Goal: Task Accomplishment & Management: Use online tool/utility

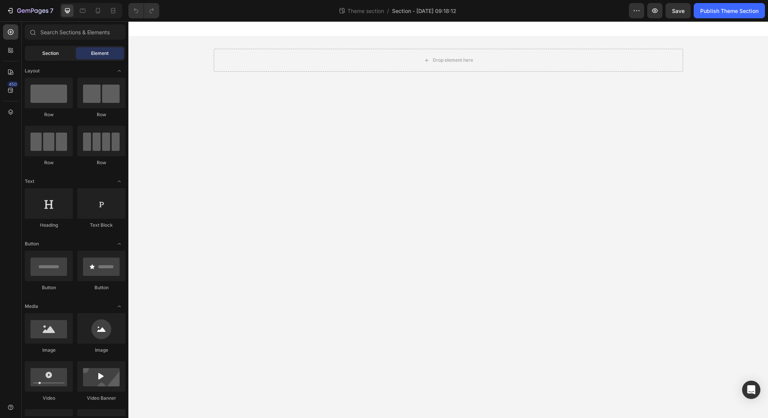
click at [55, 58] on div "Section" at bounding box center [50, 53] width 48 height 12
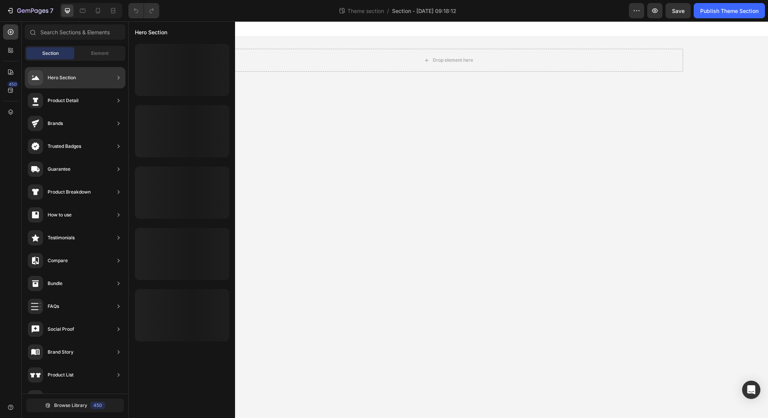
click at [60, 79] on div "Hero Section" at bounding box center [62, 78] width 28 height 8
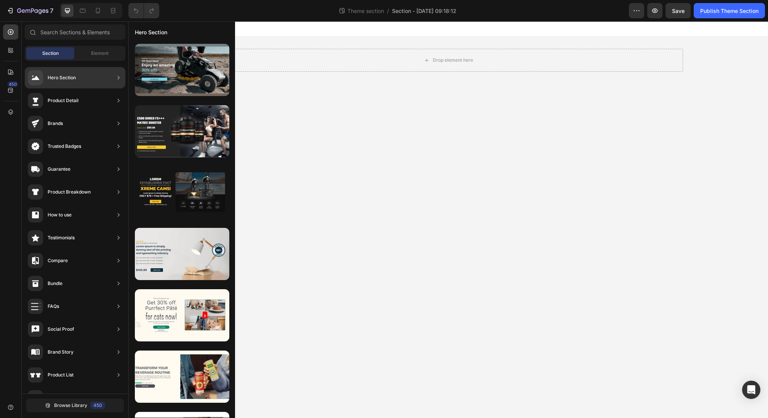
click at [76, 105] on div "Product Detail" at bounding box center [53, 100] width 51 height 15
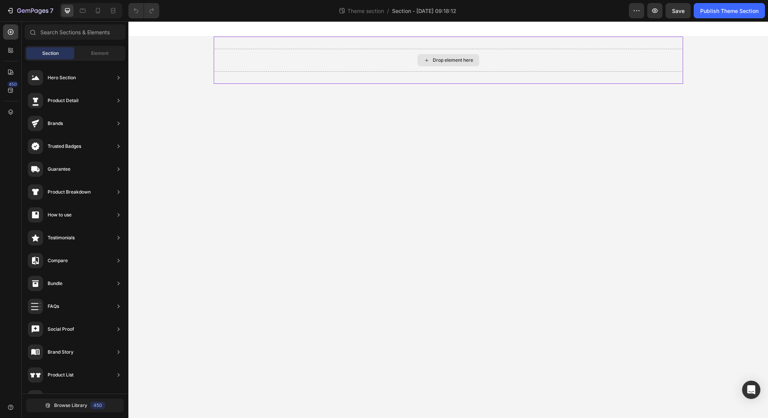
click at [436, 62] on div "Drop element here" at bounding box center [453, 60] width 40 height 6
click at [73, 348] on span "Browse Library" at bounding box center [70, 405] width 33 height 7
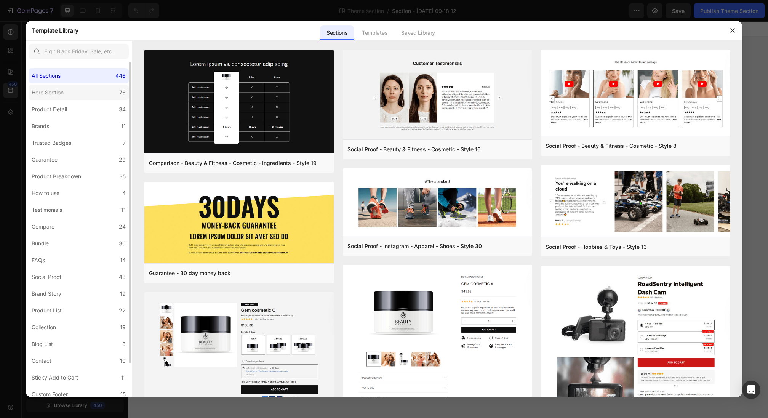
click at [77, 94] on label "Hero Section 76" at bounding box center [79, 92] width 100 height 15
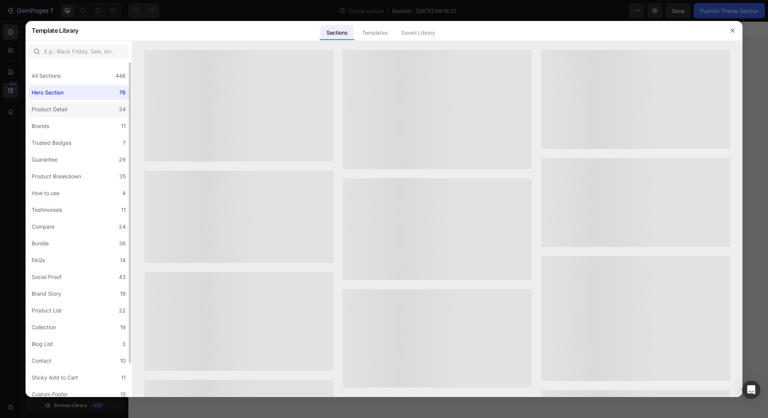
click at [70, 106] on label "Product Detail 34" at bounding box center [79, 109] width 100 height 15
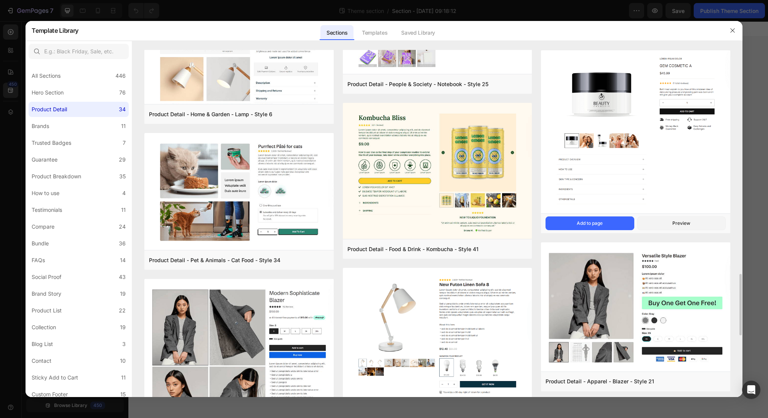
scroll to position [1004, 0]
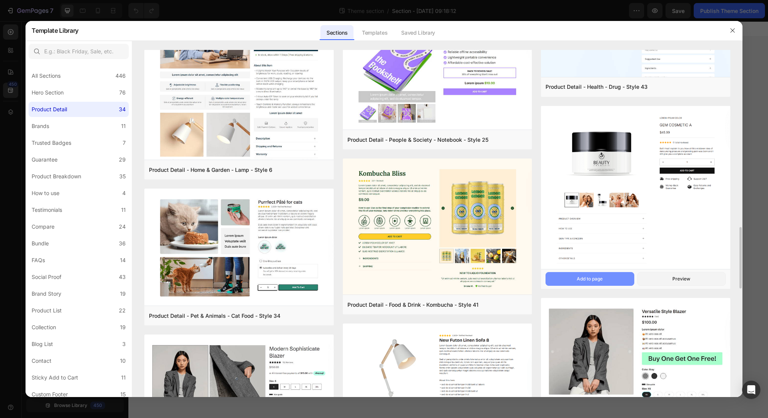
click at [602, 279] on div "Add to page" at bounding box center [589, 278] width 26 height 7
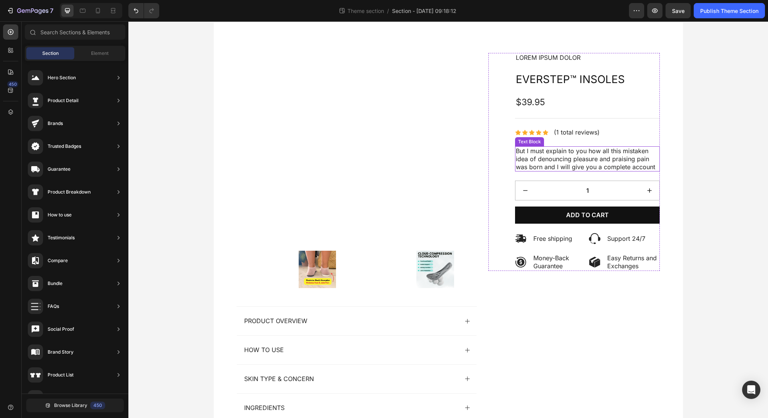
scroll to position [27, 0]
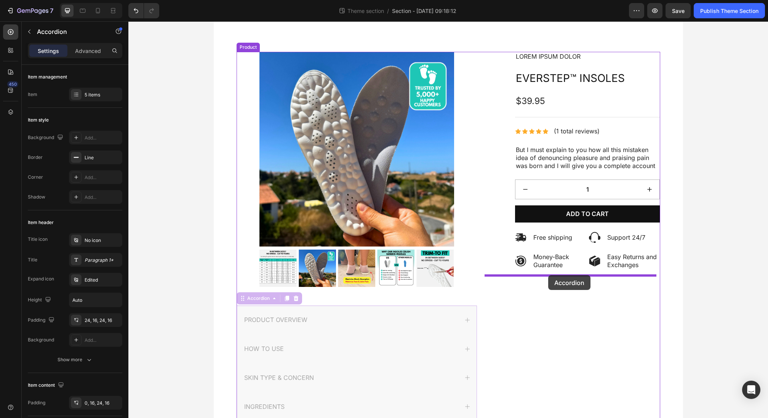
drag, startPoint x: 238, startPoint y: 302, endPoint x: 549, endPoint y: 274, distance: 312.3
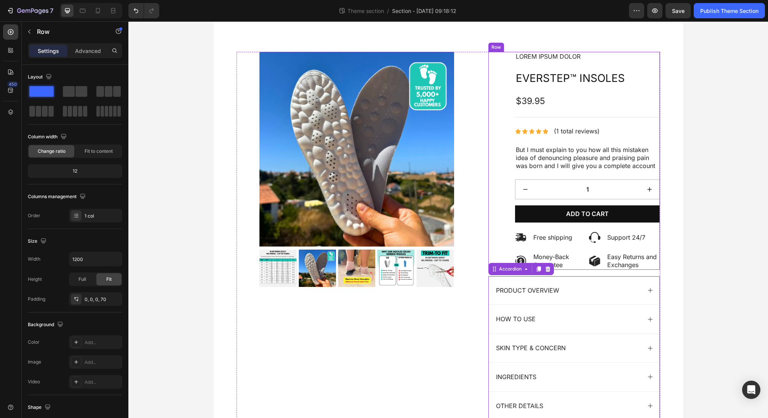
click at [496, 200] on div "Lorem ipsum dolor Text Block Icon Icon Icon Icon Icon Icon List (1 total review…" at bounding box center [574, 161] width 172 height 218
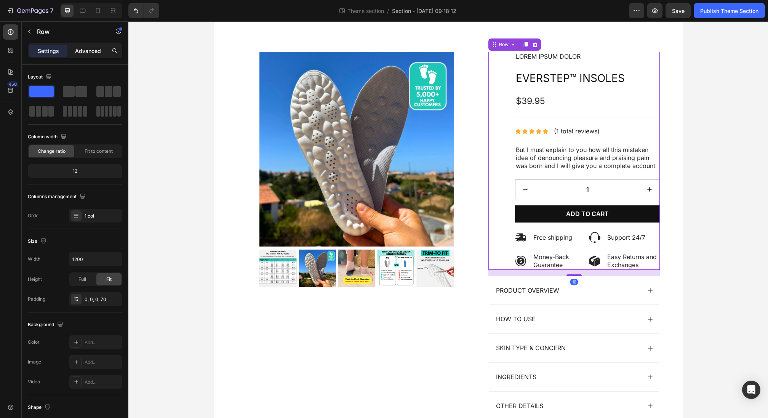
click at [91, 54] on p "Advanced" at bounding box center [88, 51] width 26 height 8
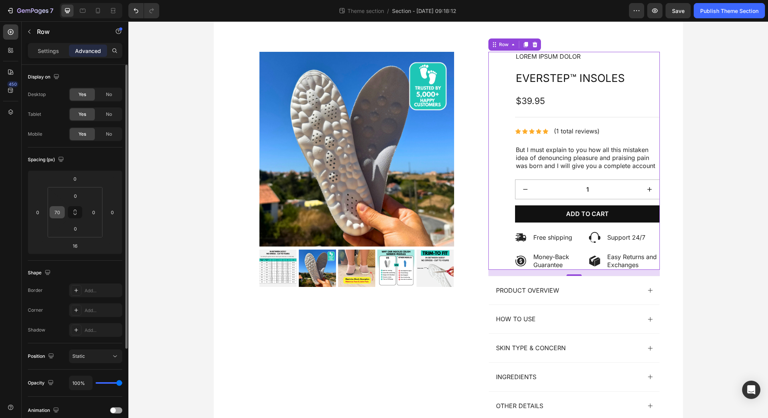
click at [61, 212] on input "70" at bounding box center [56, 211] width 11 height 11
type input "0"
click at [46, 0] on html "7 Theme section / Section - Aug 28 09:18:12 Preview Save Publish Theme Section …" at bounding box center [384, 0] width 768 height 0
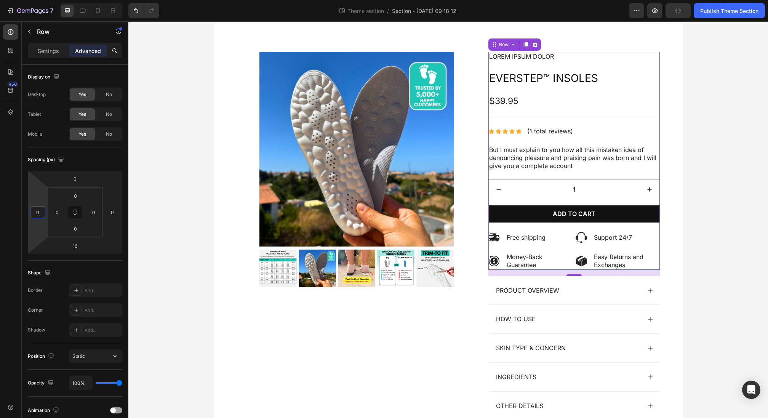
click at [639, 107] on div "Product Images Lorem ipsum dolor Text Block Icon Icon Icon Icon Icon Icon List …" at bounding box center [447, 233] width 639 height 448
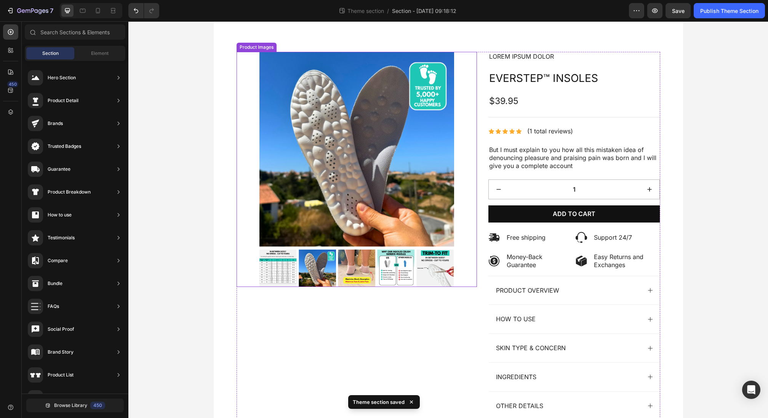
click at [457, 69] on div "Product Images" at bounding box center [356, 169] width 240 height 235
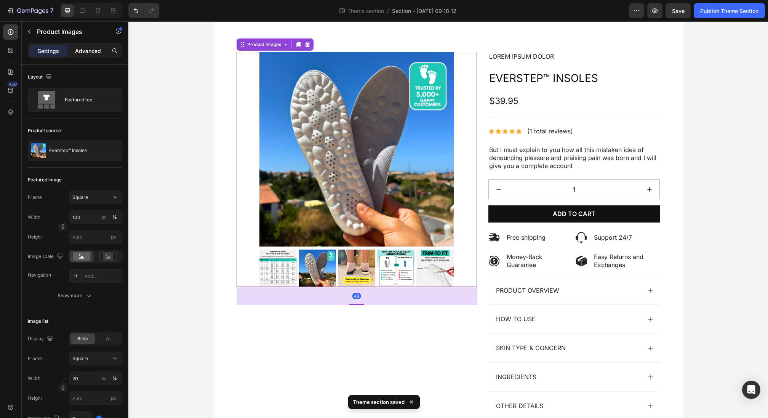
click at [90, 47] on p "Advanced" at bounding box center [88, 51] width 26 height 8
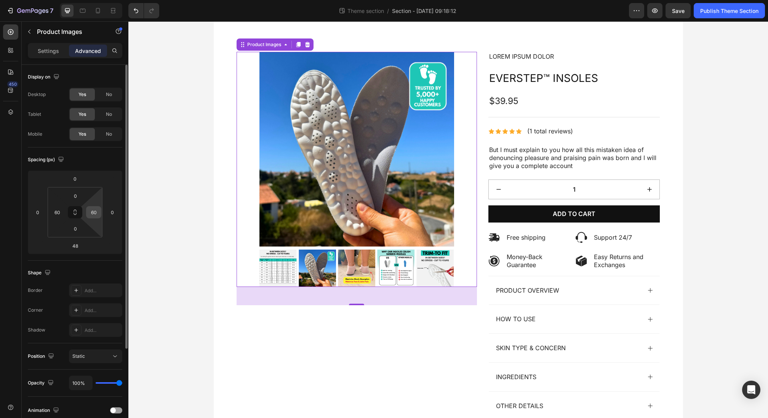
click at [95, 211] on input "60" at bounding box center [93, 211] width 11 height 11
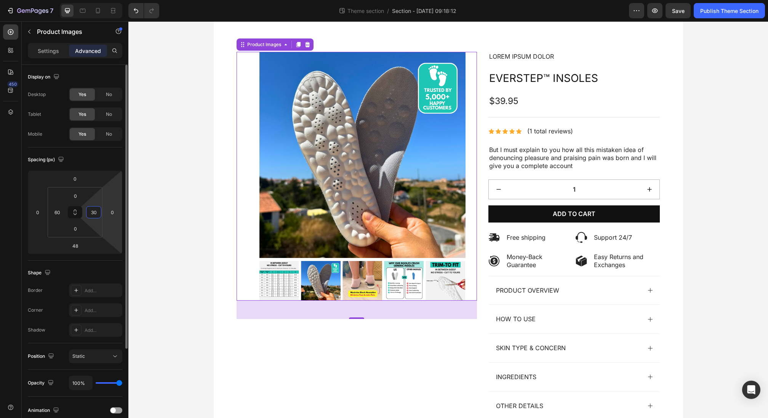
type input "30"
click at [57, 211] on input "60" at bounding box center [56, 211] width 11 height 11
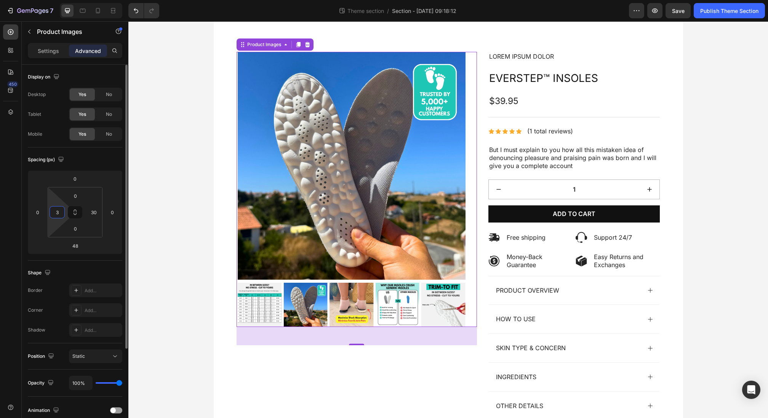
type input "30"
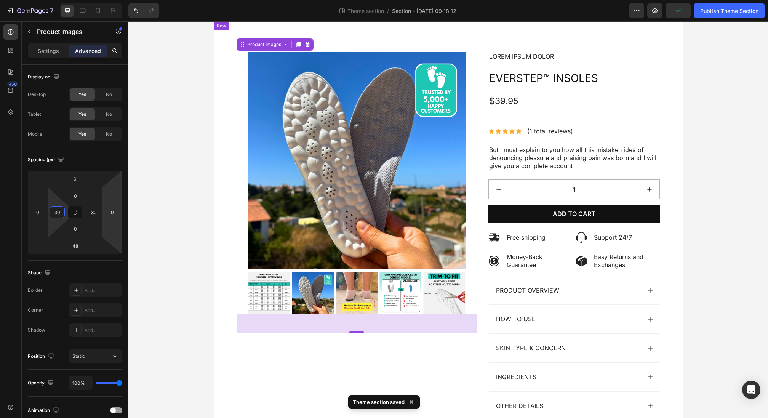
click at [639, 137] on div "Product Images 48 Lorem ipsum dolor Text Block Icon Icon Icon Icon Icon Icon Li…" at bounding box center [447, 233] width 639 height 448
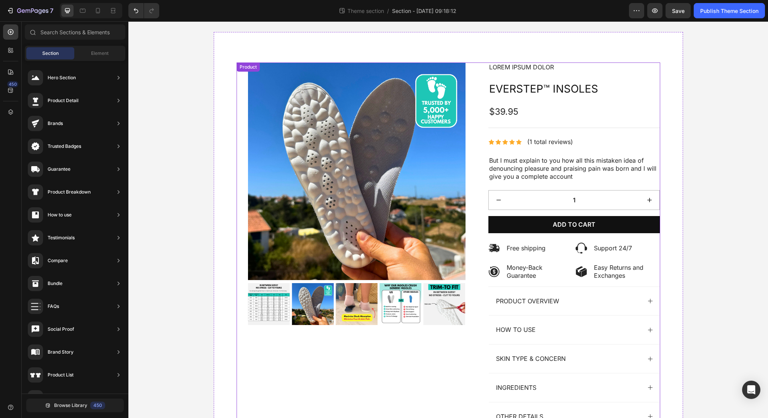
scroll to position [0, 0]
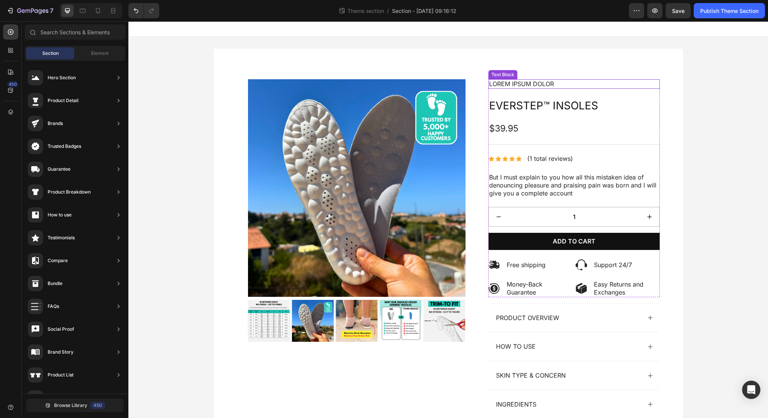
click at [503, 72] on div "Text Block" at bounding box center [503, 74] width 26 height 7
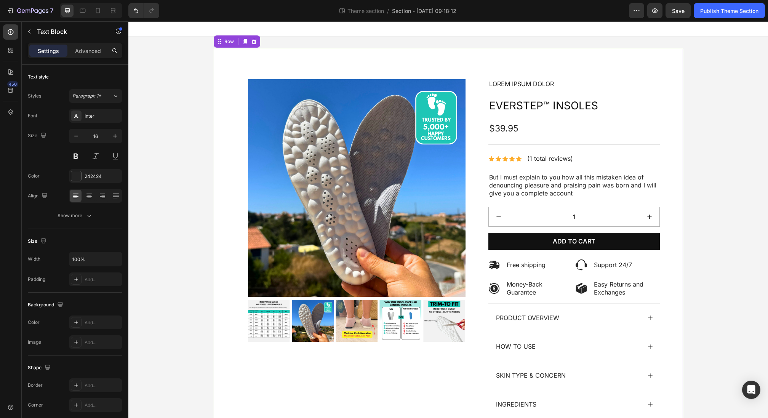
click at [476, 61] on div "Product Images Lorem ipsum dolor Text Block Icon Icon Icon Icon Icon Icon List …" at bounding box center [448, 260] width 469 height 423
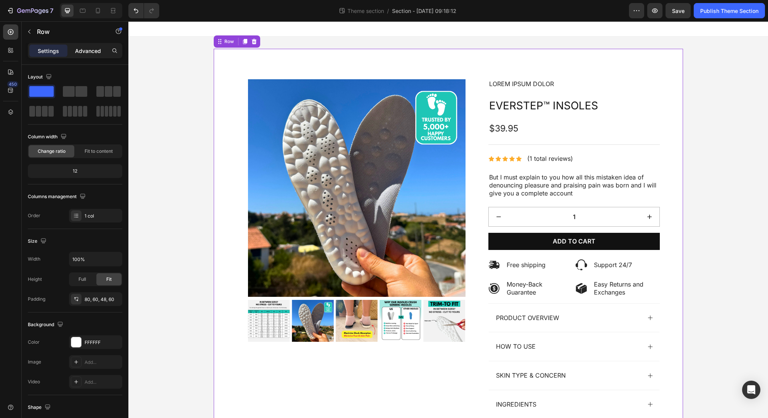
click at [78, 55] on div "Advanced" at bounding box center [88, 51] width 38 height 12
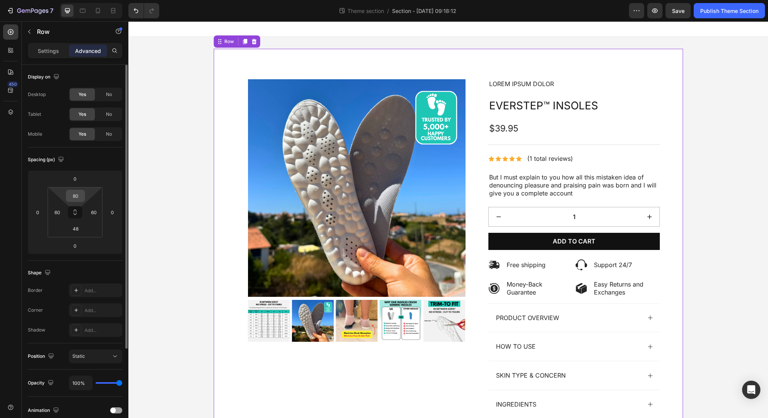
click at [77, 196] on input "80" at bounding box center [75, 195] width 15 height 11
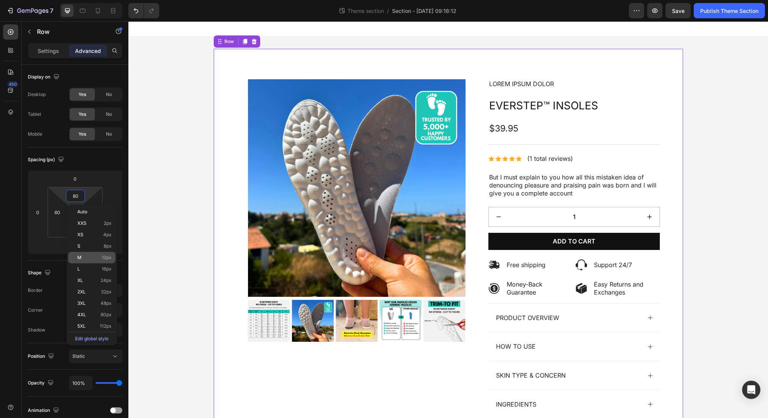
click at [86, 254] on div "M 12px" at bounding box center [91, 257] width 47 height 11
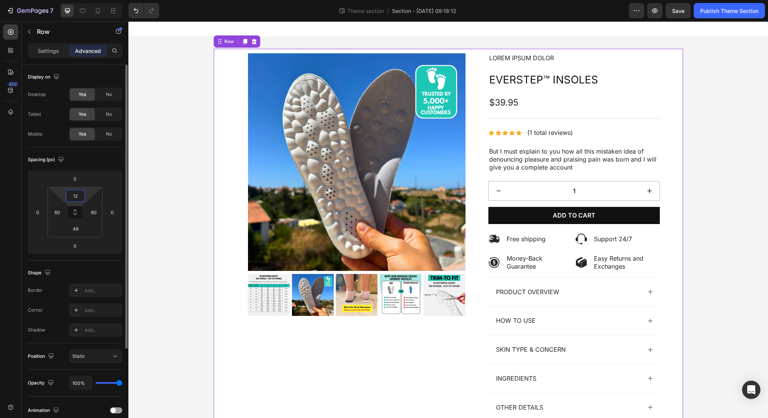
click at [76, 198] on input "12" at bounding box center [75, 195] width 15 height 11
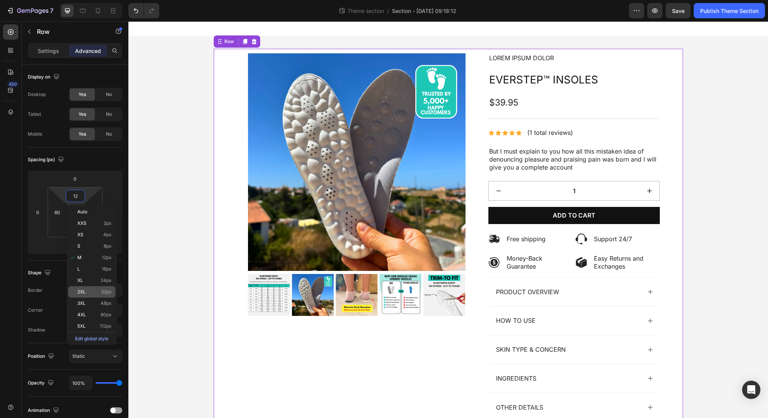
click at [91, 291] on p "2XL 32px" at bounding box center [94, 291] width 34 height 5
type input "32"
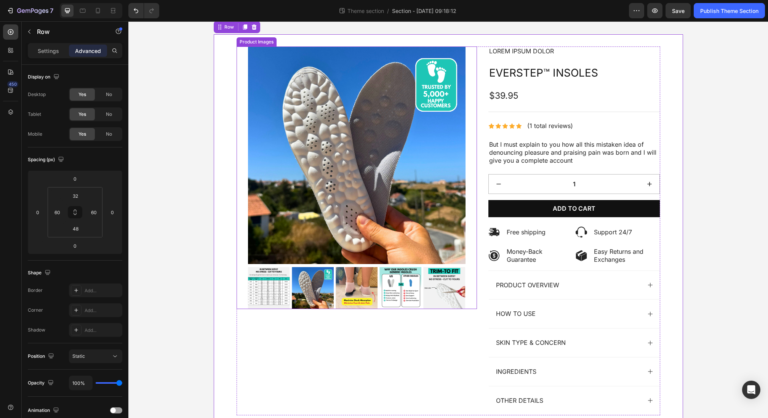
scroll to position [46, 0]
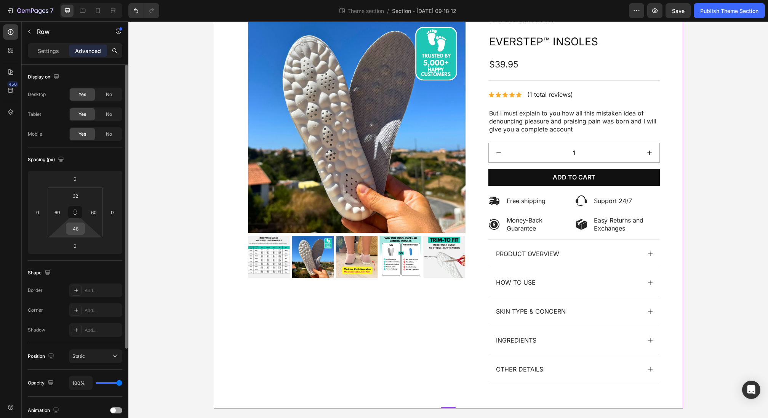
click at [71, 229] on input "48" at bounding box center [75, 228] width 15 height 11
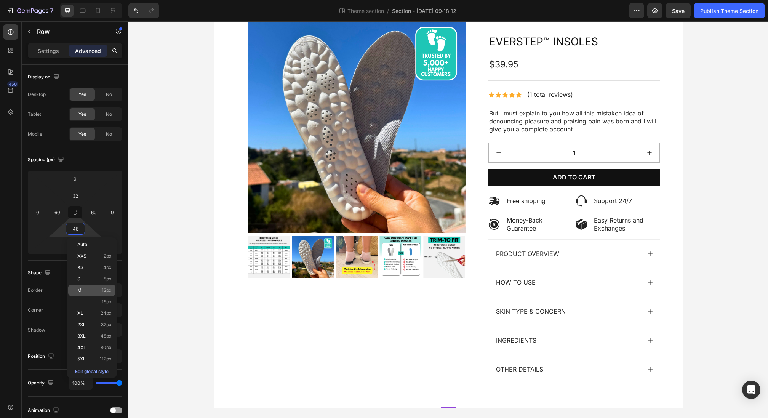
click at [92, 292] on p "M 12px" at bounding box center [94, 289] width 34 height 5
type input "12"
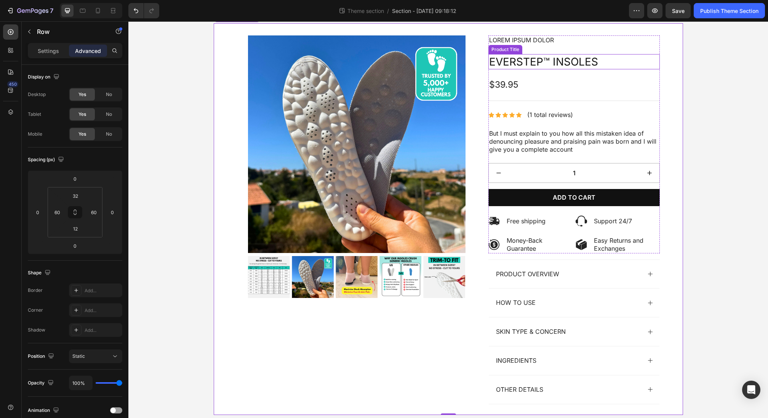
scroll to position [25, 0]
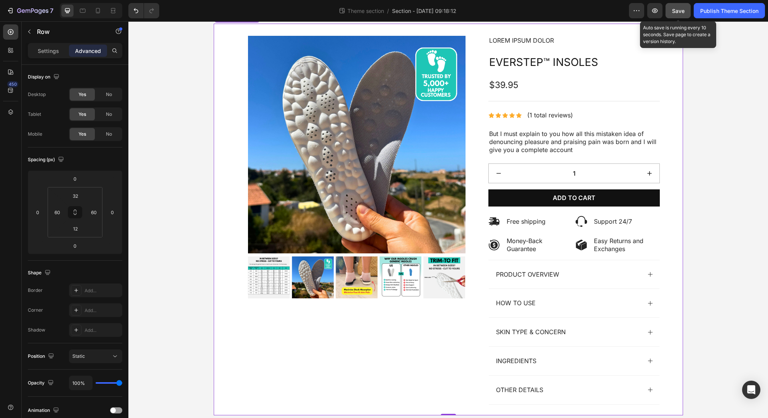
click at [639, 10] on button "Save" at bounding box center [677, 10] width 25 height 15
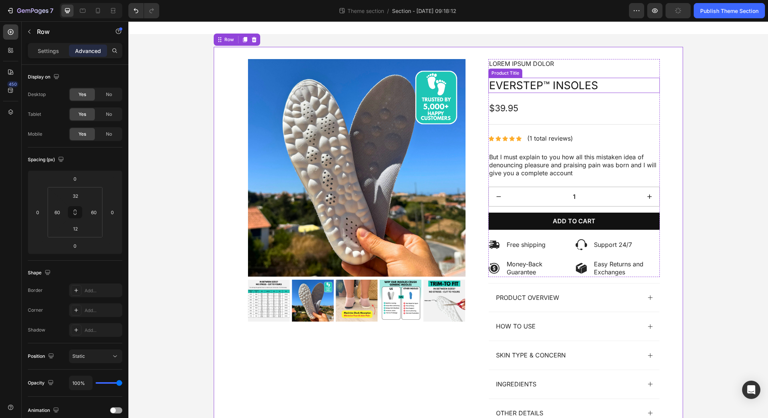
scroll to position [0, 0]
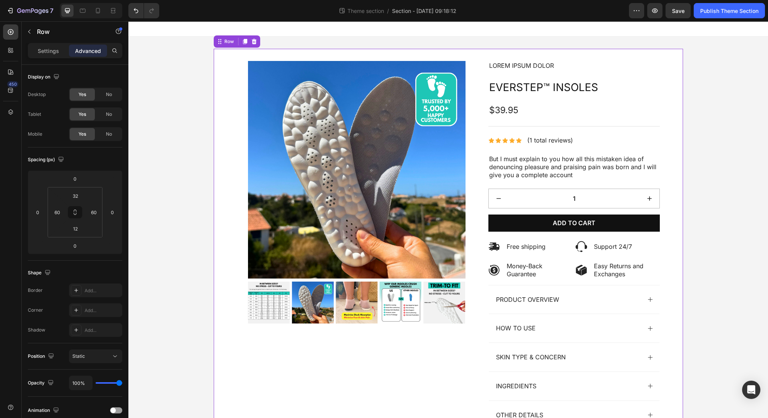
click at [216, 66] on div "Product Images Lorem ipsum dolor Text Block Icon Icon Icon Icon Icon Icon List …" at bounding box center [448, 244] width 469 height 391
click at [186, 76] on div "Product Images Lorem ipsum dolor Text Block Icon Icon Icon Icon Icon Icon List …" at bounding box center [447, 245] width 639 height 416
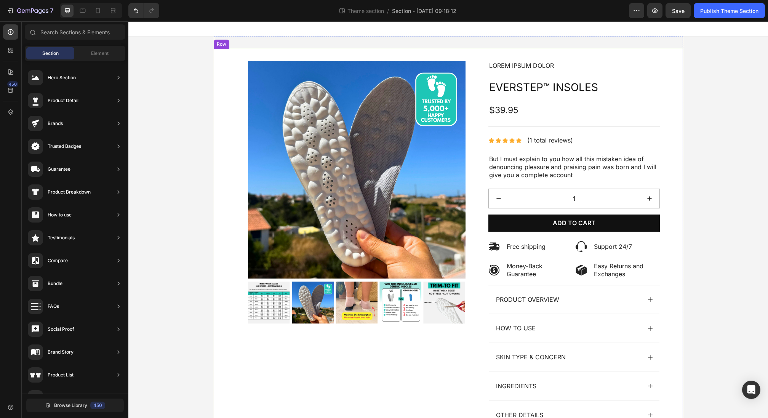
click at [221, 61] on div "Product Images Lorem ipsum dolor Text Block Icon Icon Icon Icon Icon Icon List …" at bounding box center [448, 244] width 469 height 391
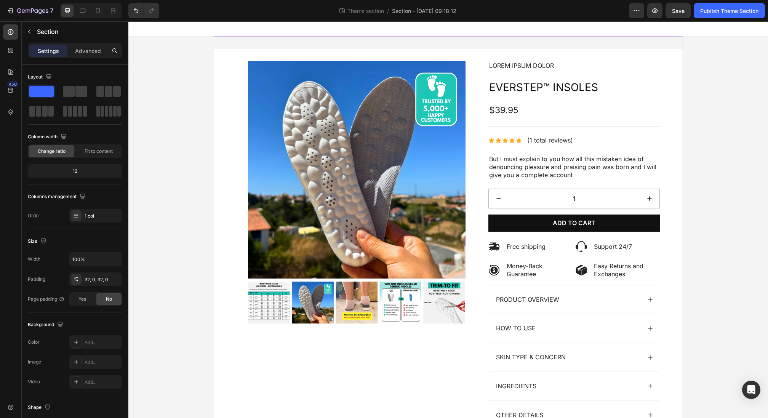
click at [260, 42] on div "Product Images Lorem ipsum dolor Text Block Icon Icon Icon Icon Icon Icon List …" at bounding box center [448, 245] width 469 height 416
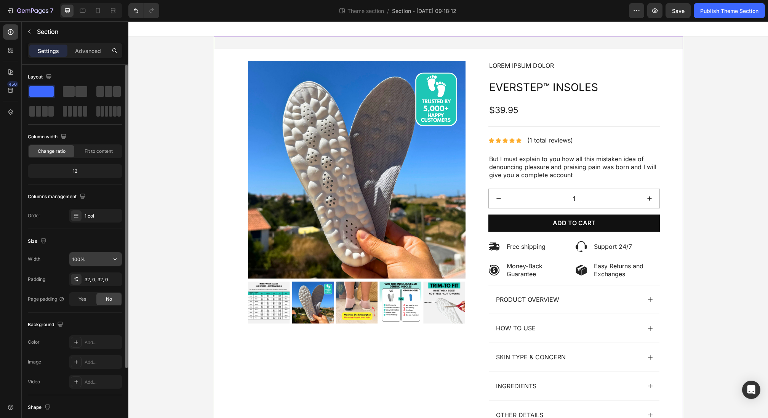
click at [89, 259] on input "100%" at bounding box center [95, 259] width 53 height 14
click at [110, 259] on button "button" at bounding box center [115, 259] width 14 height 14
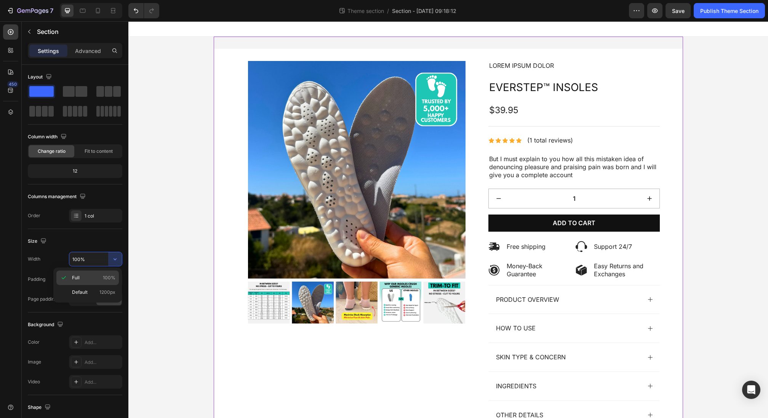
click at [90, 279] on p "Full 100%" at bounding box center [93, 277] width 43 height 7
click at [639, 107] on div "Product Images Lorem ipsum dolor Text Block Icon Icon Icon Icon Icon Icon List …" at bounding box center [447, 245] width 639 height 416
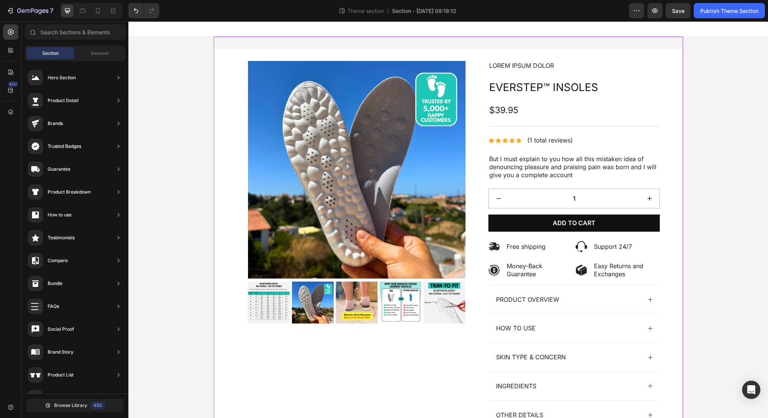
click at [243, 41] on div "Product Images Lorem ipsum dolor Text Block Icon Icon Icon Icon Icon Icon List …" at bounding box center [448, 245] width 469 height 416
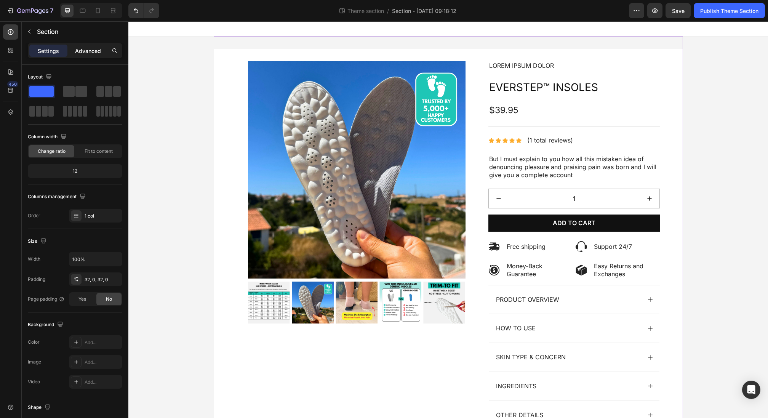
click at [89, 51] on p "Advanced" at bounding box center [88, 51] width 26 height 8
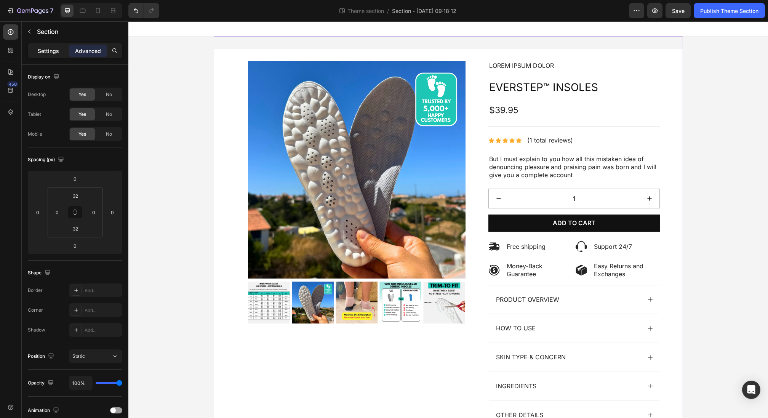
click at [45, 50] on p "Settings" at bounding box center [48, 51] width 21 height 8
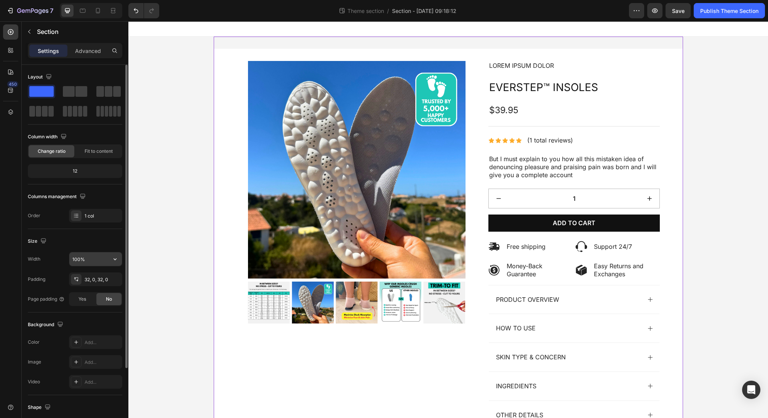
click at [93, 263] on input "100%" at bounding box center [95, 259] width 53 height 14
click at [97, 260] on input "100%" at bounding box center [95, 259] width 53 height 14
click at [116, 257] on icon "button" at bounding box center [115, 259] width 8 height 8
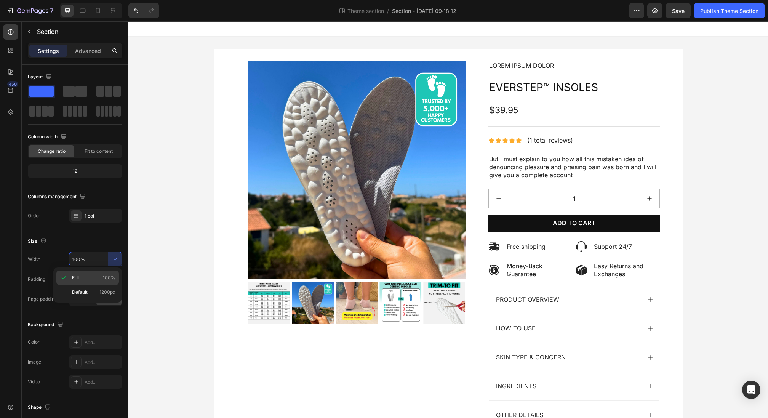
click at [76, 285] on div "Full 100%" at bounding box center [87, 292] width 62 height 14
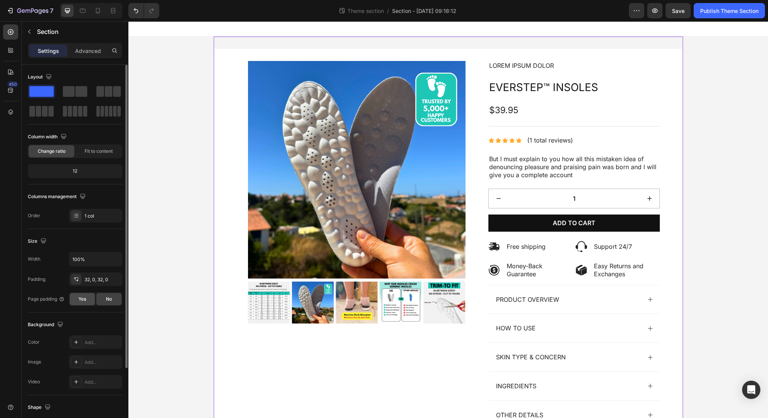
click at [83, 302] on div "Yes" at bounding box center [82, 299] width 25 height 12
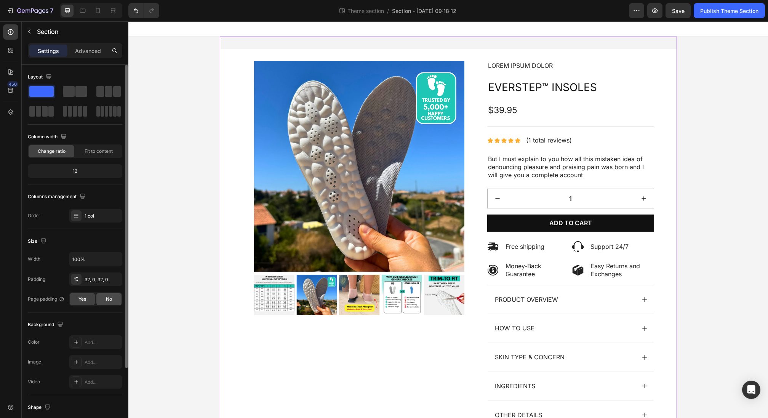
click at [107, 300] on span "No" at bounding box center [109, 298] width 6 height 7
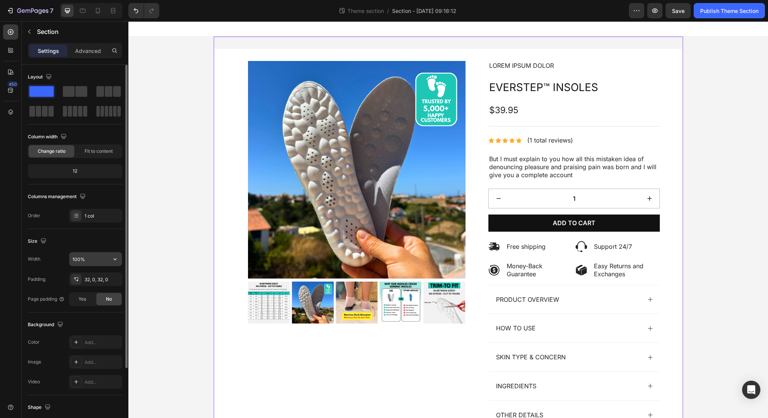
click at [107, 258] on input "100%" at bounding box center [95, 259] width 53 height 14
click at [119, 258] on button "button" at bounding box center [115, 259] width 14 height 14
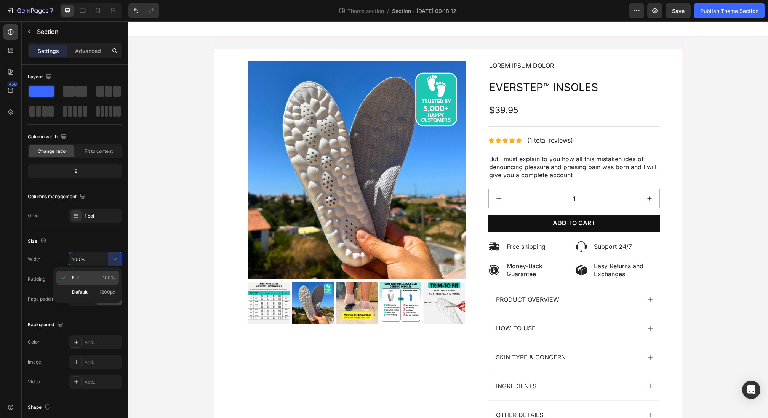
click at [96, 278] on p "Full 100%" at bounding box center [93, 277] width 43 height 7
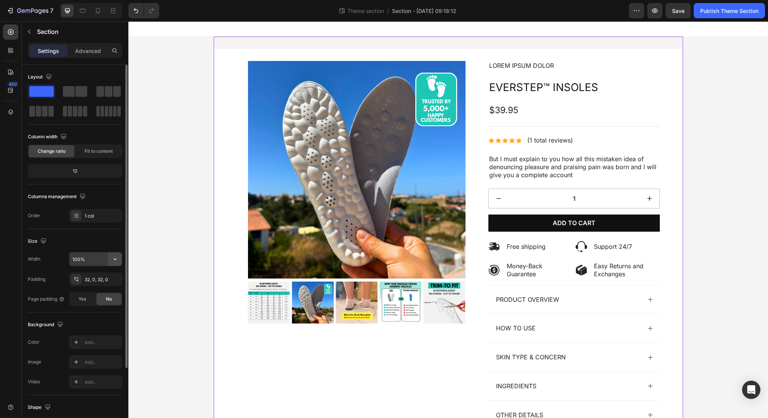
click at [111, 258] on icon "button" at bounding box center [115, 259] width 8 height 8
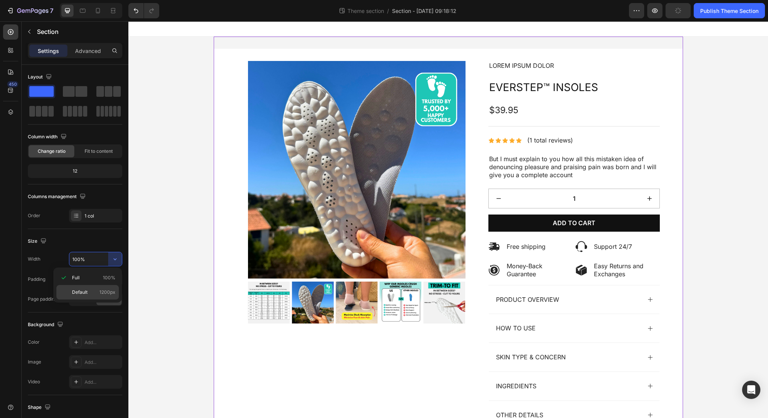
click at [98, 293] on p "Default 1200px" at bounding box center [93, 292] width 43 height 7
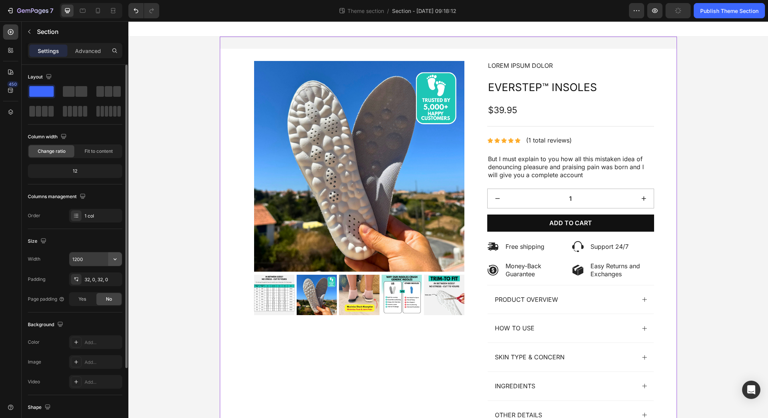
click at [113, 260] on icon "button" at bounding box center [115, 259] width 8 height 8
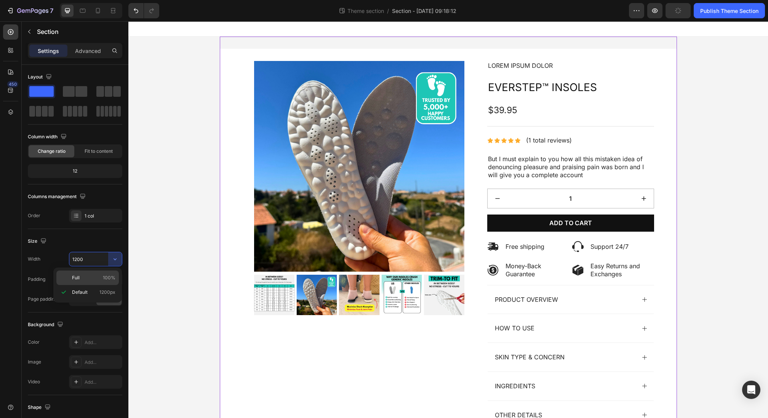
click at [101, 275] on p "Full 100%" at bounding box center [93, 277] width 43 height 7
type input "100%"
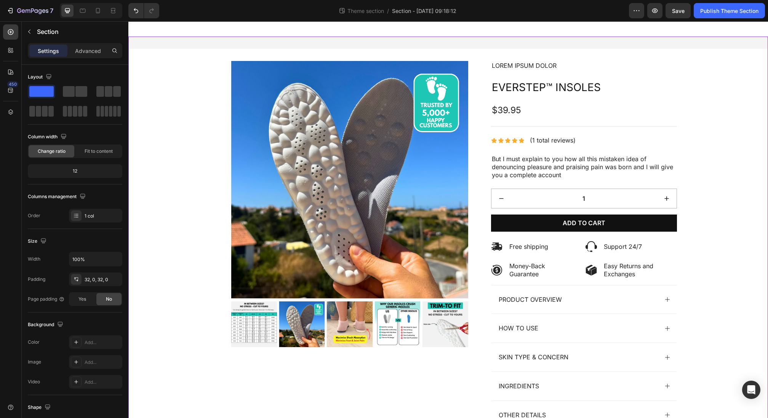
click at [296, 45] on div "Product Images Lorem ipsum dolor Text Block Icon Icon Icon Icon Icon Icon List …" at bounding box center [447, 245] width 639 height 416
click at [244, 75] on img at bounding box center [349, 179] width 237 height 237
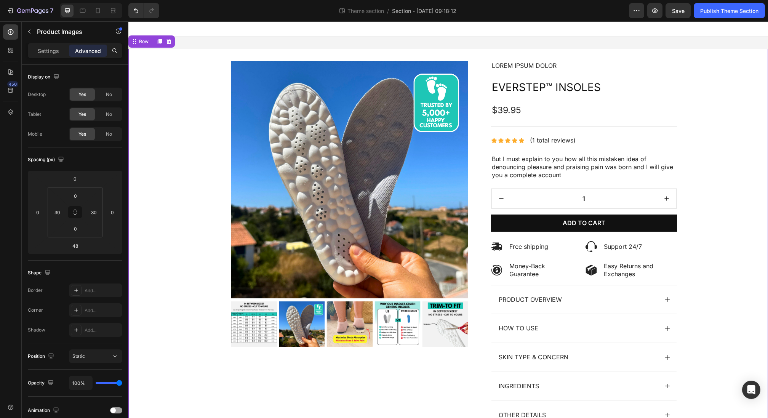
click at [187, 86] on div "Product Images Lorem ipsum dolor Text Block Icon Icon Icon Icon Icon Icon List …" at bounding box center [448, 248] width 594 height 375
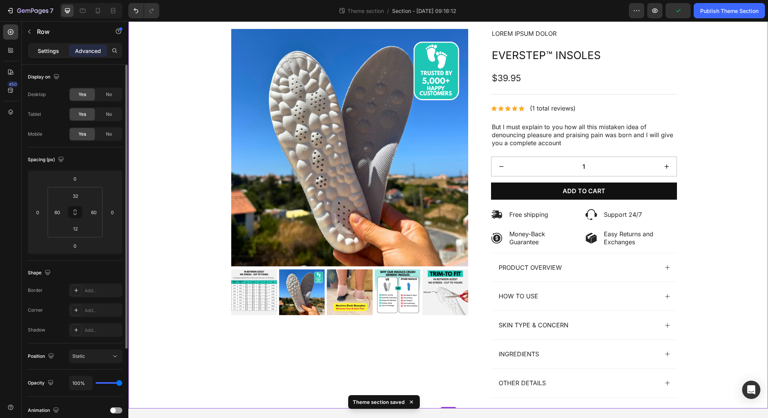
click at [40, 48] on p "Settings" at bounding box center [48, 51] width 21 height 8
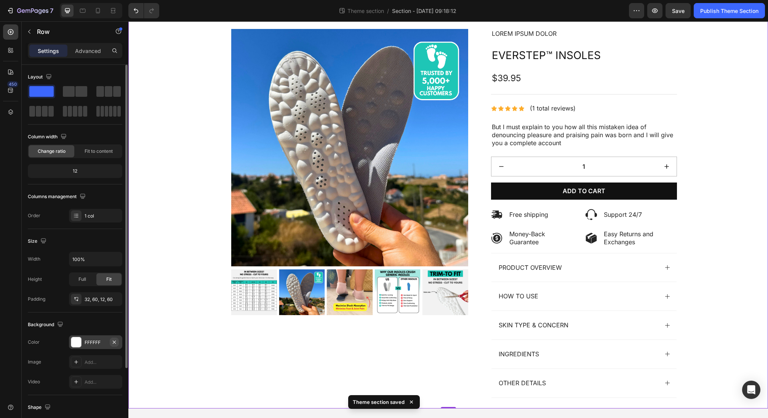
click at [117, 342] on icon "button" at bounding box center [114, 342] width 6 height 6
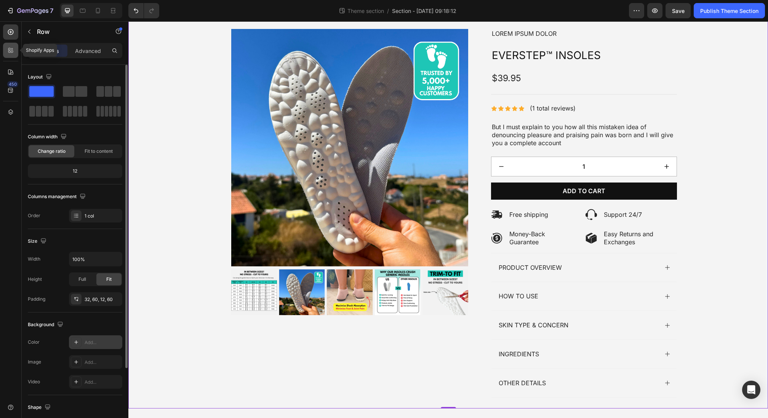
click at [10, 52] on icon at bounding box center [9, 52] width 2 height 2
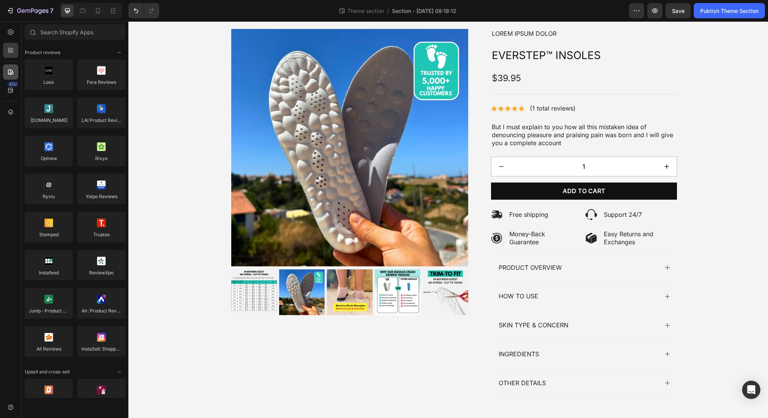
click at [11, 67] on div at bounding box center [10, 71] width 15 height 15
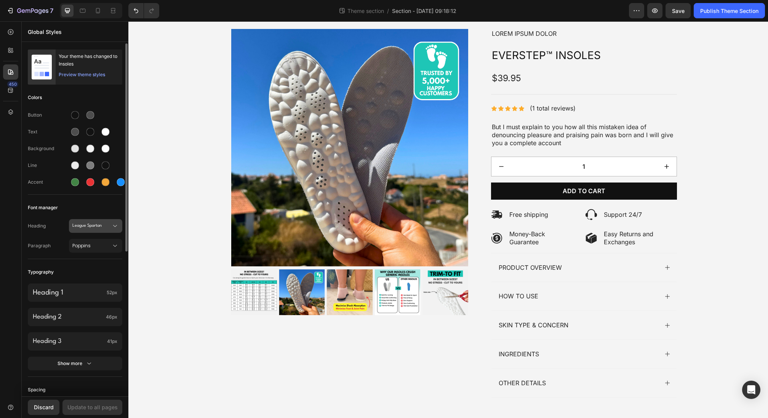
click at [106, 226] on span "League Spartan" at bounding box center [91, 225] width 39 height 7
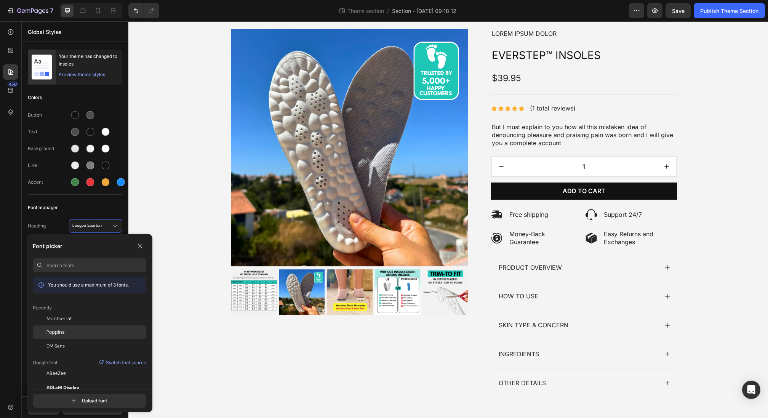
click at [64, 335] on div "Poppins" at bounding box center [89, 332] width 113 height 14
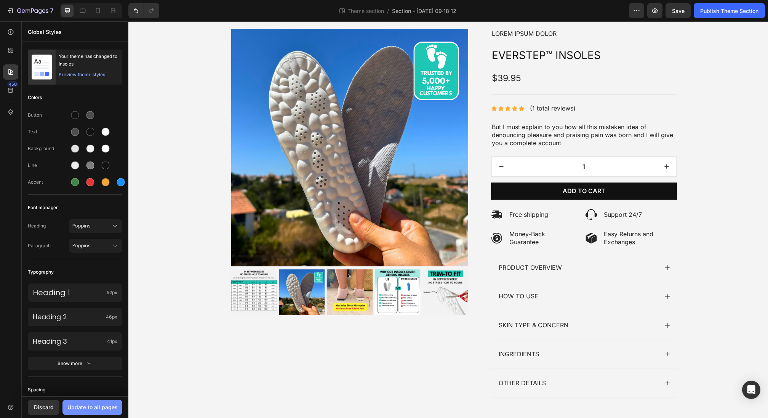
click at [88, 348] on div "Update to all pages" at bounding box center [92, 407] width 50 height 8
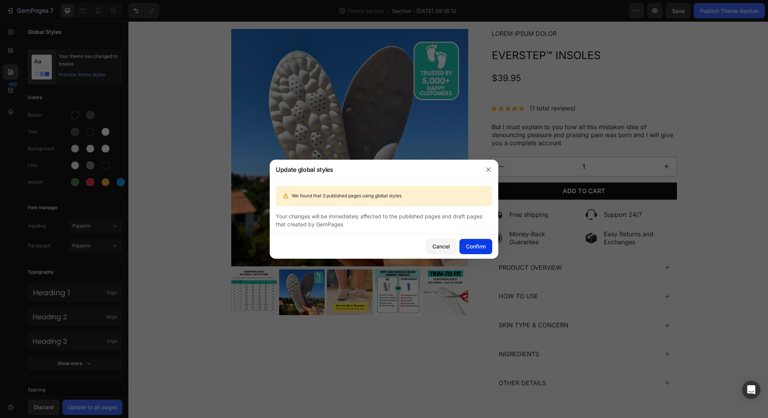
click at [482, 247] on div "Confirm" at bounding box center [476, 246] width 20 height 8
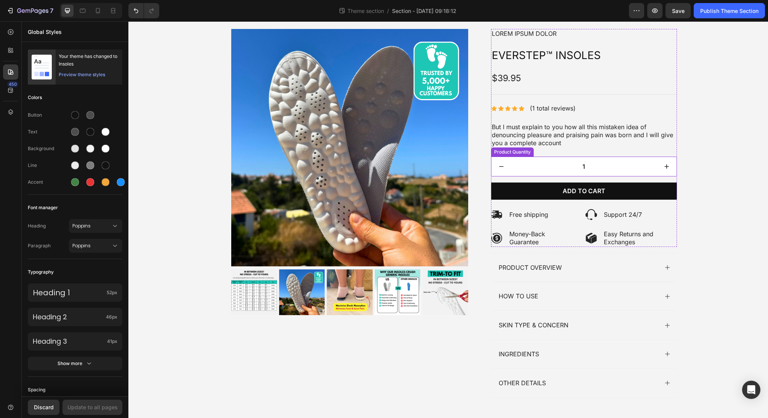
click at [639, 170] on div "Product Images Lorem ipsum dolor Text Block Icon Icon Icon Icon Icon Icon List …" at bounding box center [448, 216] width 594 height 375
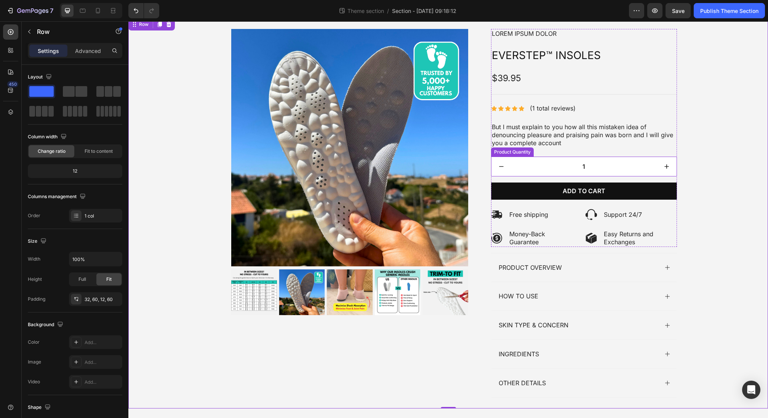
click at [632, 163] on input "1" at bounding box center [583, 166] width 145 height 19
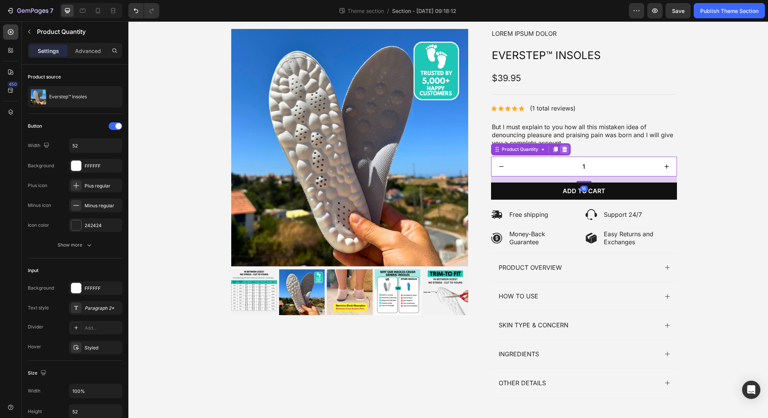
click at [562, 150] on icon at bounding box center [564, 149] width 5 height 5
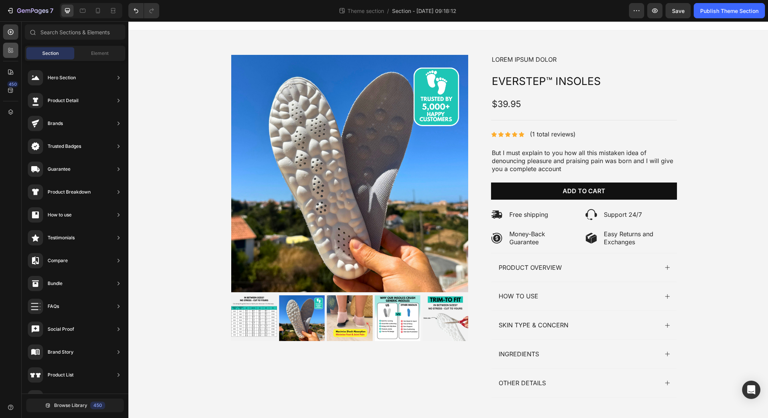
click at [5, 55] on div at bounding box center [10, 50] width 15 height 15
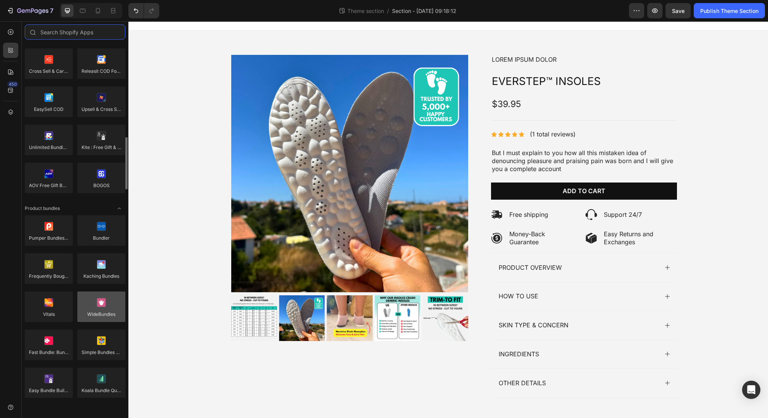
scroll to position [436, 0]
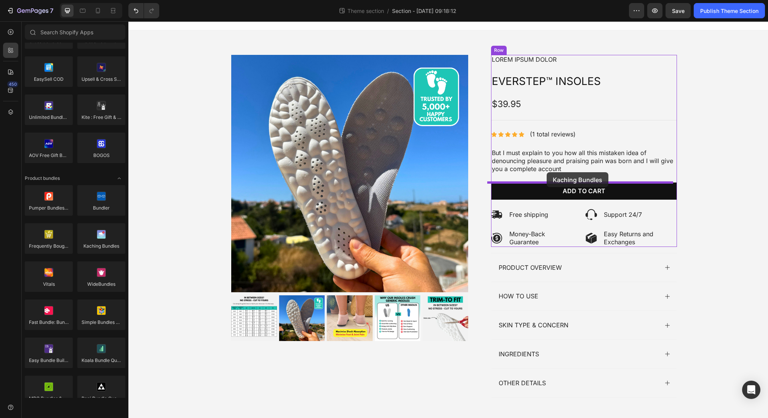
drag, startPoint x: 247, startPoint y: 249, endPoint x: 546, endPoint y: 172, distance: 309.3
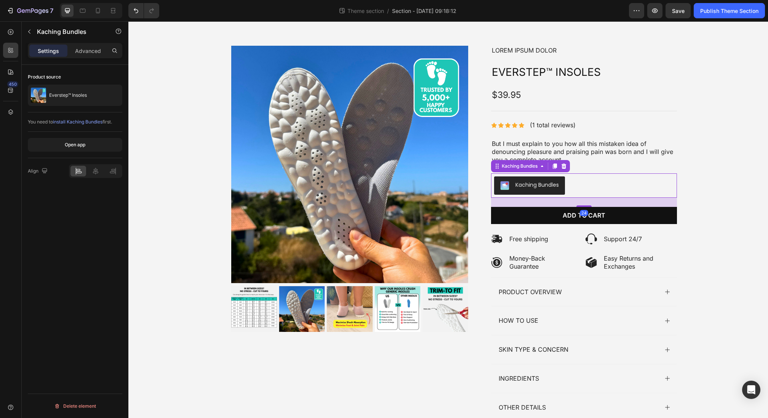
scroll to position [32, 0]
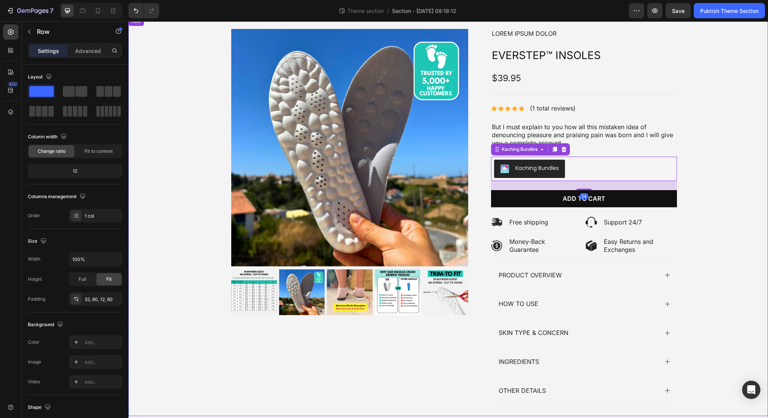
click at [639, 171] on div "Product Images Lorem ipsum dolor Text Block Icon Icon Icon Icon Icon Icon List …" at bounding box center [448, 220] width 594 height 382
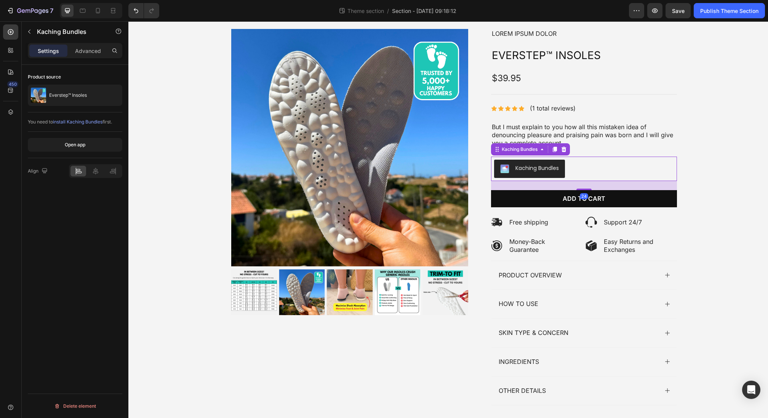
click at [586, 175] on div "Kaching Bundles" at bounding box center [584, 169] width 180 height 18
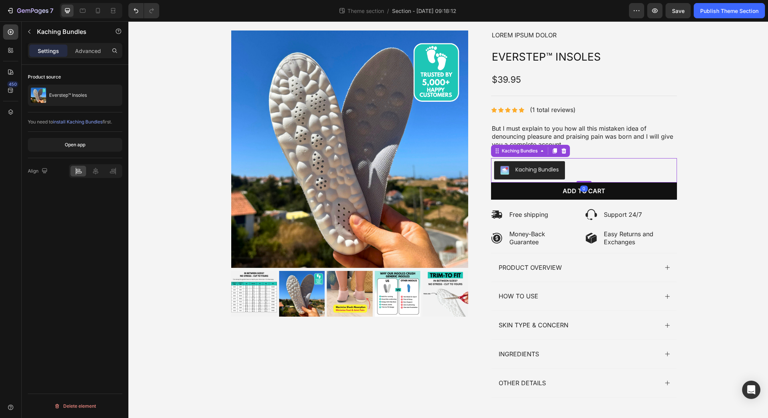
drag, startPoint x: 583, startPoint y: 189, endPoint x: 585, endPoint y: 176, distance: 13.9
click at [585, 176] on div "Kaching Bundles Kaching Bundles 0" at bounding box center [584, 170] width 186 height 24
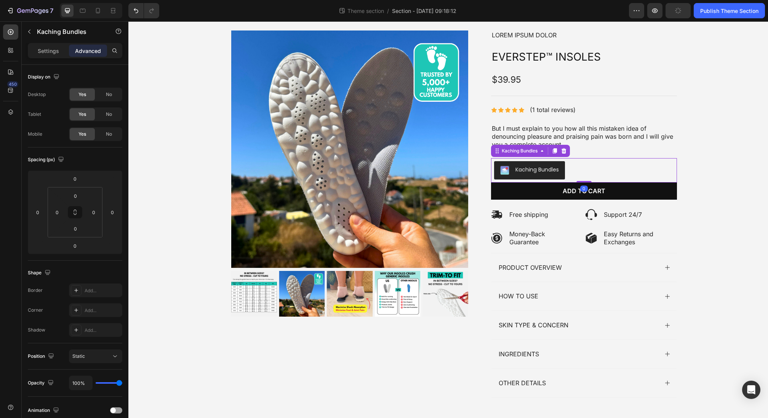
click at [639, 172] on div "Product Images Lorem ipsum dolor Text Block Icon Icon Icon Icon Icon Icon List …" at bounding box center [448, 216] width 594 height 373
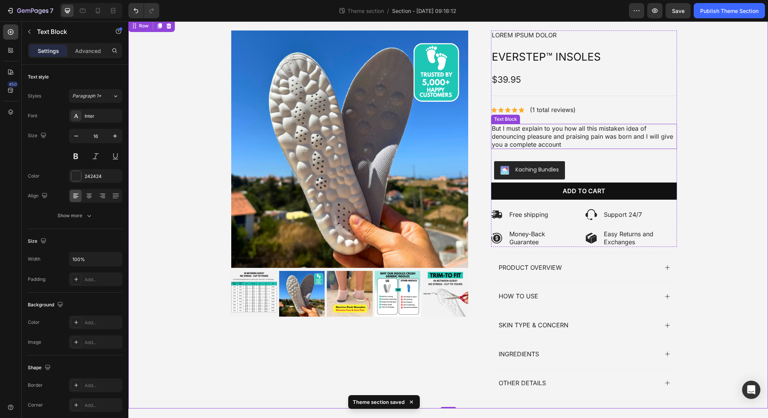
click at [595, 139] on p "But I must explain to you how all this mistaken idea of denouncing pleasure and…" at bounding box center [584, 136] width 184 height 24
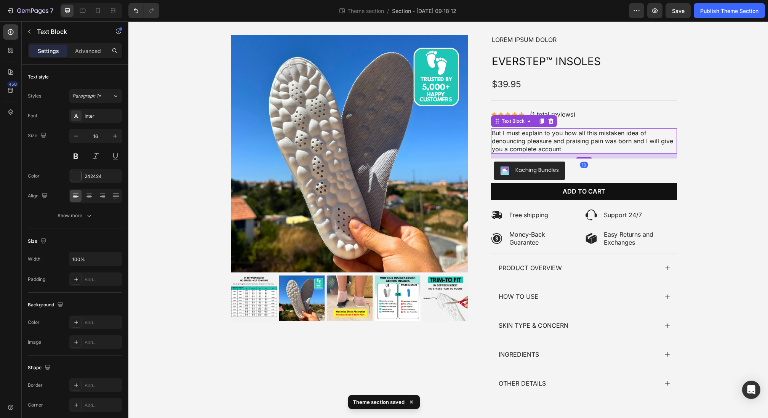
scroll to position [24, 0]
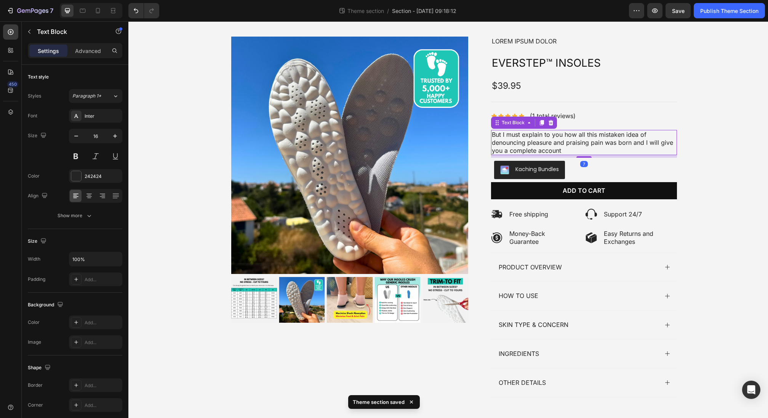
drag, startPoint x: 583, startPoint y: 157, endPoint x: 579, endPoint y: 150, distance: 7.3
click at [579, 150] on div "But I must explain to you how all this mistaken idea of denouncing pleasure and…" at bounding box center [584, 142] width 186 height 25
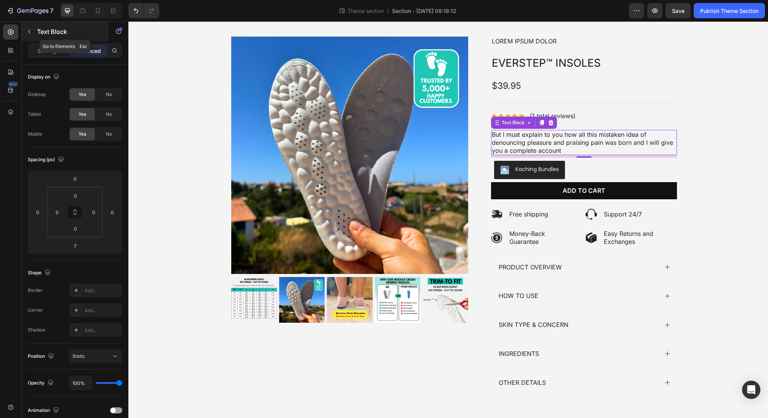
click at [29, 31] on icon "button" at bounding box center [29, 32] width 2 height 4
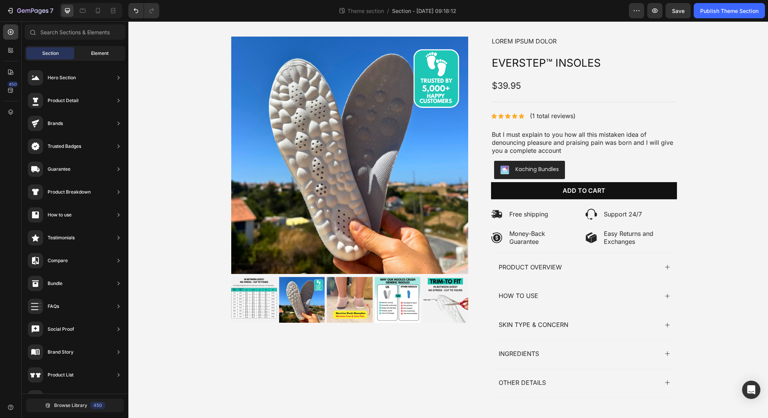
click at [93, 56] on span "Element" at bounding box center [100, 53] width 18 height 7
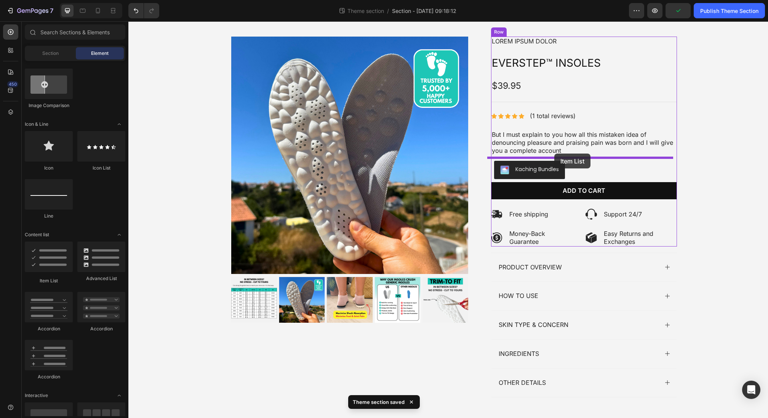
drag, startPoint x: 178, startPoint y: 286, endPoint x: 554, endPoint y: 153, distance: 398.8
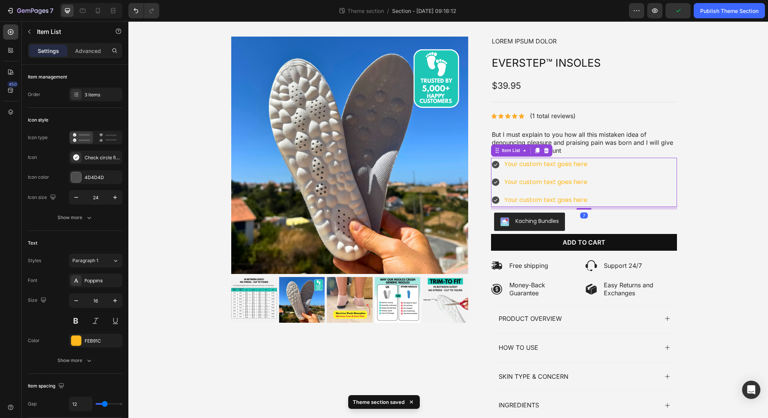
scroll to position [32, 0]
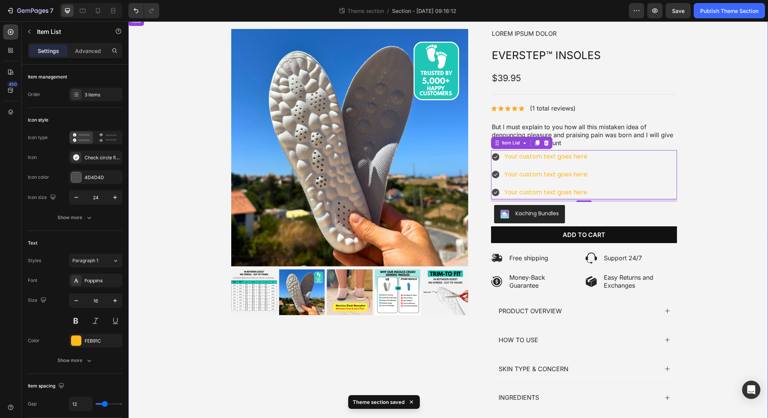
click at [639, 158] on div "Product Images Lorem ipsum dolor Text Block Icon Icon Icon Icon Icon Icon List …" at bounding box center [448, 238] width 594 height 418
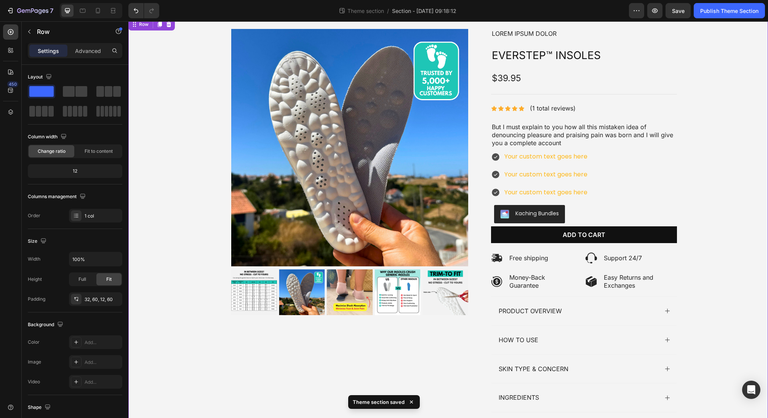
click at [637, 171] on div "Your custom text goes here Your custom text goes here Your custom text goes here" at bounding box center [584, 174] width 186 height 49
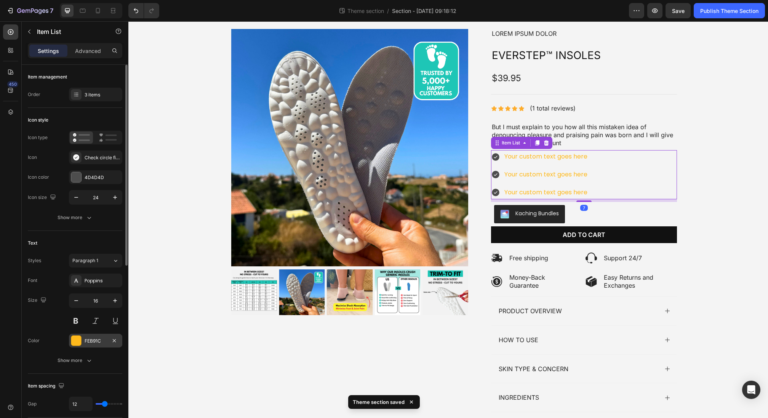
click at [77, 335] on div at bounding box center [76, 340] width 10 height 10
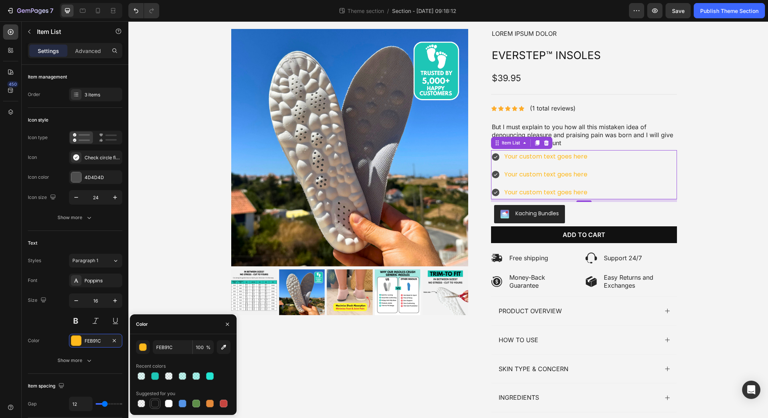
click at [159, 348] on div at bounding box center [154, 403] width 9 height 9
type input "151515"
click at [639, 140] on div "Product Images Lorem ipsum dolor Text Block Icon Icon Icon Icon Icon Icon List …" at bounding box center [448, 238] width 594 height 418
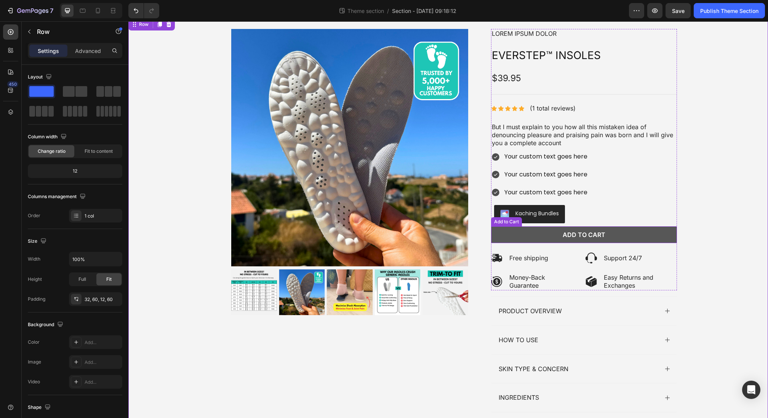
click at [639, 239] on button "Add to cart" at bounding box center [584, 234] width 186 height 17
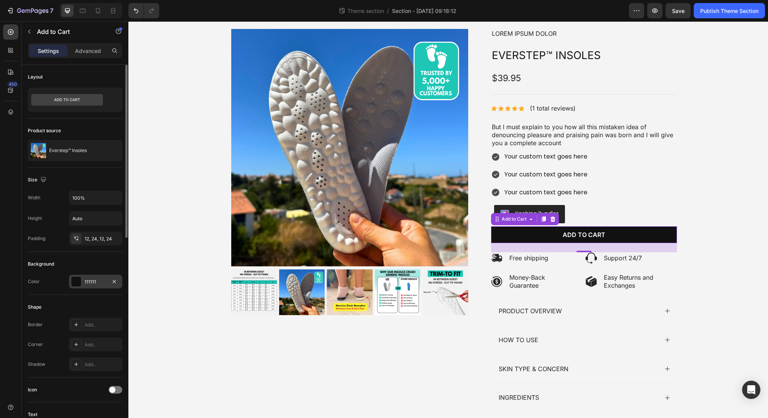
click at [95, 285] on div "111111" at bounding box center [95, 282] width 53 height 14
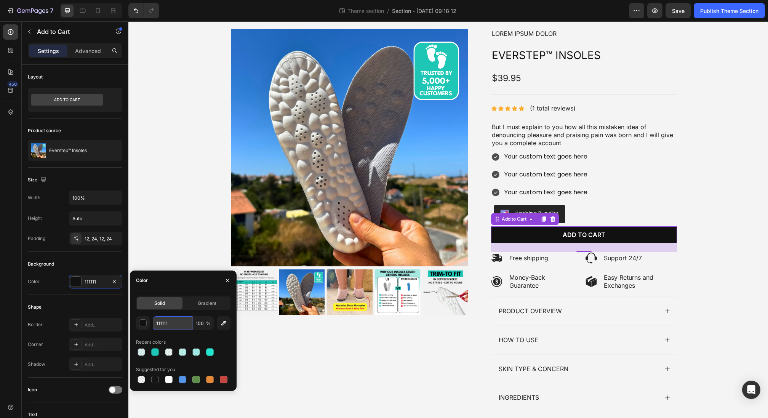
click at [173, 321] on input "111111" at bounding box center [173, 323] width 40 height 14
paste input "#51a600"
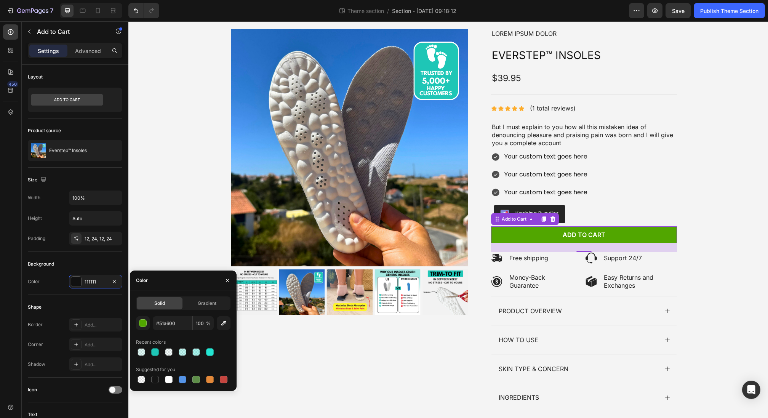
click at [148, 334] on div "#51a600 100 % Recent colors Suggested for you" at bounding box center [183, 350] width 94 height 69
type input "51A600"
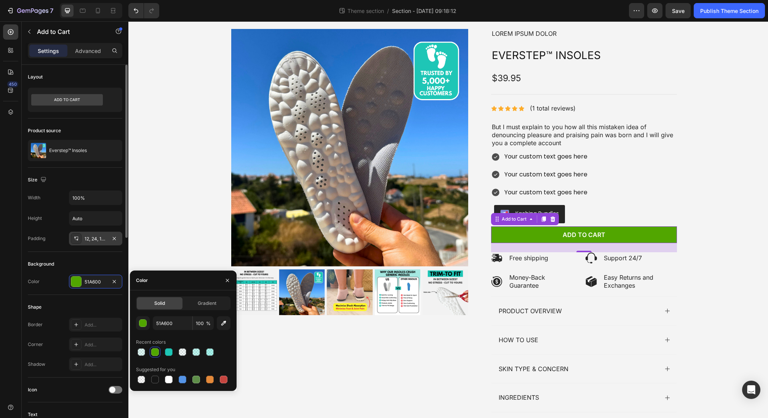
click at [89, 244] on div "12, 24, 12, 24" at bounding box center [95, 238] width 53 height 14
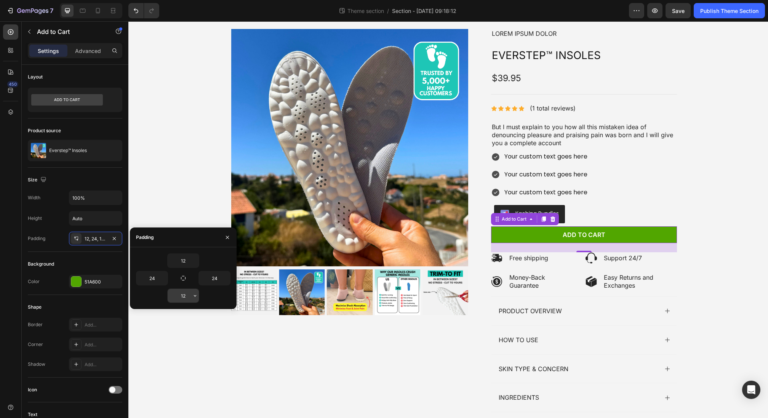
click at [188, 299] on input "12" at bounding box center [183, 296] width 31 height 14
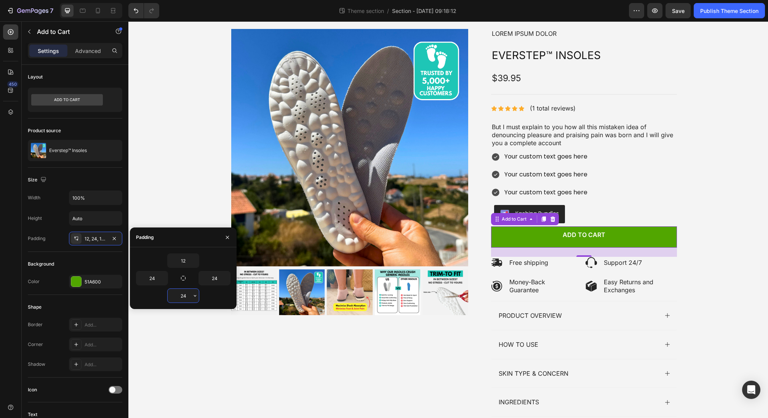
type input "24"
click at [186, 263] on input "12" at bounding box center [183, 261] width 31 height 14
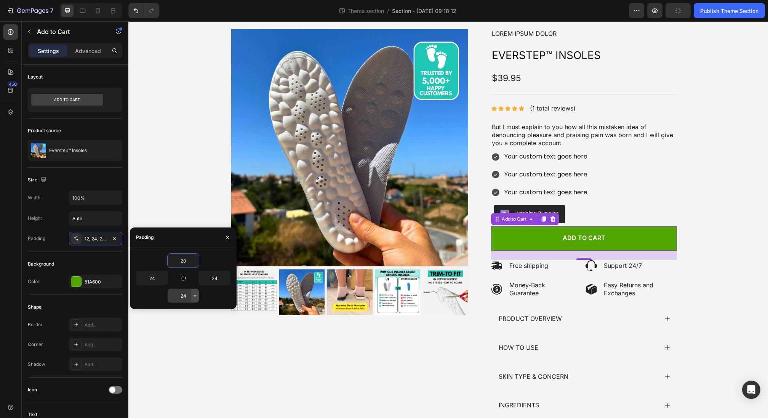
type input "20"
click at [192, 298] on button "button" at bounding box center [195, 296] width 8 height 14
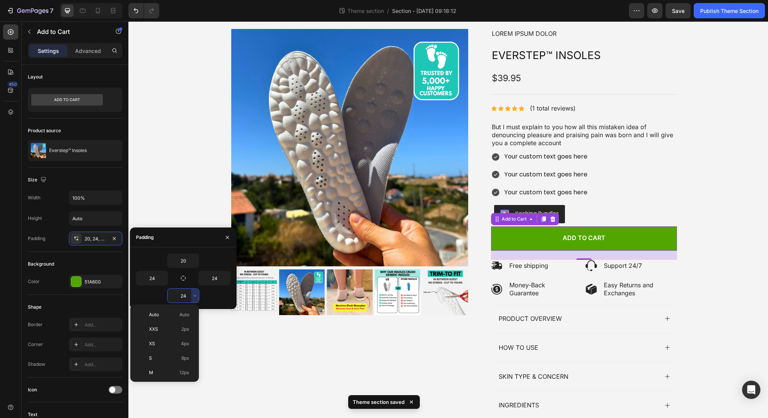
click at [187, 295] on input "24" at bounding box center [183, 296] width 31 height 14
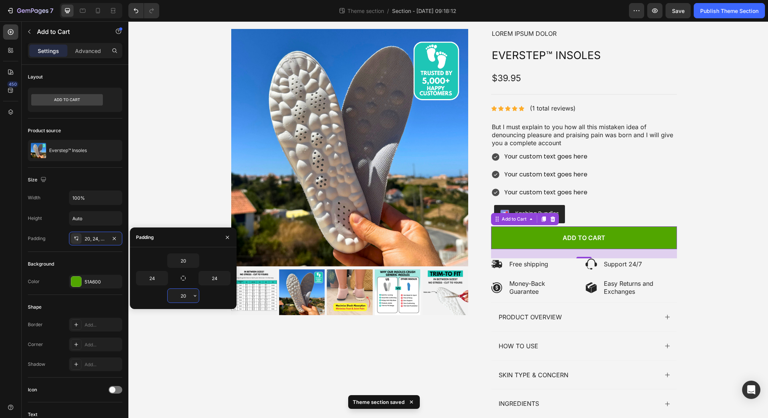
click at [183, 297] on input "20" at bounding box center [183, 296] width 31 height 14
drag, startPoint x: 186, startPoint y: 295, endPoint x: 180, endPoint y: 294, distance: 6.6
click at [180, 294] on input "20" at bounding box center [183, 296] width 31 height 14
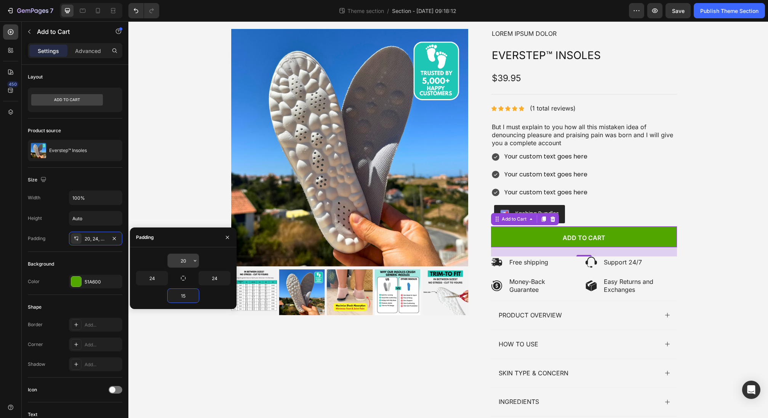
type input "15"
click at [183, 258] on input "20" at bounding box center [183, 261] width 31 height 14
type input "15"
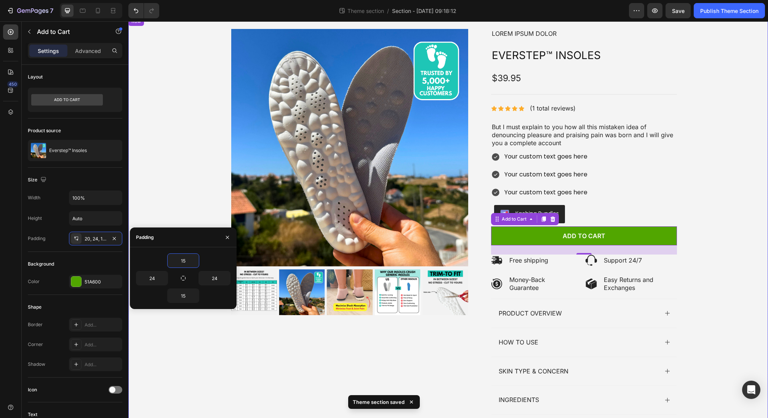
click at [639, 225] on div "Product Images Lorem ipsum dolor Text Block Icon Icon Icon Icon Icon Icon List …" at bounding box center [448, 239] width 594 height 420
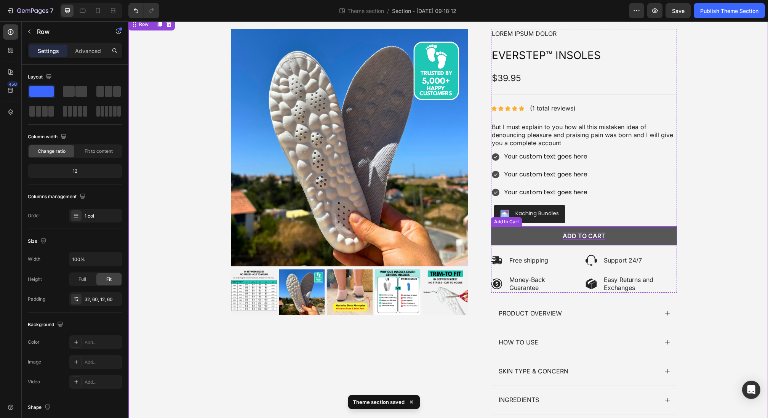
click at [592, 233] on div "Add to cart" at bounding box center [583, 236] width 43 height 8
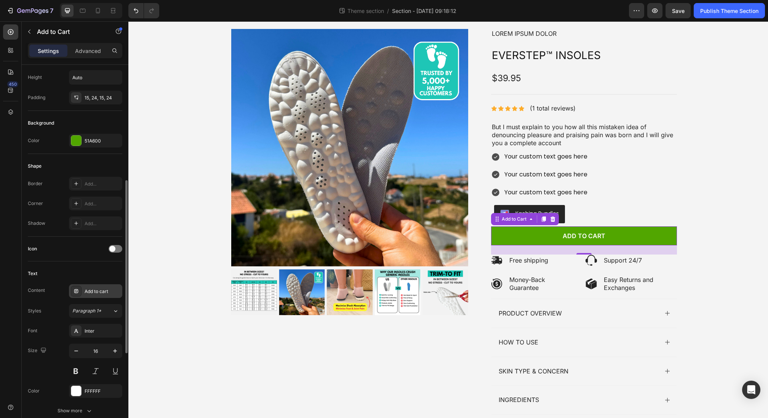
scroll to position [176, 0]
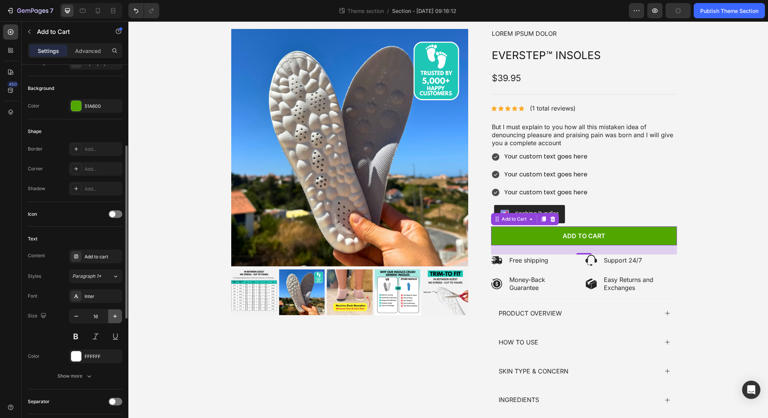
click at [117, 314] on icon "button" at bounding box center [115, 316] width 8 height 8
type input "19"
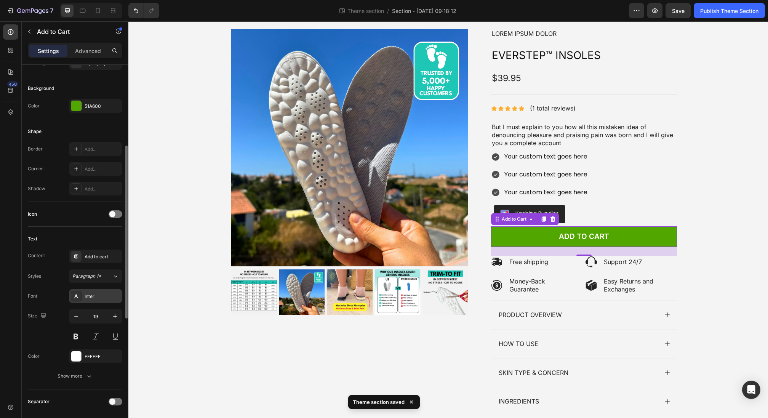
click at [95, 295] on div "Inter" at bounding box center [103, 296] width 36 height 7
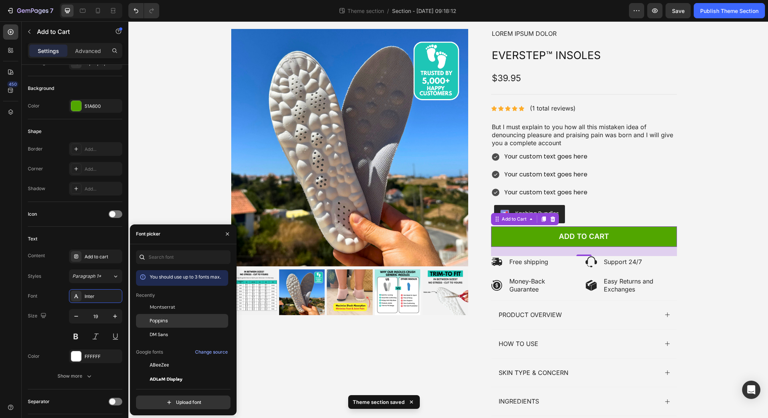
click at [171, 348] on div "Poppins" at bounding box center [182, 406] width 92 height 14
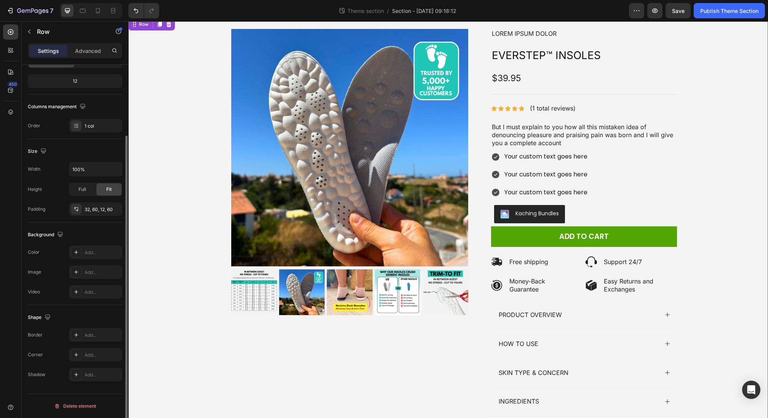
click at [158, 191] on div "Product Images Lorem ipsum dolor Text Block Icon Icon Icon Icon Icon Icon List …" at bounding box center [448, 240] width 594 height 422
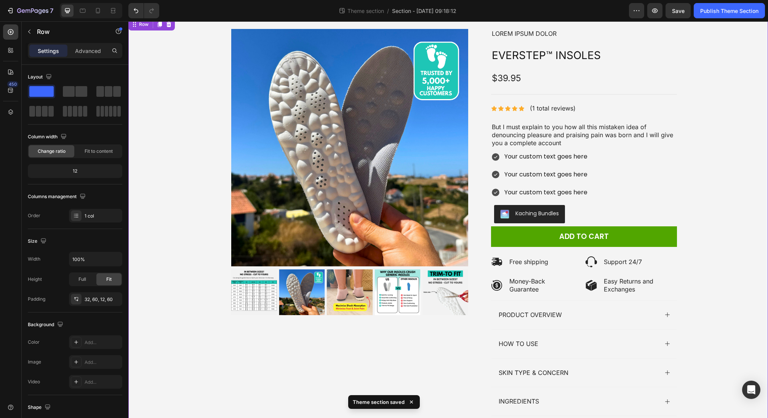
click at [639, 249] on div "Product Images Lorem ipsum dolor Text Block Icon Icon Icon Icon Icon Icon List …" at bounding box center [448, 240] width 594 height 422
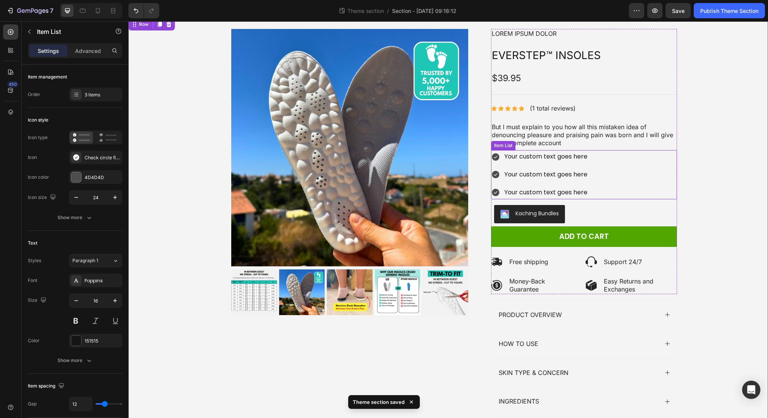
click at [628, 167] on div "Your custom text goes here Your custom text goes here Your custom text goes here" at bounding box center [584, 174] width 186 height 49
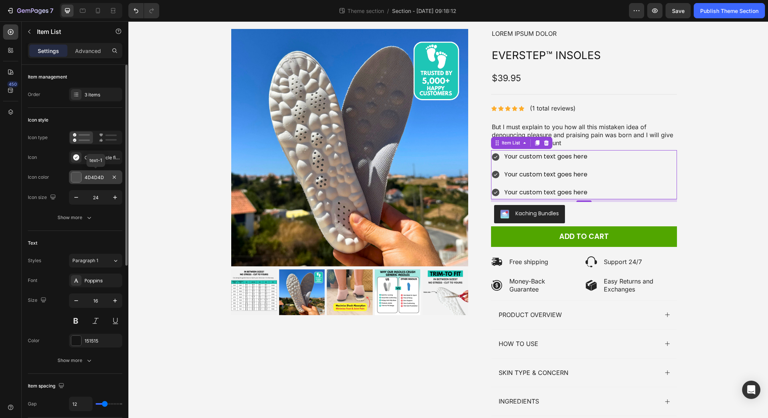
click at [93, 175] on div "4D4D4D" at bounding box center [96, 177] width 22 height 7
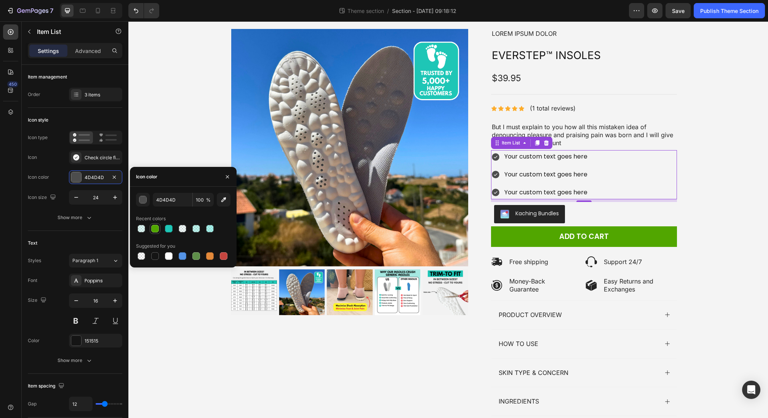
click at [156, 229] on div at bounding box center [155, 229] width 8 height 8
type input "51A600"
click at [639, 184] on div "Product Images Lorem ipsum dolor Text Block Icon Icon Icon Icon Icon Icon List …" at bounding box center [448, 240] width 594 height 422
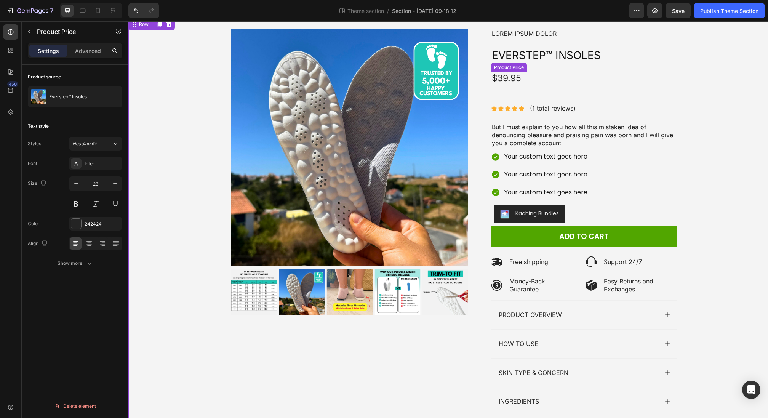
click at [529, 79] on div "$39.95" at bounding box center [584, 78] width 186 height 13
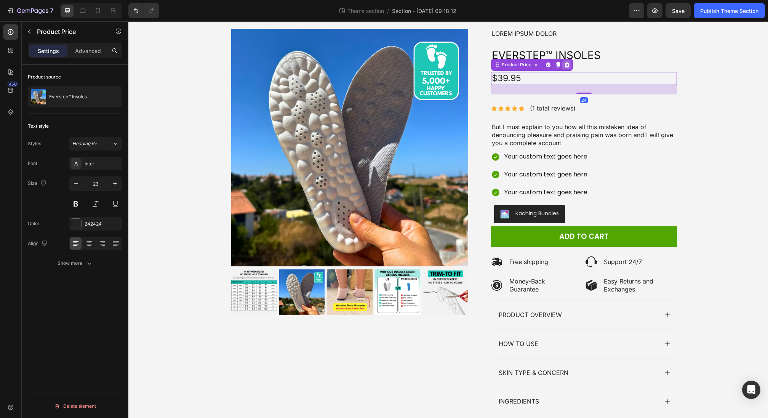
click at [564, 67] on icon at bounding box center [566, 64] width 5 height 5
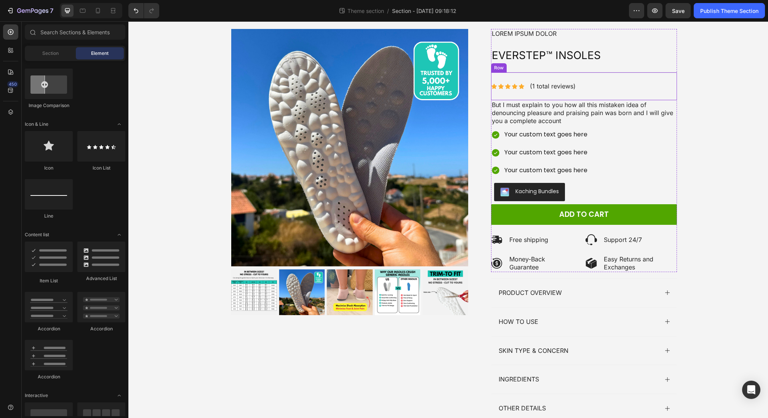
click at [554, 74] on div "Icon Icon Icon Icon Icon Icon List (1 total reviews) Text Block Row" at bounding box center [584, 86] width 186 height 28
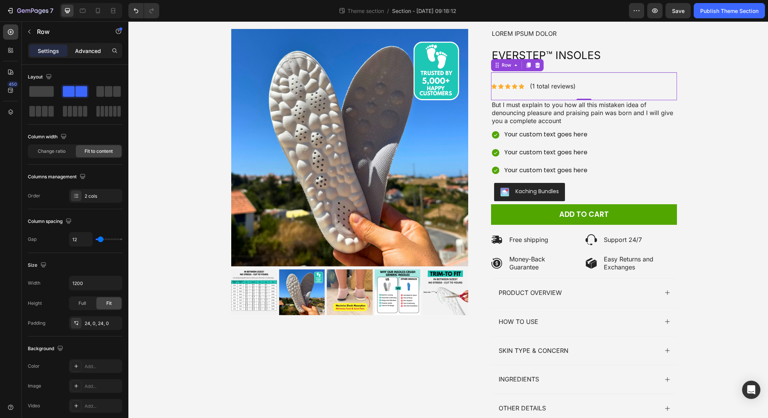
click at [92, 51] on p "Advanced" at bounding box center [88, 51] width 26 height 8
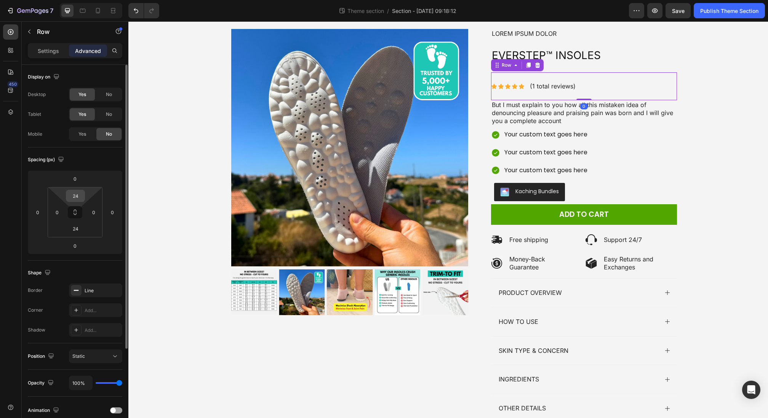
click at [78, 196] on input "24" at bounding box center [75, 195] width 15 height 11
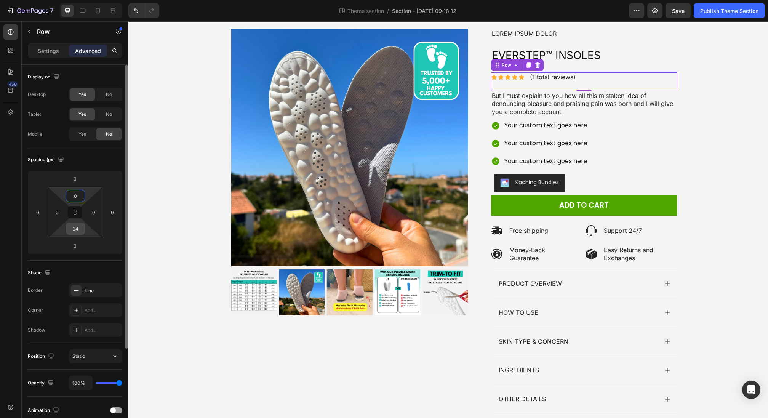
type input "0"
click at [83, 230] on div "24" at bounding box center [75, 228] width 19 height 12
click at [80, 227] on input "24" at bounding box center [75, 228] width 15 height 11
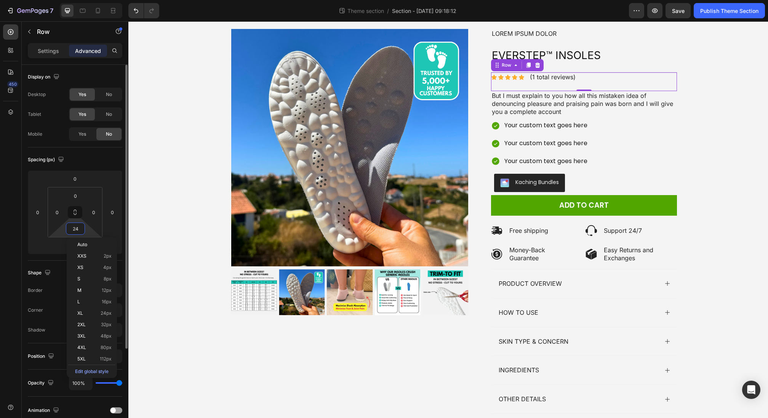
type input "0"
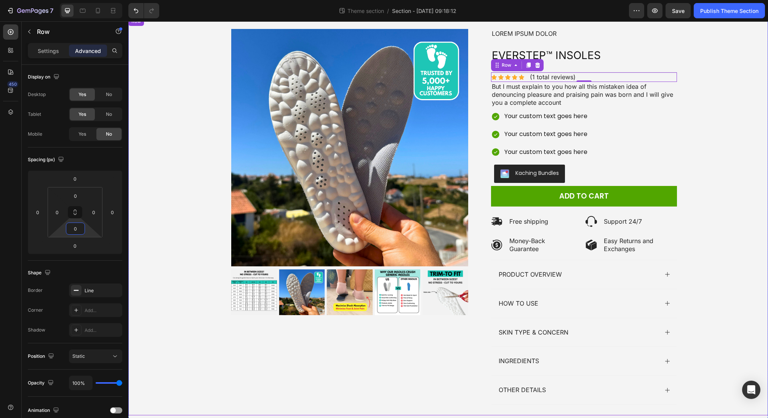
click at [639, 110] on div "Product Images Lorem ipsum dolor Text Block Icon Icon Icon Icon Icon Icon List …" at bounding box center [448, 219] width 594 height 381
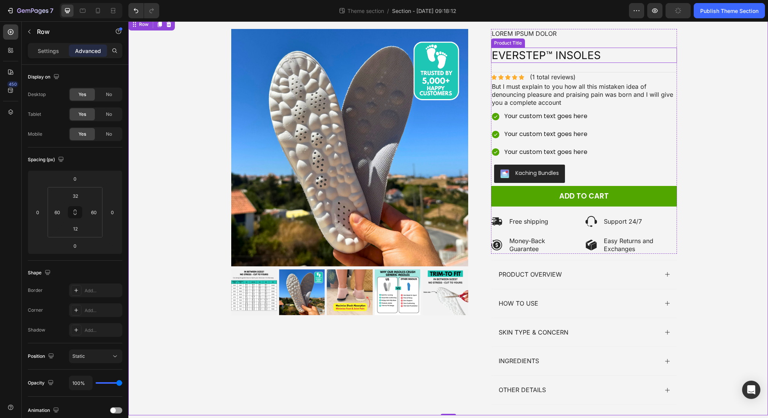
click at [586, 58] on h1 "Everstep™ Insoles" at bounding box center [584, 55] width 186 height 15
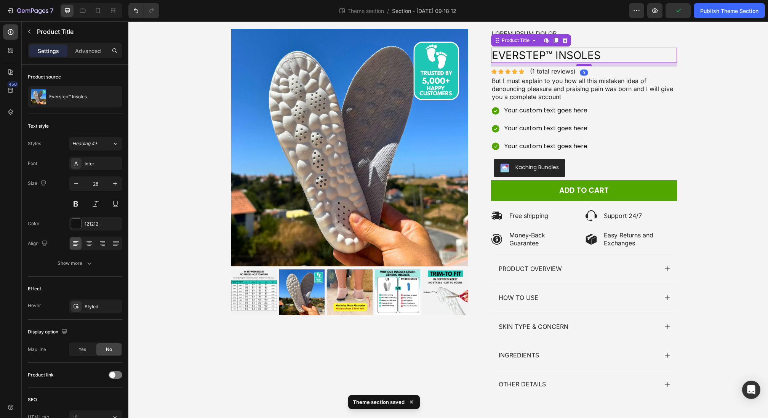
drag, startPoint x: 579, startPoint y: 71, endPoint x: 578, endPoint y: 65, distance: 5.9
click at [578, 65] on div at bounding box center [583, 65] width 15 height 2
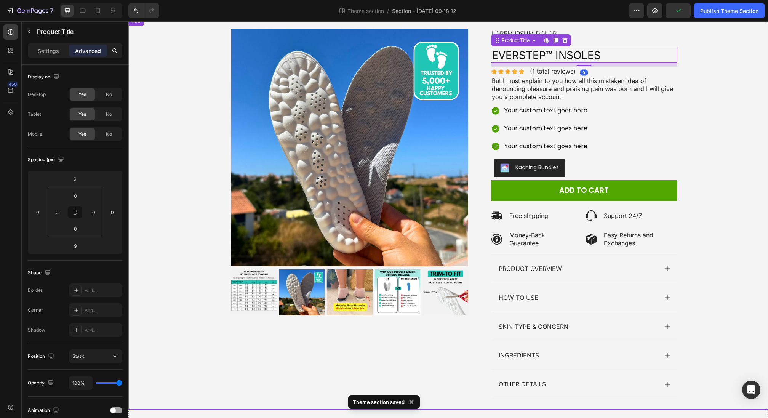
click at [639, 53] on div "Product Images Lorem ipsum dolor Text Block Icon Icon Icon Icon Icon Icon List …" at bounding box center [448, 217] width 594 height 376
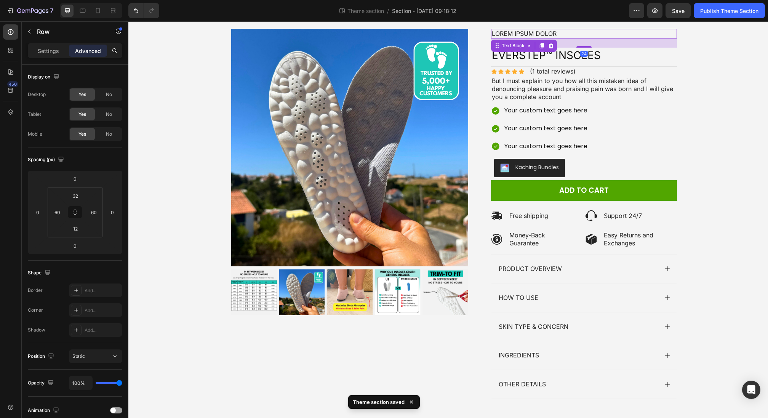
click at [539, 30] on p "Lorem ipsum dolor" at bounding box center [584, 34] width 184 height 8
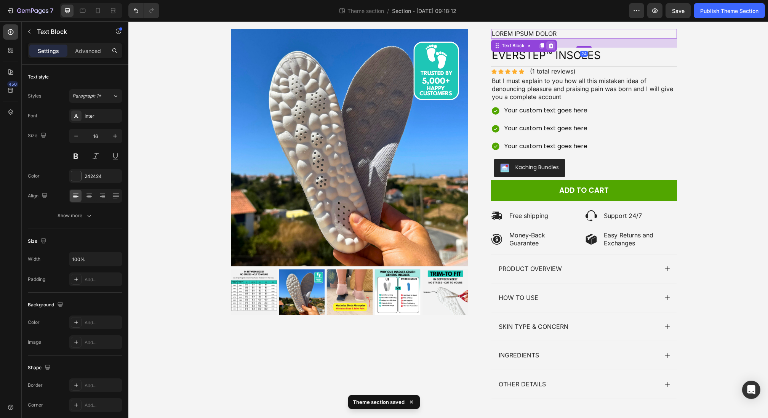
click at [547, 43] on icon at bounding box center [550, 46] width 6 height 6
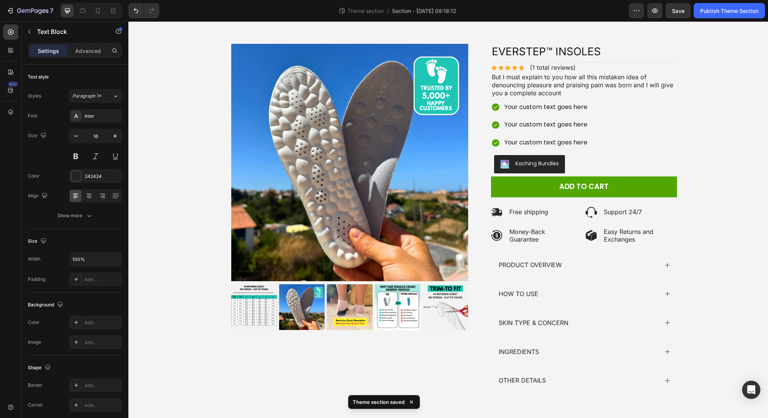
scroll to position [14, 0]
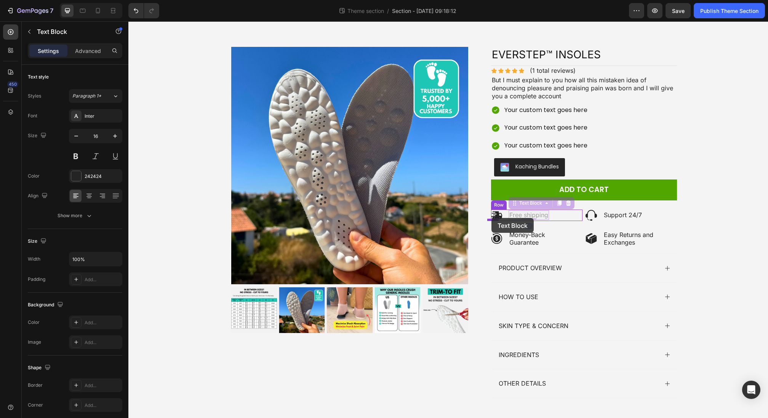
drag, startPoint x: 521, startPoint y: 215, endPoint x: 491, endPoint y: 218, distance: 30.2
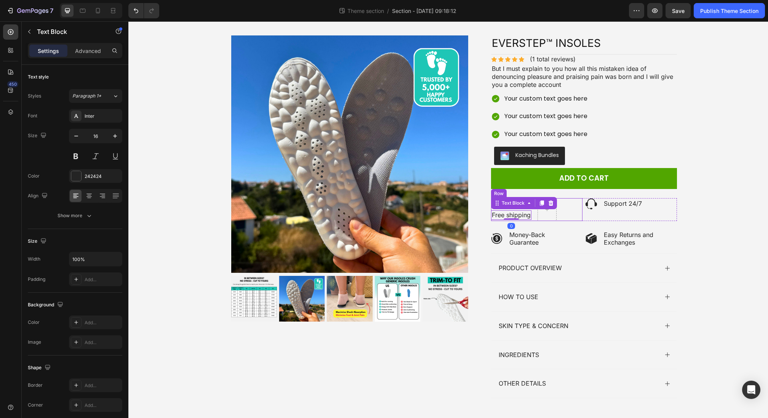
click at [533, 219] on div "Icon Free shipping Text Block 0 Row" at bounding box center [536, 209] width 91 height 23
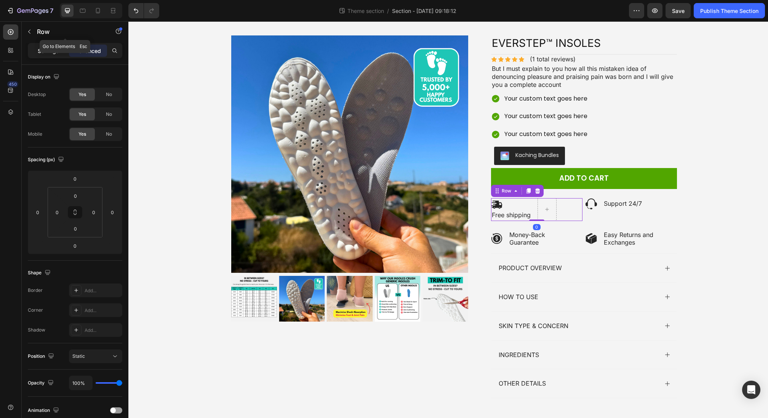
click at [53, 52] on p "Settings" at bounding box center [48, 51] width 21 height 8
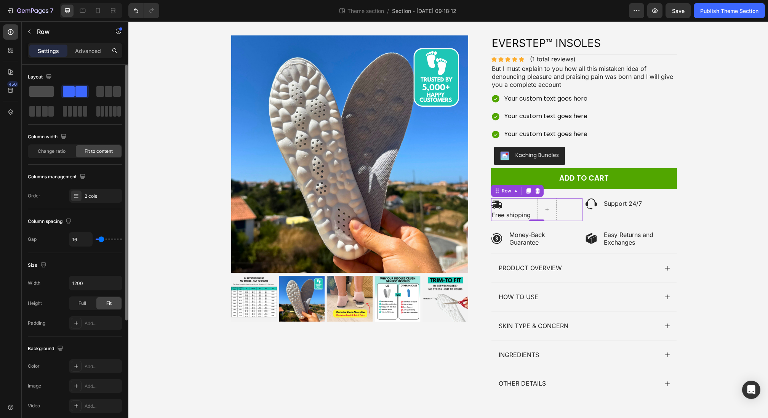
click at [49, 94] on span at bounding box center [41, 91] width 24 height 11
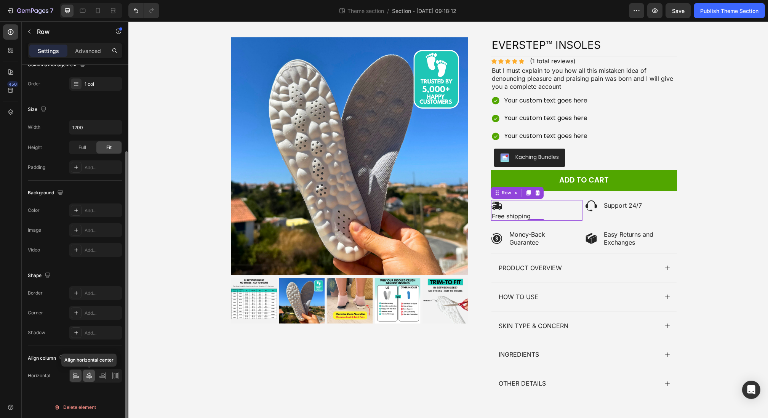
click at [90, 348] on icon at bounding box center [89, 376] width 8 height 8
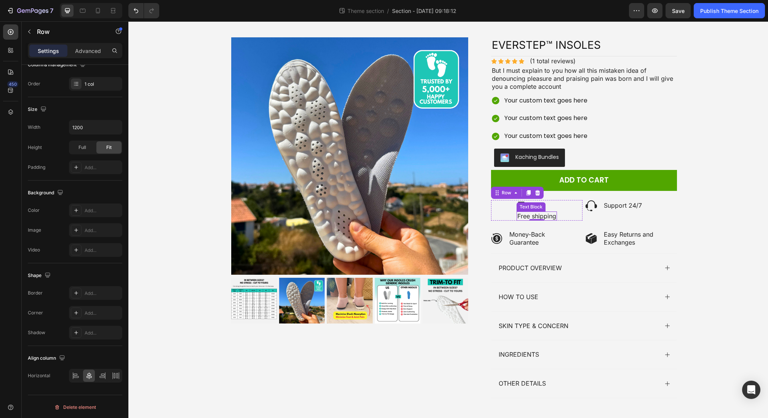
scroll to position [0, 0]
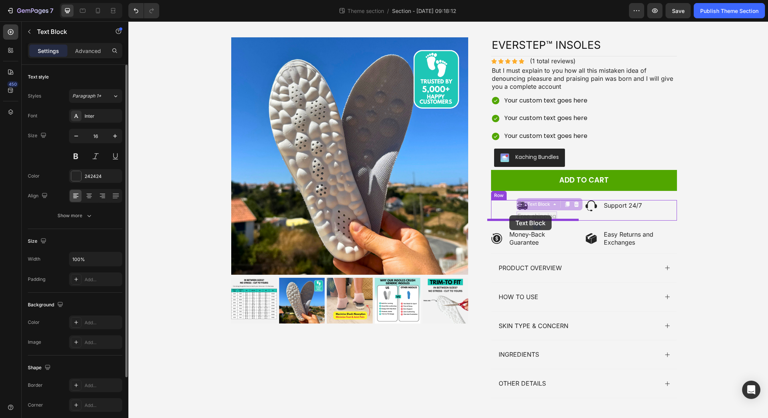
drag, startPoint x: 524, startPoint y: 215, endPoint x: 509, endPoint y: 215, distance: 14.9
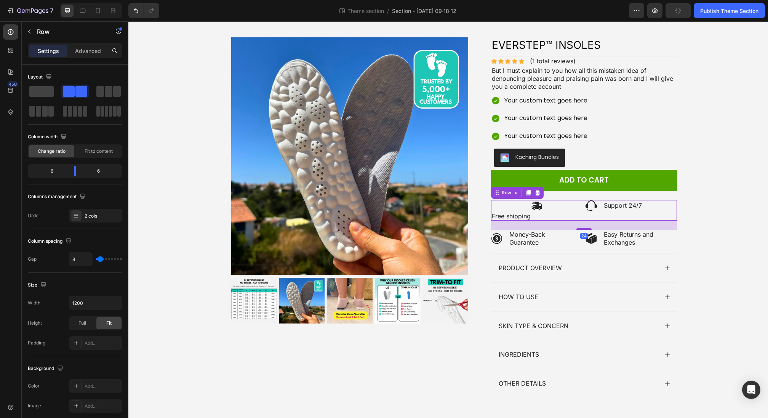
click at [594, 214] on div "Icon Support 24/7 Text Block Row" at bounding box center [630, 210] width 91 height 21
click at [534, 192] on icon at bounding box center [537, 193] width 6 height 6
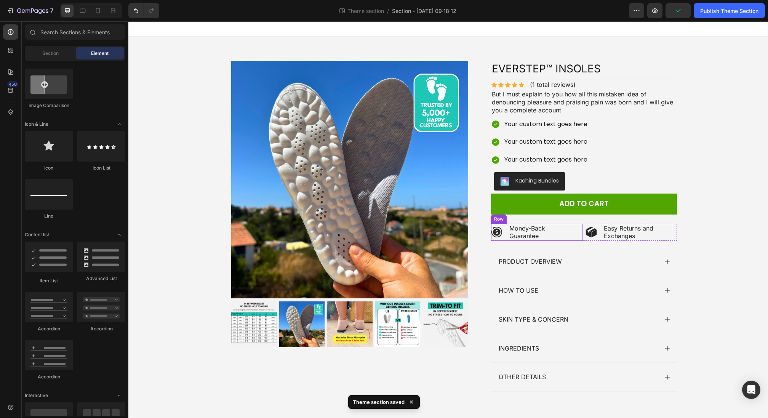
click at [562, 224] on div "Icon Money-Back Guarantee Text Block Row" at bounding box center [536, 232] width 91 height 18
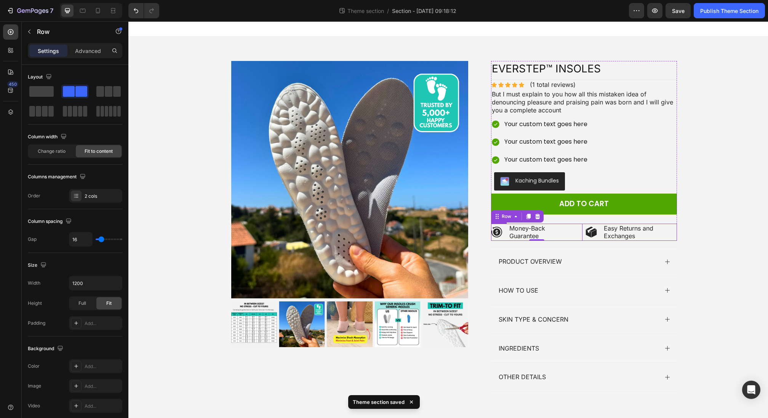
click at [584, 225] on div "Icon Money-Back Guarantee Text Block Row 0 Icon Easy Returns and Exchanges Text…" at bounding box center [584, 232] width 186 height 18
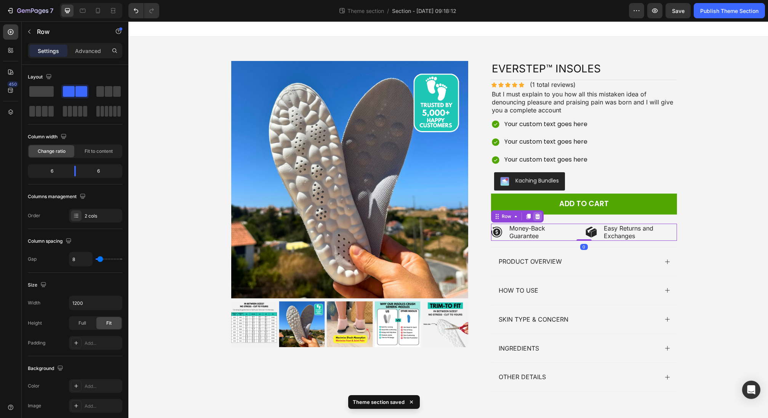
click at [538, 212] on div at bounding box center [537, 216] width 9 height 9
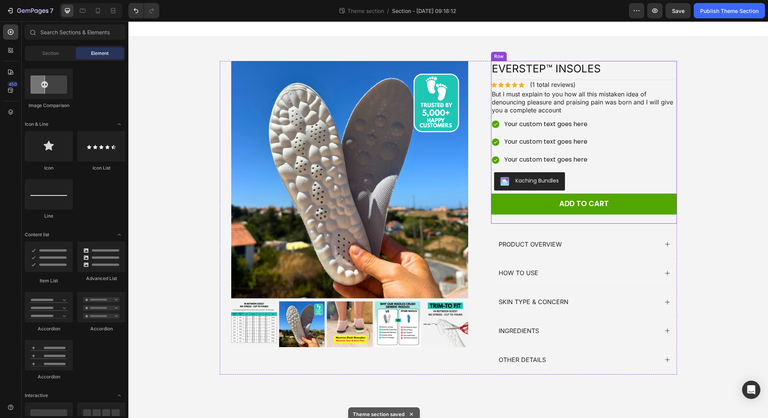
click at [557, 220] on div "Add to cart Add to Cart" at bounding box center [584, 208] width 186 height 30
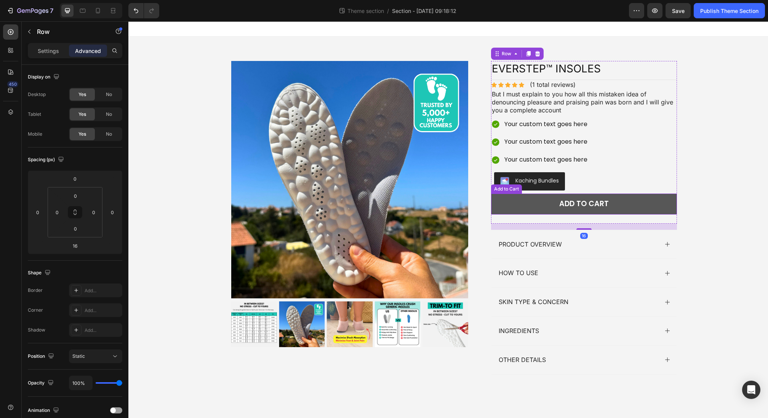
click at [564, 211] on button "Add to cart" at bounding box center [584, 203] width 186 height 21
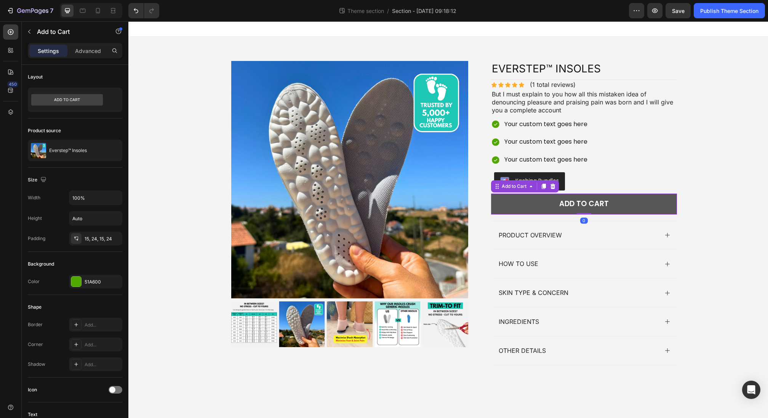
drag, startPoint x: 581, startPoint y: 222, endPoint x: 586, endPoint y: 208, distance: 14.7
click at [582, 210] on div "Add to cart Add to Cart 0" at bounding box center [584, 203] width 186 height 21
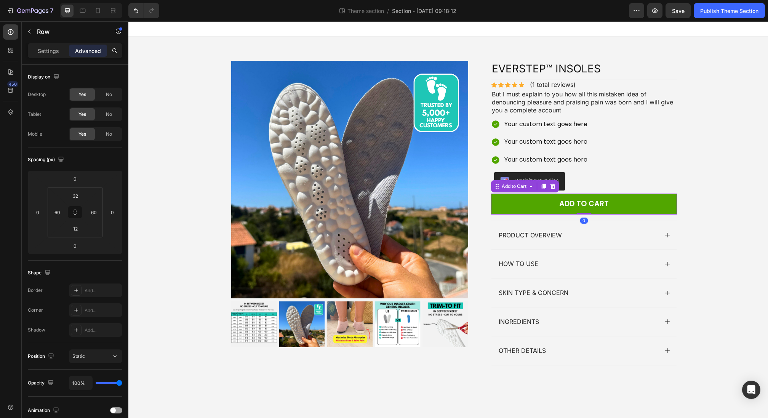
click at [639, 210] on div "Product Images Icon Icon Icon Icon Icon Icon List (1 total reviews) Text Block …" at bounding box center [448, 216] width 594 height 310
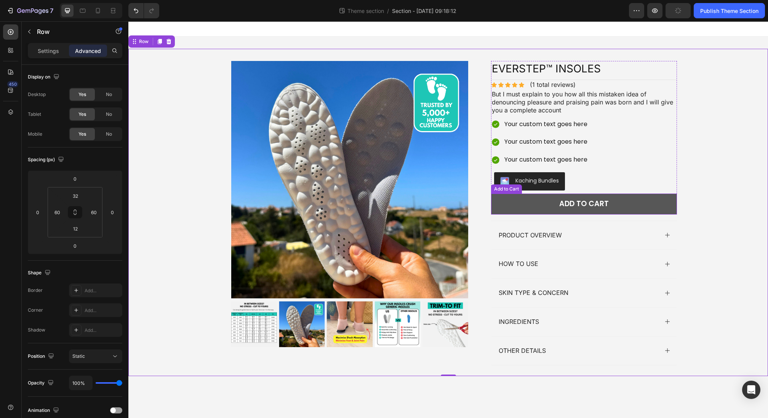
click at [639, 194] on button "Add to cart" at bounding box center [584, 203] width 186 height 21
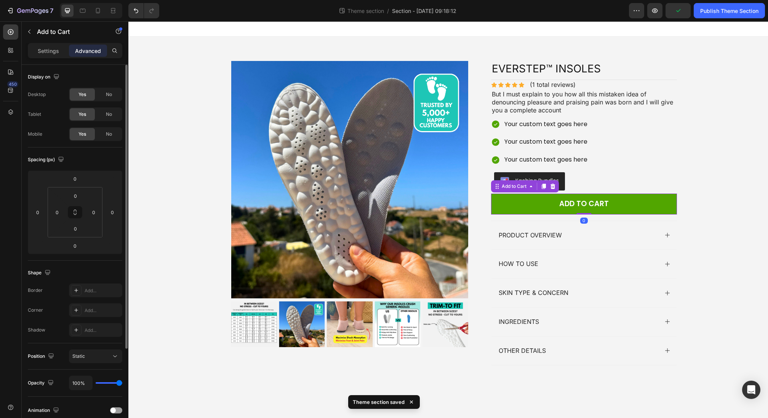
scroll to position [120, 0]
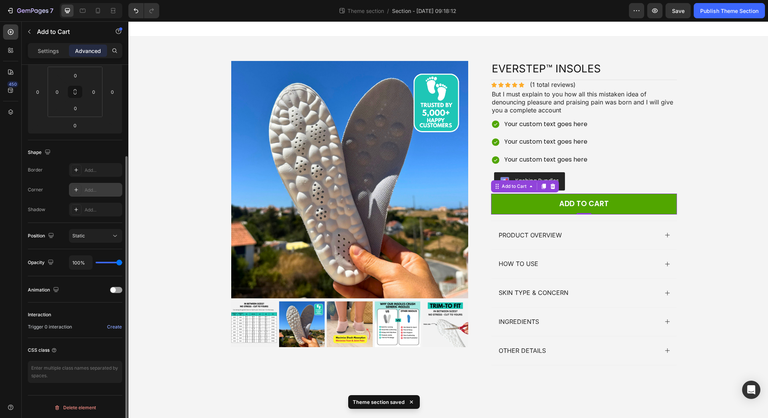
click at [82, 190] on div "Add..." at bounding box center [95, 190] width 53 height 14
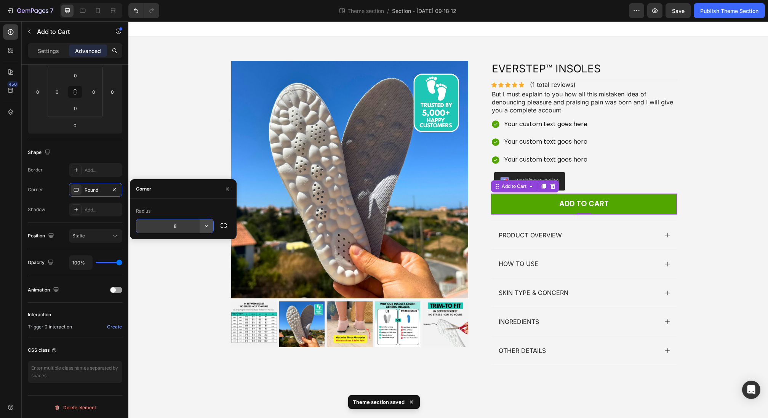
click at [206, 230] on button "button" at bounding box center [207, 226] width 14 height 14
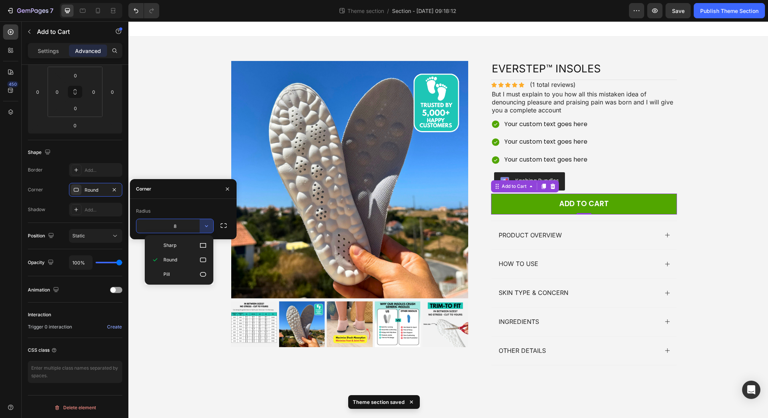
click at [184, 229] on input "8" at bounding box center [174, 226] width 77 height 14
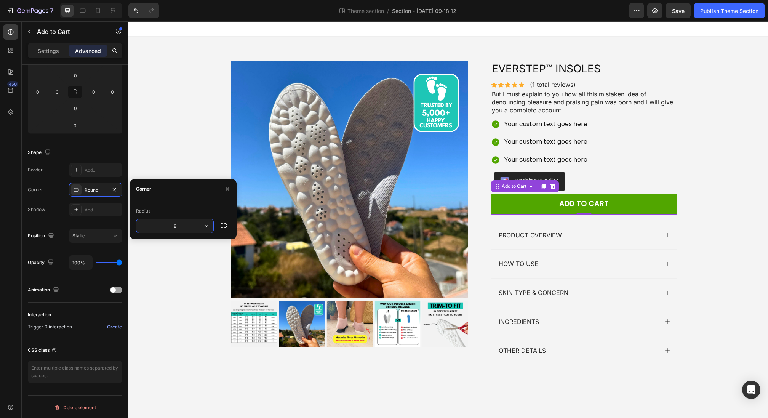
drag, startPoint x: 184, startPoint y: 229, endPoint x: 170, endPoint y: 227, distance: 14.0
click at [170, 227] on input "8" at bounding box center [174, 226] width 77 height 14
click at [190, 211] on div "Radius" at bounding box center [183, 211] width 94 height 12
drag, startPoint x: 188, startPoint y: 228, endPoint x: 163, endPoint y: 225, distance: 24.6
click at [163, 225] on input "10" at bounding box center [174, 226] width 77 height 14
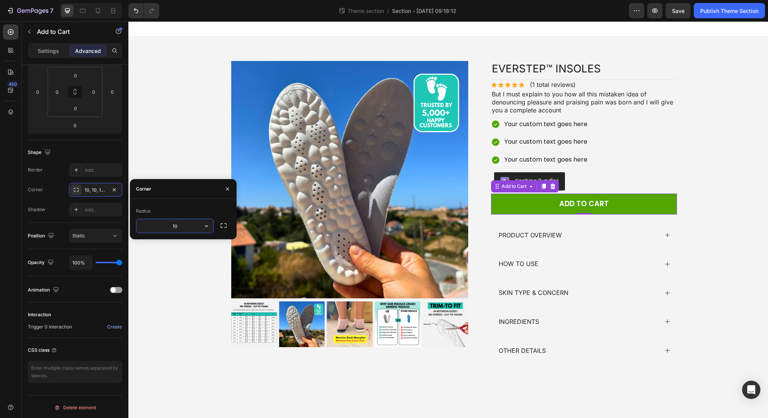
click at [170, 224] on input "10" at bounding box center [174, 226] width 77 height 14
drag, startPoint x: 180, startPoint y: 225, endPoint x: 172, endPoint y: 225, distance: 8.0
click at [172, 225] on input "10" at bounding box center [174, 226] width 77 height 14
type input "15"
click at [185, 214] on div "Radius" at bounding box center [183, 211] width 94 height 12
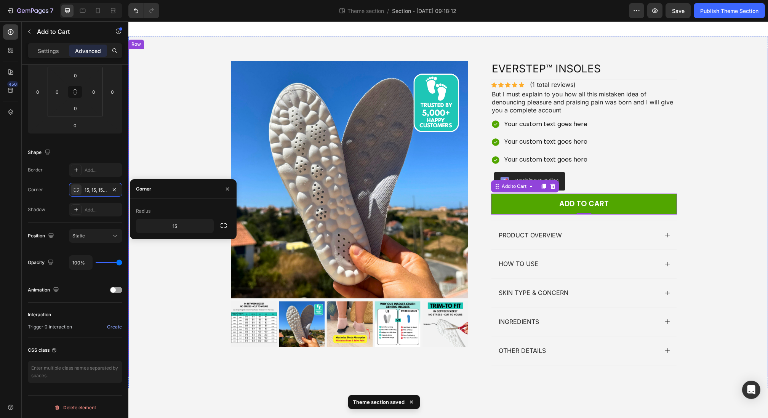
click at [639, 199] on div "Product Images Icon Icon Icon Icon Icon Icon List (1 total reviews) Text Block …" at bounding box center [447, 212] width 639 height 327
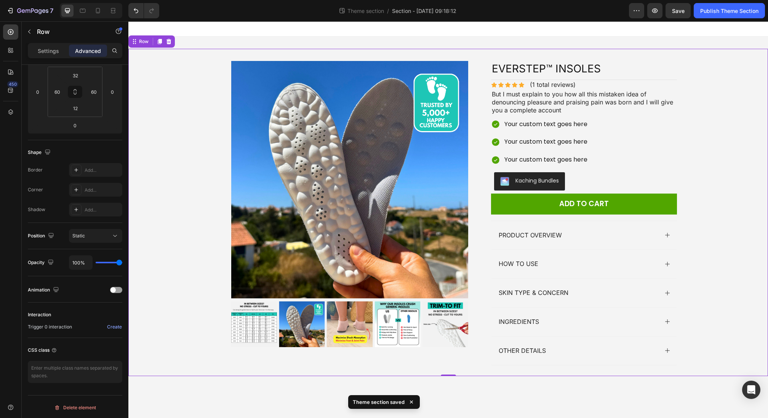
scroll to position [0, 0]
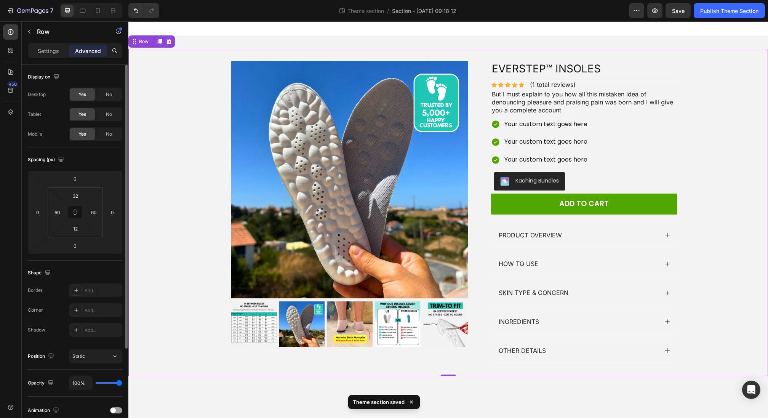
click at [639, 199] on div "Product Images Icon Icon Icon Icon Icon Icon List (1 total reviews) Text Block …" at bounding box center [448, 216] width 594 height 310
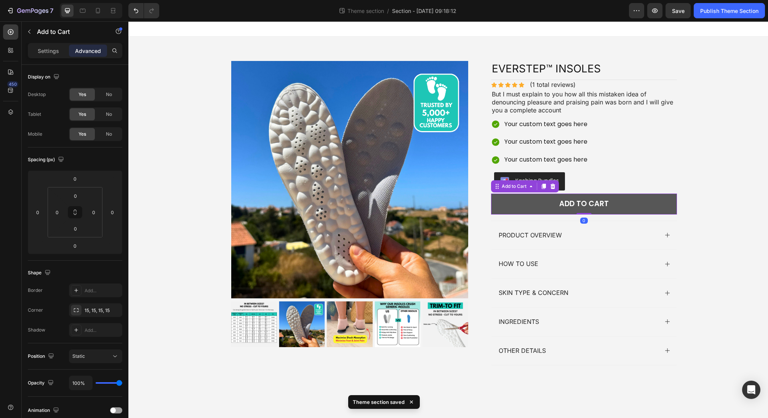
click at [639, 199] on button "Add to cart" at bounding box center [584, 203] width 186 height 21
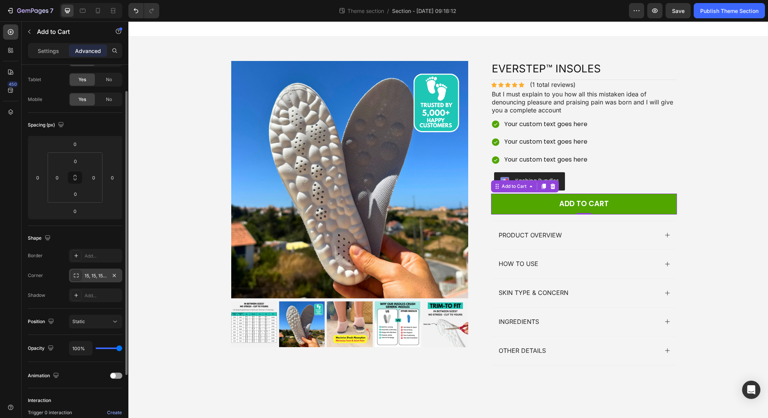
scroll to position [120, 0]
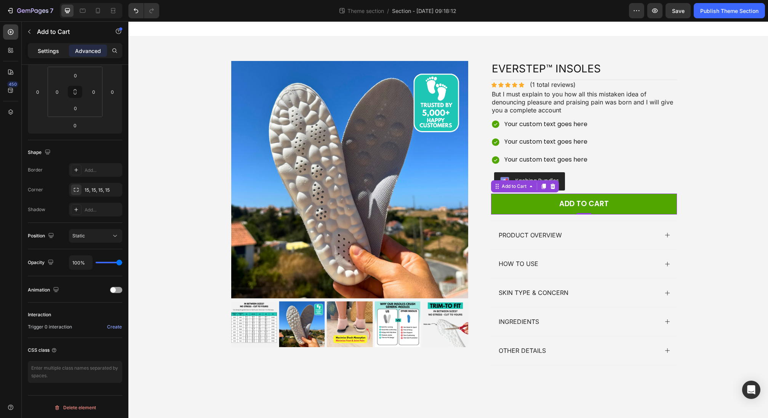
click at [37, 53] on div "Settings" at bounding box center [48, 51] width 38 height 12
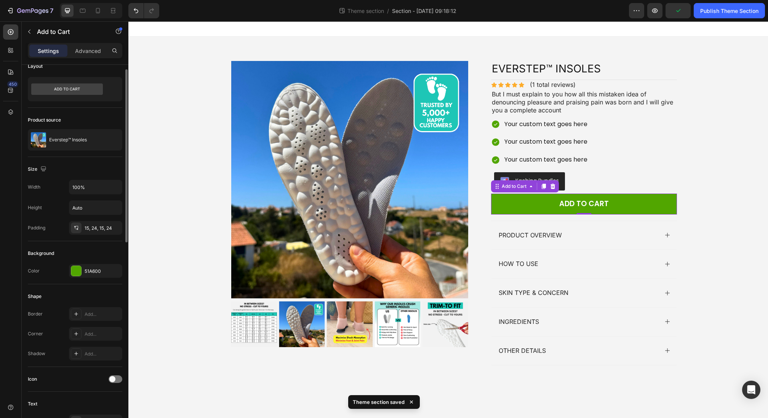
scroll to position [0, 0]
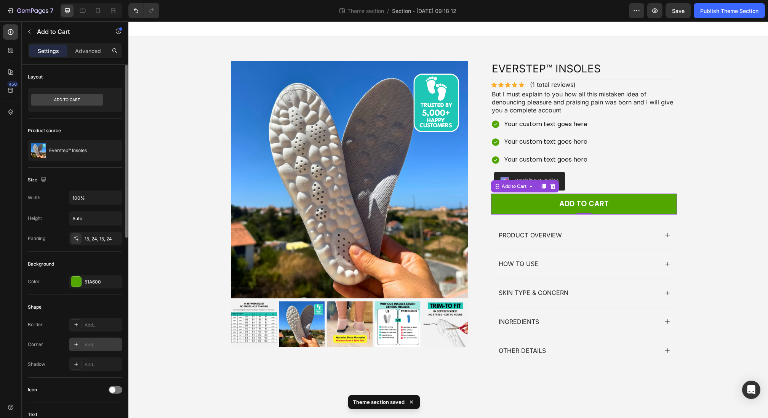
click at [92, 341] on div "Add..." at bounding box center [103, 344] width 36 height 7
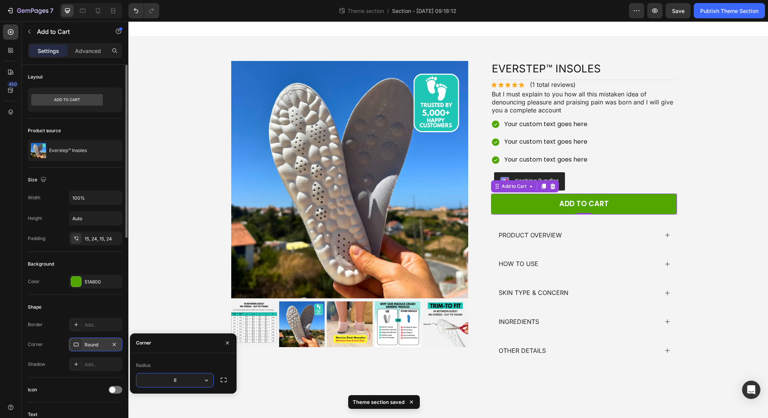
click at [186, 348] on input "8" at bounding box center [174, 380] width 77 height 14
drag, startPoint x: 186, startPoint y: 378, endPoint x: 172, endPoint y: 377, distance: 14.5
click at [172, 348] on input "8" at bounding box center [174, 380] width 77 height 14
drag, startPoint x: 188, startPoint y: 380, endPoint x: 167, endPoint y: 376, distance: 21.7
click at [167, 348] on input "15" at bounding box center [174, 380] width 77 height 14
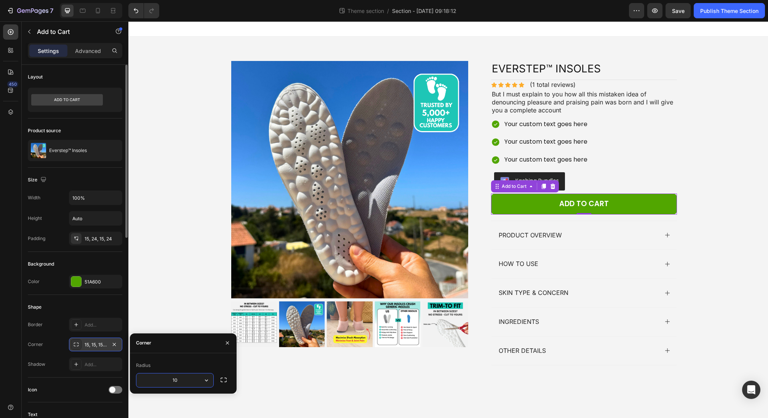
type input "10"
click at [183, 348] on div "Radius" at bounding box center [183, 365] width 94 height 12
click at [639, 187] on div "Product Images Icon Icon Icon Icon Icon Icon List (1 total reviews) Text Block …" at bounding box center [448, 216] width 594 height 310
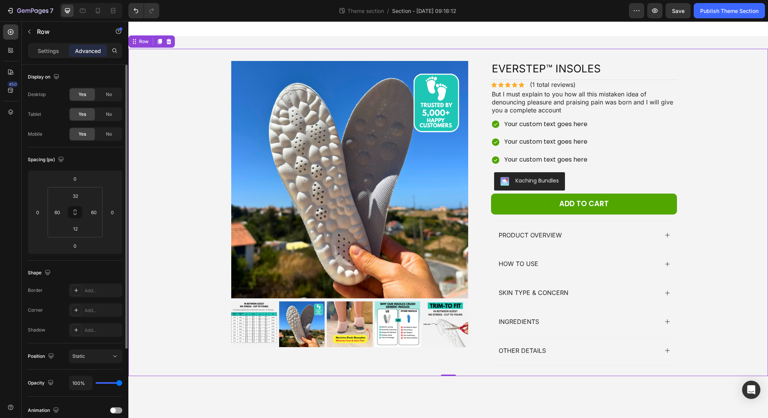
click at [639, 149] on div "Product Images Icon Icon Icon Icon Icon Icon List (1 total reviews) Text Block …" at bounding box center [448, 216] width 594 height 310
click at [604, 223] on div "Product Overview" at bounding box center [583, 235] width 185 height 29
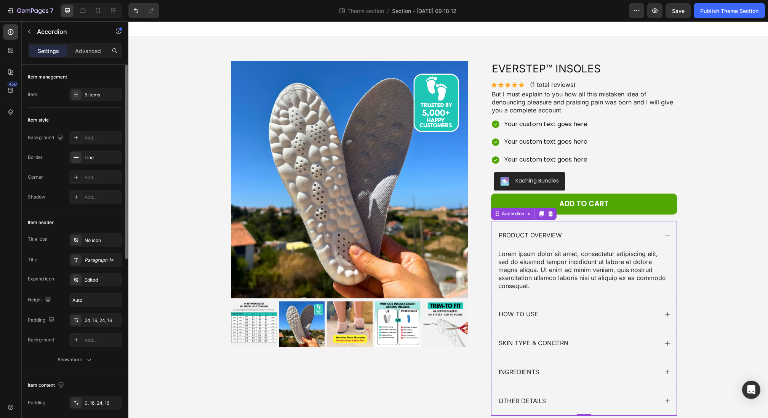
click at [570, 230] on div "Product Overview" at bounding box center [577, 235] width 161 height 10
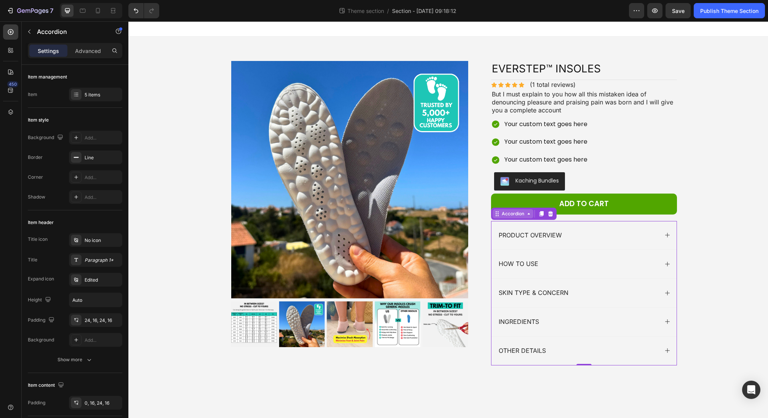
click at [499, 214] on icon at bounding box center [497, 214] width 6 height 6
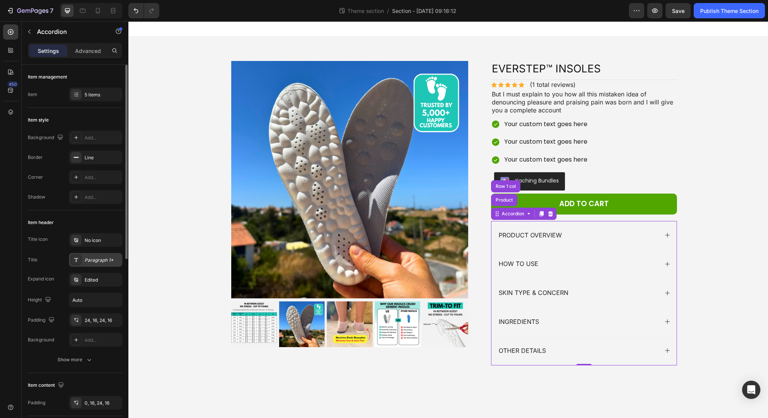
click at [96, 257] on div "Paragraph 1*" at bounding box center [103, 260] width 36 height 7
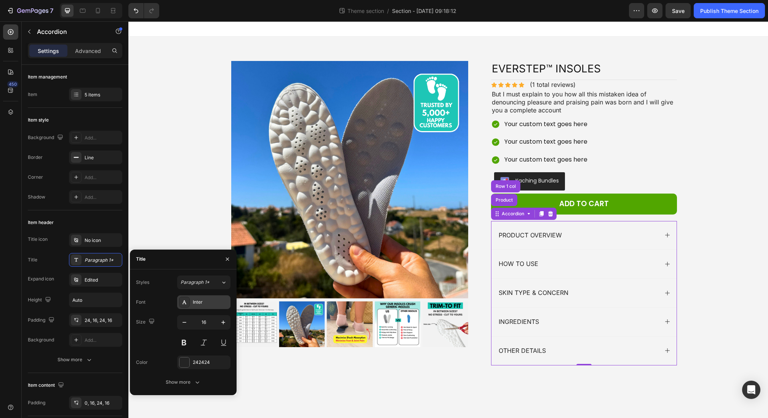
click at [220, 301] on div "Inter" at bounding box center [211, 301] width 36 height 7
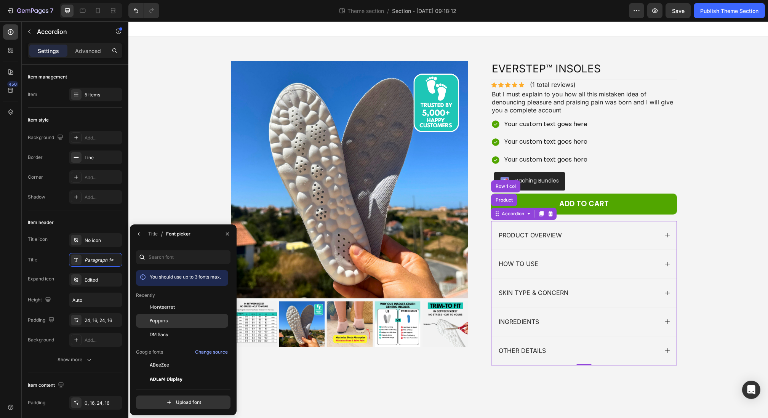
click at [163, 348] on div "Poppins" at bounding box center [182, 406] width 92 height 14
click at [138, 234] on icon "button" at bounding box center [139, 234] width 6 height 6
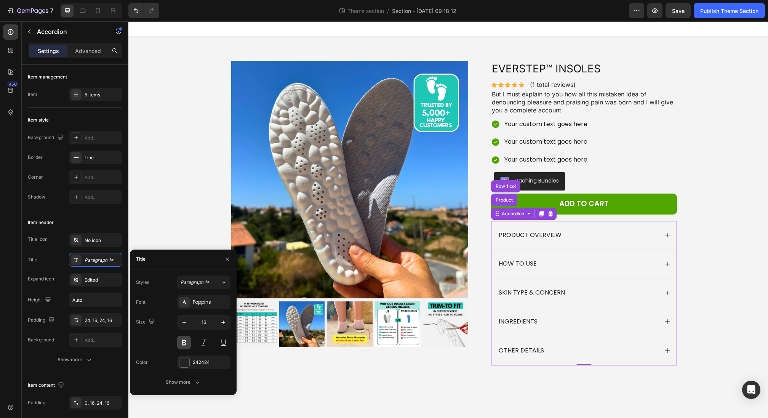
click at [184, 342] on button at bounding box center [184, 342] width 14 height 14
click at [187, 321] on icon "button" at bounding box center [184, 322] width 8 height 8
click at [222, 322] on icon "button" at bounding box center [223, 322] width 4 height 4
type input "15"
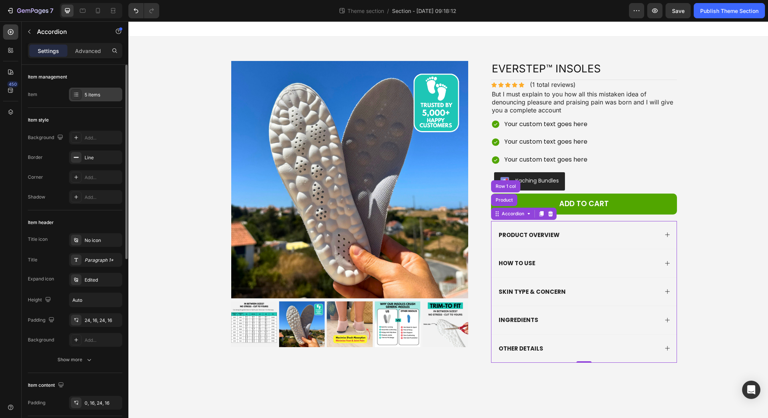
click at [91, 97] on div "5 items" at bounding box center [103, 94] width 36 height 7
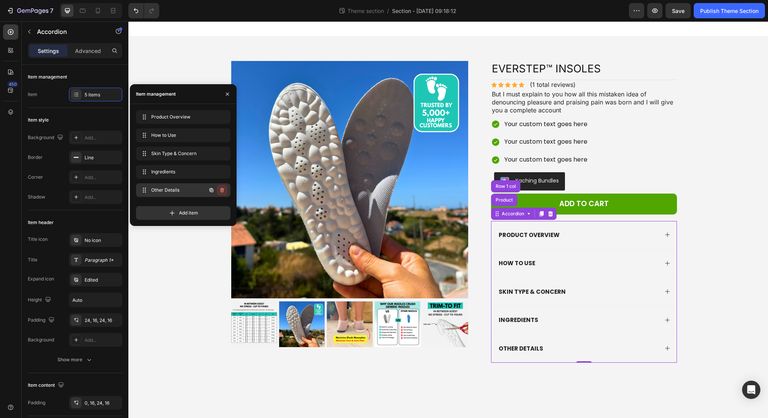
click at [222, 192] on icon "button" at bounding box center [222, 190] width 4 height 5
click at [222, 192] on div "Delete" at bounding box center [217, 190] width 14 height 7
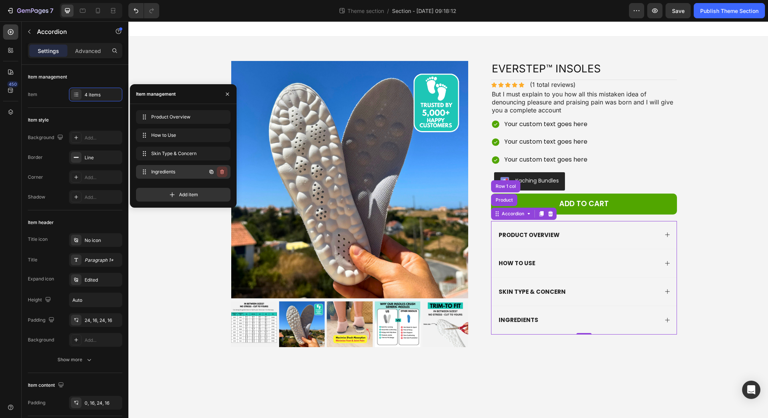
click at [223, 172] on icon "button" at bounding box center [222, 172] width 6 height 6
click at [223, 172] on div "Delete" at bounding box center [217, 171] width 14 height 7
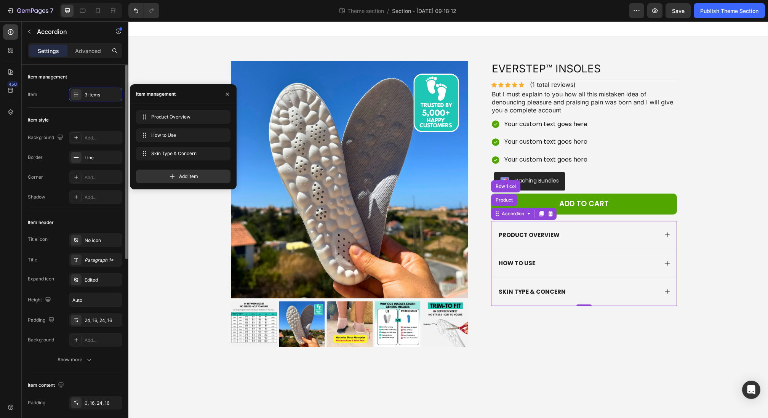
scroll to position [142, 0]
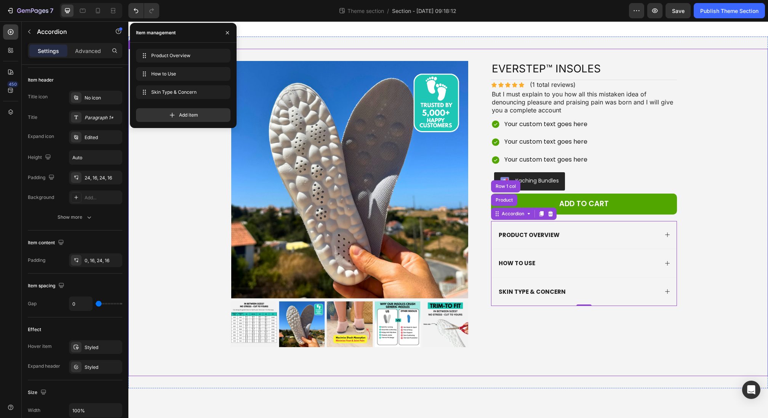
click at [639, 233] on div "Product Images Icon Icon Icon Icon Icon Icon List (1 total reviews) Text Block …" at bounding box center [448, 216] width 594 height 310
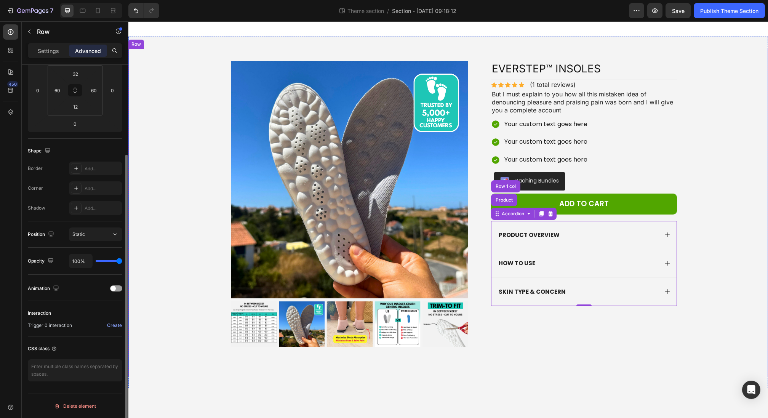
scroll to position [0, 0]
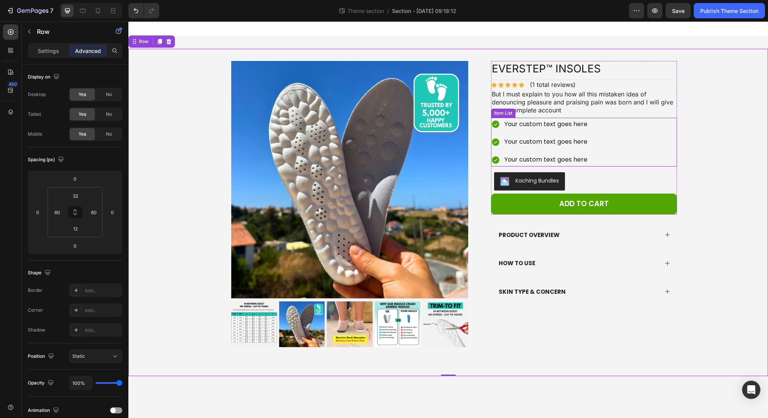
click at [620, 145] on div "Your custom text goes here Your custom text goes here Your custom text goes here" at bounding box center [584, 142] width 186 height 49
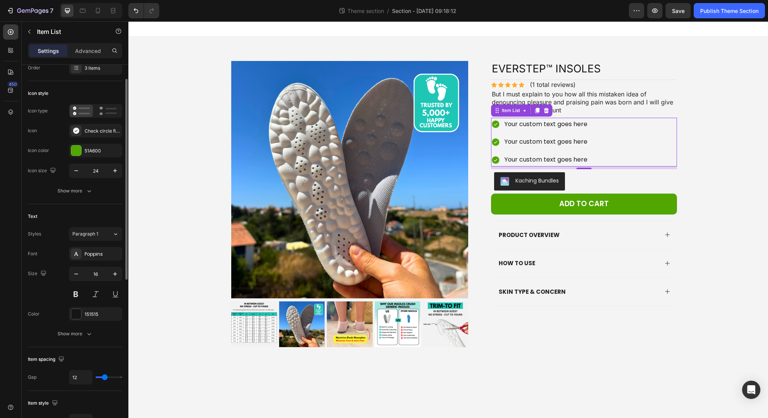
scroll to position [142, 0]
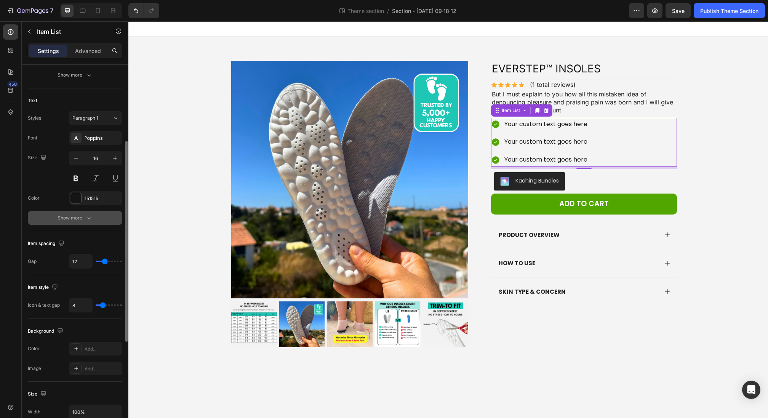
click at [81, 220] on button "Show more" at bounding box center [75, 218] width 94 height 14
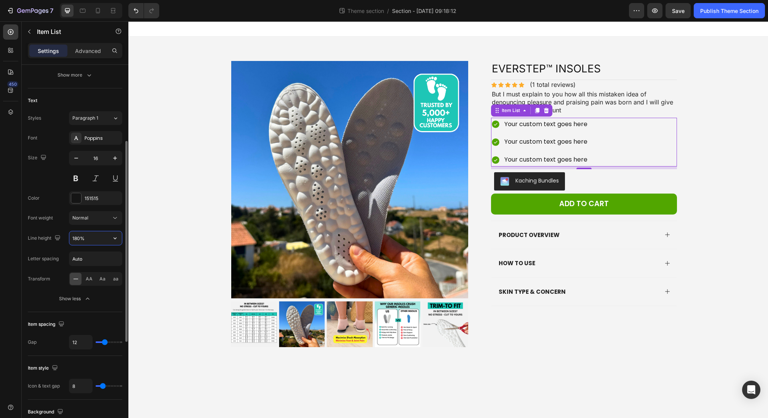
click at [89, 238] on input "180%" at bounding box center [95, 238] width 53 height 14
click at [119, 235] on button "button" at bounding box center [115, 238] width 14 height 14
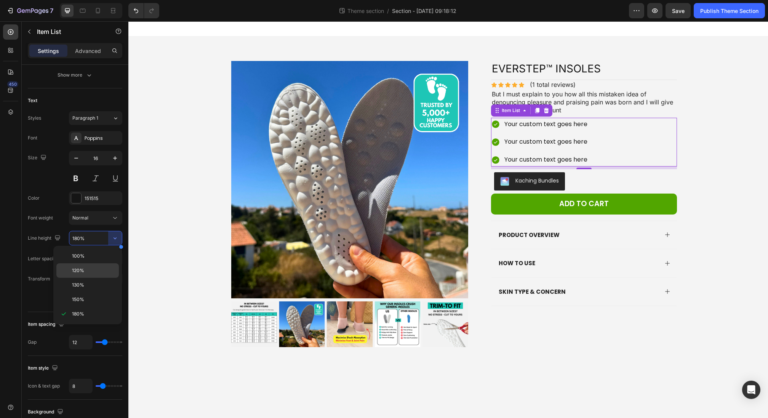
click at [103, 268] on p "120%" at bounding box center [93, 270] width 43 height 7
type input "120%"
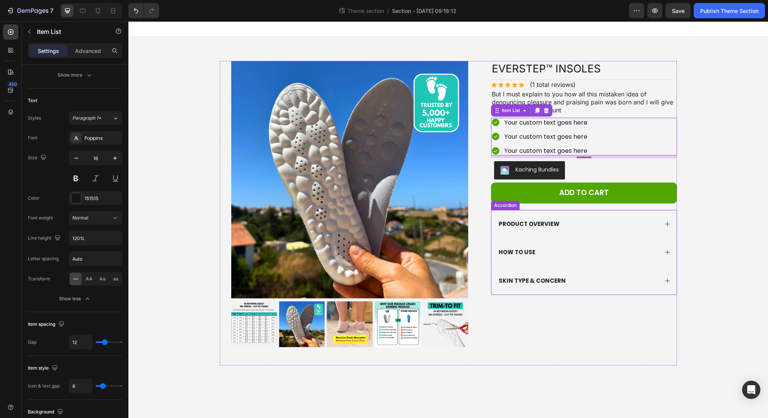
click at [585, 232] on div "Product Overview" at bounding box center [583, 224] width 185 height 28
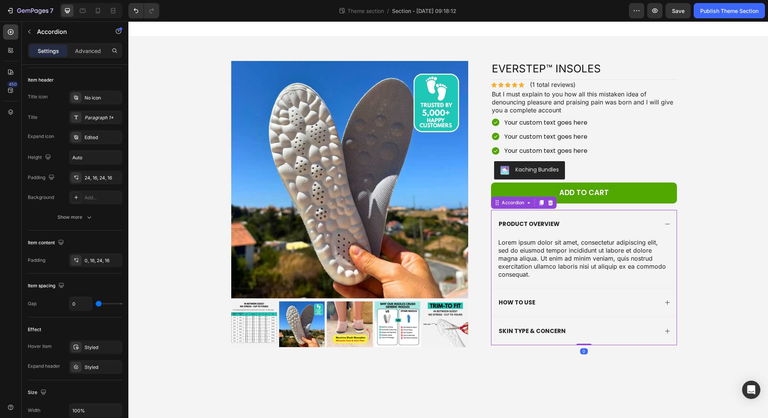
scroll to position [0, 0]
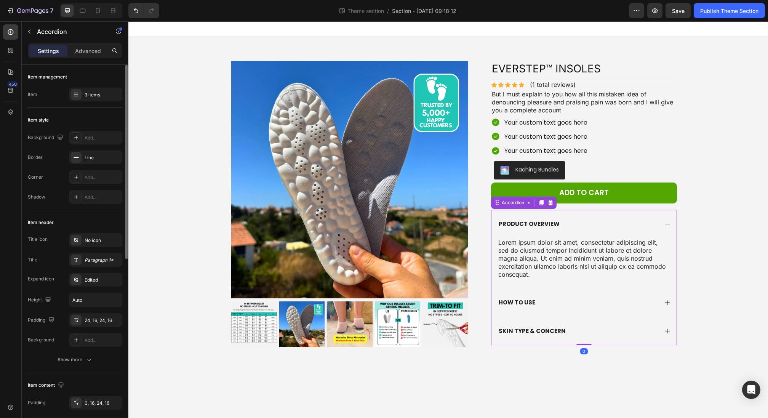
click at [585, 232] on div "Product Overview" at bounding box center [583, 224] width 185 height 28
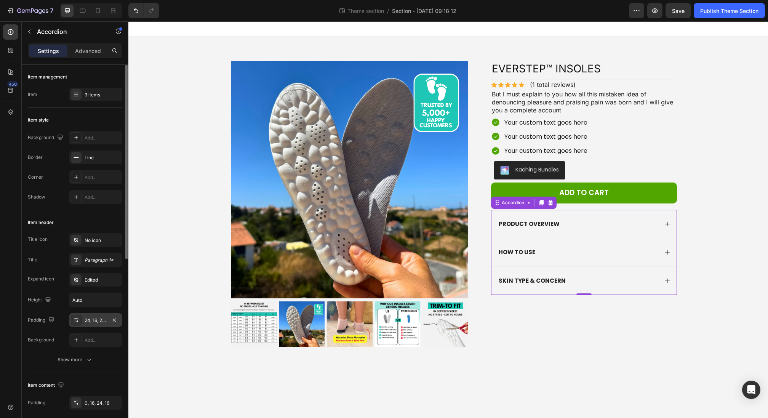
click at [89, 318] on div "24, 16, 24, 16" at bounding box center [96, 320] width 22 height 7
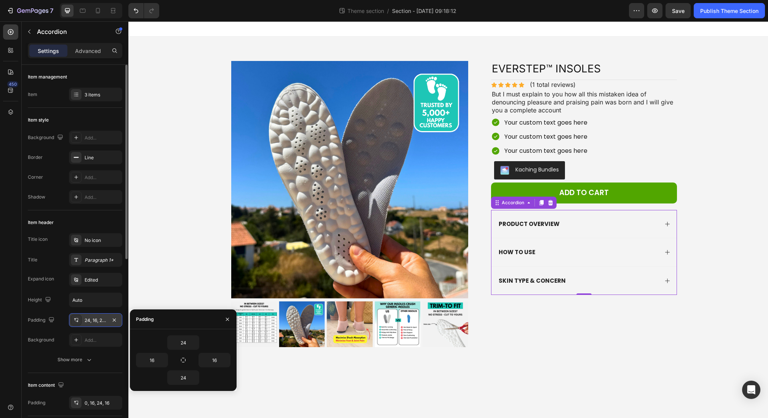
click at [89, 318] on div "24, 16, 24, 16" at bounding box center [96, 320] width 22 height 7
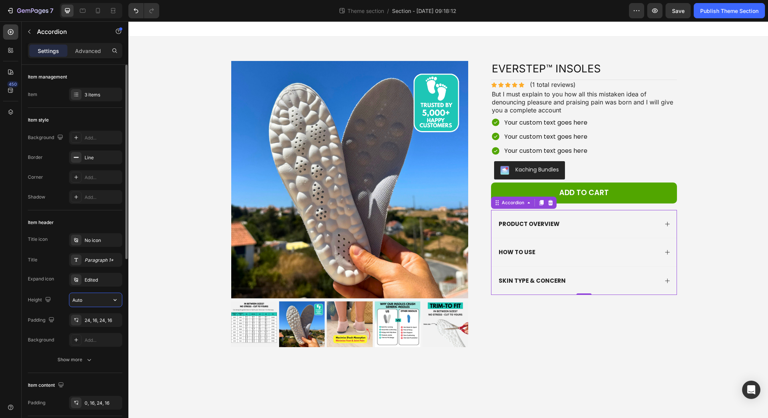
click at [95, 298] on input "Auto" at bounding box center [95, 300] width 53 height 14
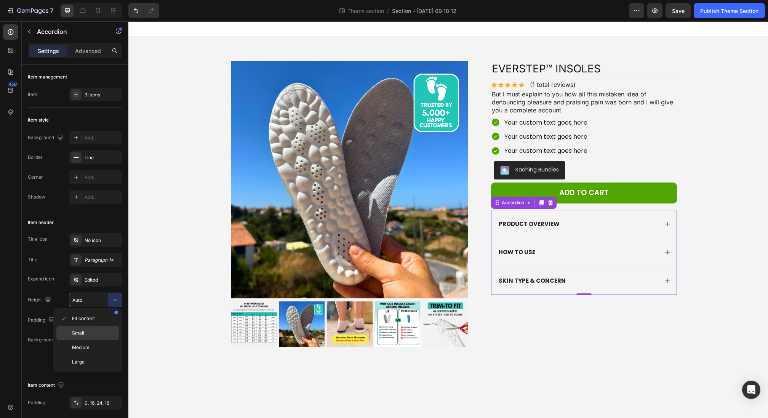
click at [98, 330] on p "Small" at bounding box center [93, 332] width 43 height 7
type input "32"
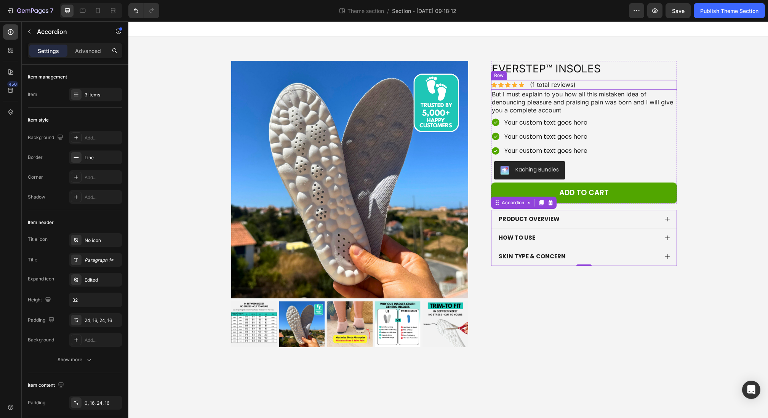
click at [599, 86] on div "Icon Icon Icon Icon Icon Icon List (1 total reviews) Text Block Row" at bounding box center [584, 85] width 186 height 10
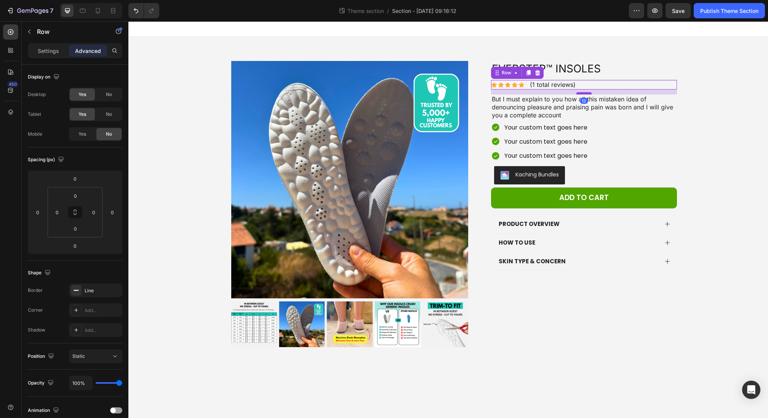
drag, startPoint x: 587, startPoint y: 88, endPoint x: 590, endPoint y: 93, distance: 6.1
click at [590, 93] on div at bounding box center [583, 93] width 15 height 2
type input "14"
click at [639, 117] on div "Product Images Icon Icon Icon Icon Icon Icon List (1 total reviews) Text Block …" at bounding box center [448, 216] width 594 height 310
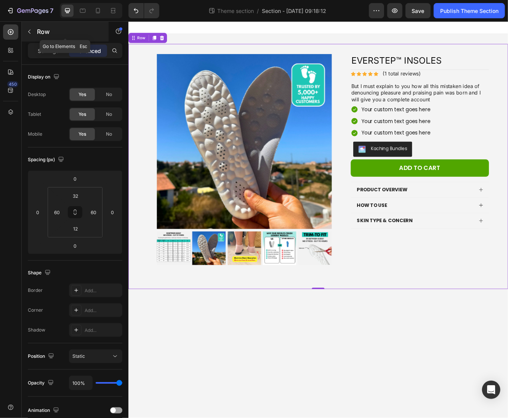
click at [33, 30] on button "button" at bounding box center [29, 32] width 12 height 12
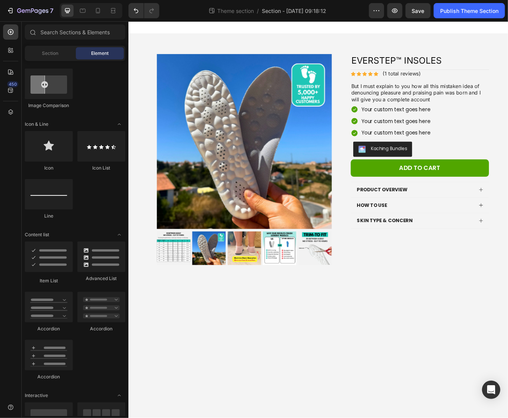
click at [42, 44] on div "Sections(18) Elements(81) Section Element Hero Section Product Detail Brands Tr…" at bounding box center [75, 219] width 107 height 391
click at [45, 48] on div "Section" at bounding box center [50, 53] width 48 height 12
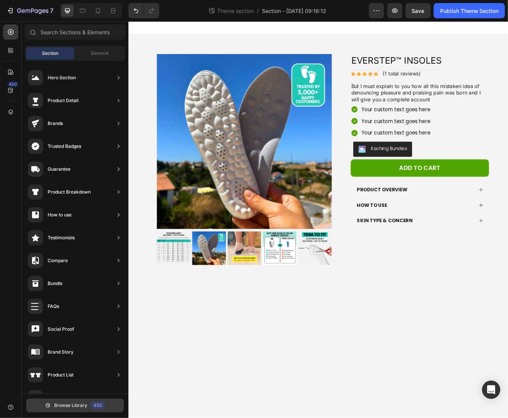
click at [89, 348] on button "Browse Library 450" at bounding box center [74, 405] width 97 height 14
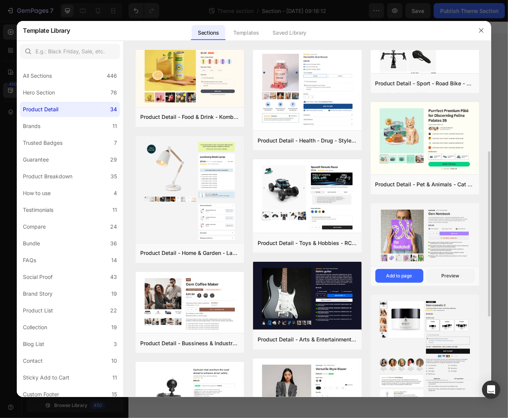
scroll to position [215, 0]
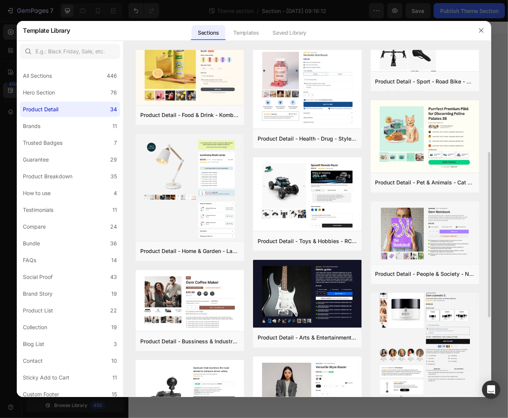
click at [415, 348] on img at bounding box center [424, 343] width 108 height 117
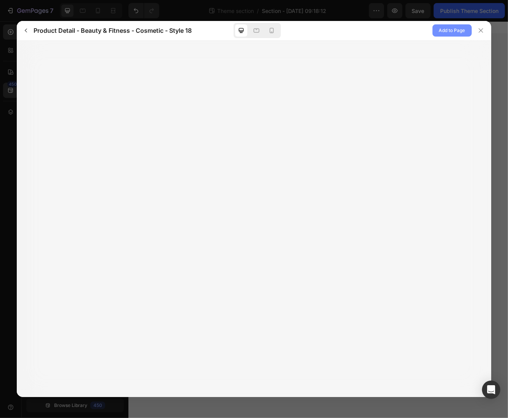
click at [447, 29] on span "Add to Page" at bounding box center [452, 30] width 26 height 9
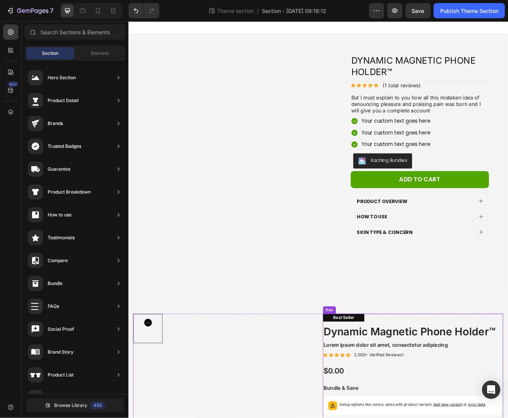
scroll to position [317, 0]
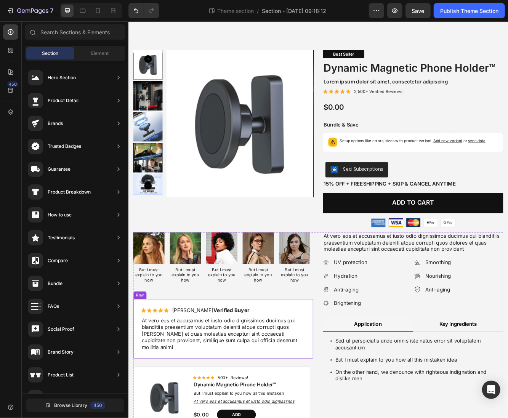
click at [267, 348] on div "Icon Icon Icon Icon Icon Icon List Briana M. Verified Buyer Text Block Row At v…" at bounding box center [242, 392] width 217 height 73
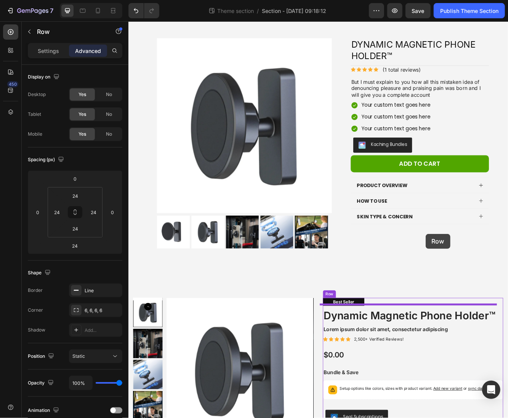
scroll to position [0, 0]
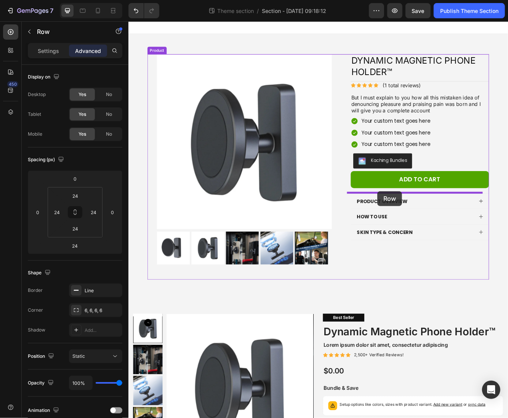
drag, startPoint x: 140, startPoint y: 342, endPoint x: 428, endPoint y: 226, distance: 310.5
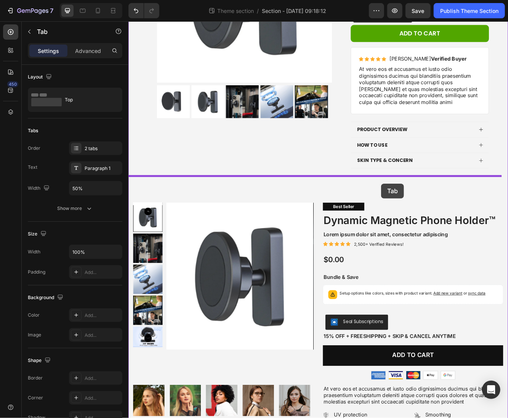
scroll to position [175, 0]
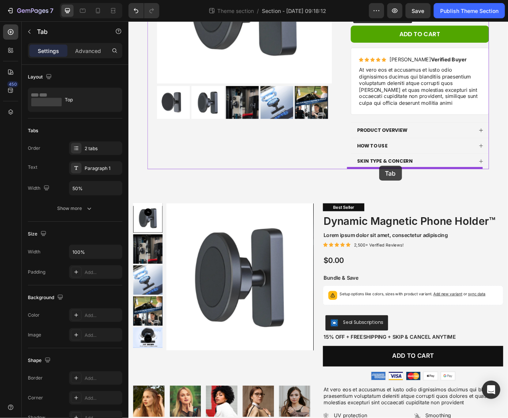
drag, startPoint x: 363, startPoint y: 374, endPoint x: 429, endPoint y: 195, distance: 190.8
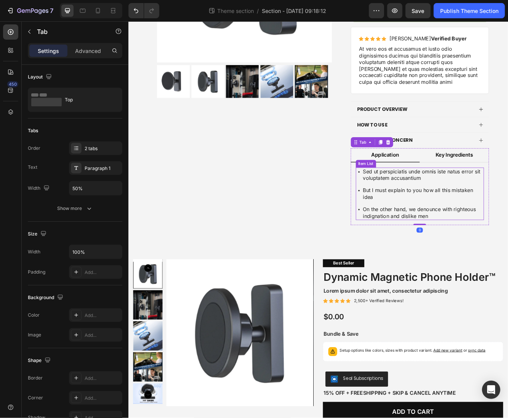
scroll to position [205, 0]
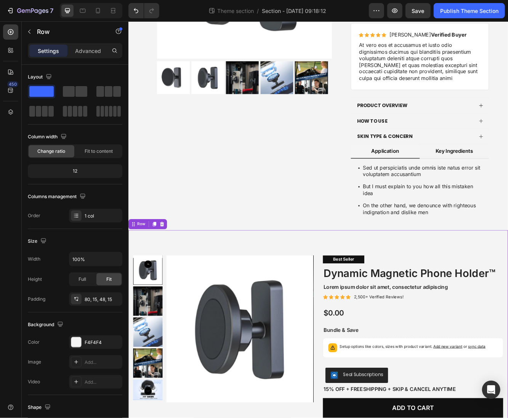
scroll to position [422, 0]
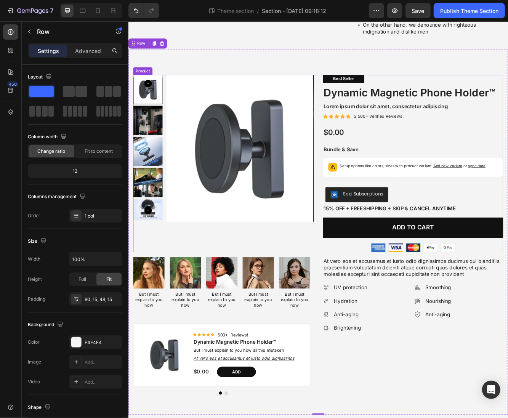
click at [350, 271] on div "Product Images Best Seller Text Block Dynamic Magnetic Phone Holder™ Product Ti…" at bounding box center [356, 192] width 445 height 213
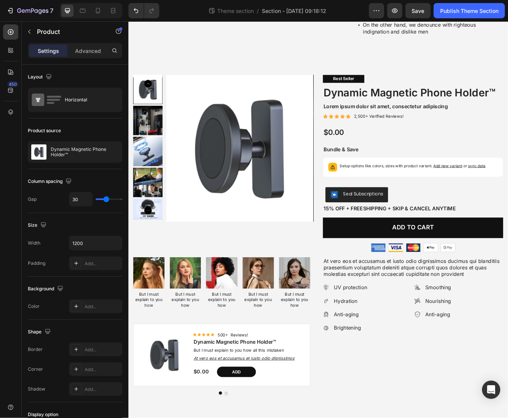
click at [351, 272] on div "Product Images Best Seller Text Block Dynamic Magnetic Phone Holder™ Product Ti…" at bounding box center [356, 192] width 445 height 213
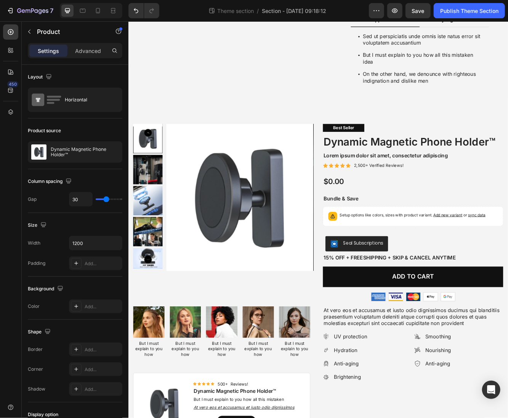
scroll to position [354, 0]
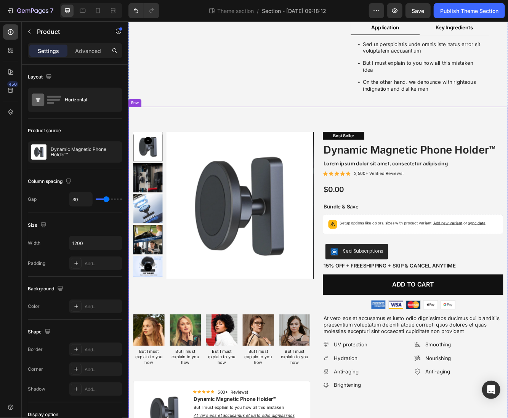
click at [348, 134] on div "Product Images Best Seller Text Block Dynamic Magnetic Phone Holder™ Product Ti…" at bounding box center [356, 343] width 457 height 439
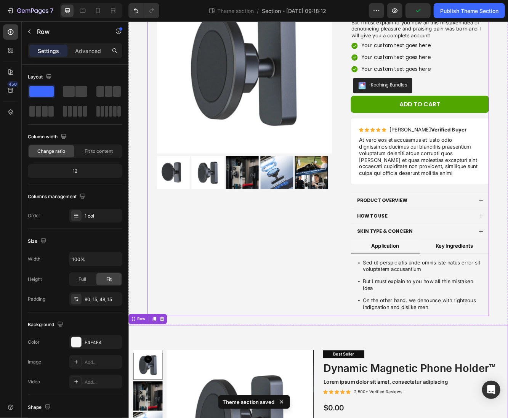
scroll to position [297, 0]
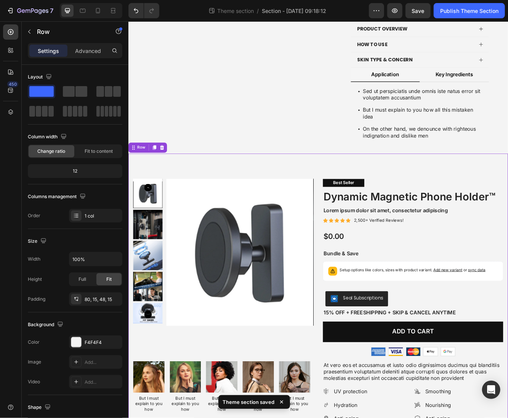
click at [343, 188] on div "Product Images Best Seller Text Block Dynamic Magnetic Phone Holder™ Product Ti…" at bounding box center [356, 400] width 457 height 439
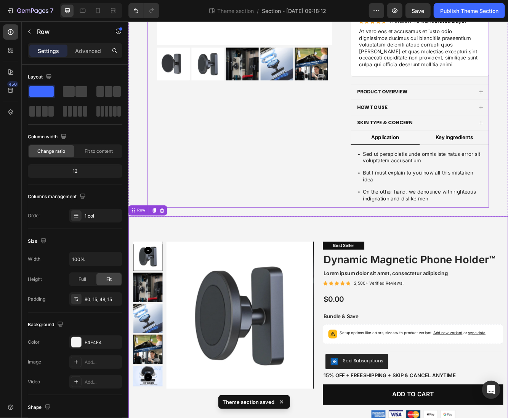
scroll to position [0, 0]
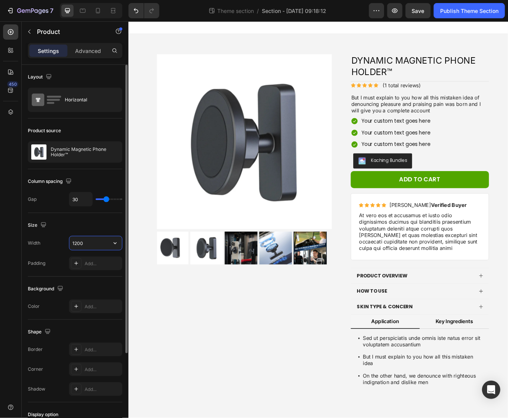
click at [100, 241] on input "1200" at bounding box center [95, 243] width 53 height 14
click at [112, 241] on icon "button" at bounding box center [115, 243] width 8 height 8
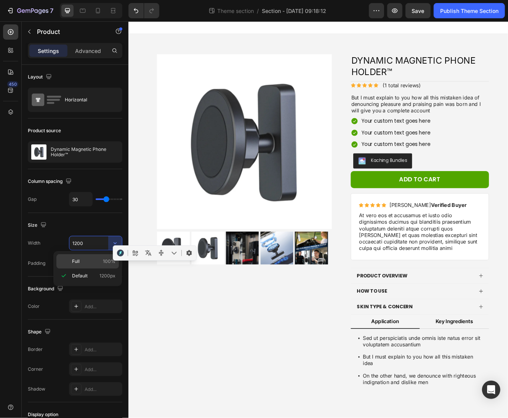
click at [94, 265] on div "Full 100%" at bounding box center [87, 261] width 62 height 14
type input "100%"
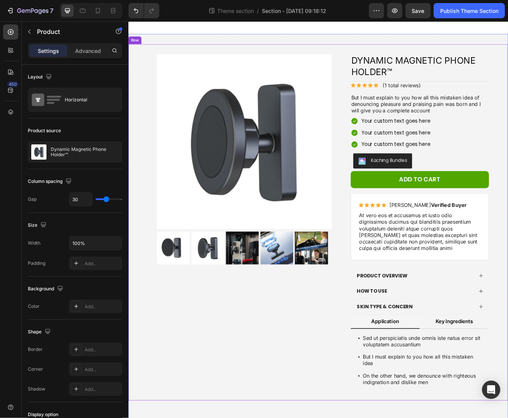
click at [380, 53] on div "Product Images Icon Icon Icon Icon Icon Icon List (1 total reviews) Text Block …" at bounding box center [356, 263] width 457 height 429
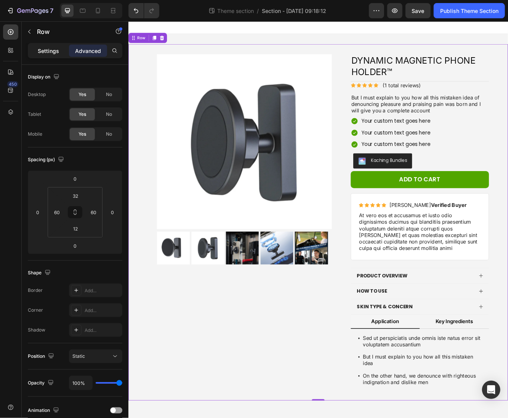
click at [56, 50] on p "Settings" at bounding box center [48, 51] width 21 height 8
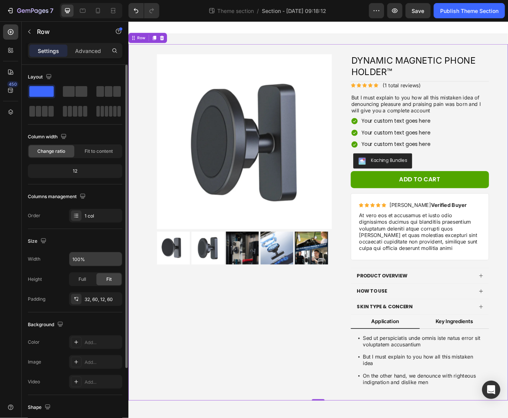
click at [103, 255] on input "100%" at bounding box center [95, 259] width 53 height 14
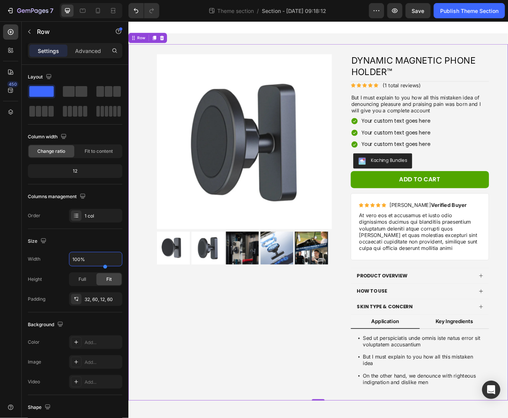
click at [112, 261] on div at bounding box center [144, 266] width 85 height 15
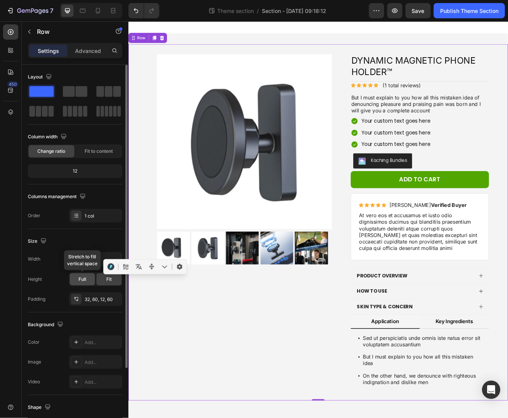
click at [88, 274] on div "Full" at bounding box center [82, 279] width 25 height 12
click at [116, 260] on icon "button" at bounding box center [115, 259] width 8 height 8
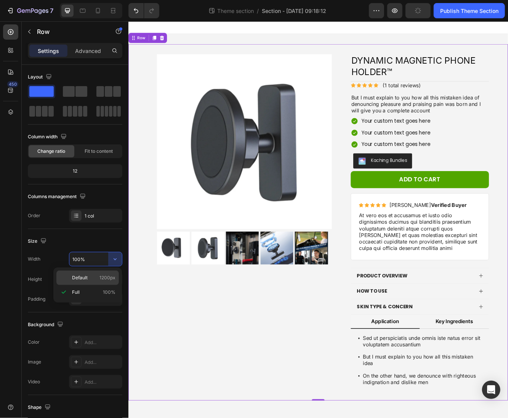
click at [98, 274] on p "Default 1200px" at bounding box center [93, 277] width 43 height 7
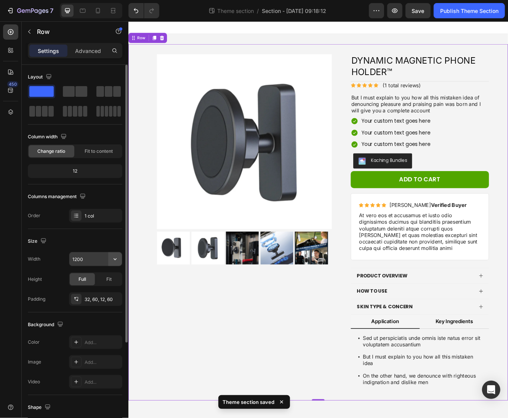
click at [115, 263] on button "button" at bounding box center [115, 259] width 14 height 14
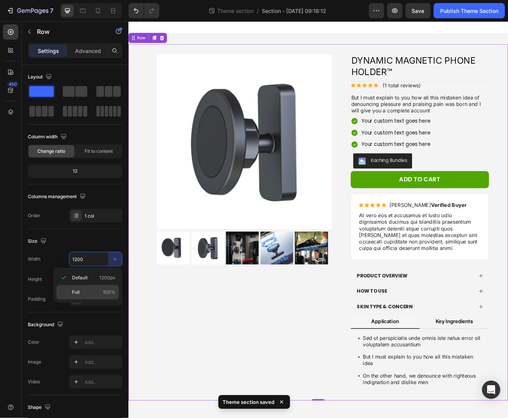
click at [94, 288] on div "Full 100%" at bounding box center [87, 292] width 62 height 14
type input "100%"
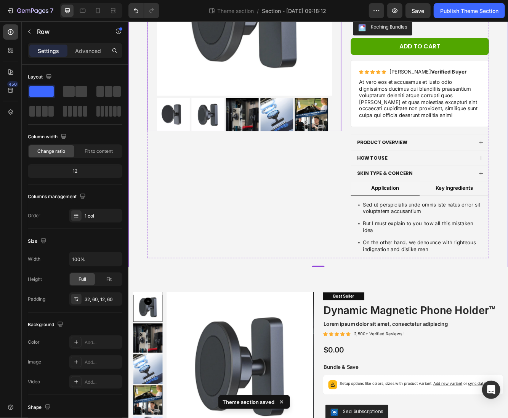
scroll to position [171, 0]
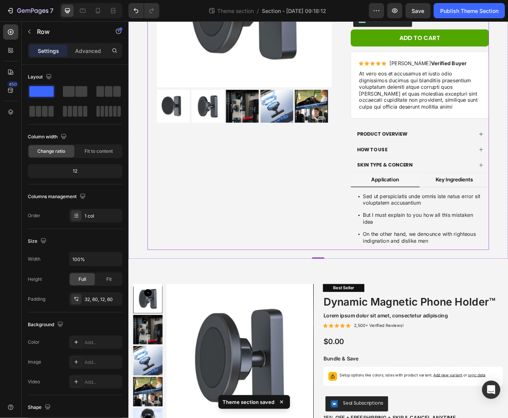
click at [357, 174] on div "Product Images" at bounding box center [267, 93] width 233 height 406
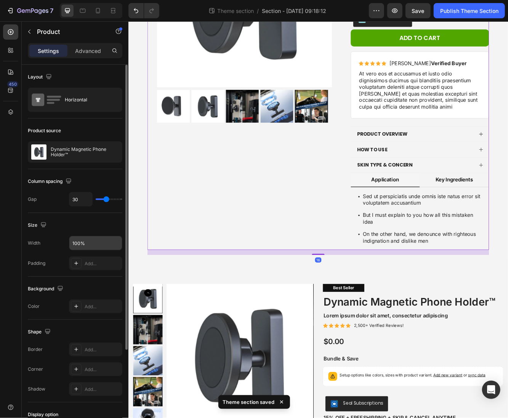
click at [105, 239] on input "100%" at bounding box center [95, 243] width 53 height 14
click at [117, 240] on icon "button" at bounding box center [115, 243] width 8 height 8
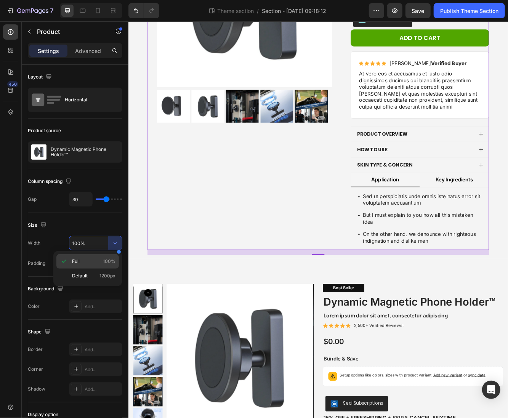
click at [97, 261] on p "Full 100%" at bounding box center [93, 261] width 43 height 7
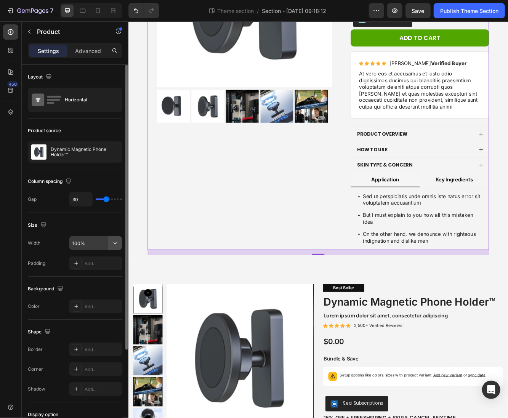
click at [114, 244] on icon "button" at bounding box center [115, 243] width 8 height 8
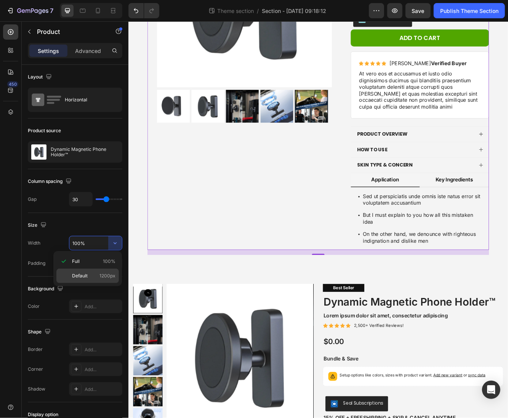
click at [94, 275] on p "Default 1200px" at bounding box center [93, 275] width 43 height 7
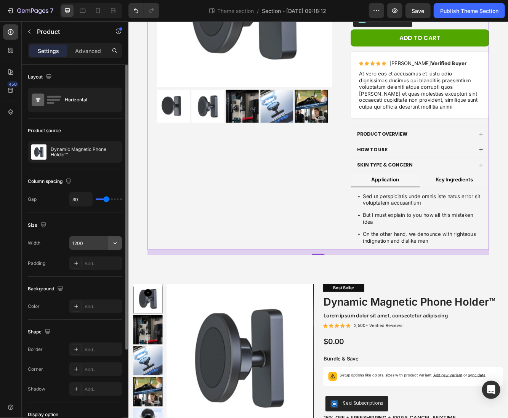
click at [113, 242] on icon "button" at bounding box center [115, 243] width 8 height 8
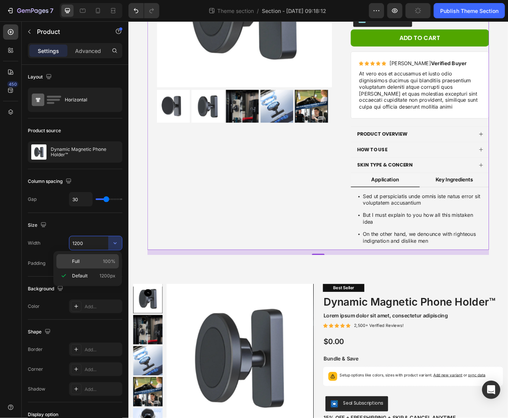
click at [94, 262] on p "Full 100%" at bounding box center [93, 261] width 43 height 7
type input "100%"
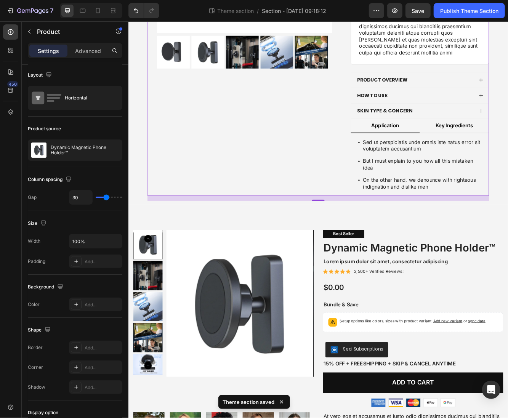
scroll to position [236, 0]
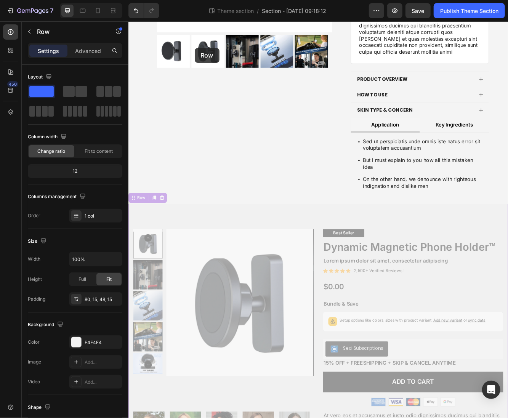
scroll to position [0, 0]
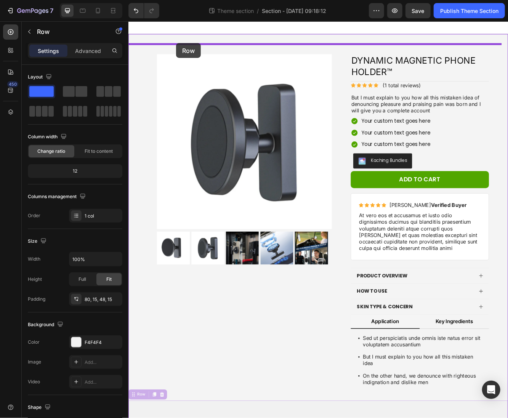
drag, startPoint x: 135, startPoint y: 233, endPoint x: 184, endPoint y: 48, distance: 192.2
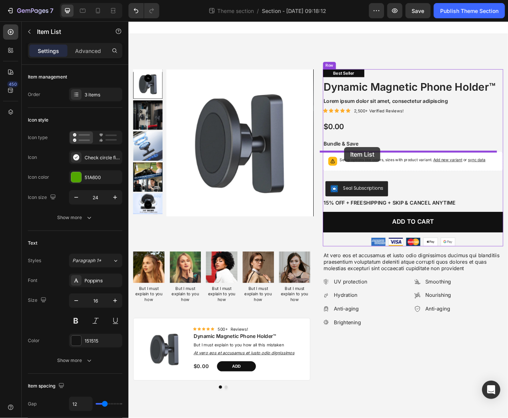
drag, startPoint x: 418, startPoint y: 345, endPoint x: 388, endPoint y: 172, distance: 175.2
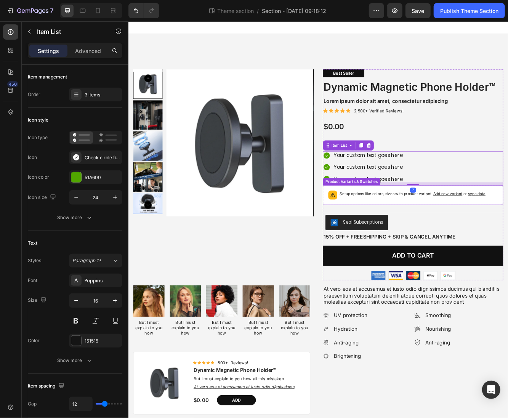
click at [389, 229] on p "Setup options like colors, sizes with product variant. Add new variant or sync …" at bounding box center [470, 229] width 176 height 8
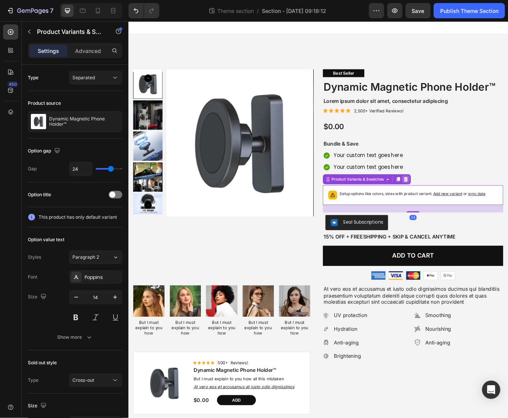
click at [460, 213] on icon at bounding box center [462, 211] width 5 height 5
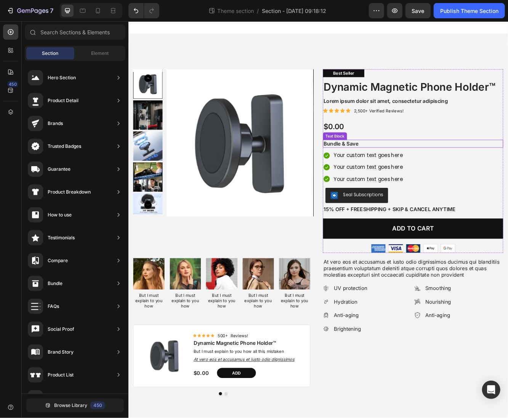
click at [396, 169] on p "Bundle & Save" at bounding box center [470, 169] width 215 height 8
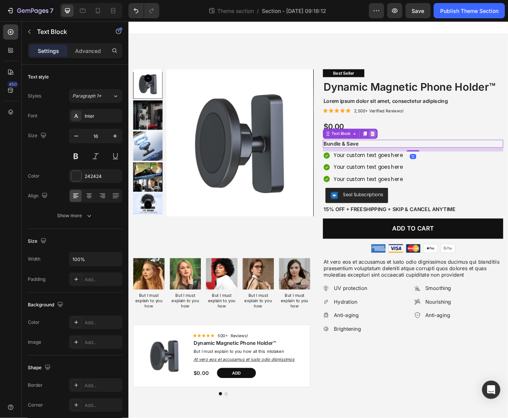
click at [419, 157] on icon at bounding box center [422, 157] width 6 height 6
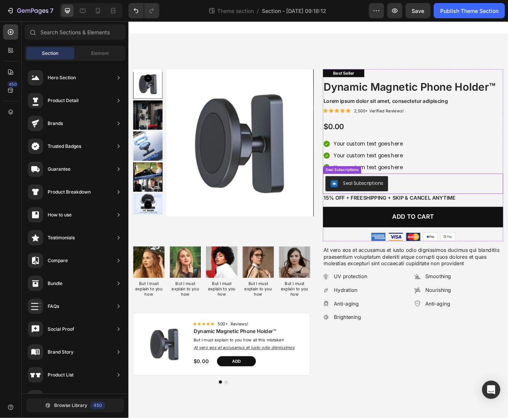
click at [443, 216] on div "Seal Subscriptions" at bounding box center [470, 217] width 211 height 18
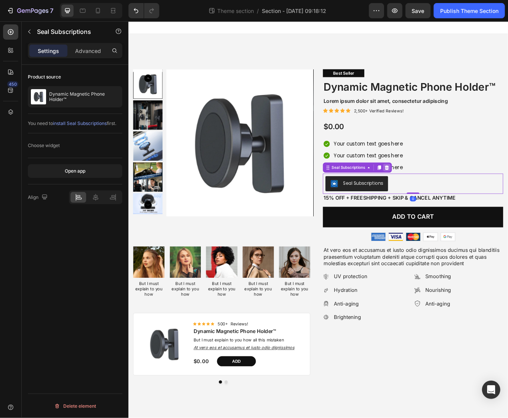
click at [438, 195] on icon at bounding box center [439, 198] width 6 height 6
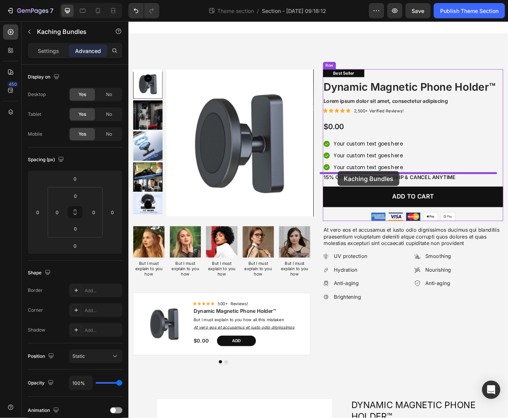
drag, startPoint x: 413, startPoint y: 236, endPoint x: 380, endPoint y: 203, distance: 46.0
type input "7"
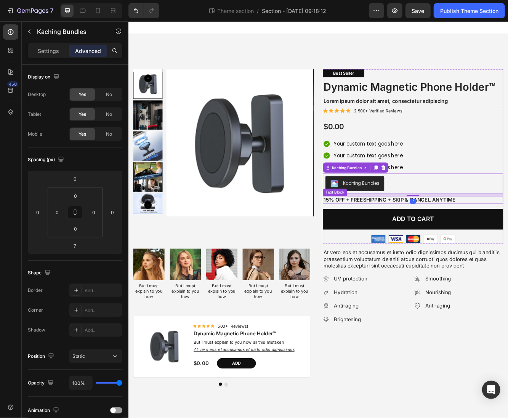
click at [441, 236] on p "15% off + Freeshipping + Skip & Cancel Anytime" at bounding box center [470, 237] width 215 height 8
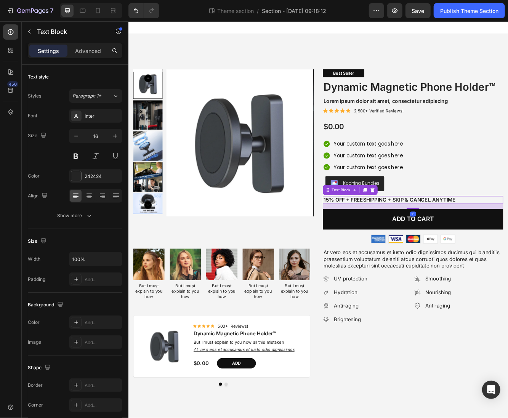
click at [418, 220] on div at bounding box center [421, 224] width 9 height 9
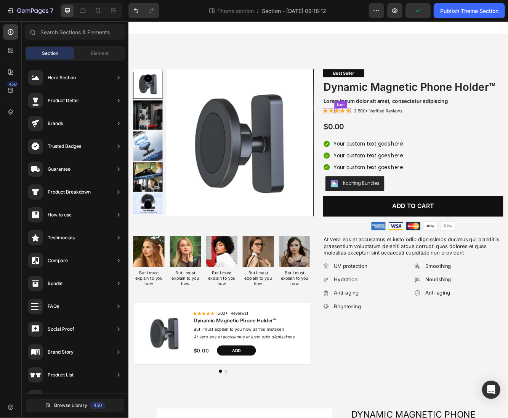
click at [378, 128] on icon at bounding box center [379, 129] width 6 height 6
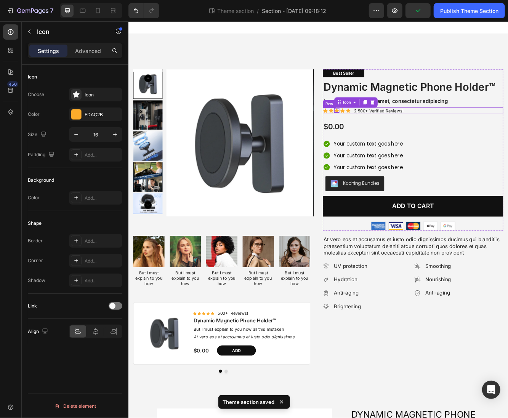
click at [467, 131] on div "Icon Icon Icon 0 Icon Icon Icon List 2,500+ Verified Reviews! Text Block Row" at bounding box center [470, 129] width 217 height 8
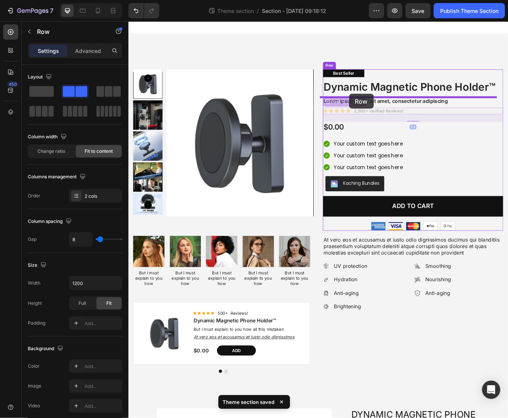
drag, startPoint x: 372, startPoint y: 117, endPoint x: 393, endPoint y: 109, distance: 23.3
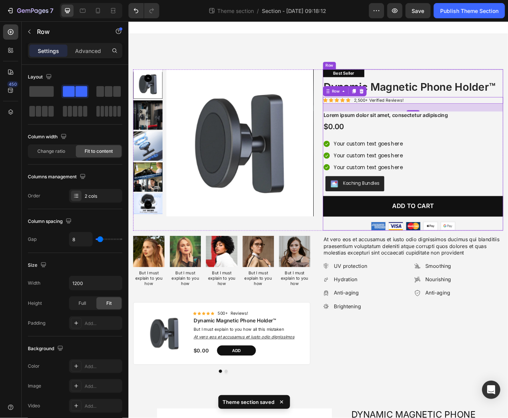
click at [417, 150] on div "$0.00" at bounding box center [470, 148] width 217 height 13
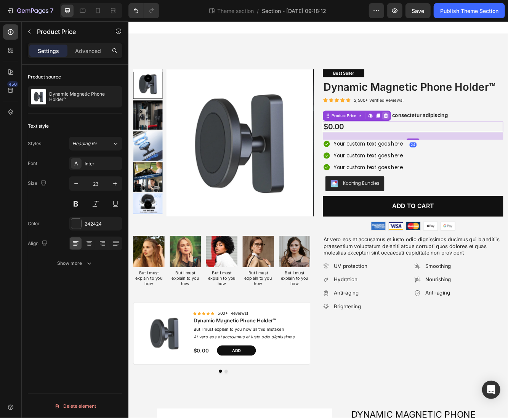
click at [437, 133] on div at bounding box center [437, 135] width 9 height 9
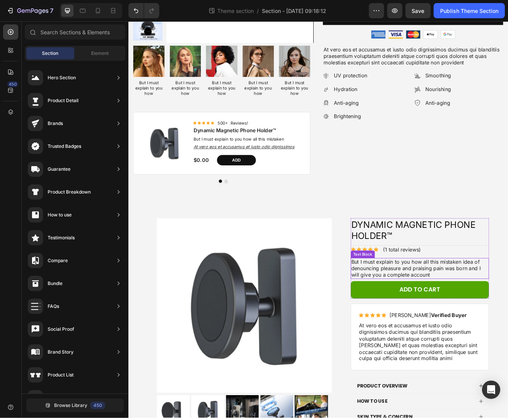
scroll to position [77, 0]
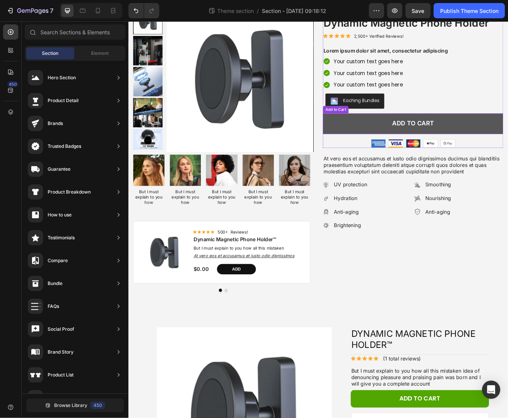
click at [490, 145] on button "Add to cart" at bounding box center [470, 144] width 217 height 25
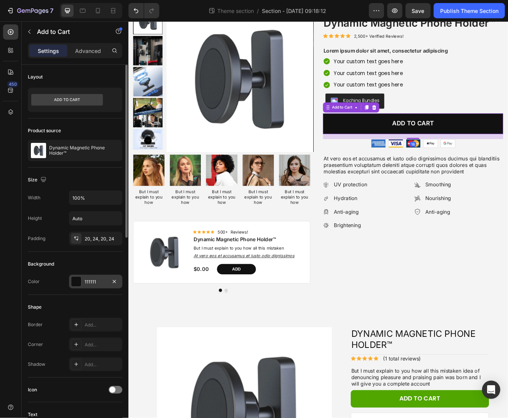
click at [88, 282] on div "111111" at bounding box center [96, 281] width 22 height 7
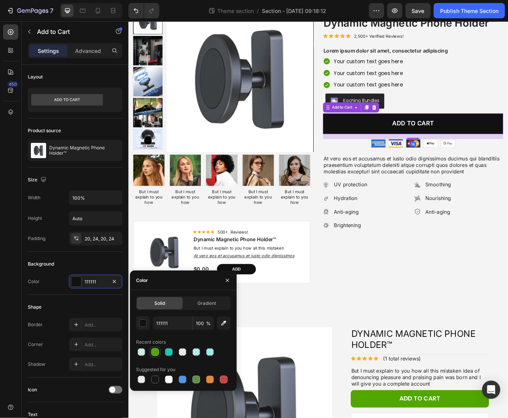
click at [158, 348] on div at bounding box center [155, 352] width 8 height 8
type input "51A600"
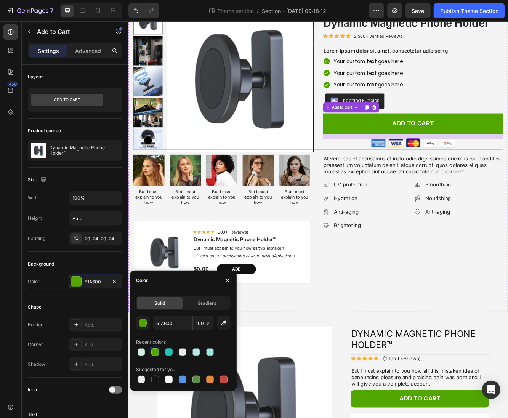
click at [528, 173] on div "Best Seller Text Block Dynamic Magnetic Phone Holder™ Product Title Icon Icon I…" at bounding box center [470, 89] width 217 height 174
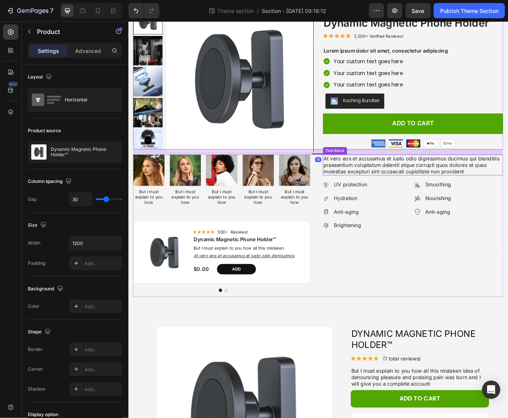
click at [527, 194] on p "At vero eos et accusamus et iusto odio dignissimos ducimus qui blanditiis praes…" at bounding box center [470, 195] width 215 height 24
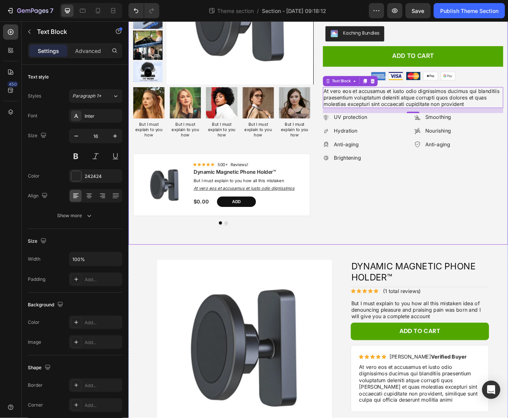
scroll to position [152, 0]
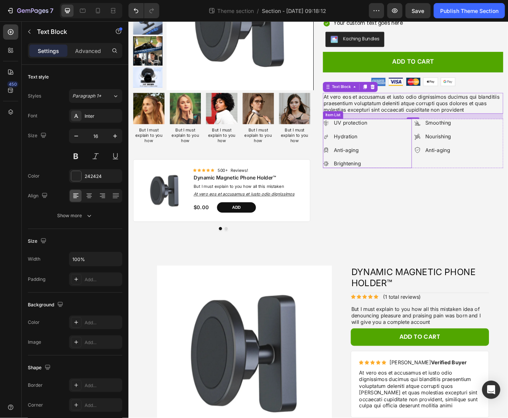
click at [444, 180] on div "UV protection Hydration Anti-aging Brightening" at bounding box center [415, 168] width 107 height 59
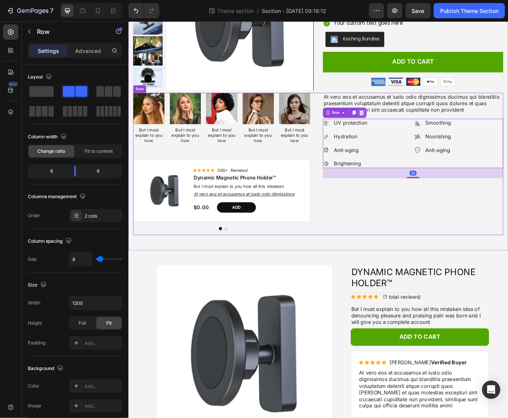
click at [405, 131] on icon at bounding box center [408, 132] width 6 height 6
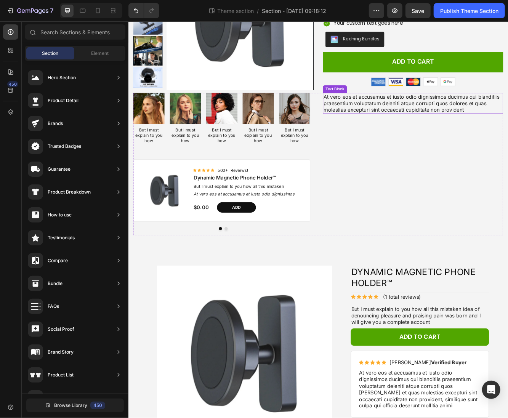
click at [410, 123] on p "At vero eos et accusamus et iusto odio dignissimos ducimus qui blanditiis praes…" at bounding box center [470, 121] width 215 height 24
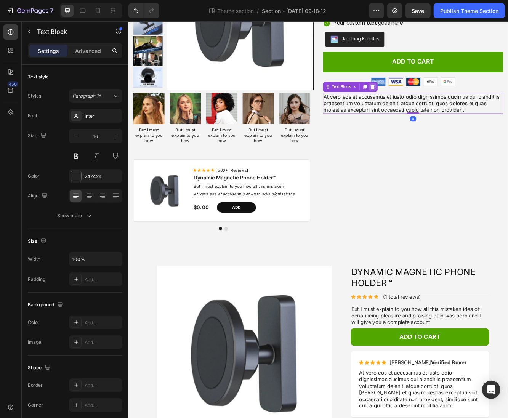
click at [420, 101] on icon at bounding box center [422, 100] width 5 height 5
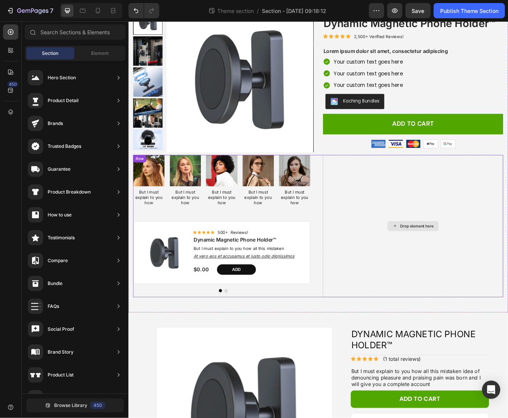
scroll to position [0, 0]
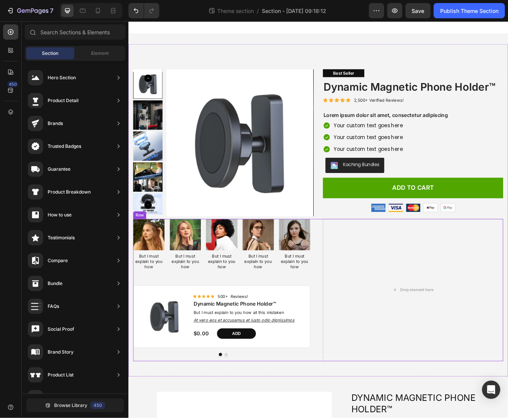
click at [352, 283] on div "Image But I must explain to you how Text Block Image But I must explain to you …" at bounding box center [356, 344] width 445 height 171
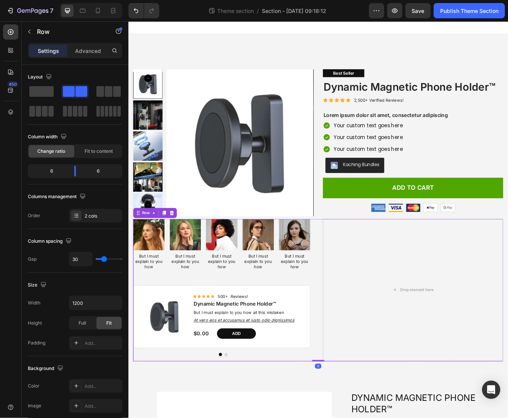
click at [181, 255] on div at bounding box center [180, 251] width 9 height 9
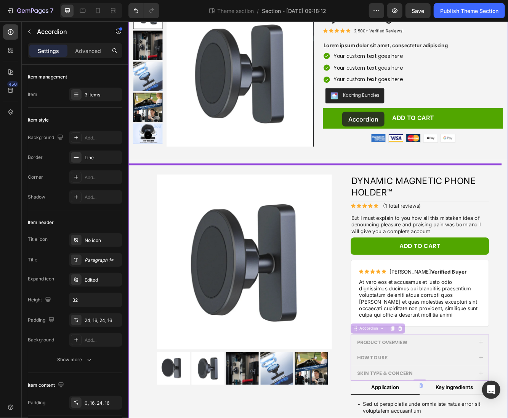
scroll to position [70, 0]
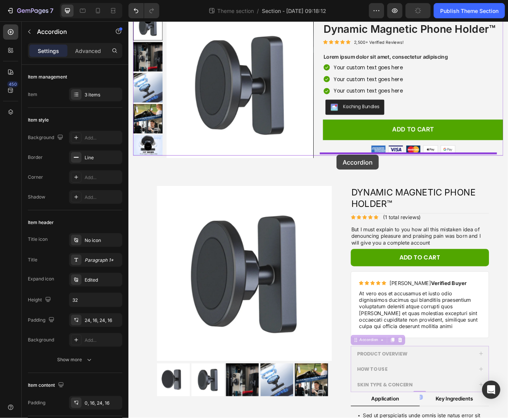
drag, startPoint x: 399, startPoint y: 327, endPoint x: 378, endPoint y: 182, distance: 146.6
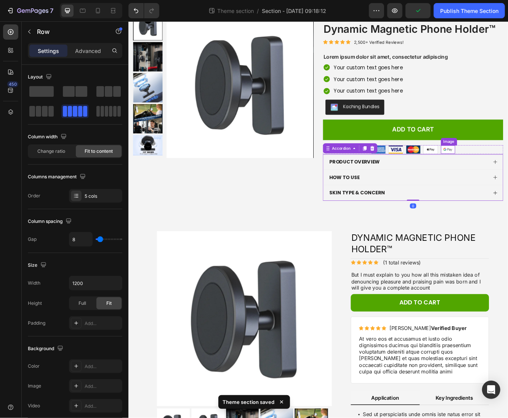
click at [507, 175] on div "Image Image Image Image Image Row" at bounding box center [470, 176] width 217 height 11
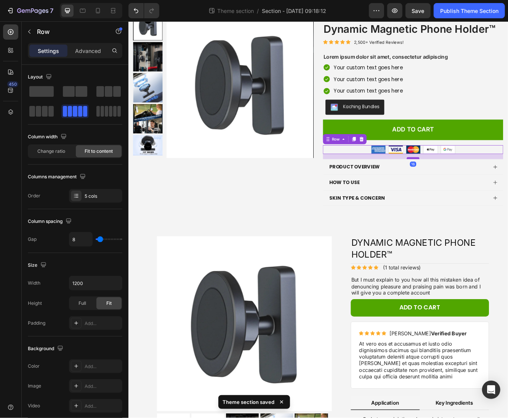
drag, startPoint x: 466, startPoint y: 178, endPoint x: 470, endPoint y: 184, distance: 7.4
click at [470, 185] on div at bounding box center [470, 186] width 15 height 2
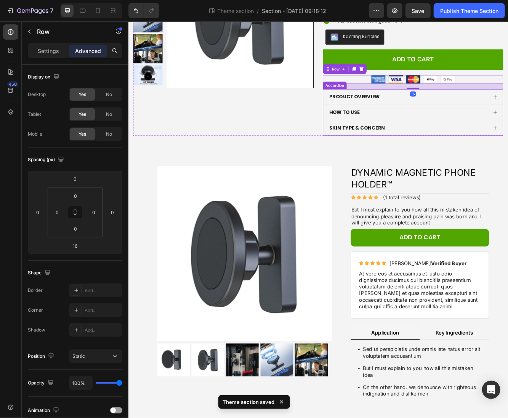
scroll to position [156, 0]
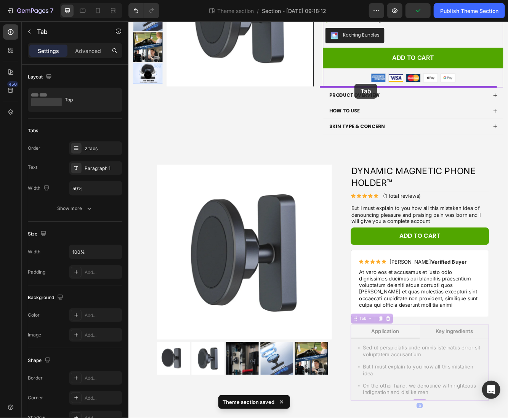
drag, startPoint x: 393, startPoint y: 380, endPoint x: 400, endPoint y: 96, distance: 283.3
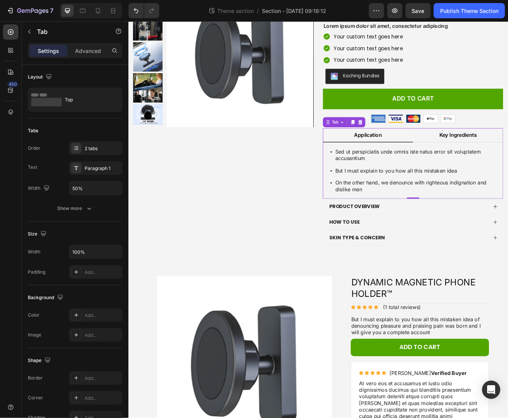
scroll to position [107, 0]
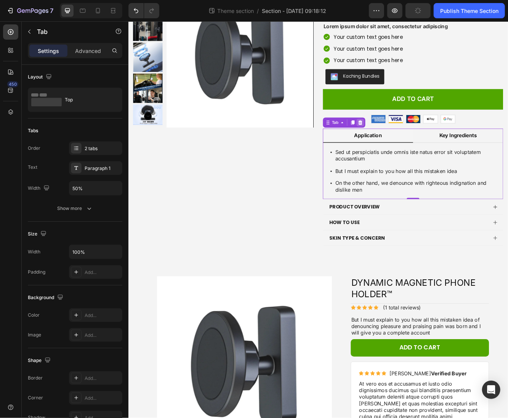
click at [405, 143] on icon at bounding box center [407, 143] width 5 height 5
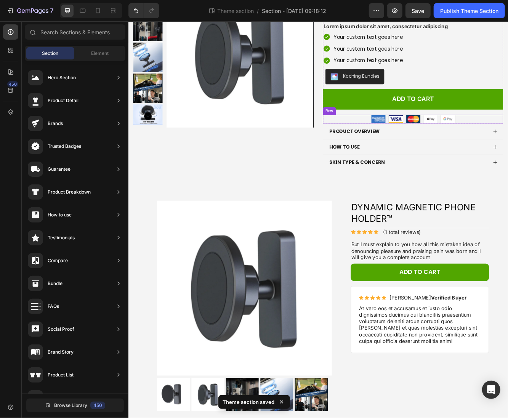
click at [507, 137] on div "Image Image Image Image Image Row" at bounding box center [470, 139] width 217 height 11
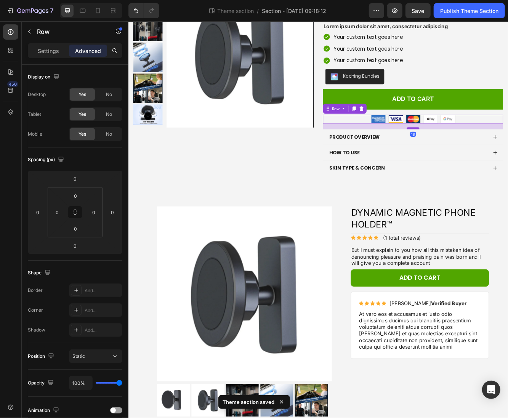
drag, startPoint x: 465, startPoint y: 143, endPoint x: 468, endPoint y: 150, distance: 7.2
click at [468, 150] on div at bounding box center [470, 150] width 15 height 2
type input "18"
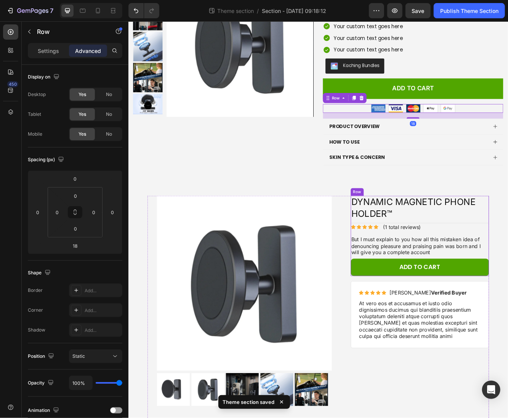
scroll to position [140, 0]
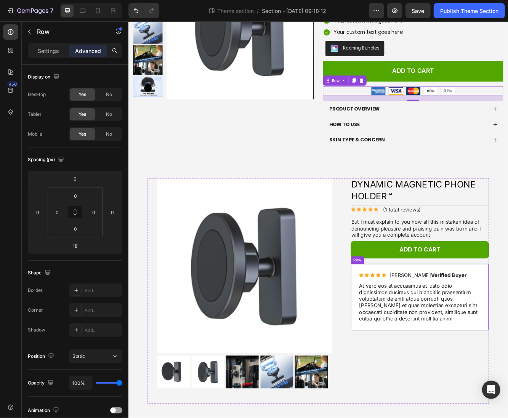
click at [396, 316] on div "Icon Icon Icon Icon Icon Icon List [PERSON_NAME] Verified Buyer Text Block Row …" at bounding box center [479, 353] width 167 height 81
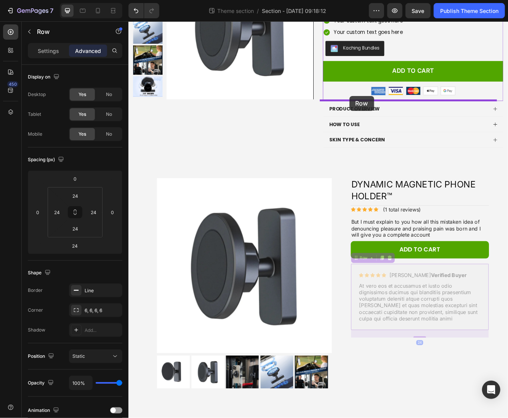
drag, startPoint x: 400, startPoint y: 305, endPoint x: 394, endPoint y: 111, distance: 194.3
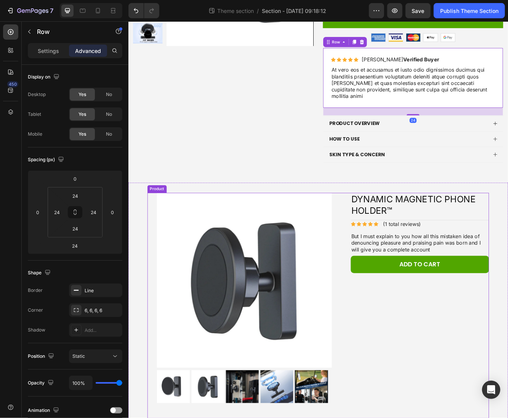
scroll to position [214, 0]
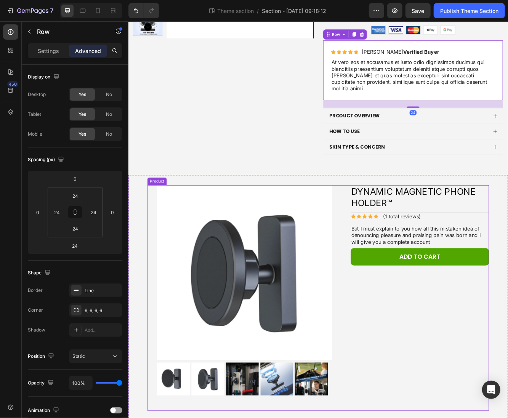
click at [408, 381] on div "Icon Icon Icon Icon Icon Icon List (1 total reviews) Text Block Row Dynamic Mag…" at bounding box center [479, 354] width 167 height 271
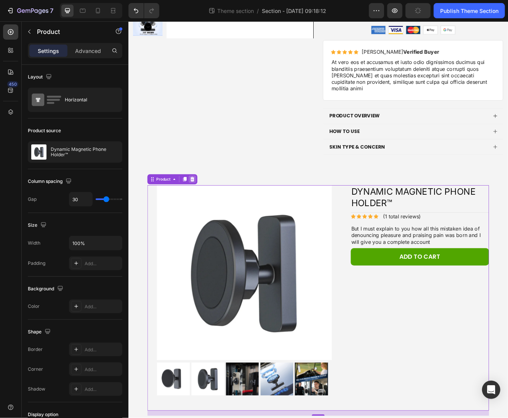
click at [207, 207] on div at bounding box center [204, 211] width 9 height 9
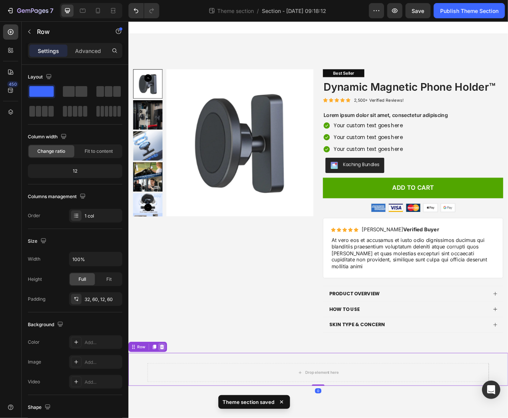
click at [172, 409] on div at bounding box center [168, 413] width 9 height 9
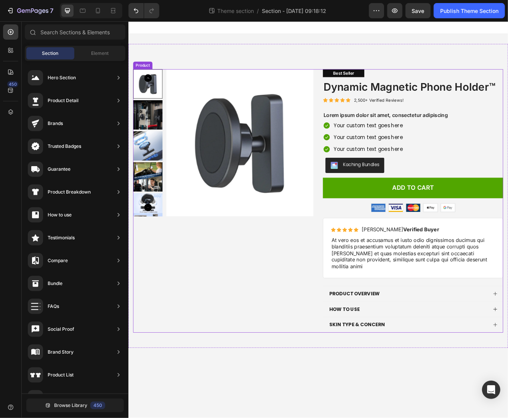
click at [243, 370] on div "Product Images" at bounding box center [242, 237] width 217 height 317
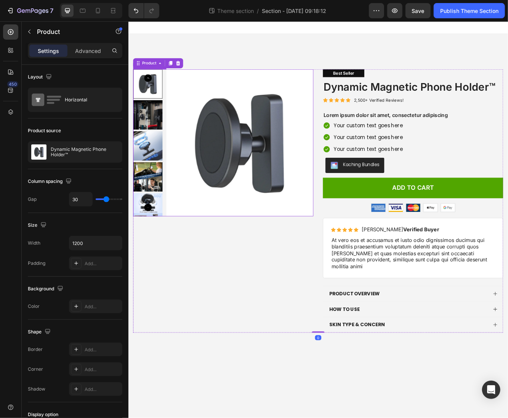
click at [210, 198] on img at bounding box center [262, 167] width 177 height 177
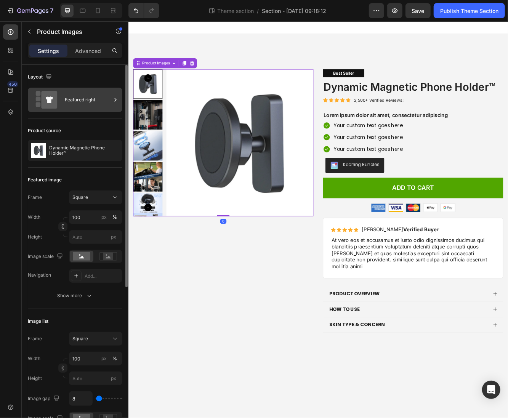
click at [83, 101] on div "Featured right" at bounding box center [88, 100] width 46 height 18
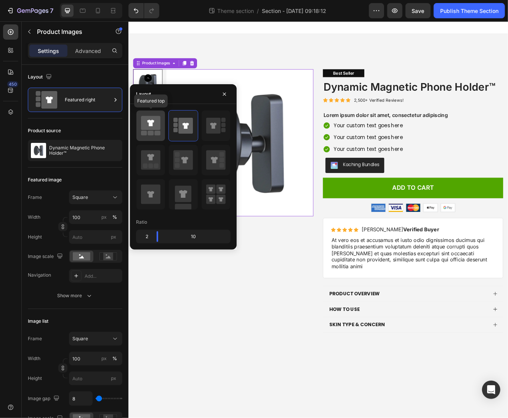
click at [148, 131] on rect at bounding box center [151, 133] width 6 height 5
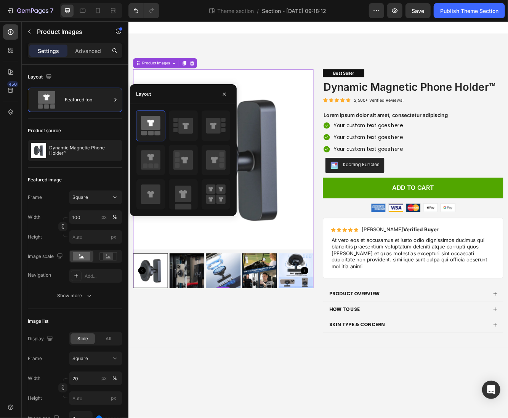
click at [241, 381] on div "Product Images 0" at bounding box center [242, 237] width 217 height 317
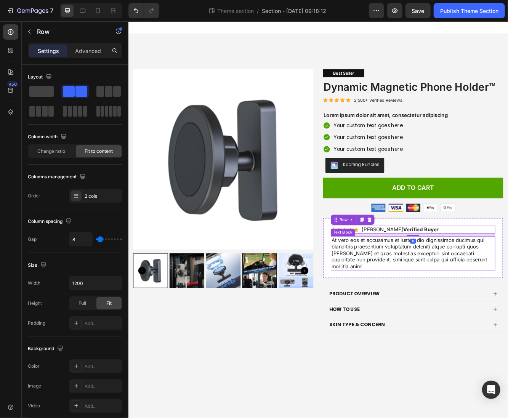
click at [453, 294] on p "At vero eos et accusamus et iusto odio dignissimos ducimus qui blanditiis praes…" at bounding box center [470, 301] width 196 height 40
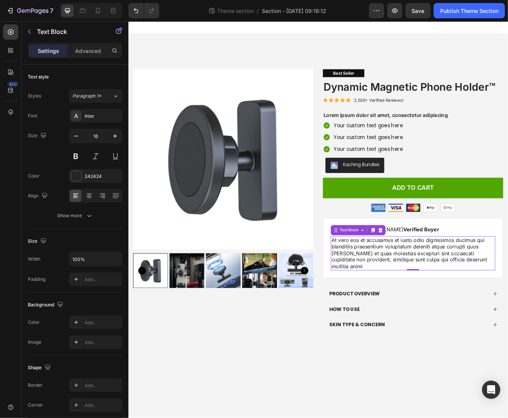
click at [409, 417] on body "Product Images Best Seller Text Block Dynamic Magnetic Phone Holder™ Product Ti…" at bounding box center [356, 259] width 457 height 477
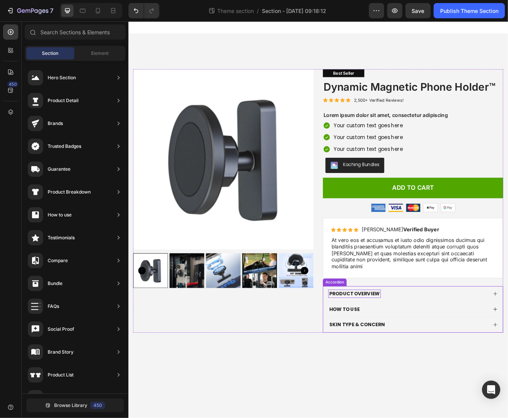
click at [416, 346] on p "Product Overview" at bounding box center [400, 350] width 61 height 8
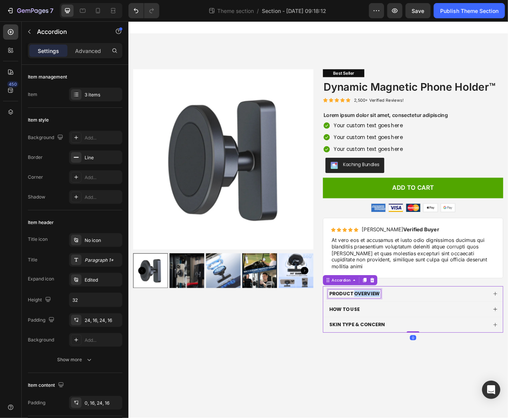
click at [416, 346] on p "Product Overview" at bounding box center [400, 350] width 61 height 8
click at [400, 364] on p "How to Use" at bounding box center [388, 368] width 37 height 8
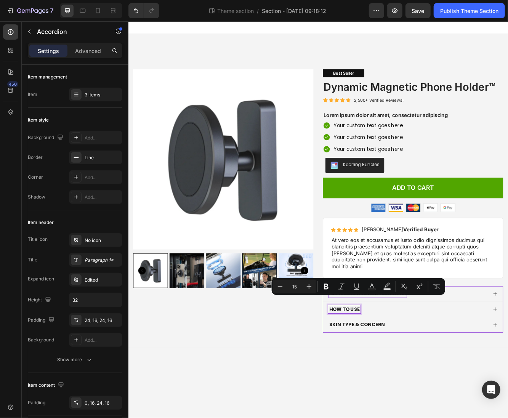
drag, startPoint x: 429, startPoint y: 444, endPoint x: 397, endPoint y: 380, distance: 72.4
click at [429, 417] on body "Product Images Best Seller Text Block Dynamic Magnetic Phone Holder™ Product Ti…" at bounding box center [356, 259] width 457 height 477
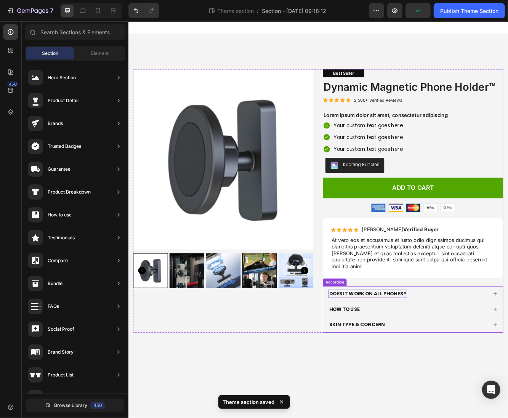
click at [365, 340] on div "DOES IT WORK ON ALL PHONES?" at bounding box center [470, 349] width 216 height 18
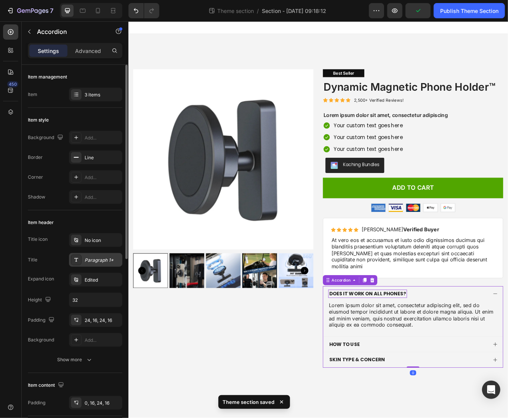
click at [97, 257] on div "Paragraph 1*" at bounding box center [103, 260] width 36 height 7
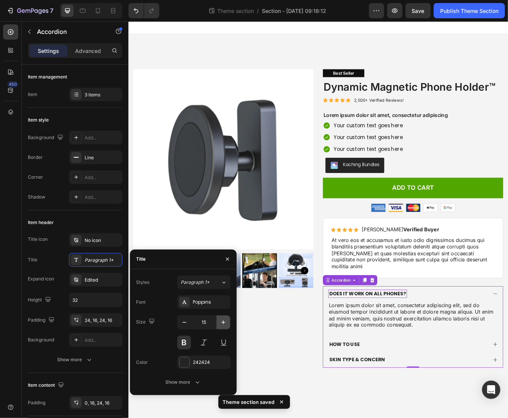
click at [222, 322] on icon "button" at bounding box center [223, 322] width 8 height 8
type input "16"
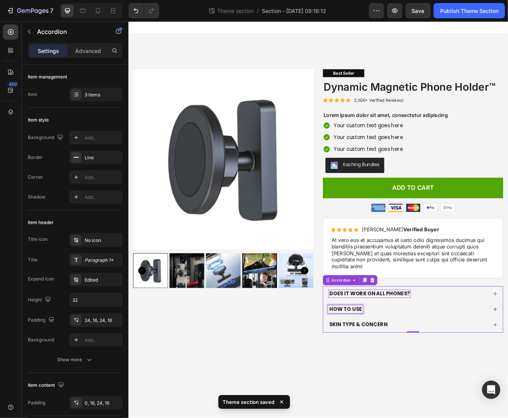
click at [400, 364] on p "How to Use" at bounding box center [389, 368] width 39 height 8
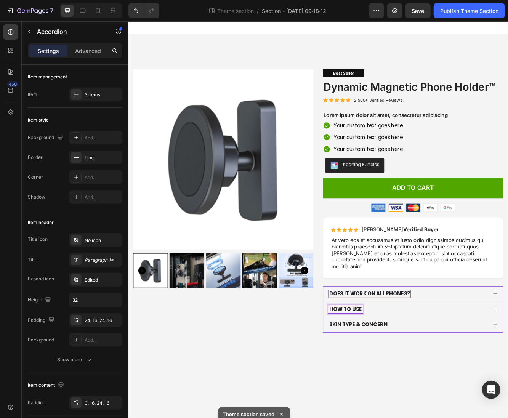
click at [400, 364] on p "How to Use" at bounding box center [389, 368] width 39 height 8
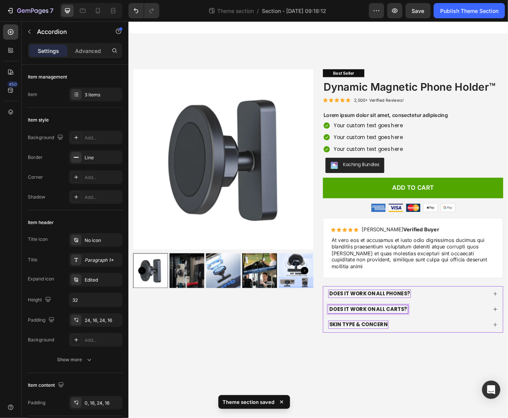
click at [407, 383] on p "Skin Type & Concern" at bounding box center [405, 387] width 70 height 8
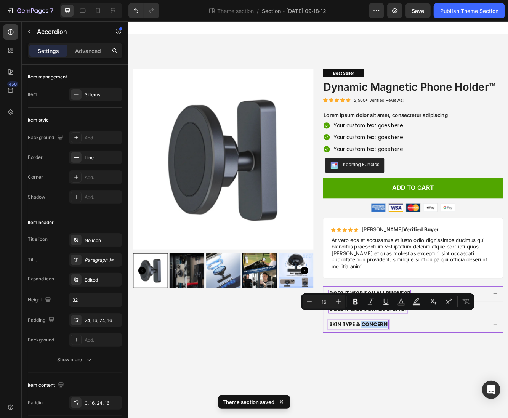
click at [407, 383] on p "Skin Type & Concern" at bounding box center [405, 387] width 70 height 8
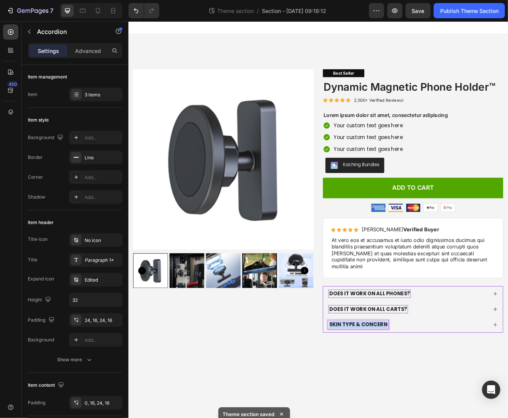
click at [407, 383] on p "Skin Type & Concern" at bounding box center [405, 387] width 70 height 8
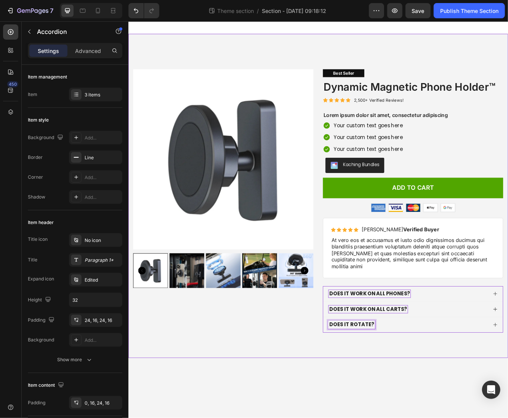
click at [507, 412] on div "Product Images Best Seller Text Block Dynamic Magnetic Phone Holder™ Product Ti…" at bounding box center [356, 232] width 457 height 390
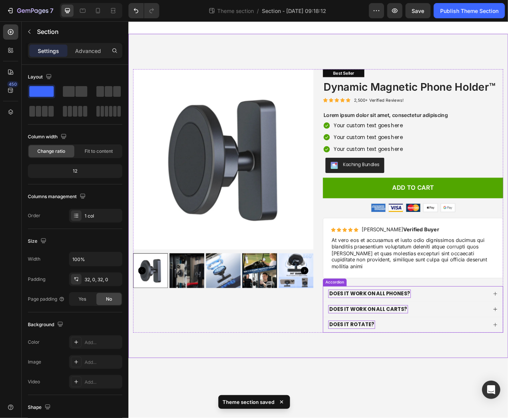
click at [369, 332] on div "Accordion" at bounding box center [377, 335] width 26 height 7
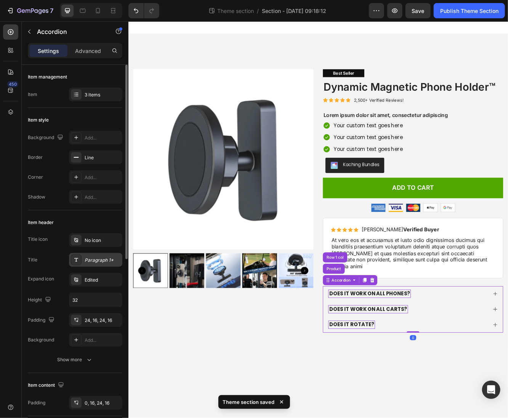
click at [97, 259] on div "Paragraph 1*" at bounding box center [103, 260] width 36 height 7
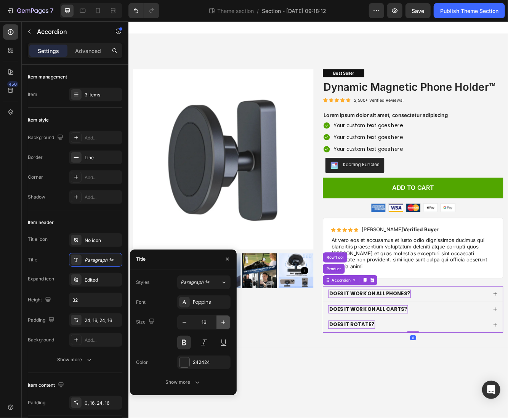
click at [223, 324] on icon "button" at bounding box center [223, 322] width 8 height 8
click at [181, 324] on icon "button" at bounding box center [184, 322] width 8 height 8
type input "17"
click at [440, 288] on p "At vero eos et accusamus et iusto odio dignissimos ducimus qui blanditiis praes…" at bounding box center [470, 301] width 196 height 40
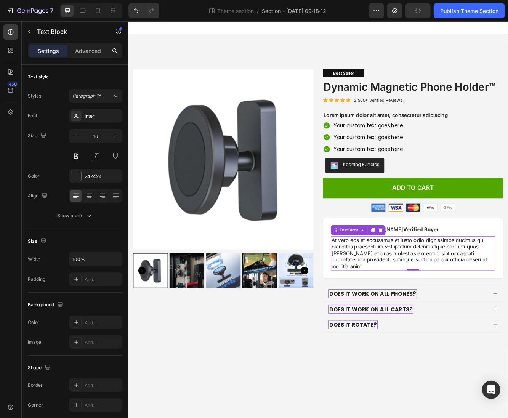
click at [428, 288] on p "At vero eos et accusamus et iusto odio dignissimos ducimus qui blanditiis praes…" at bounding box center [470, 301] width 196 height 40
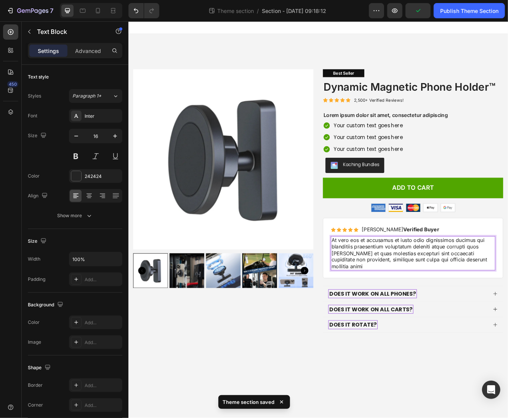
click at [429, 292] on p "At vero eos et accusamus et iusto odio dignissimos ducimus qui blanditiis praes…" at bounding box center [470, 301] width 196 height 40
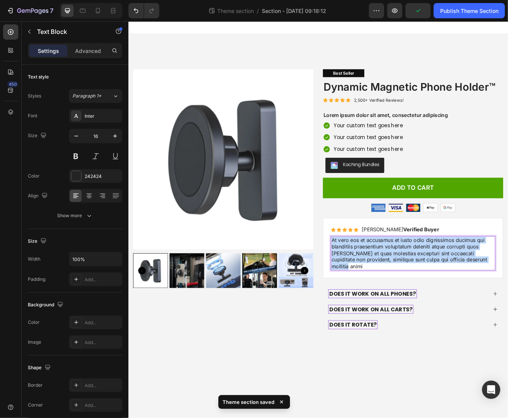
click at [429, 292] on p "At vero eos et accusamus et iusto odio dignissimos ducimus qui blanditiis praes…" at bounding box center [470, 301] width 196 height 40
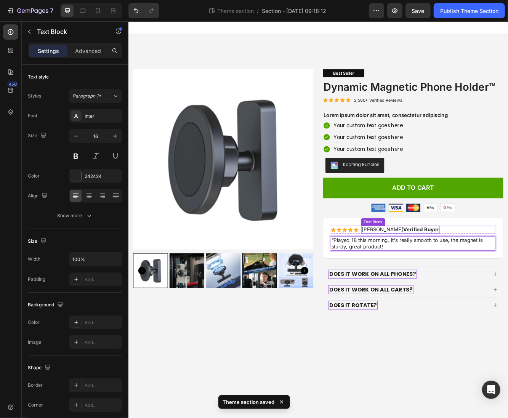
click at [418, 272] on p "Briana M. Verified Buyer" at bounding box center [455, 272] width 93 height 8
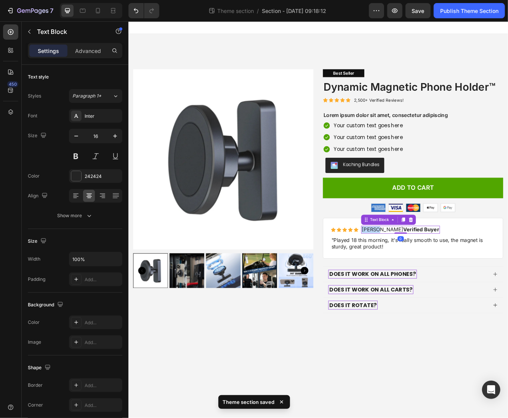
click at [418, 272] on p "Briana M. Verified Buyer" at bounding box center [455, 272] width 93 height 8
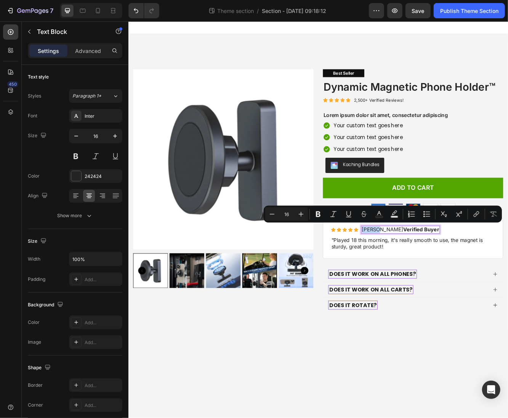
click at [428, 272] on p "Briana M. Verified Buyer" at bounding box center [455, 272] width 93 height 8
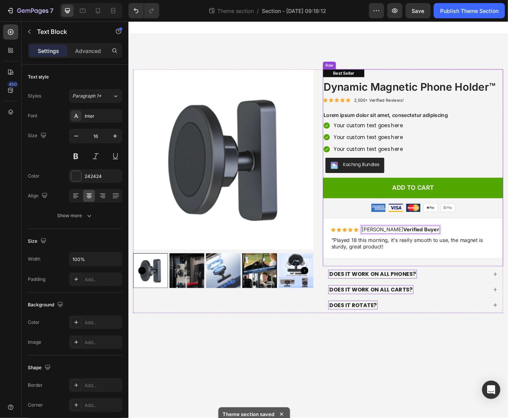
click at [437, 310] on div "Best Seller Text Block Dynamic Magnetic Phone Holder™ Product Title Icon Icon I…" at bounding box center [470, 197] width 217 height 237
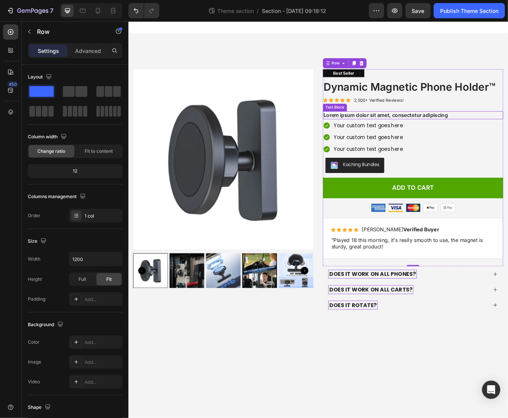
click at [443, 134] on p "Lorem ipsum dolor sit amet, consectetur adipiscing" at bounding box center [470, 135] width 215 height 8
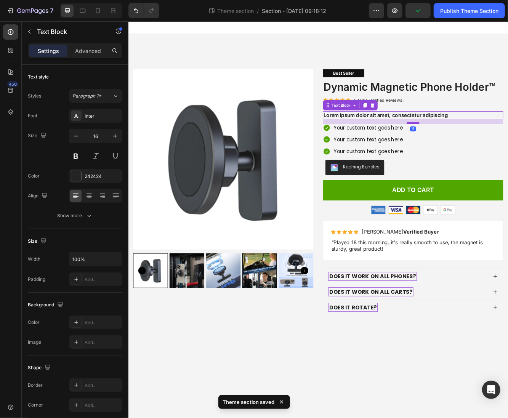
drag, startPoint x: 472, startPoint y: 142, endPoint x: 474, endPoint y: 145, distance: 3.9
click at [474, 145] on div at bounding box center [470, 144] width 15 height 2
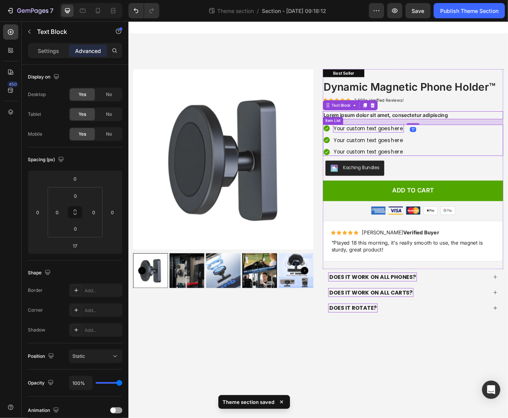
click at [440, 152] on div "Your custom text goes here" at bounding box center [416, 151] width 85 height 10
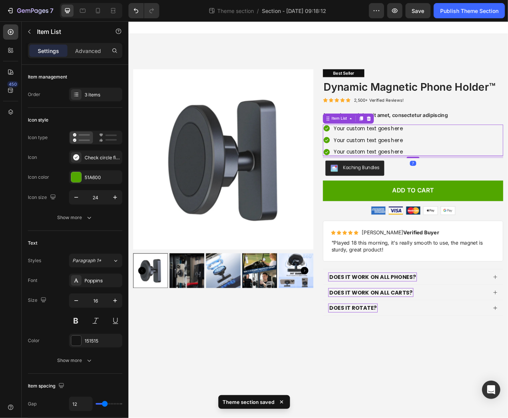
click at [496, 166] on div "Your custom text goes here Your custom text goes here Your custom text goes here" at bounding box center [470, 165] width 217 height 38
click at [119, 192] on button "button" at bounding box center [115, 197] width 14 height 14
click at [71, 196] on button "button" at bounding box center [76, 197] width 14 height 14
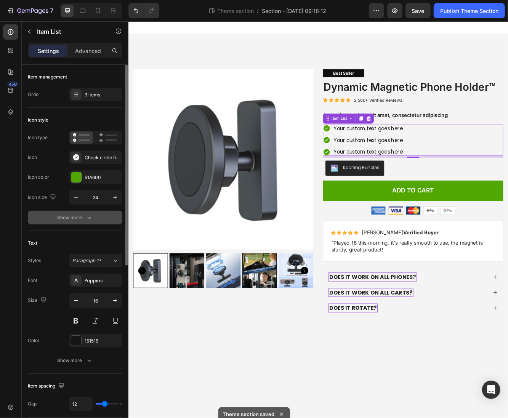
click at [72, 196] on icon "button" at bounding box center [76, 197] width 8 height 8
type input "23"
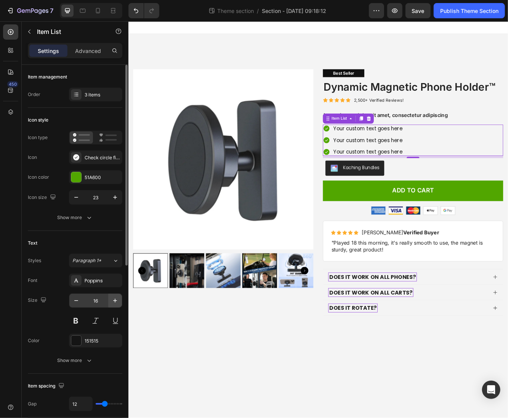
click at [114, 299] on icon "button" at bounding box center [115, 300] width 4 height 4
type input "18"
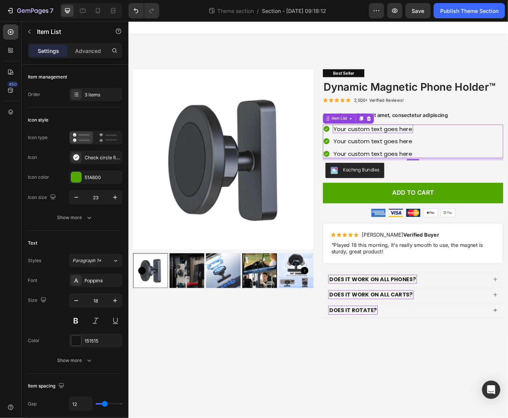
click at [446, 154] on div "Your custom text goes here" at bounding box center [422, 151] width 97 height 11
click at [446, 153] on p "Your custom text goes here" at bounding box center [422, 151] width 94 height 8
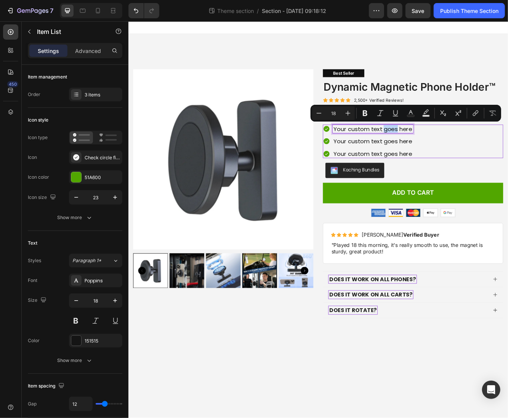
click at [446, 153] on p "Your custom text goes here" at bounding box center [422, 151] width 94 height 8
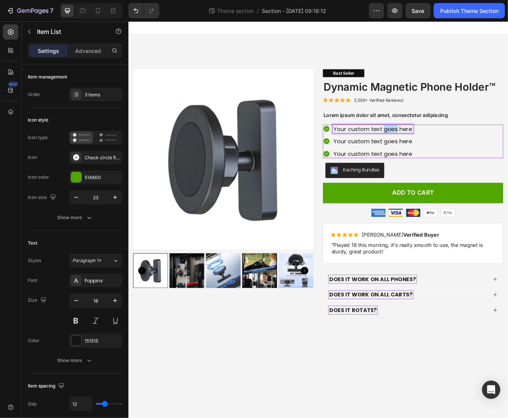
click at [446, 153] on p "Your custom text goes here" at bounding box center [422, 151] width 94 height 8
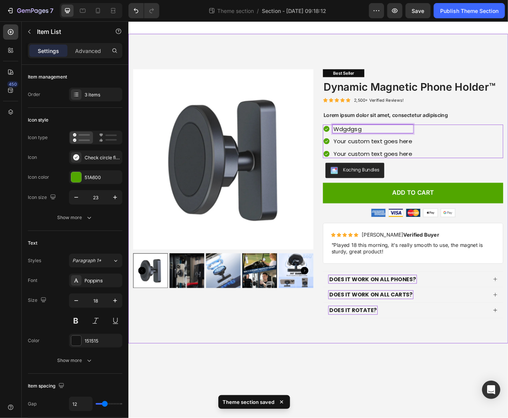
click at [473, 405] on div "Product Images Best Seller Text Block Dynamic Magnetic Phone Holder™ Product Ti…" at bounding box center [356, 223] width 457 height 373
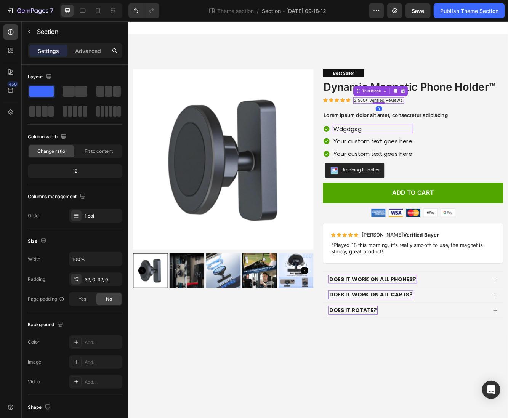
click at [451, 113] on p "2,500+ Verified Reviews!" at bounding box center [429, 116] width 60 height 6
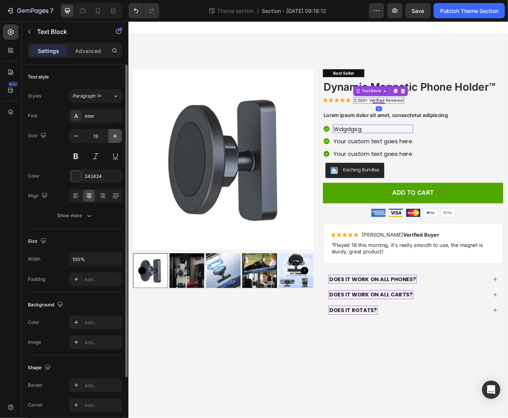
click at [115, 137] on icon "button" at bounding box center [115, 136] width 8 height 8
type input "15"
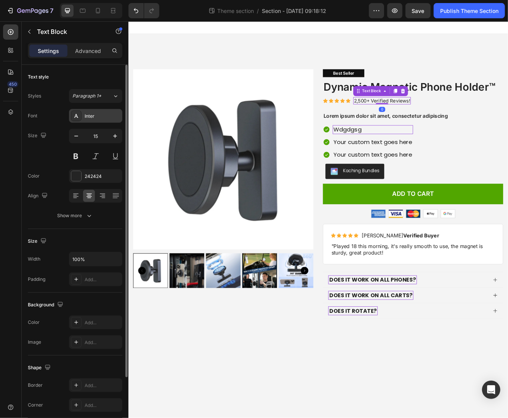
click at [109, 119] on div "Inter" at bounding box center [95, 116] width 53 height 14
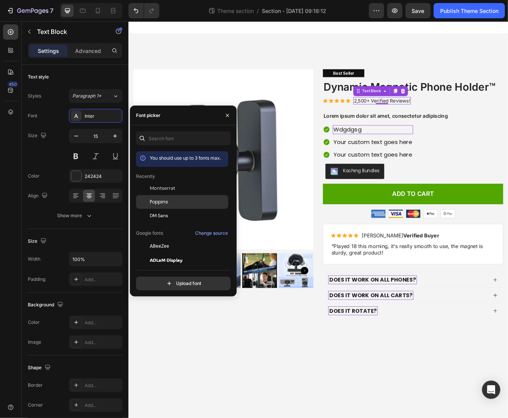
click at [169, 205] on div "Poppins" at bounding box center [188, 201] width 77 height 7
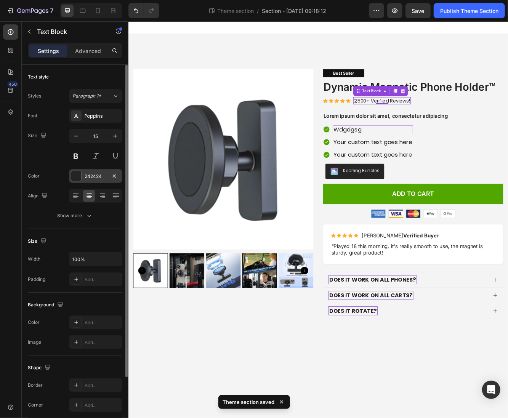
click at [75, 175] on div at bounding box center [76, 176] width 10 height 10
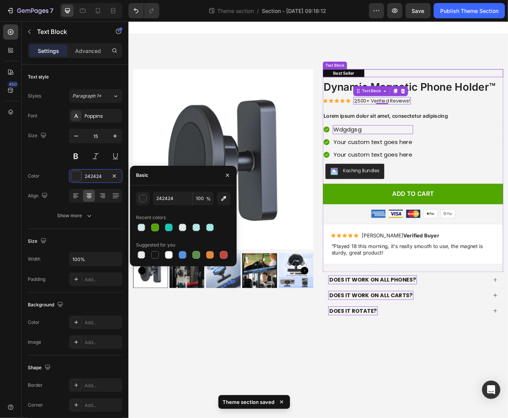
click at [467, 73] on div "Product Images Best Seller Text Block Dynamic Magnetic Phone Holder™ Product Ti…" at bounding box center [356, 223] width 457 height 349
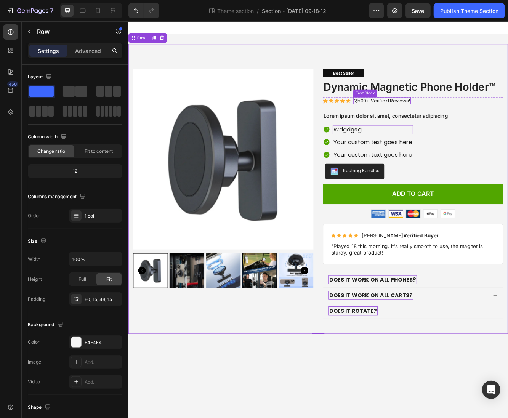
click at [417, 116] on p "2,500+ Verified Reviews!" at bounding box center [433, 117] width 68 height 8
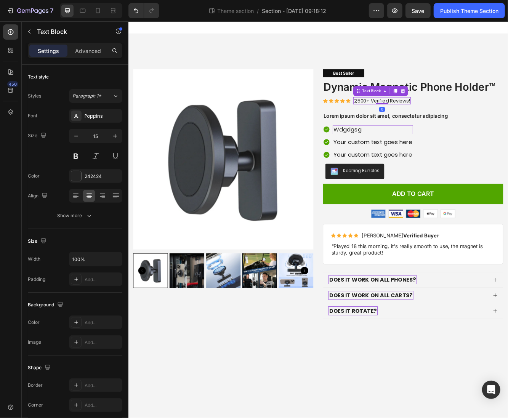
click at [417, 116] on p "2,500+ Verified Reviews!" at bounding box center [433, 117] width 68 height 8
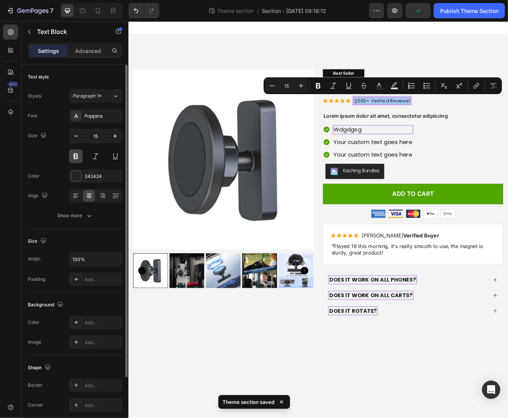
click at [75, 154] on button at bounding box center [76, 156] width 14 height 14
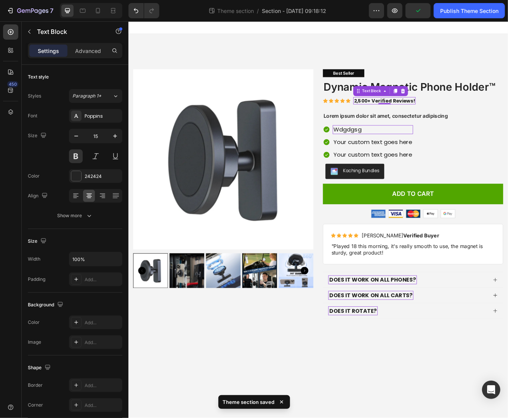
click at [420, 117] on p "2,500+ Verified Reviews!" at bounding box center [435, 117] width 73 height 8
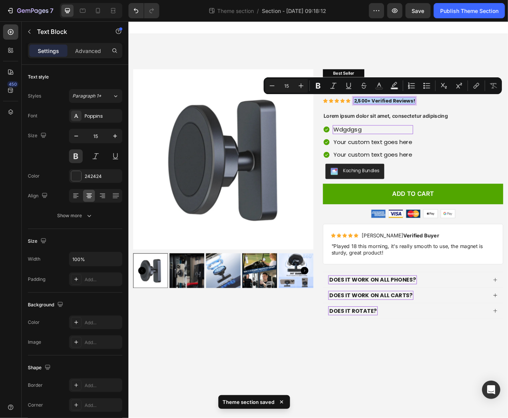
click at [399, 117] on p "2,500+ Verified Reviews!" at bounding box center [435, 117] width 73 height 8
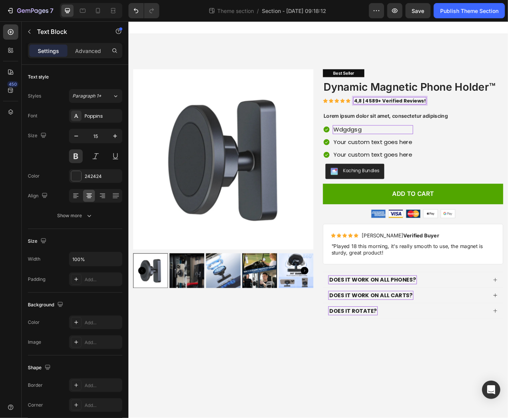
click at [468, 117] on p "4,8 | 4589+ Verified Reviews!" at bounding box center [442, 117] width 86 height 8
click at [448, 117] on p "4,8 | 4589+ Verified Reviews!" at bounding box center [442, 117] width 86 height 8
click at [486, 114] on p "4,8 | 4589+ Happy Golfers Reviews!" at bounding box center [452, 117] width 107 height 8
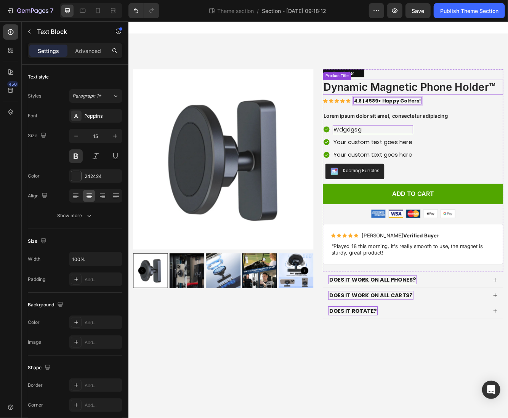
click at [482, 98] on h1 "Dynamic Magnetic Phone Holder™" at bounding box center [470, 101] width 217 height 18
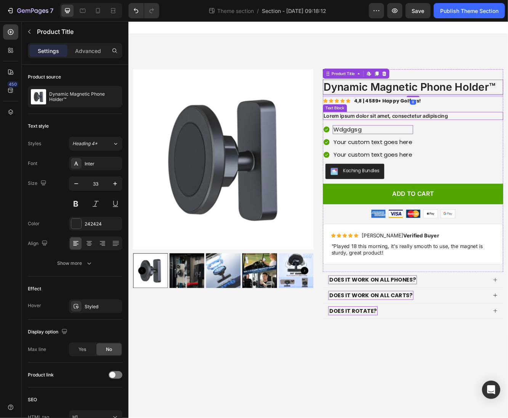
click at [466, 129] on div "Best Seller Text Block Dynamic Magnetic Phone Holder™ Product Title Edit conten…" at bounding box center [470, 201] width 217 height 244
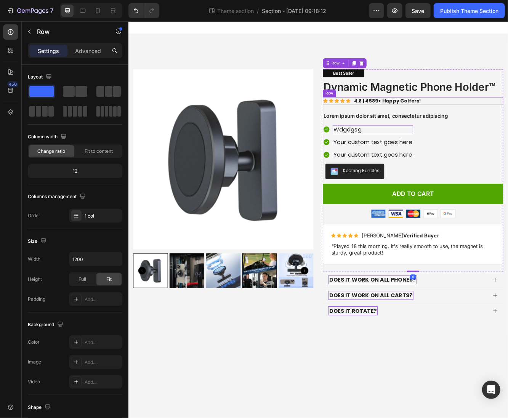
click at [492, 117] on div "Icon Icon Icon Icon Icon Icon List 4,8 | 4589+ Happy Golfers! Text Block Row" at bounding box center [470, 117] width 217 height 9
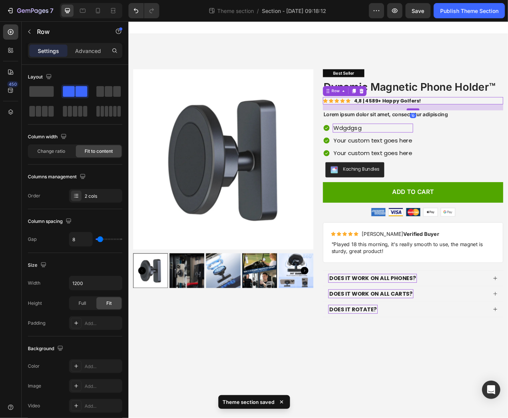
click at [475, 128] on div at bounding box center [470, 127] width 15 height 2
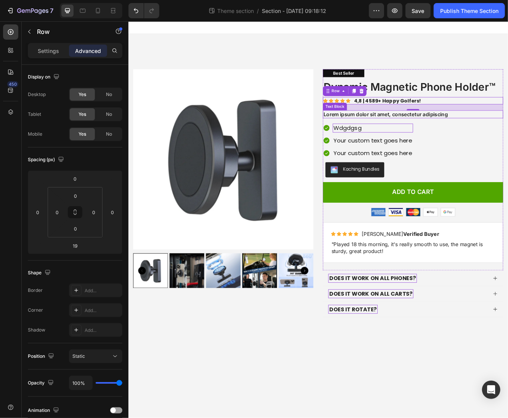
click at [485, 134] on p "Lorem ipsum dolor sit amet, consectetur adipiscing" at bounding box center [470, 133] width 215 height 8
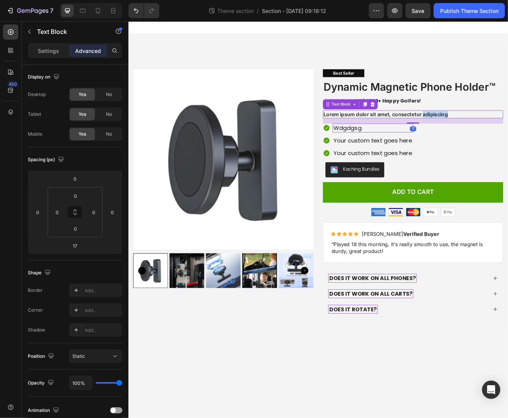
click at [485, 134] on p "Lorem ipsum dolor sit amet, consectetur adipiscing" at bounding box center [470, 133] width 215 height 8
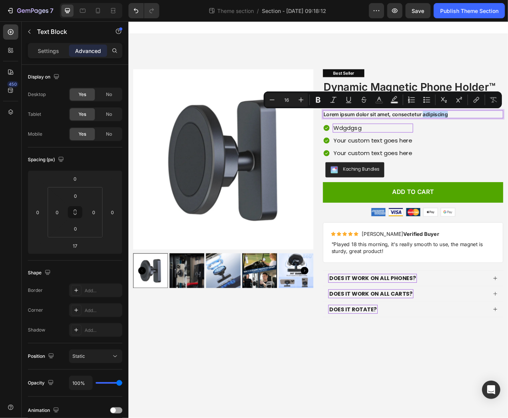
click at [485, 134] on p "Lorem ipsum dolor sit amet, consectetur adipiscing" at bounding box center [470, 133] width 215 height 8
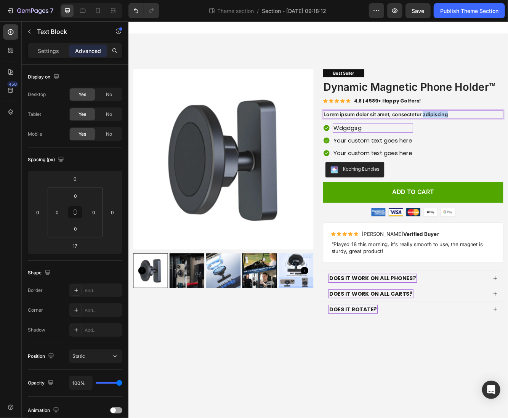
click at [485, 134] on p "Lorem ipsum dolor sit amet, consectetur adipiscing" at bounding box center [470, 133] width 215 height 8
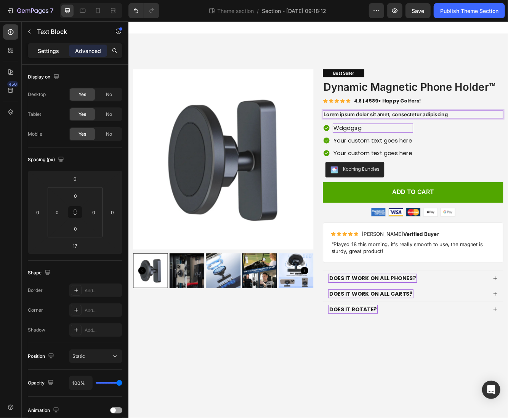
click at [52, 54] on p "Settings" at bounding box center [48, 51] width 21 height 8
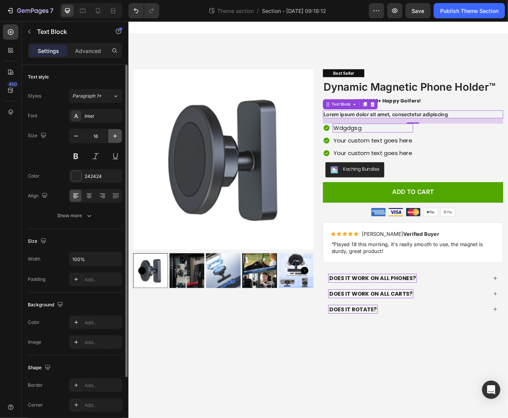
click at [117, 131] on button "button" at bounding box center [115, 136] width 14 height 14
click at [117, 132] on icon "button" at bounding box center [115, 136] width 8 height 8
type input "18"
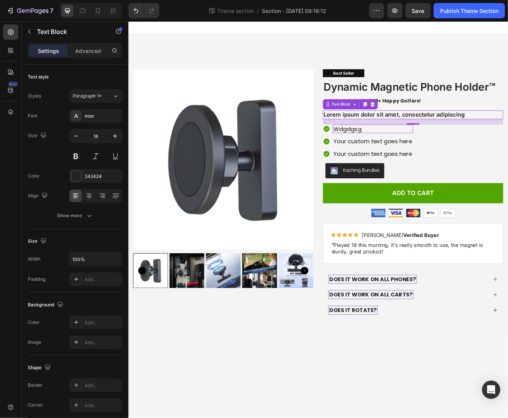
click at [449, 135] on p "Lorem ipsum dolor sit amet, consectetur adipiscing" at bounding box center [470, 133] width 215 height 9
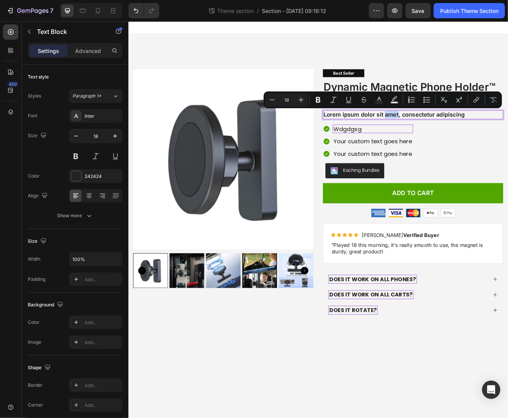
click at [449, 135] on p "Lorem ipsum dolor sit amet, consectetur adipiscing" at bounding box center [470, 133] width 215 height 9
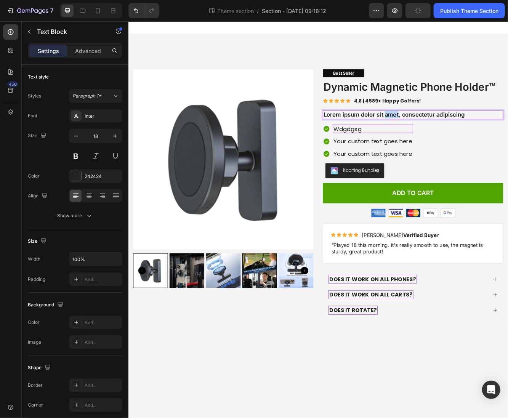
click at [449, 135] on p "Lorem ipsum dolor sit amet, consectetur adipiscing" at bounding box center [470, 133] width 215 height 9
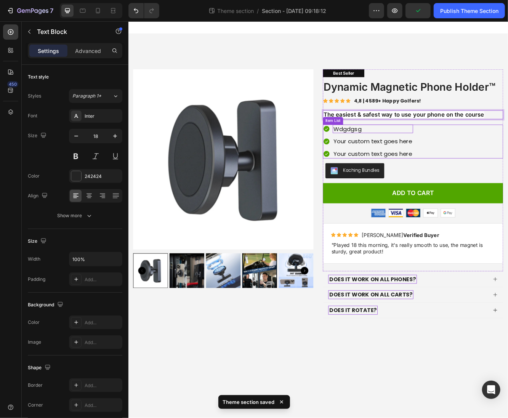
click at [507, 153] on div "Wdgdgsg Your custom text goes here Your custom text goes here" at bounding box center [470, 166] width 217 height 41
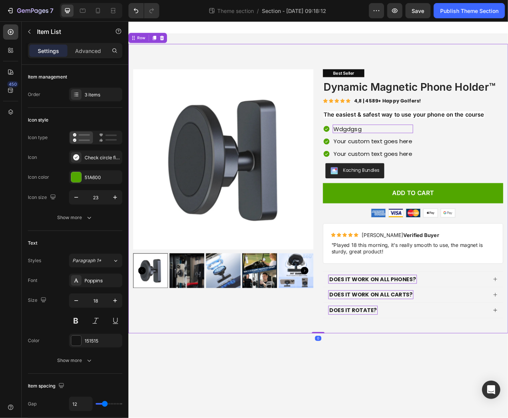
click at [363, 395] on div "Product Images Best Seller Text Block Dynamic Magnetic Phone Holder™ Product Ti…" at bounding box center [356, 223] width 457 height 348
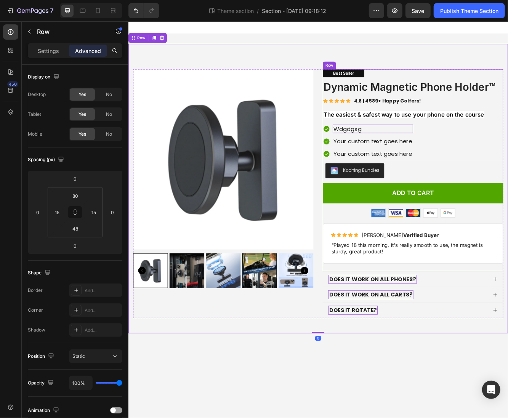
click at [507, 133] on span "The easiest & safest way to use your phone on the course" at bounding box center [459, 134] width 193 height 8
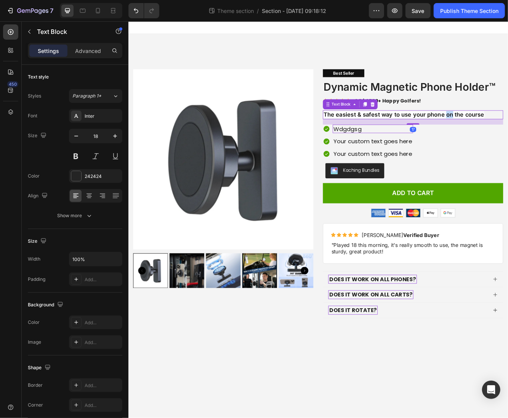
click at [507, 133] on span "The easiest & safest way to use your phone on the course" at bounding box center [459, 134] width 193 height 8
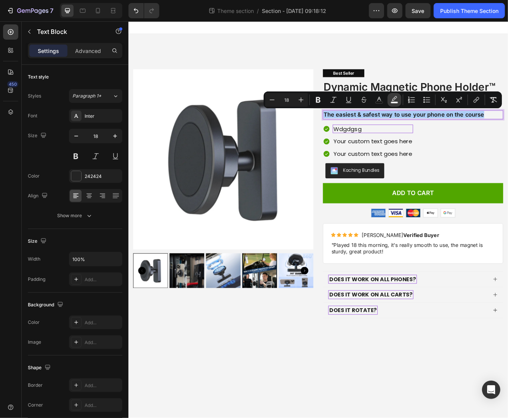
click at [393, 95] on button "color" at bounding box center [394, 100] width 14 height 14
type input "FFFFFF"
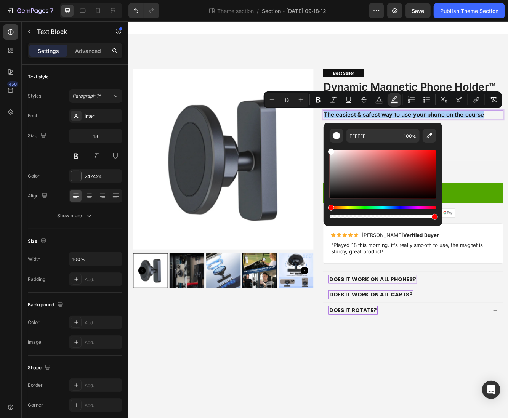
click at [337, 219] on div "Editor contextual toolbar" at bounding box center [382, 183] width 107 height 71
drag, startPoint x: 335, startPoint y: 217, endPoint x: 326, endPoint y: 216, distance: 9.5
click at [326, 216] on div "FFFFFF 100 %" at bounding box center [382, 171] width 119 height 97
type input "0"
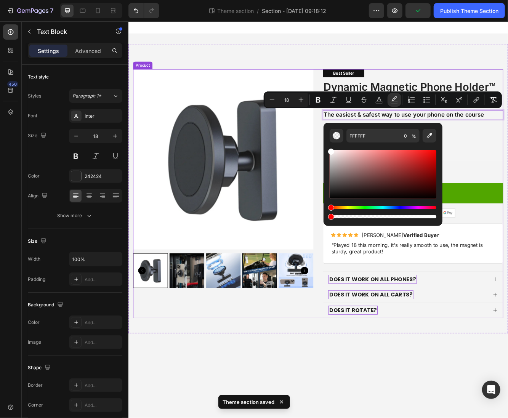
click at [327, 377] on div "Product Images Best Seller Text Block Dynamic Magnetic Phone Holder™ Product Ti…" at bounding box center [356, 223] width 457 height 348
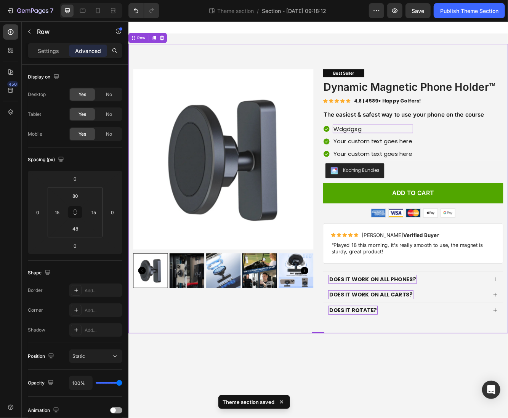
click at [381, 417] on body "Product Images Best Seller Text Block Dynamic Magnetic Phone Holder™ Product Ti…" at bounding box center [356, 259] width 457 height 477
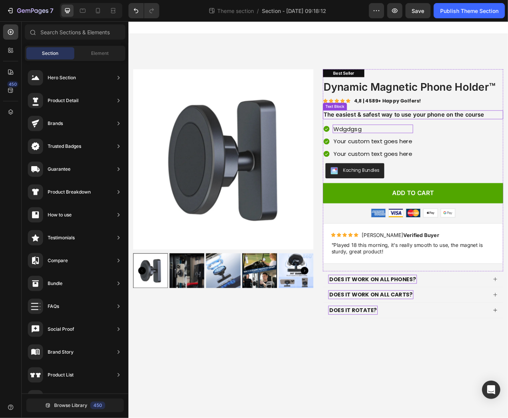
click at [459, 133] on span "The easiest & safest way to use your phone on the course" at bounding box center [459, 134] width 193 height 8
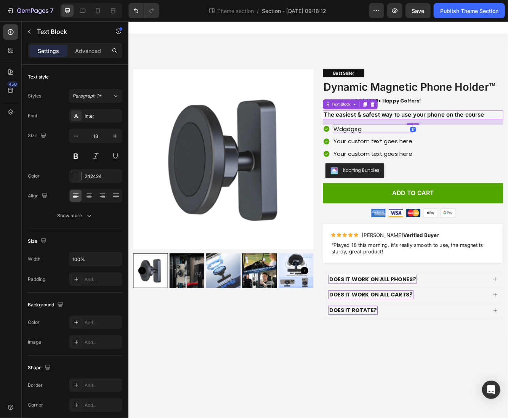
click at [459, 132] on span "The easiest & safest way to use your phone on the course" at bounding box center [459, 134] width 193 height 8
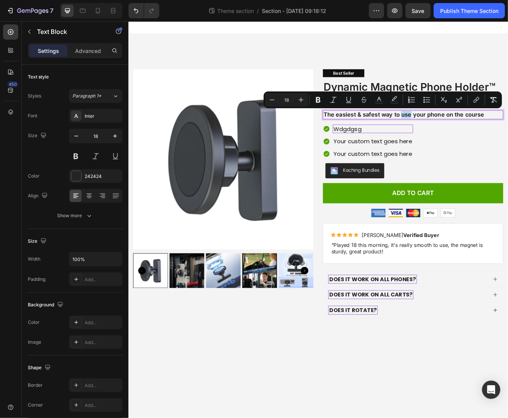
click at [459, 132] on span "The easiest & safest way to use your phone on the course" at bounding box center [459, 134] width 193 height 8
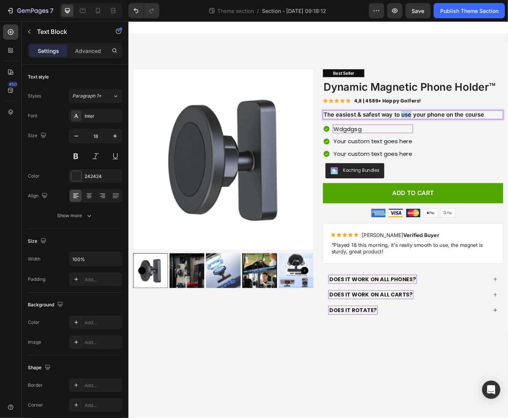
click at [459, 132] on span "The easiest & safest way to use your phone on the course" at bounding box center [459, 134] width 193 height 8
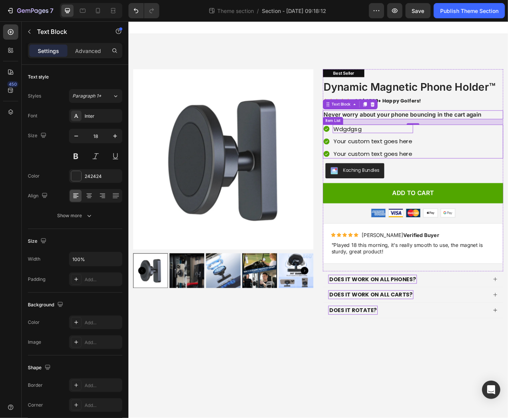
click at [402, 155] on p "Wdgdgsg" at bounding box center [422, 151] width 94 height 8
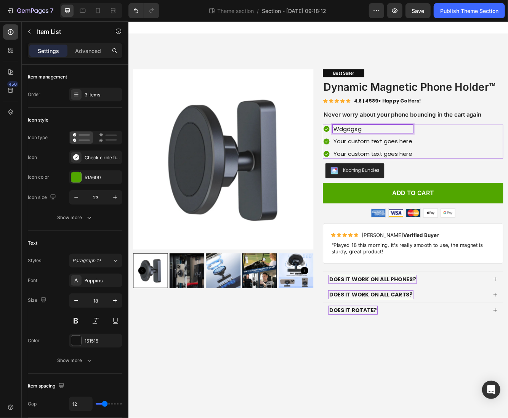
click at [401, 152] on p "Wdgdgsg" at bounding box center [422, 151] width 94 height 8
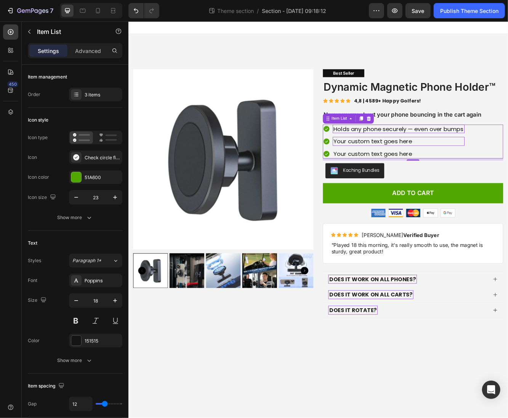
click at [455, 168] on p "Your custom text goes here" at bounding box center [453, 166] width 156 height 8
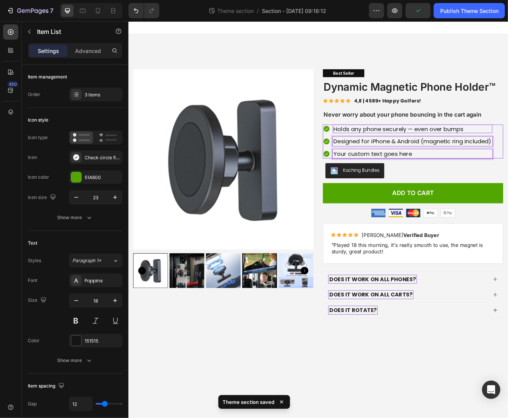
click at [452, 180] on p "Your custom text goes here" at bounding box center [470, 181] width 190 height 8
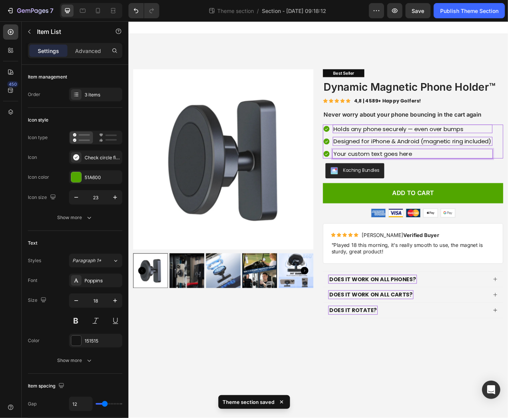
click at [452, 180] on p "Your custom text goes here" at bounding box center [470, 181] width 190 height 8
click at [446, 180] on p "Your custom text goes here" at bounding box center [470, 181] width 190 height 8
click at [447, 180] on p "Your custom text goes here" at bounding box center [470, 181] width 190 height 8
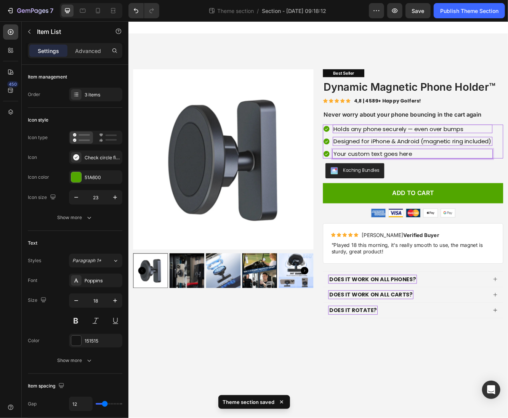
click at [447, 180] on p "Your custom text goes here" at bounding box center [470, 181] width 190 height 8
click at [399, 417] on body "Product Images Best Seller Text Block Dynamic Magnetic Phone Holder™ Product Ti…" at bounding box center [356, 259] width 457 height 477
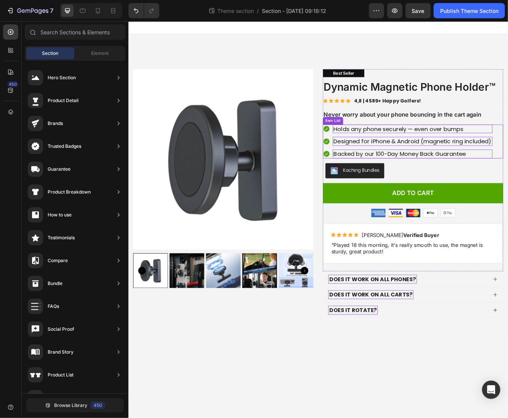
click at [373, 159] on div "Holds any phone securely — even over bumps Designed for iPhone & Android (magne…" at bounding box center [464, 166] width 204 height 41
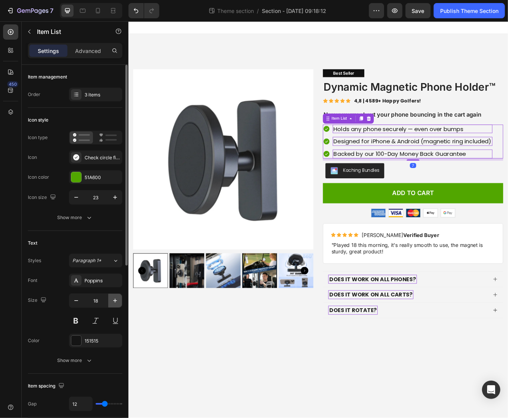
click at [118, 304] on button "button" at bounding box center [115, 301] width 14 height 14
type input "19"
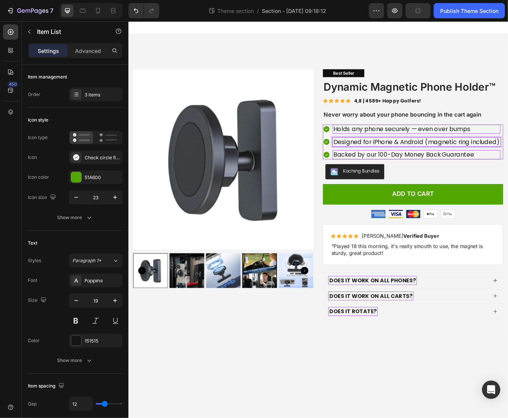
click at [505, 165] on p "Designed for iPhone & Android (magnetic ring included)" at bounding box center [475, 167] width 200 height 9
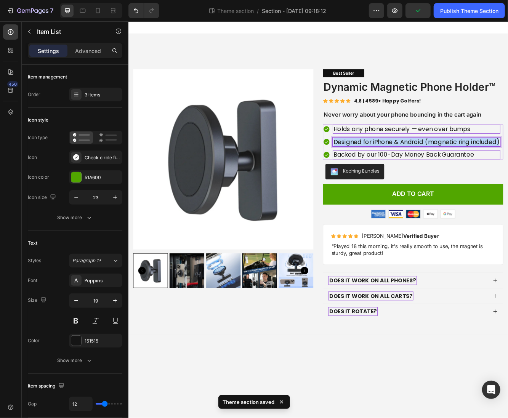
click at [505, 165] on p "Designed for iPhone & Android (magnetic ring included)" at bounding box center [475, 167] width 200 height 9
click at [504, 165] on p "Designed for iPhone & Android (magnetic ring included)" at bounding box center [475, 167] width 200 height 9
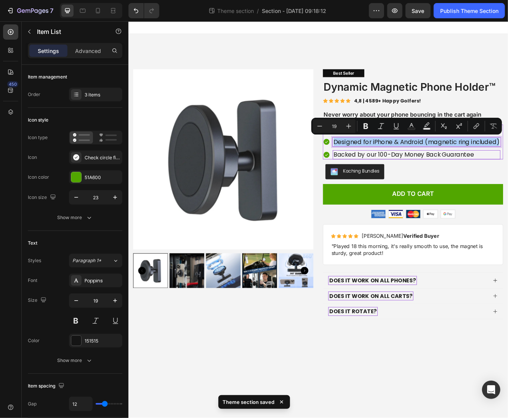
drag, startPoint x: 337, startPoint y: 126, endPoint x: 328, endPoint y: 126, distance: 8.4
click at [328, 126] on input "19" at bounding box center [333, 125] width 15 height 9
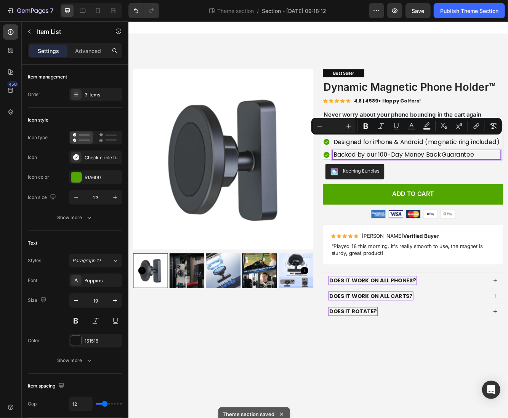
click at [427, 180] on p "Backed by our 100-Day Money Back Guarantee" at bounding box center [475, 182] width 200 height 9
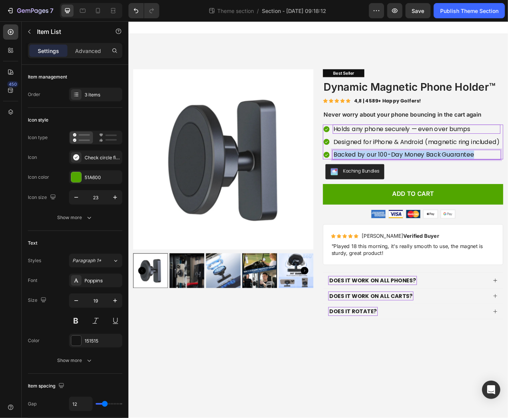
click at [427, 180] on p "Backed by our 100-Day Money Back Guarantee" at bounding box center [475, 182] width 200 height 9
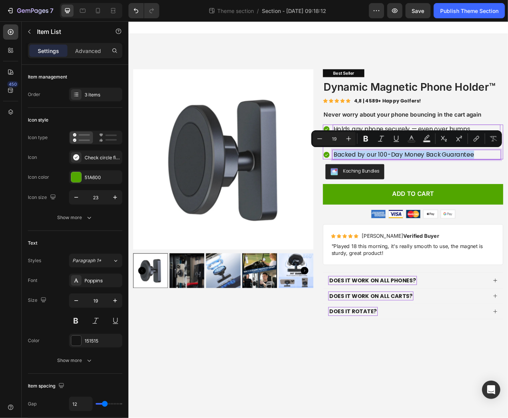
click at [427, 180] on p "Backed by our 100-Day Money Back Guarantee" at bounding box center [475, 182] width 200 height 9
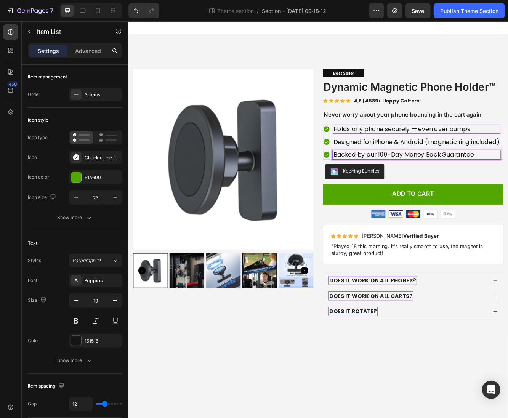
click at [427, 180] on p "Backed by our 100-Day Money Back Guarantee" at bounding box center [475, 182] width 200 height 9
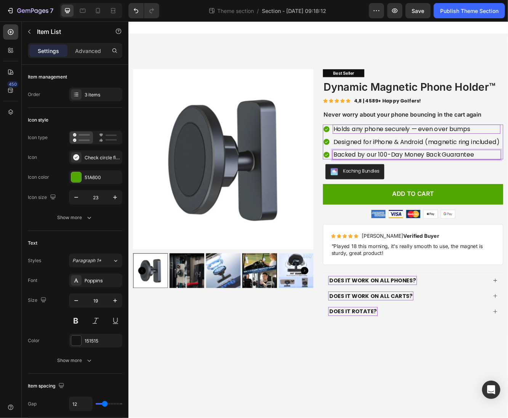
click at [427, 180] on p "Backed by our 100-Day Money Back Guarantee" at bounding box center [475, 182] width 200 height 9
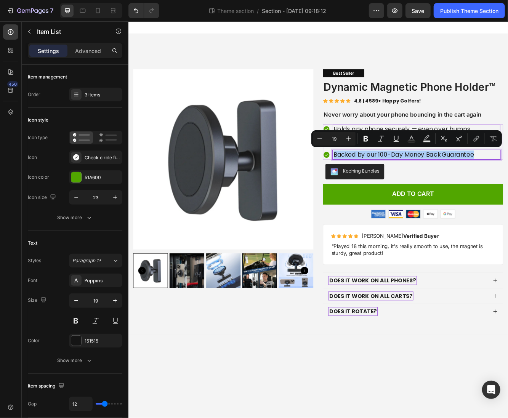
drag, startPoint x: 335, startPoint y: 137, endPoint x: 331, endPoint y: 137, distance: 4.6
click at [331, 137] on input "19" at bounding box center [333, 138] width 15 height 9
click at [407, 149] on p "Holds any phone securely — even over bumps" at bounding box center [475, 151] width 200 height 9
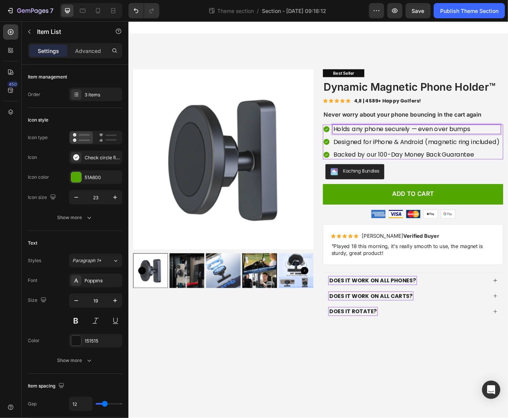
click at [407, 149] on p "Holds any phone securely — even over bumps" at bounding box center [475, 151] width 200 height 9
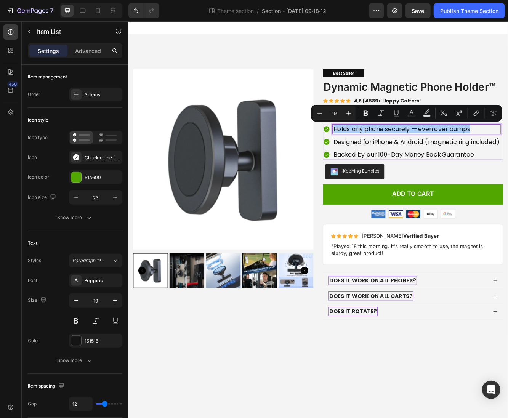
drag, startPoint x: 336, startPoint y: 114, endPoint x: 329, endPoint y: 113, distance: 6.9
click at [329, 113] on input "19" at bounding box center [333, 113] width 15 height 9
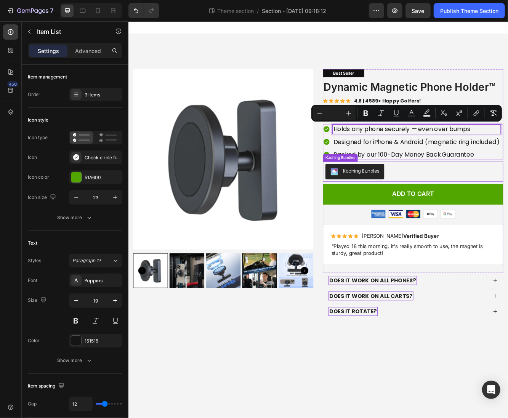
click at [453, 196] on div "Kaching Bundles" at bounding box center [470, 202] width 211 height 18
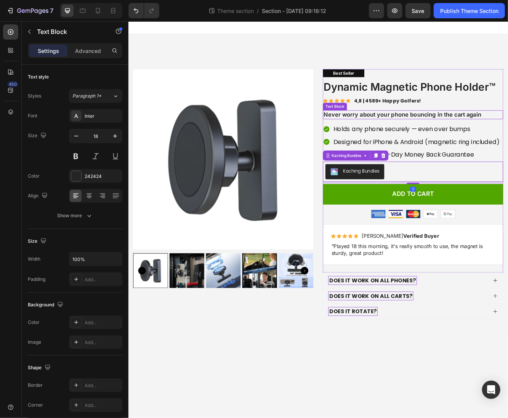
click at [479, 133] on p "Never worry about your phone bouncing in the cart again" at bounding box center [470, 133] width 215 height 9
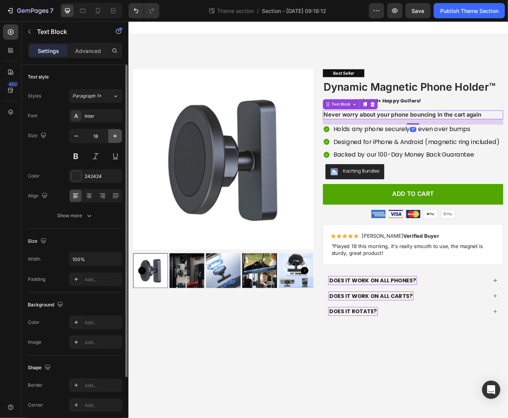
click at [117, 139] on button "button" at bounding box center [115, 136] width 14 height 14
type input "19"
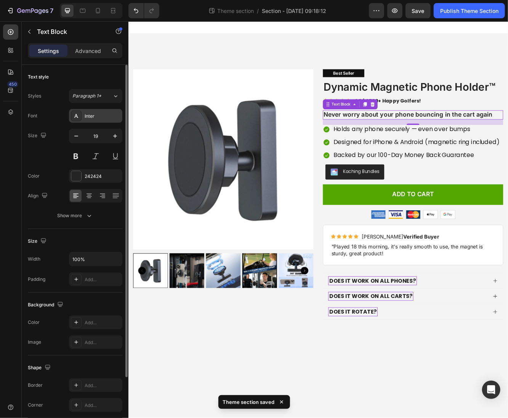
click at [96, 119] on div "Inter" at bounding box center [103, 116] width 36 height 7
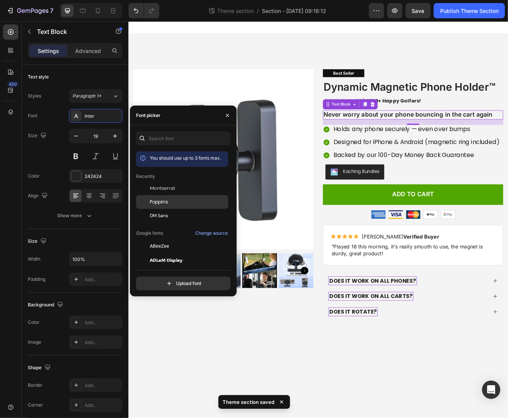
click at [168, 199] on div "Poppins" at bounding box center [188, 201] width 77 height 7
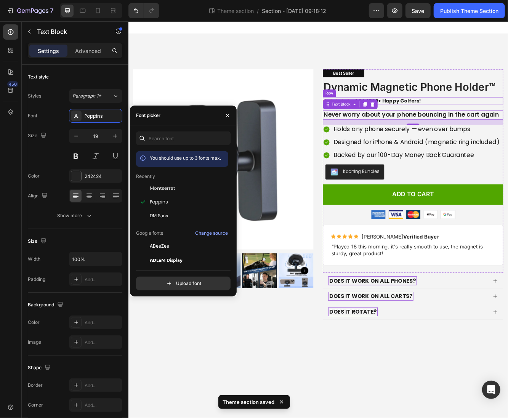
click at [506, 118] on div "Icon Icon Icon Icon Icon Icon List 4,8 | 4589+ Happy Golfers! Text Block Row" at bounding box center [470, 117] width 217 height 9
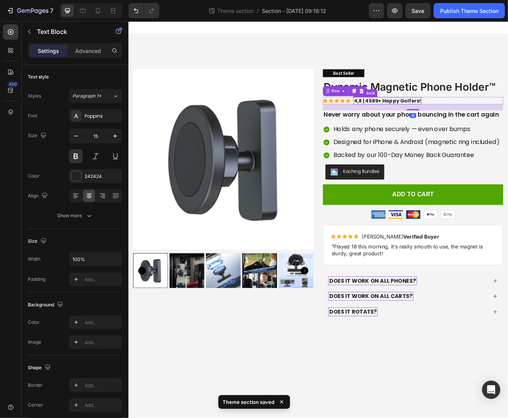
click at [463, 116] on p "4,8 | 4589+ Happy Golfers!" at bounding box center [439, 117] width 81 height 8
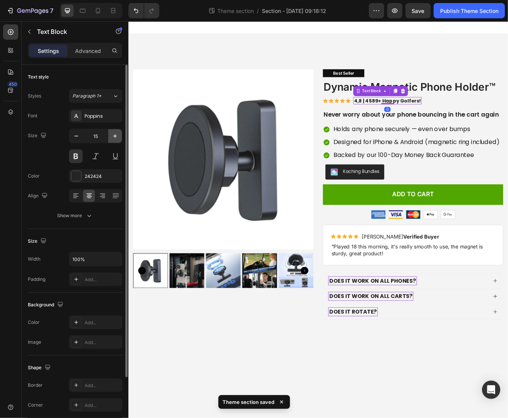
click at [115, 137] on icon "button" at bounding box center [115, 136] width 8 height 8
type input "16"
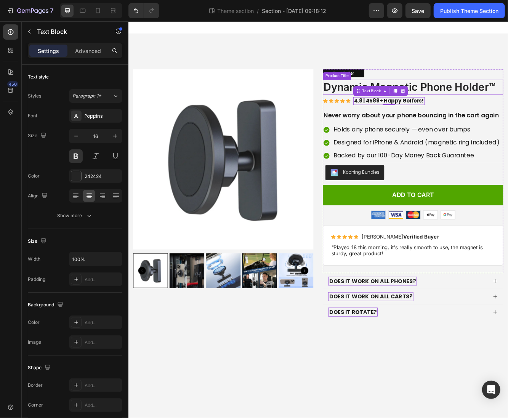
click at [507, 101] on h1 "Dynamic Magnetic Phone Holder™" at bounding box center [470, 101] width 217 height 18
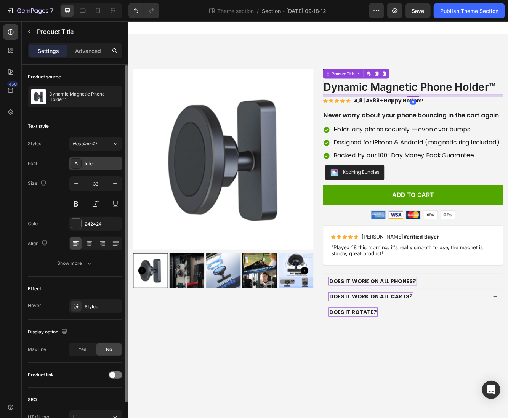
click at [91, 164] on div "Inter" at bounding box center [103, 163] width 36 height 7
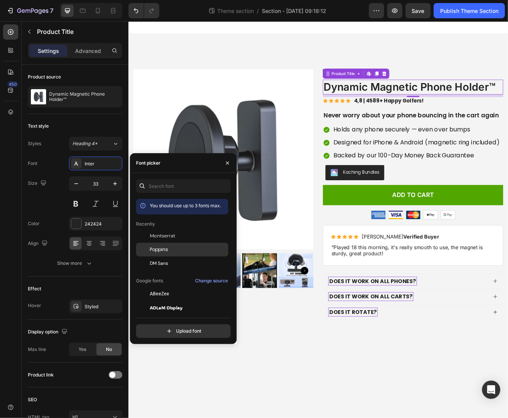
click at [156, 328] on div "Poppins" at bounding box center [182, 335] width 92 height 14
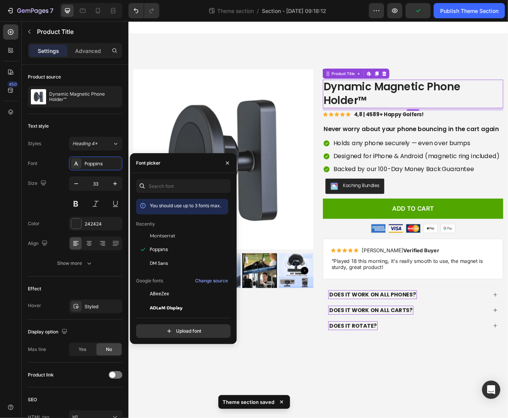
click at [430, 417] on body "Product Images Best Seller Text Block Dynamic Magnetic Phone Holder™ Product Ti…" at bounding box center [356, 259] width 457 height 477
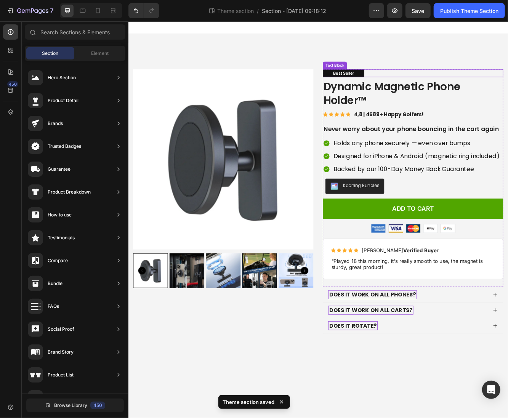
click at [404, 84] on div "Best Seller" at bounding box center [387, 84] width 50 height 10
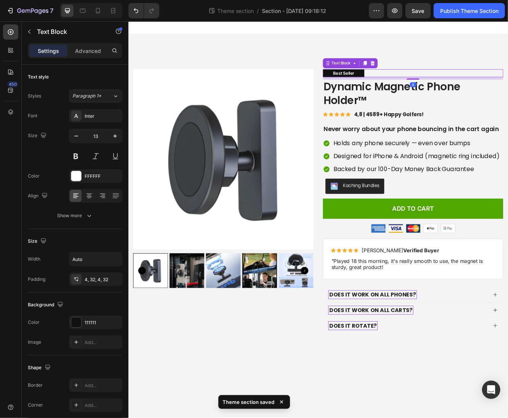
click at [414, 85] on div "Best Seller" at bounding box center [470, 84] width 217 height 10
click at [398, 87] on p "Best Seller" at bounding box center [387, 84] width 26 height 6
click at [419, 86] on div "Best Seller" at bounding box center [470, 84] width 217 height 10
click at [419, 73] on icon at bounding box center [422, 72] width 6 height 6
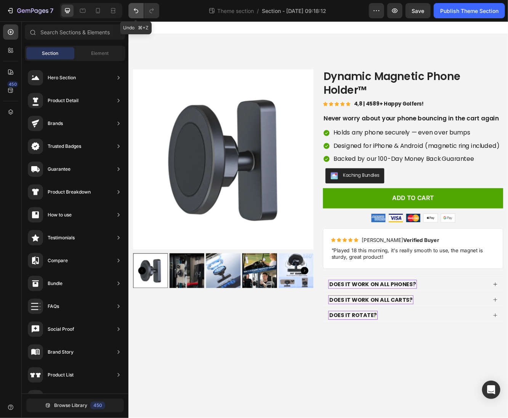
click at [137, 9] on icon "Undo/Redo" at bounding box center [136, 11] width 8 height 8
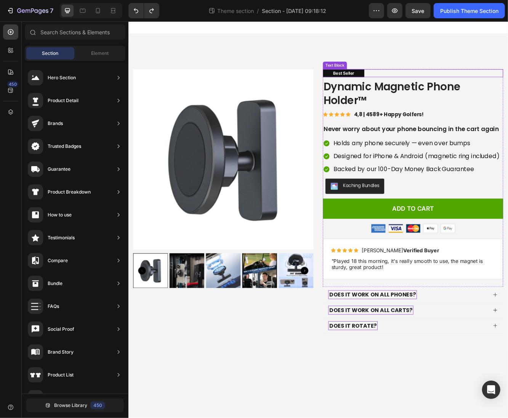
click at [439, 80] on div "Best Seller" at bounding box center [470, 84] width 217 height 10
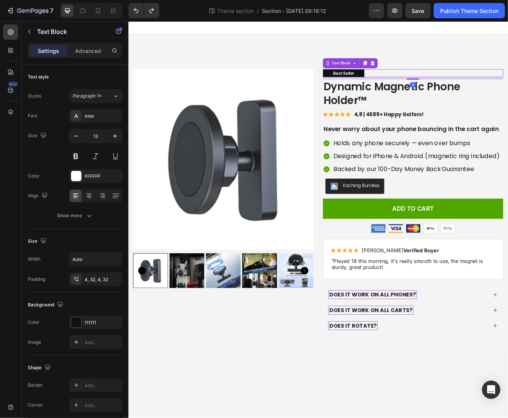
click at [404, 84] on div "Best Seller" at bounding box center [387, 84] width 50 height 10
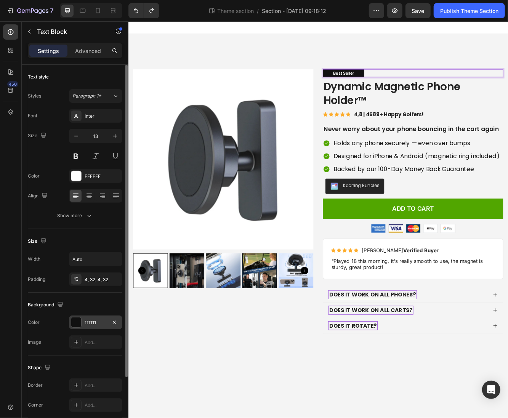
click at [81, 320] on div at bounding box center [76, 322] width 10 height 10
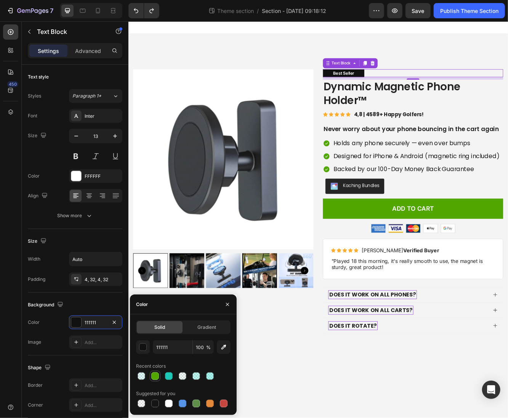
click at [158, 375] on div at bounding box center [155, 376] width 8 height 8
click at [160, 399] on div at bounding box center [155, 403] width 11 height 11
type input "151515"
click at [375, 417] on body "Product Images Best Seller Text Block 8 Dynamic Magnetic Phone Holder™ Product …" at bounding box center [356, 259] width 457 height 477
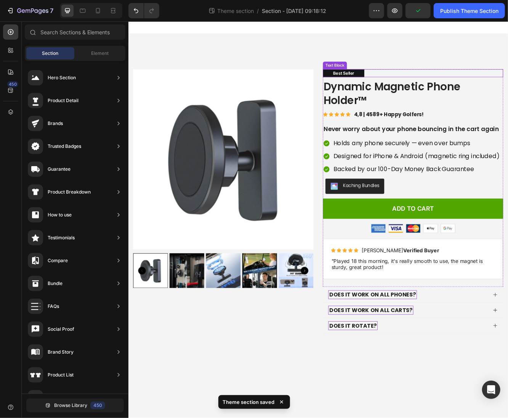
click at [395, 85] on p "Best Seller" at bounding box center [387, 84] width 26 height 6
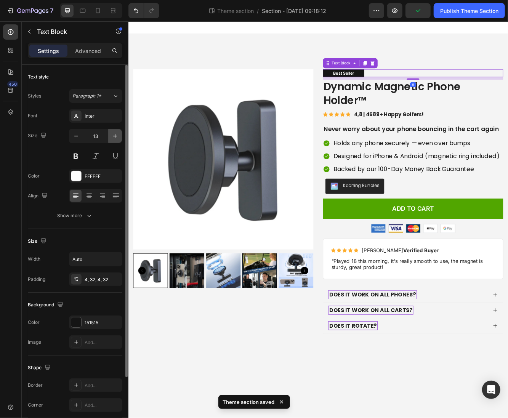
click at [113, 135] on icon "button" at bounding box center [115, 136] width 8 height 8
click at [114, 135] on icon "button" at bounding box center [115, 136] width 8 height 8
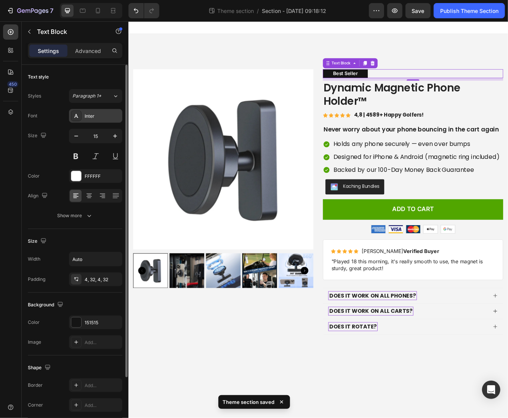
click at [106, 115] on div "Inter" at bounding box center [103, 116] width 36 height 7
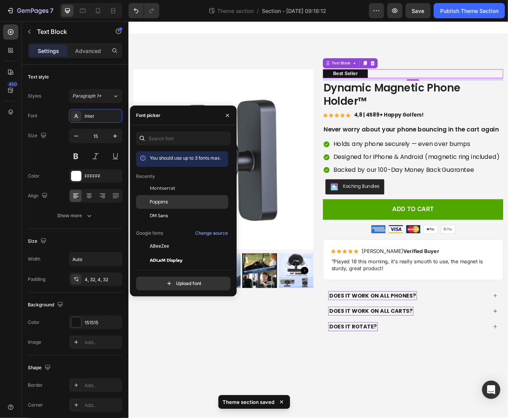
click at [162, 202] on span "Poppins" at bounding box center [159, 201] width 18 height 7
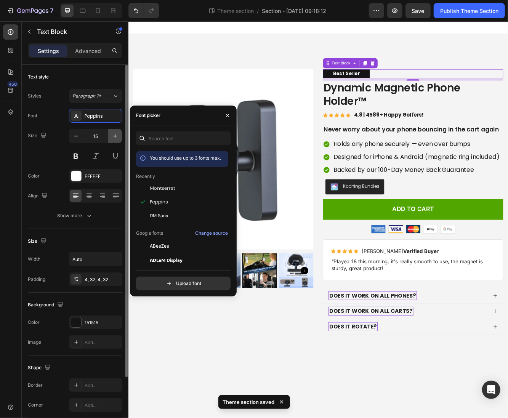
click at [112, 133] on icon "button" at bounding box center [115, 136] width 8 height 8
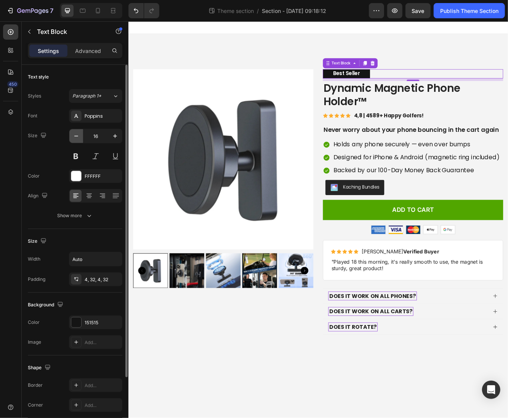
click at [81, 134] on button "button" at bounding box center [76, 136] width 14 height 14
type input "15"
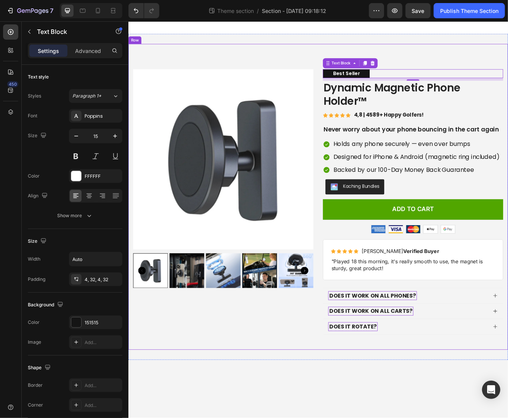
click at [449, 70] on div "Product Images Best Seller Text Block 8 Dynamic Magnetic Phone Holder™ Product …" at bounding box center [356, 233] width 457 height 368
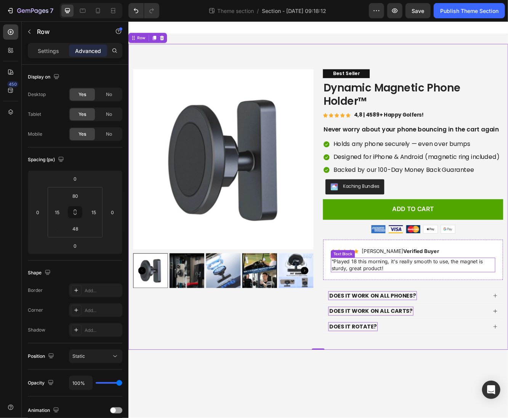
click at [455, 314] on p ""Played 18 this morning, it's really smooth to use, the magnet is sturdy, great…" at bounding box center [470, 315] width 196 height 16
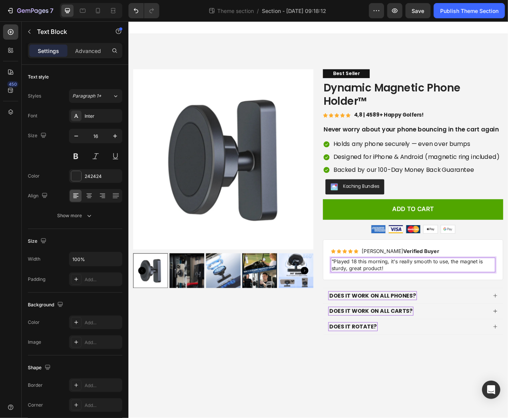
click at [412, 311] on p ""Played 18 this morning, it's really smooth to use, the magnet is sturdy, great…" at bounding box center [470, 315] width 196 height 16
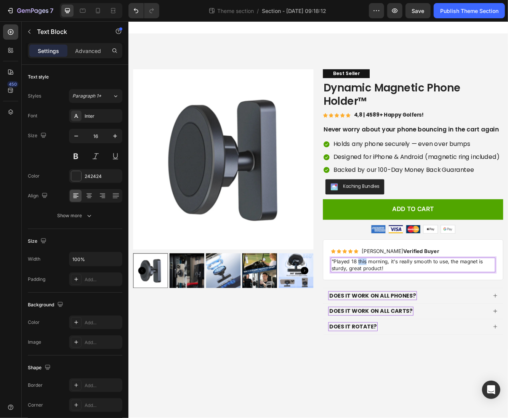
click at [412, 311] on p ""Played 18 this morning, it's really smooth to use, the magnet is sturdy, great…" at bounding box center [470, 315] width 196 height 16
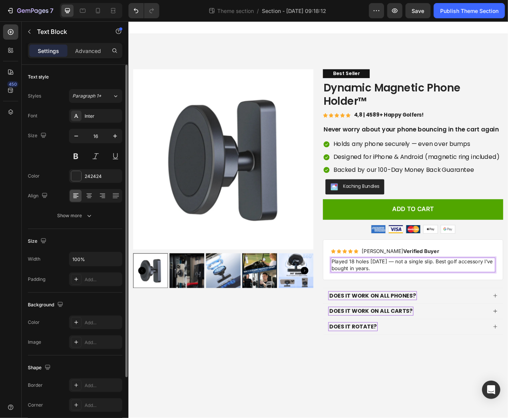
drag, startPoint x: 114, startPoint y: 135, endPoint x: 104, endPoint y: 127, distance: 12.5
click at [114, 134] on icon "button" at bounding box center [115, 136] width 8 height 8
type input "17"
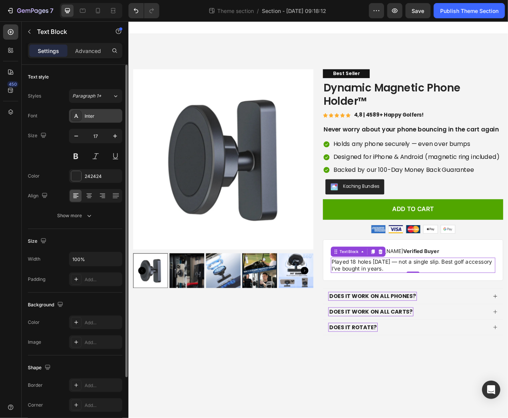
click at [98, 120] on div "Inter" at bounding box center [95, 116] width 53 height 14
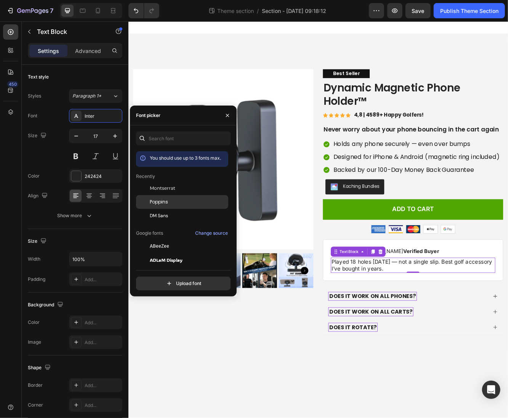
click at [158, 203] on span "Poppins" at bounding box center [159, 201] width 18 height 7
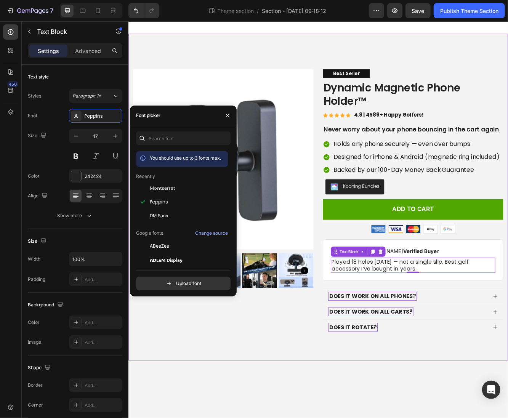
click at [327, 417] on body "Product Images Best Seller Text Block Dynamic Magnetic Phone Holder™ Product Ti…" at bounding box center [356, 259] width 457 height 477
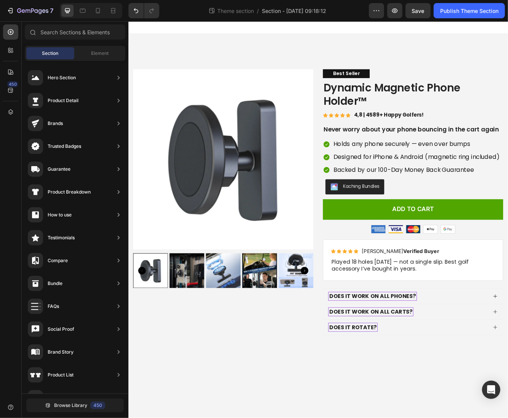
click at [423, 295] on p "Mike T. Verified Buyer" at bounding box center [455, 298] width 93 height 8
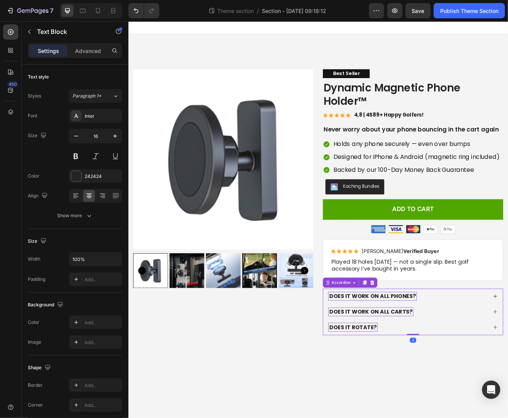
click at [487, 359] on div "DOES IT WORK ON ALL PHONES?" at bounding box center [470, 352] width 216 height 18
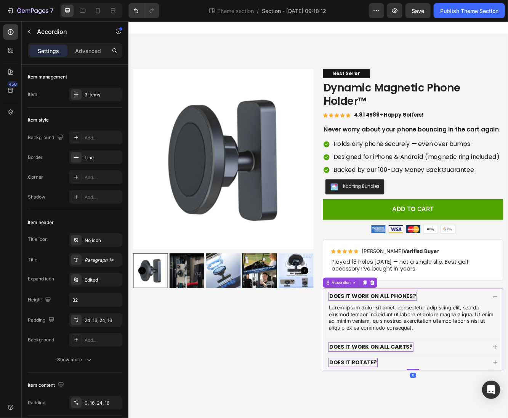
drag, startPoint x: 423, startPoint y: 295, endPoint x: 484, endPoint y: 356, distance: 86.2
click at [484, 356] on div "DOES IT WORK ON ALL PHONES?" at bounding box center [470, 352] width 216 height 18
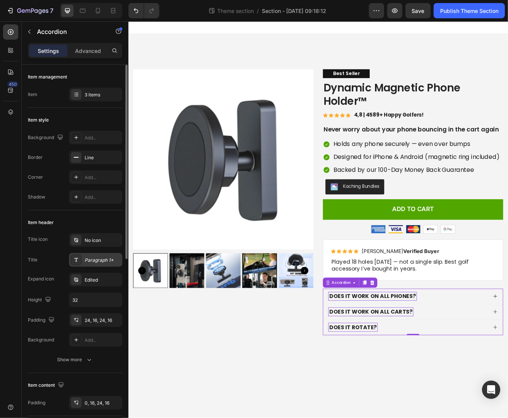
drag, startPoint x: 356, startPoint y: 335, endPoint x: 95, endPoint y: 260, distance: 271.8
click at [95, 260] on div "Paragraph 1*" at bounding box center [103, 260] width 36 height 7
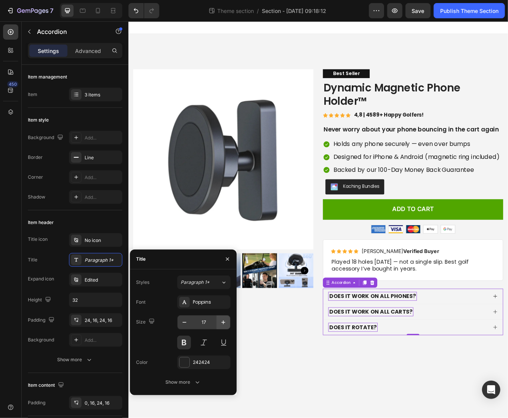
drag, startPoint x: 95, startPoint y: 260, endPoint x: 223, endPoint y: 320, distance: 141.4
click at [223, 320] on icon "button" at bounding box center [223, 322] width 8 height 8
click at [223, 320] on icon "button" at bounding box center [223, 322] width 4 height 4
type input "19"
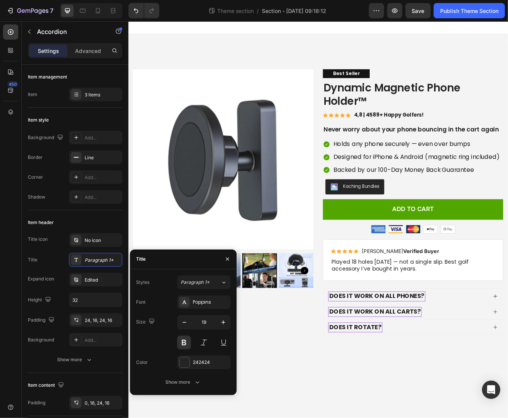
click at [422, 417] on body "Product Images Best Seller Text Block Dynamic Magnetic Phone Holder™ Product Ti…" at bounding box center [356, 259] width 457 height 477
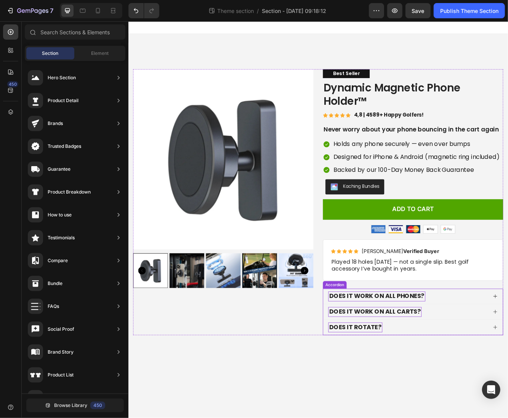
click at [507, 354] on div "DOES IT WORK ON ALL PHONES?" at bounding box center [465, 353] width 192 height 12
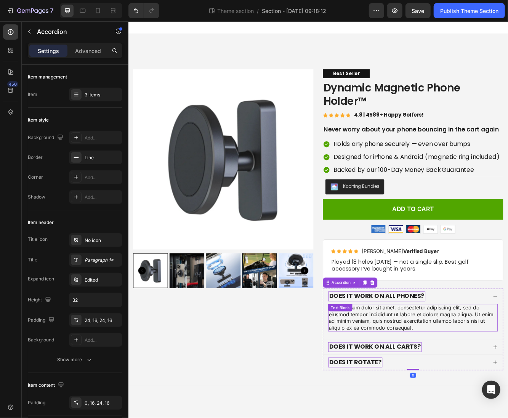
click at [483, 372] on div "Lorem ipsum dolor sit amet, consectetur adipiscing elit, sed do eiusmod tempor …" at bounding box center [471, 378] width 204 height 33
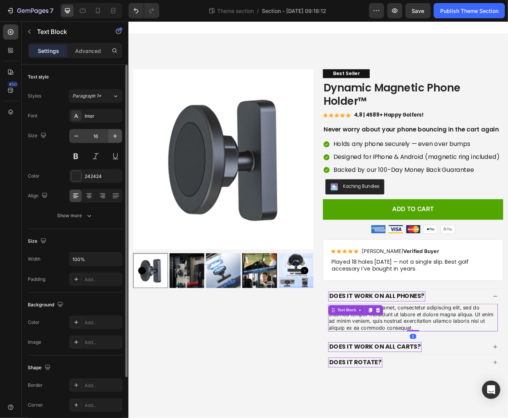
click at [112, 141] on button "button" at bounding box center [115, 136] width 14 height 14
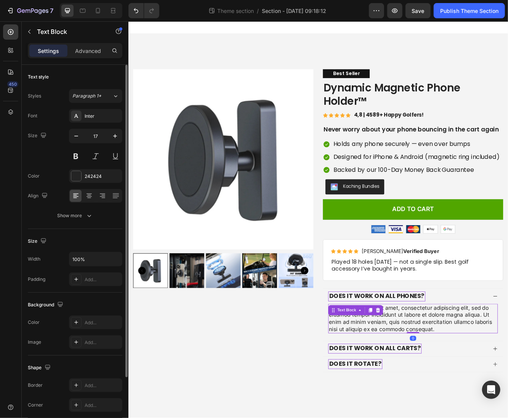
click at [99, 125] on div "Font Inter Size 17 Color 242424 Align Show more" at bounding box center [75, 165] width 94 height 113
click at [97, 123] on div "Font Inter Size 17 Color 242424 Align Show more" at bounding box center [75, 165] width 94 height 113
click at [97, 120] on div "Inter" at bounding box center [95, 116] width 53 height 14
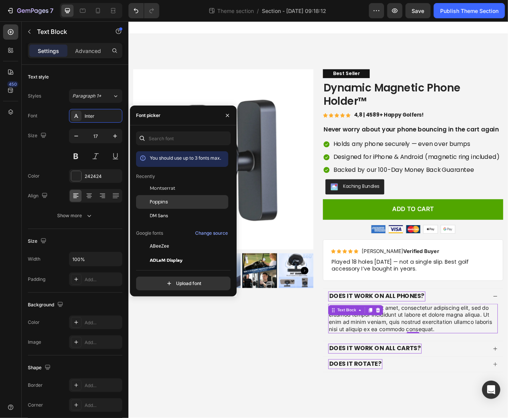
click at [175, 204] on div "Poppins" at bounding box center [188, 201] width 77 height 7
click at [464, 374] on div "Lorem ipsum dolor sit amet, consectetur adipiscing elit, sed do eiusmod tempor …" at bounding box center [471, 379] width 204 height 35
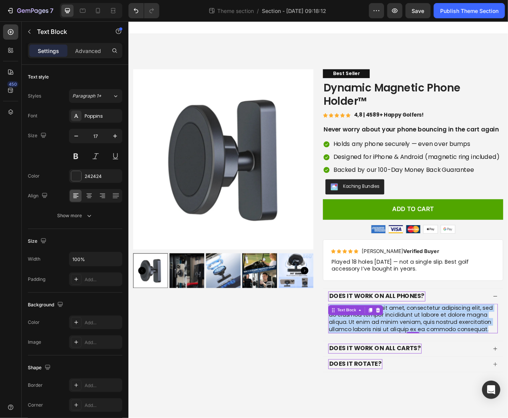
click at [464, 374] on p "Lorem ipsum dolor sit amet, consectetur adipiscing elit, sed do eiusmod tempor …" at bounding box center [470, 379] width 203 height 34
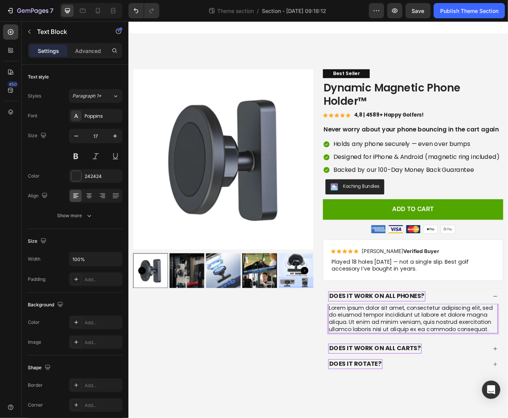
click at [464, 374] on p "Lorem ipsum dolor sit amet, consectetur adipiscing elit, sed do eiusmod tempor …" at bounding box center [470, 379] width 203 height 34
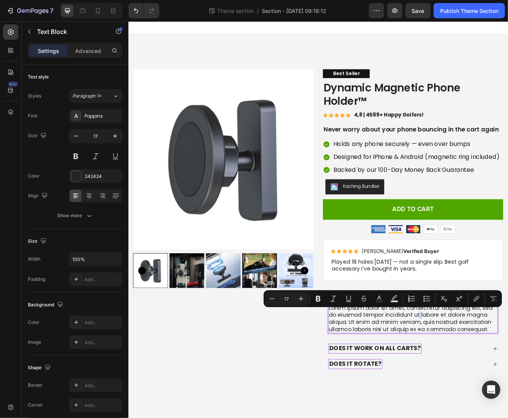
click at [464, 374] on p "Lorem ipsum dolor sit amet, consectetur adipiscing elit, sed do eiusmod tempor …" at bounding box center [470, 379] width 203 height 34
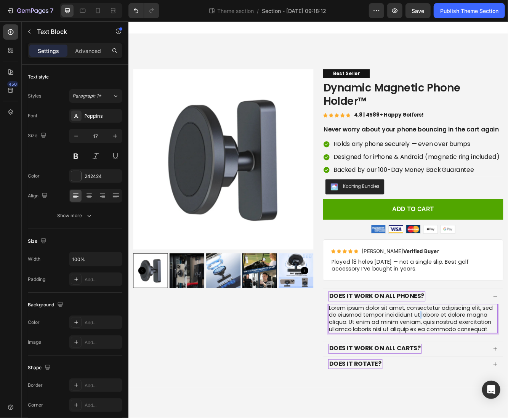
click at [464, 374] on p "Lorem ipsum dolor sit amet, consectetur adipiscing elit, sed do eiusmod tempor …" at bounding box center [470, 379] width 203 height 34
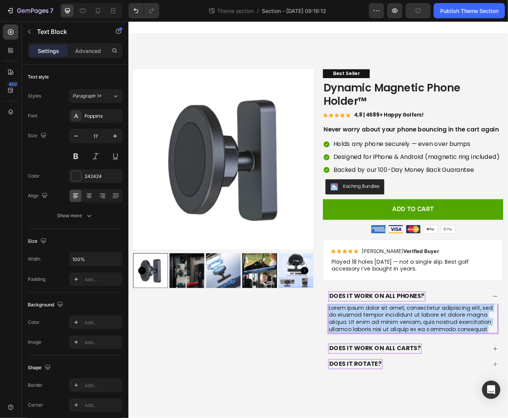
click at [464, 374] on p "Lorem ipsum dolor sit amet, consectetur adipiscing elit, sed do eiusmod tempor …" at bounding box center [470, 379] width 203 height 34
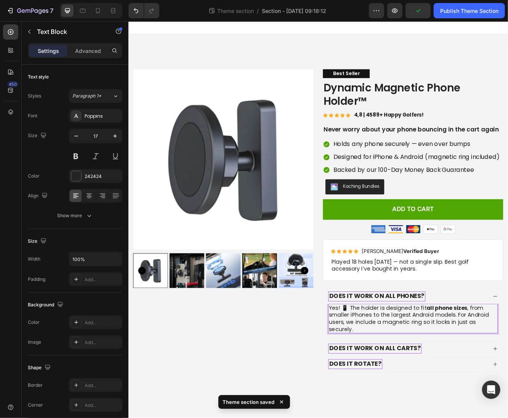
click at [391, 368] on p "Yes! 📱 The holder is designed to fit all phone sizes , from smaller iPhones to …" at bounding box center [470, 379] width 203 height 34
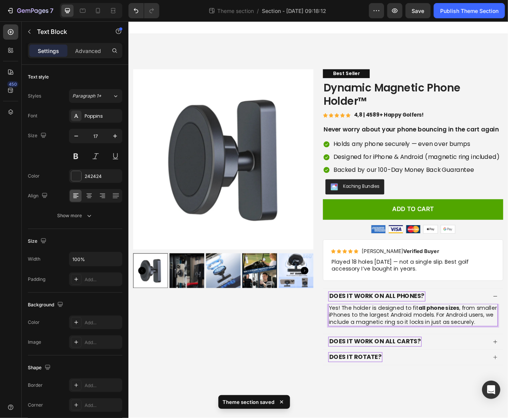
click at [413, 370] on p "Yes! The holder is designed to fit all phone sizes , from smaller iPhones to th…" at bounding box center [470, 374] width 203 height 25
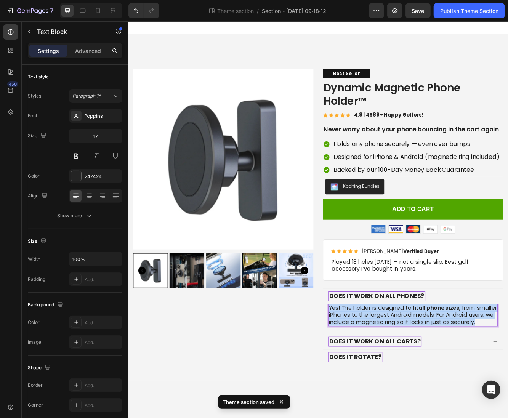
click at [413, 370] on p "Yes! The holder is designed to fit all phone sizes , from smaller iPhones to th…" at bounding box center [470, 374] width 203 height 25
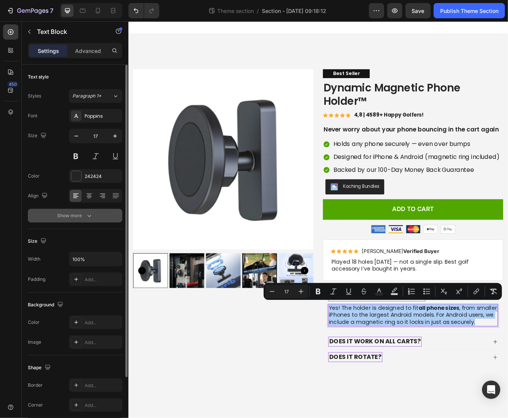
click at [82, 216] on div "Show more" at bounding box center [74, 216] width 35 height 8
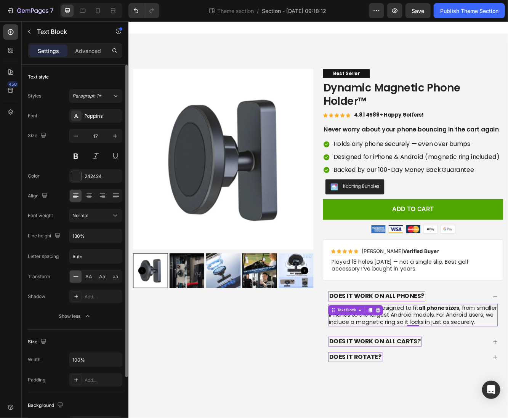
click at [92, 242] on div "Font Poppins Size 17 Color 242424 Align Font weight Normal Line height 130% Let…" at bounding box center [75, 216] width 94 height 214
click at [116, 135] on icon "button" at bounding box center [115, 136] width 8 height 8
type input "18"
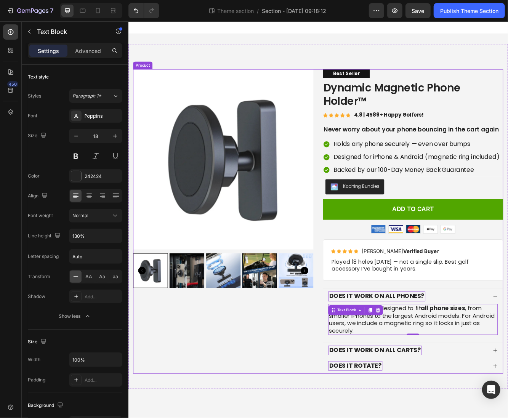
click at [277, 406] on div "Product Images" at bounding box center [242, 262] width 217 height 367
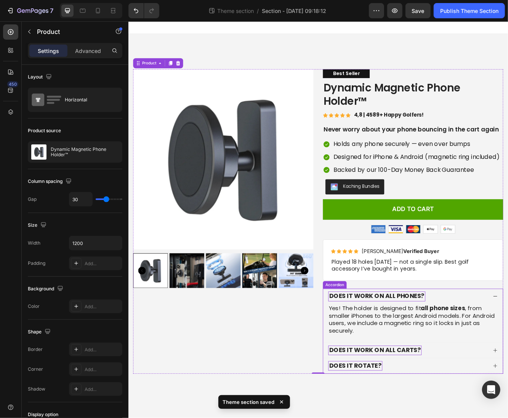
click at [496, 352] on div "DOES IT WORK ON ALL PHONES?" at bounding box center [465, 353] width 192 height 12
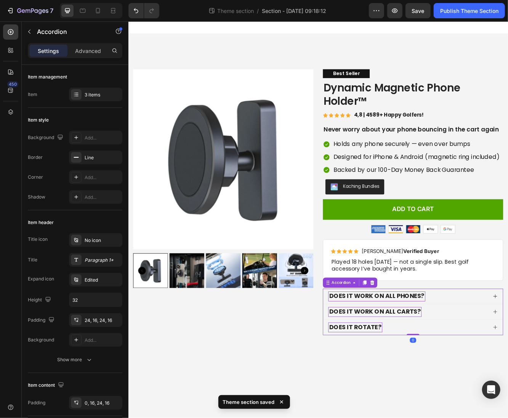
click at [497, 371] on div "DOES IT WORK ON ALL CARTS?" at bounding box center [465, 371] width 192 height 12
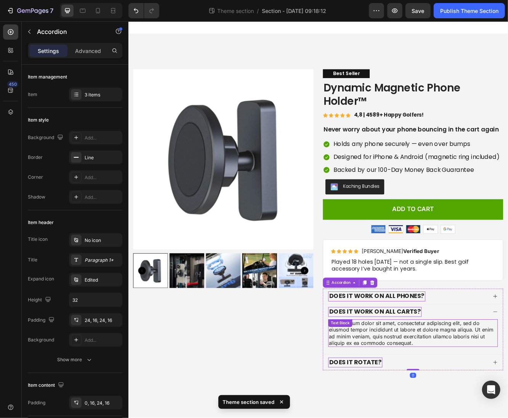
click at [451, 392] on div "Lorem ipsum dolor sit amet, consectetur adipiscing elit, sed do eiusmod tempor …" at bounding box center [471, 396] width 204 height 33
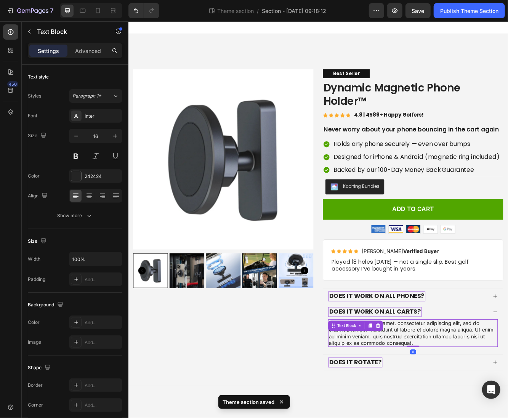
click at [451, 392] on div "Lorem ipsum dolor sit amet, consectetur adipiscing elit, sed do eiusmod tempor …" at bounding box center [471, 396] width 204 height 33
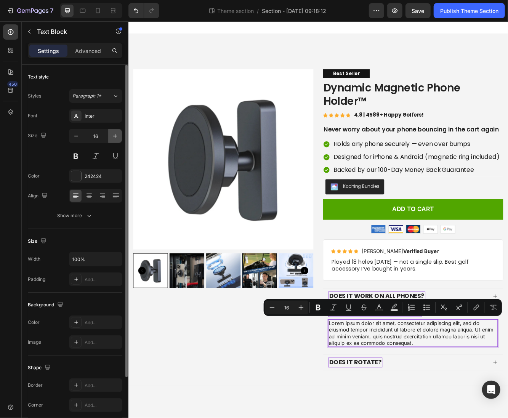
click at [113, 135] on icon "button" at bounding box center [115, 136] width 8 height 8
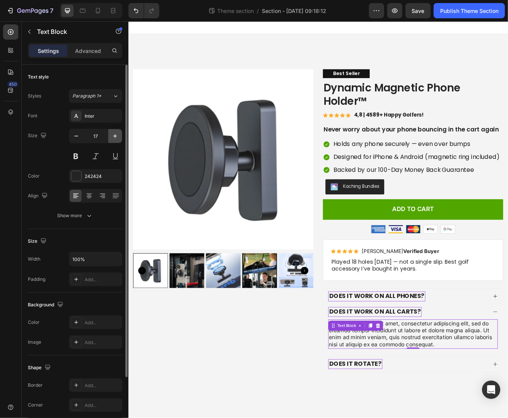
click at [114, 136] on icon "button" at bounding box center [115, 136] width 8 height 8
type input "18"
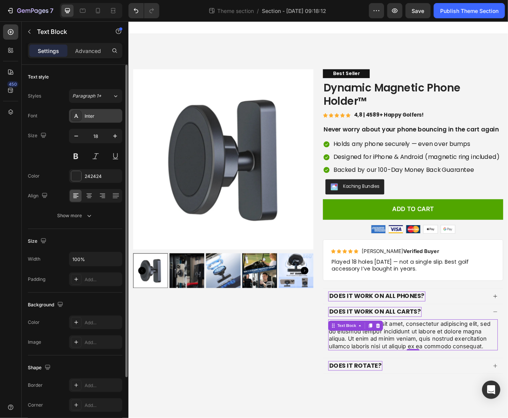
click at [92, 117] on div "Inter" at bounding box center [103, 116] width 36 height 7
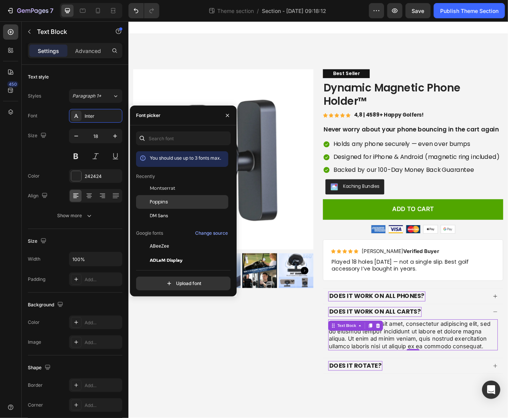
click at [158, 198] on span "Poppins" at bounding box center [159, 201] width 18 height 7
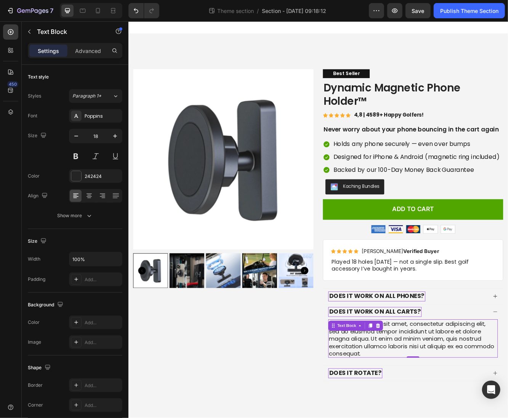
click at [460, 392] on p "Lorem ipsum dolor sit amet, consectetur adipiscing elit, sed do eiusmod tempor …" at bounding box center [470, 403] width 203 height 45
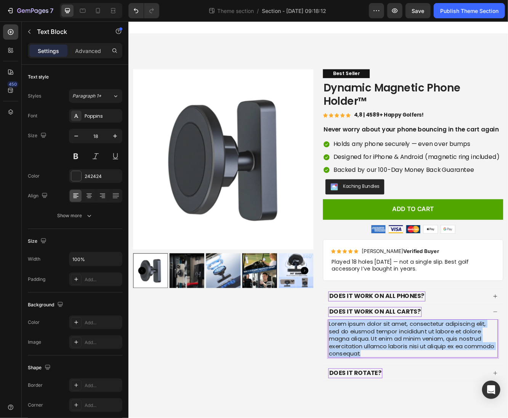
click at [460, 392] on p "Lorem ipsum dolor sit amet, consectetur adipiscing elit, sed do eiusmod tempor …" at bounding box center [470, 403] width 203 height 45
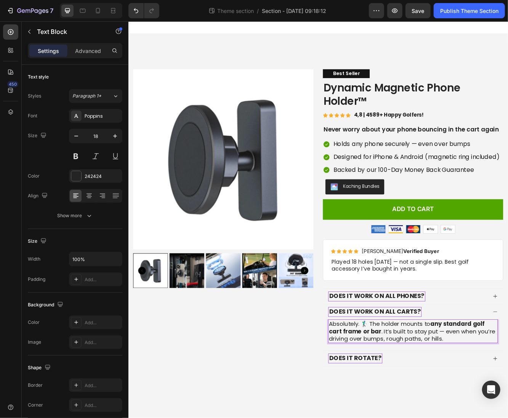
click at [414, 386] on p "Absolutely. 🏌️‍♂️ The holder mounts to any standard golf cart frame or bar . It…" at bounding box center [470, 394] width 203 height 27
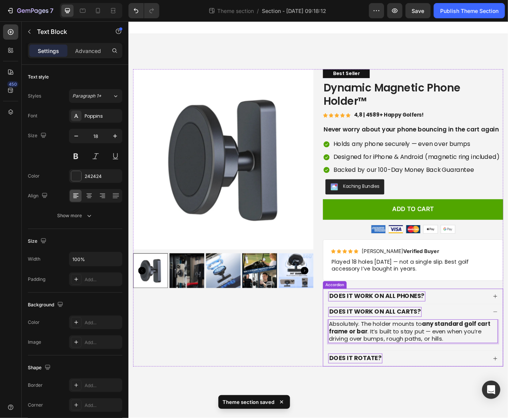
click at [500, 350] on div "DOES IT WORK ON ALL PHONES?" at bounding box center [465, 353] width 192 height 12
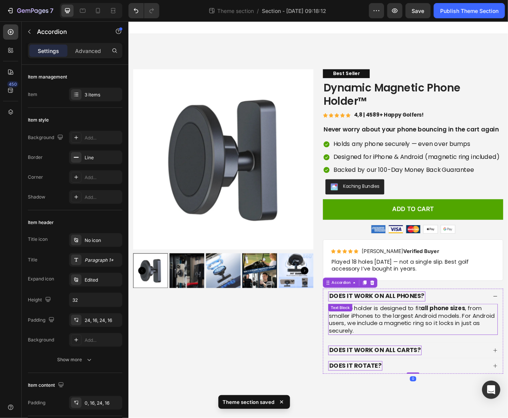
click at [495, 372] on p "Yes! The holder is designed to fit all phone sizes , from smaller iPhones to th…" at bounding box center [470, 380] width 203 height 36
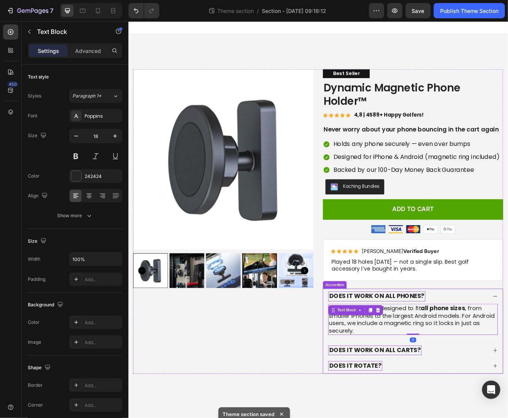
click at [493, 415] on div "DOES IT WORK ON ALL CARTS?" at bounding box center [465, 418] width 192 height 12
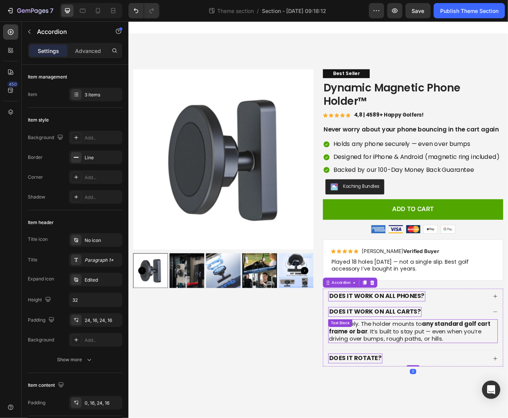
click at [480, 398] on p "Absolutely. The holder mounts to any standard golf cart frame or bar . It’s bui…" at bounding box center [470, 394] width 203 height 27
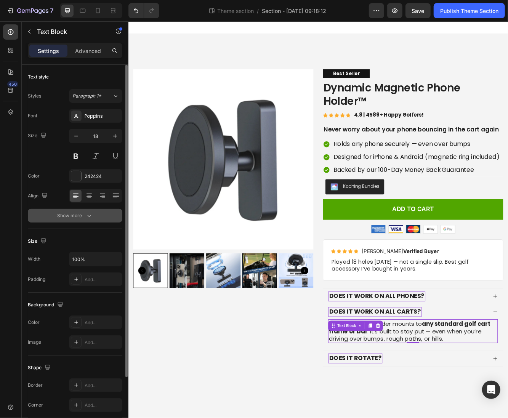
click at [91, 217] on icon "button" at bounding box center [89, 216] width 8 height 8
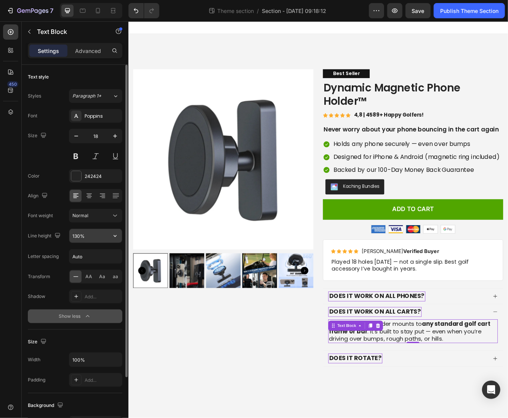
click at [92, 240] on input "130%" at bounding box center [95, 236] width 53 height 14
click at [116, 238] on icon "button" at bounding box center [115, 236] width 8 height 8
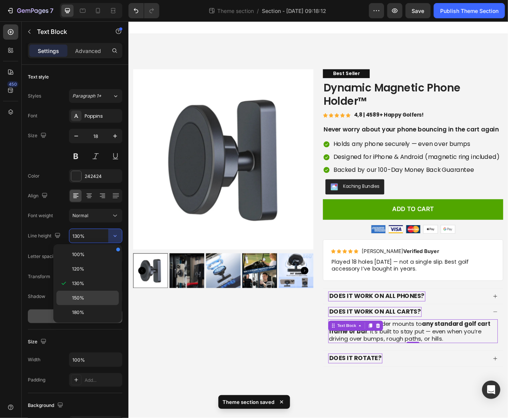
click at [94, 297] on p "150%" at bounding box center [93, 297] width 43 height 7
type input "150%"
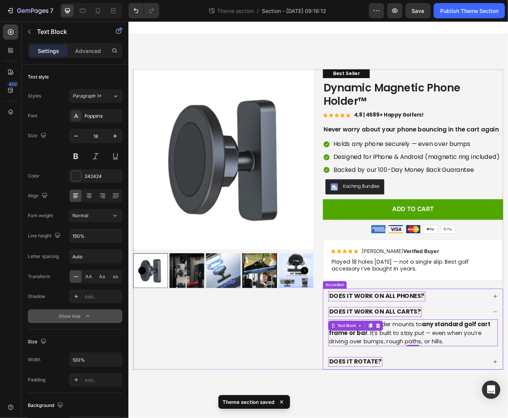
click at [497, 349] on div "DOES IT WORK ON ALL PHONES?" at bounding box center [465, 353] width 192 height 12
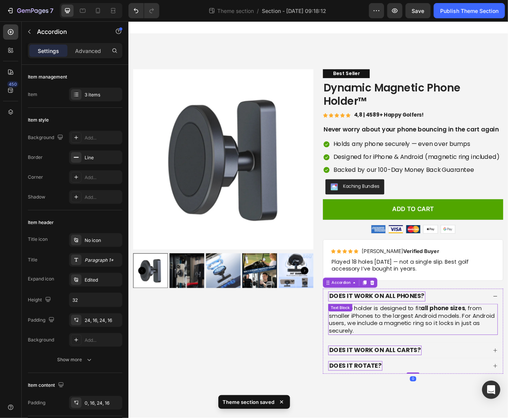
click at [482, 364] on strong "all phone sizes" at bounding box center [506, 367] width 53 height 10
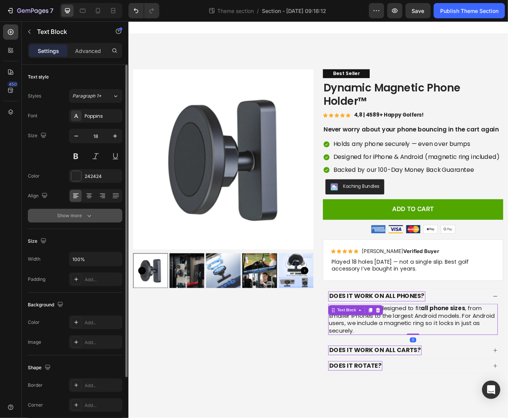
click at [89, 220] on button "Show more" at bounding box center [75, 216] width 94 height 14
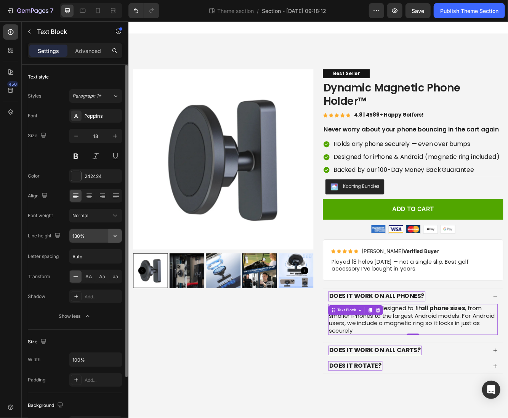
click at [115, 240] on button "button" at bounding box center [115, 236] width 14 height 14
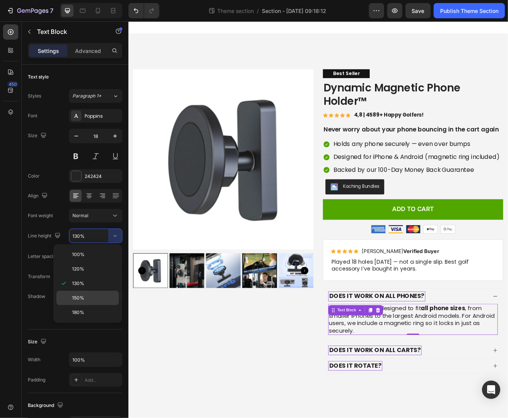
click at [84, 305] on div "150%" at bounding box center [87, 312] width 62 height 14
type input "150%"
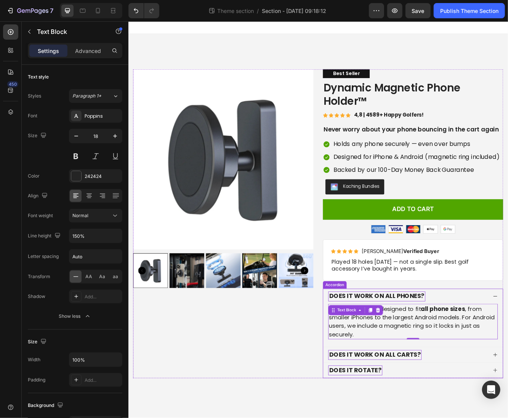
click at [507, 347] on div "DOES IT WORK ON ALL PHONES?" at bounding box center [465, 353] width 192 height 12
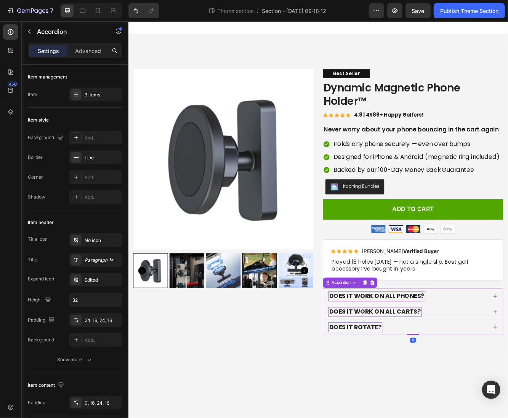
click at [480, 387] on div "DOES IT ROTATE?" at bounding box center [465, 390] width 192 height 12
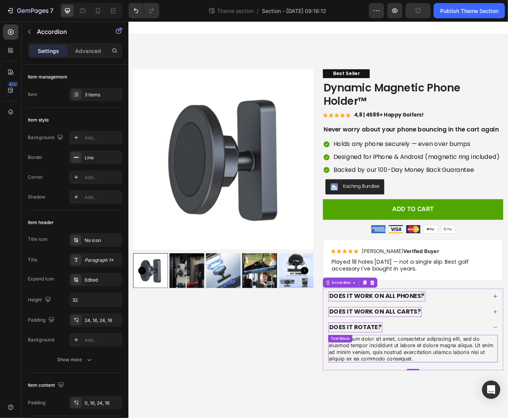
click at [444, 417] on div "Lorem ipsum dolor sit amet, consectetur adipiscing elit, sed do eiusmod tempor …" at bounding box center [471, 415] width 204 height 33
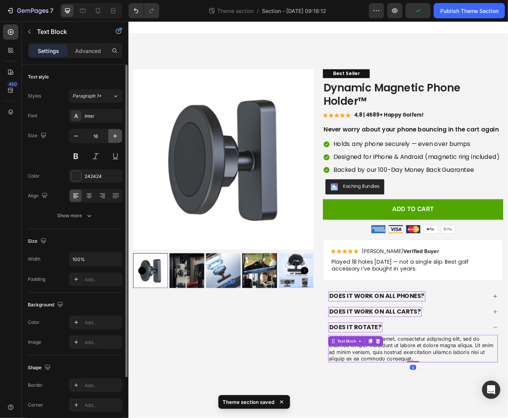
click at [113, 134] on icon "button" at bounding box center [115, 136] width 8 height 8
type input "18"
click at [74, 113] on icon at bounding box center [76, 116] width 6 height 6
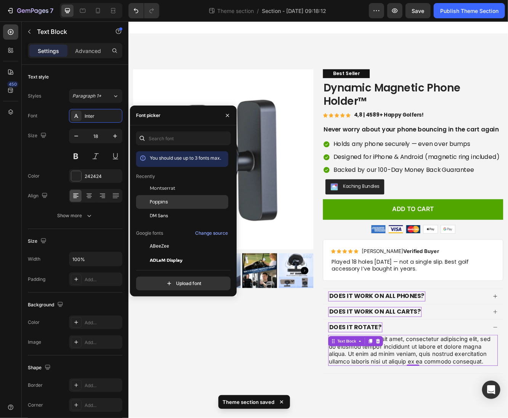
click at [158, 200] on span "Poppins" at bounding box center [159, 201] width 18 height 7
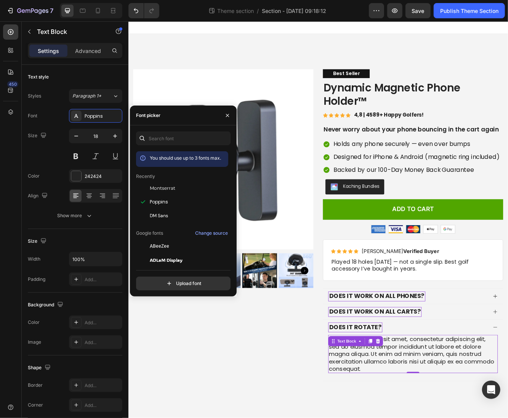
click at [452, 416] on div "Lorem ipsum dolor sit amet, consectetur adipiscing elit, sed do eiusmod tempor …" at bounding box center [471, 422] width 204 height 46
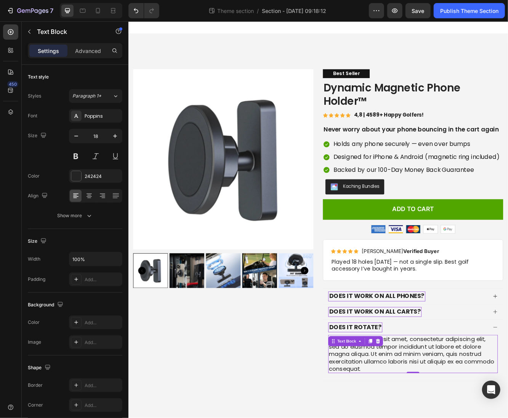
click at [452, 416] on p "Lorem ipsum dolor sit amet, consectetur adipiscing elit, sed do eiusmod tempor …" at bounding box center [470, 422] width 203 height 45
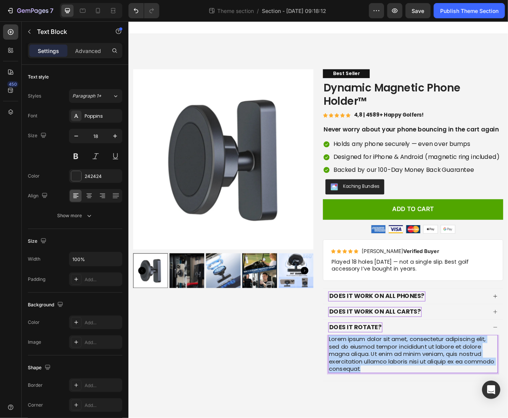
click at [452, 416] on p "Lorem ipsum dolor sit amet, consectetur adipiscing elit, sed do eiusmod tempor …" at bounding box center [470, 422] width 203 height 45
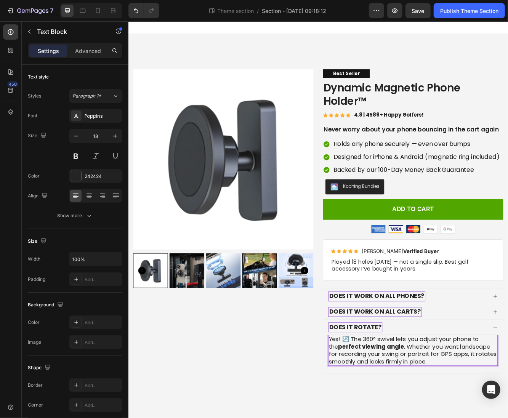
click at [434, 409] on strong "perfect viewing angle" at bounding box center [420, 414] width 80 height 10
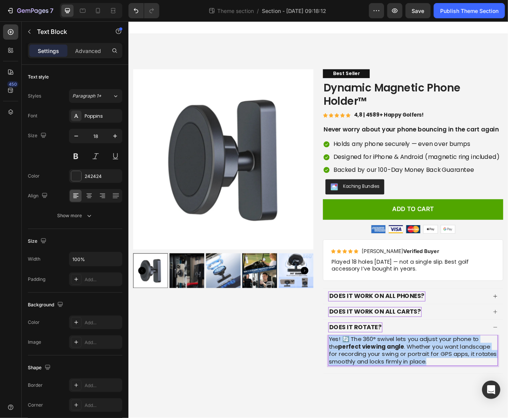
click at [434, 409] on strong "perfect viewing angle" at bounding box center [420, 414] width 80 height 10
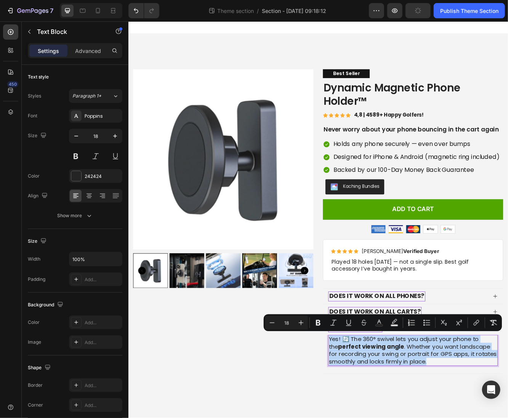
click at [404, 402] on p "Yes! 🔄 The 360° swivel lets you adjust your phone to the perfect viewing angle …" at bounding box center [470, 418] width 203 height 36
click at [393, 404] on p "Yes! 🔄 The 360° swivel lets you adjust your phone to the perfect viewing angle …" at bounding box center [470, 418] width 203 height 36
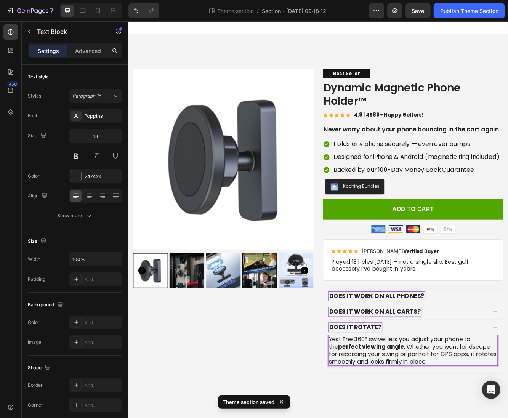
click at [405, 409] on strong "perfect viewing angle" at bounding box center [420, 414] width 80 height 10
click at [406, 409] on strong "perfect viewing angle" at bounding box center [420, 414] width 80 height 10
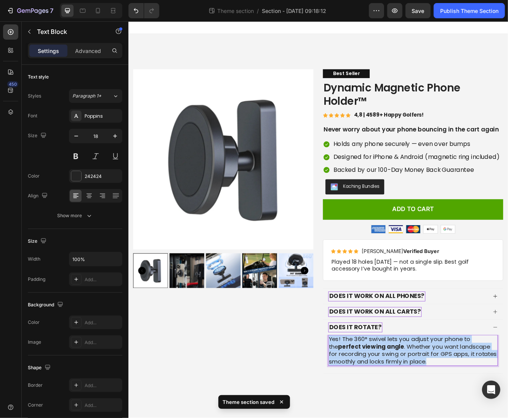
click at [406, 409] on strong "perfect viewing angle" at bounding box center [420, 414] width 80 height 10
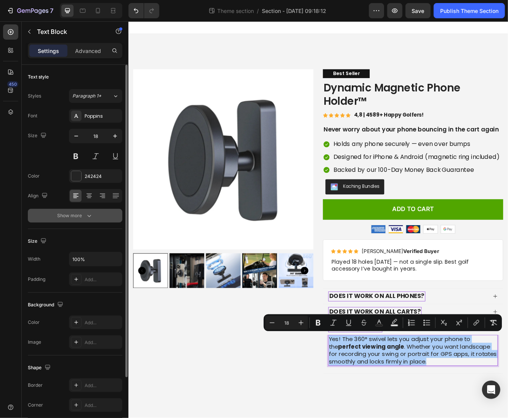
click at [79, 214] on div "Show more" at bounding box center [74, 216] width 35 height 8
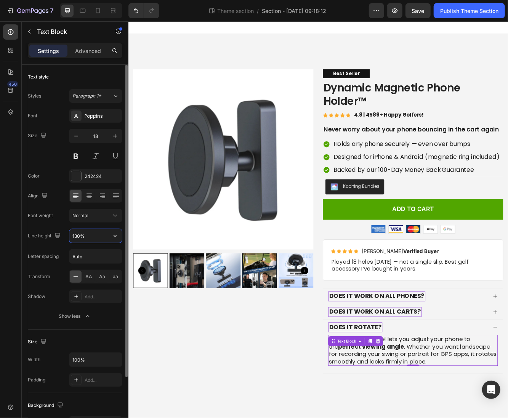
click at [84, 237] on input "130%" at bounding box center [95, 236] width 53 height 14
click at [115, 232] on icon "button" at bounding box center [115, 236] width 8 height 8
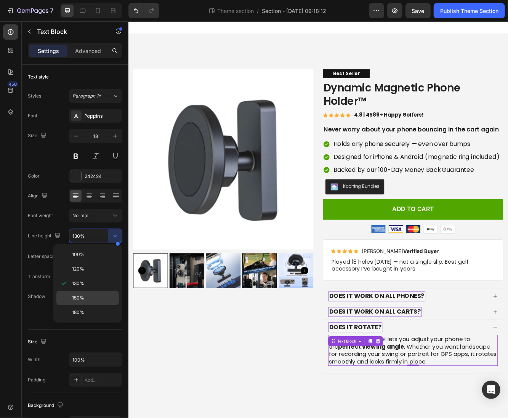
click at [96, 297] on p "150%" at bounding box center [93, 297] width 43 height 7
type input "150%"
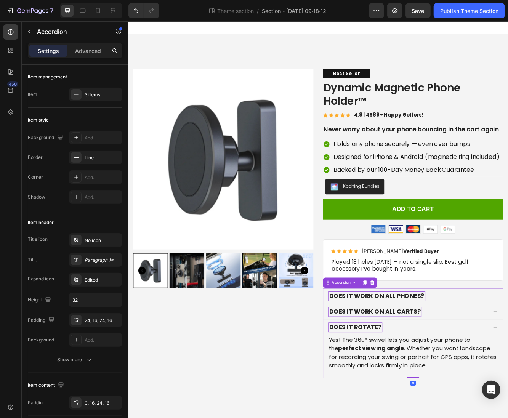
click at [453, 384] on div "DOES IT ROTATE?" at bounding box center [465, 390] width 192 height 12
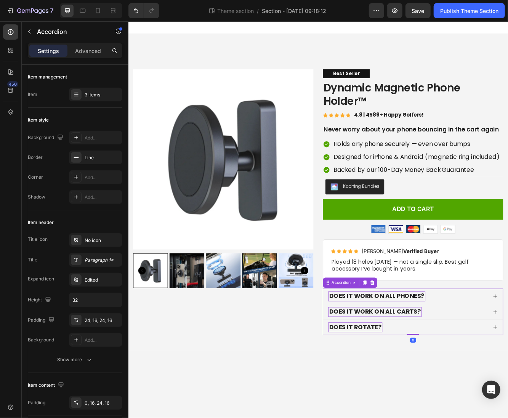
click at [453, 384] on div "DOES IT ROTATE?" at bounding box center [465, 390] width 192 height 12
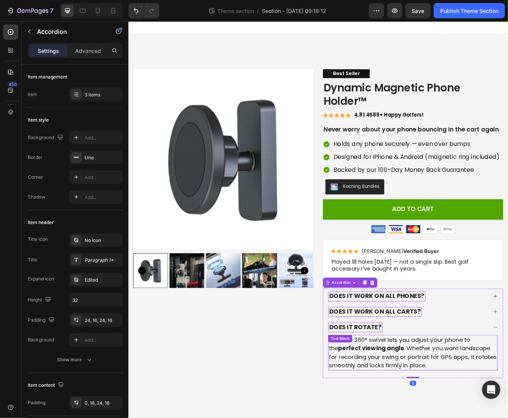
click at [449, 406] on p "Yes! The 360° swivel lets you adjust your phone to the perfect viewing angle . …" at bounding box center [470, 420] width 203 height 41
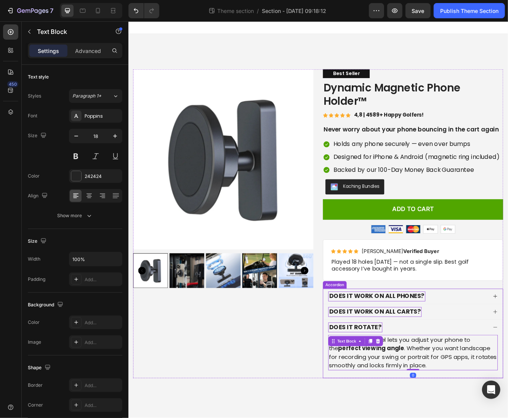
click at [452, 384] on div "DOES IT ROTATE?" at bounding box center [465, 390] width 192 height 12
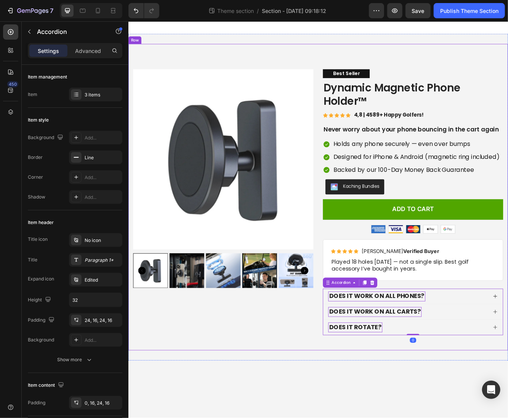
click at [279, 413] on div "Product Images Best Seller Text Block Dynamic Magnetic Phone Holder™ Product Ti…" at bounding box center [356, 233] width 457 height 369
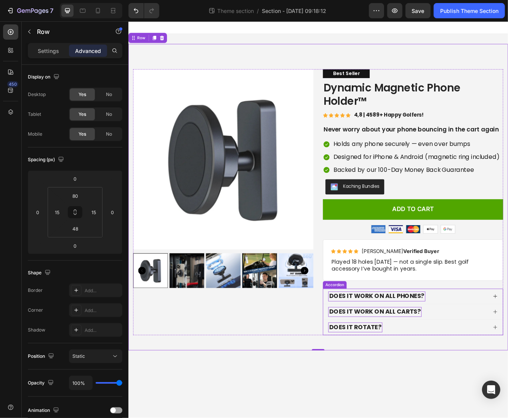
click at [507, 351] on div "DOES IT WORK ON ALL PHONES?" at bounding box center [465, 353] width 192 height 12
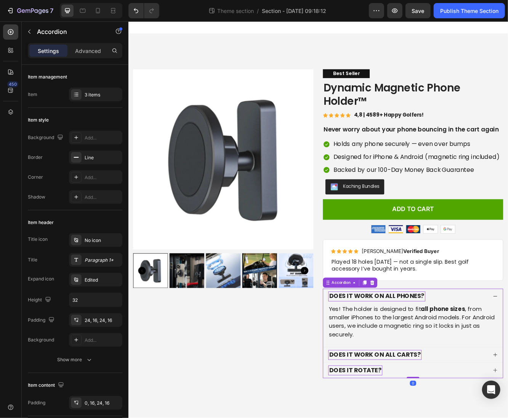
click at [507, 352] on div "DOES IT WORK ON ALL PHONES?" at bounding box center [465, 353] width 192 height 12
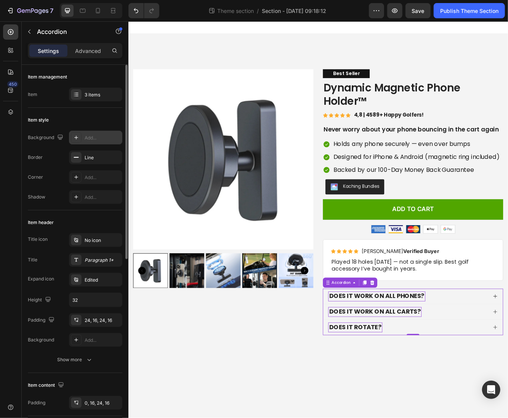
click at [89, 137] on div "Add..." at bounding box center [103, 137] width 36 height 7
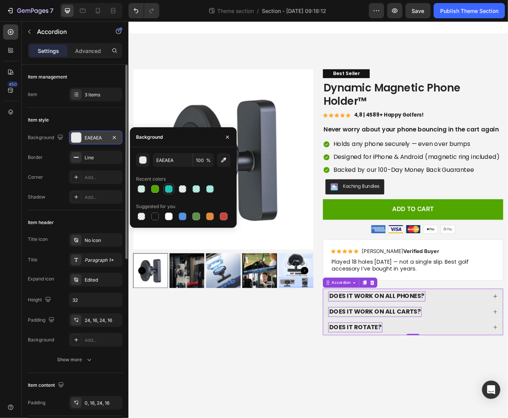
click at [168, 191] on div at bounding box center [169, 189] width 8 height 8
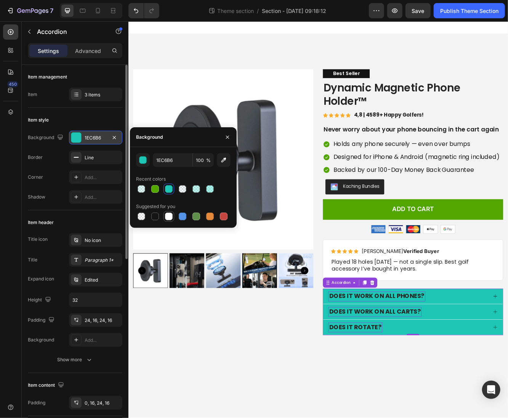
click at [166, 216] on div at bounding box center [169, 216] width 8 height 8
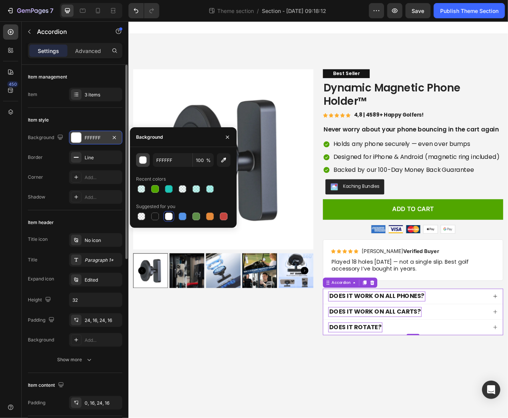
click at [144, 163] on div "button" at bounding box center [143, 160] width 8 height 8
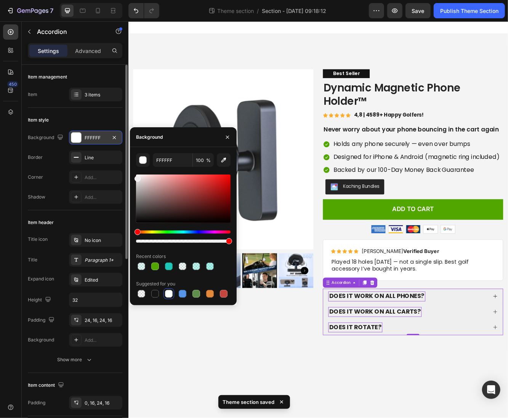
type input "EFEFEF"
drag, startPoint x: 137, startPoint y: 186, endPoint x: 132, endPoint y: 177, distance: 9.9
click at [132, 177] on div "EFEFEF 100 % Recent colors Suggested for you" at bounding box center [183, 226] width 107 height 146
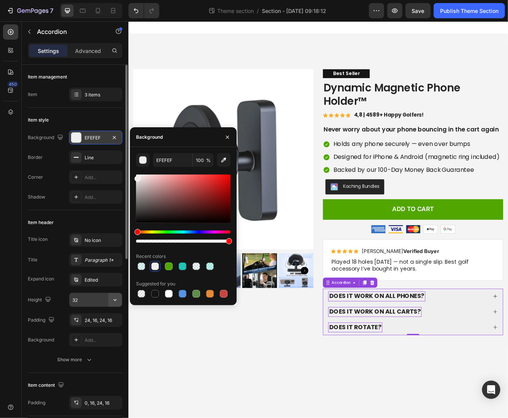
click at [114, 303] on button "button" at bounding box center [115, 300] width 14 height 14
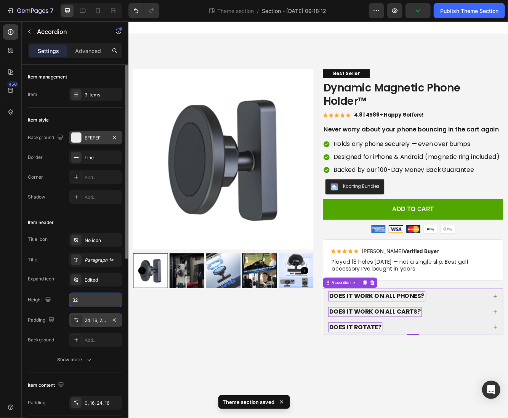
click at [99, 320] on div "24, 16, 24, 16" at bounding box center [96, 320] width 22 height 7
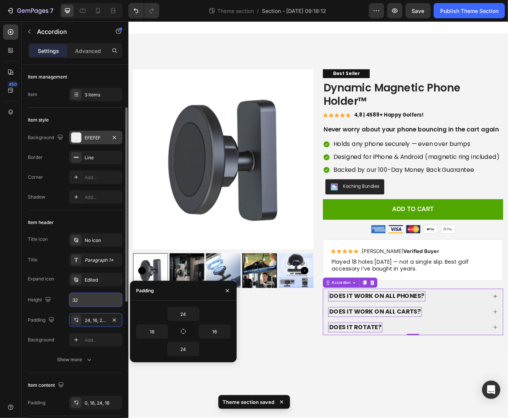
scroll to position [107, 0]
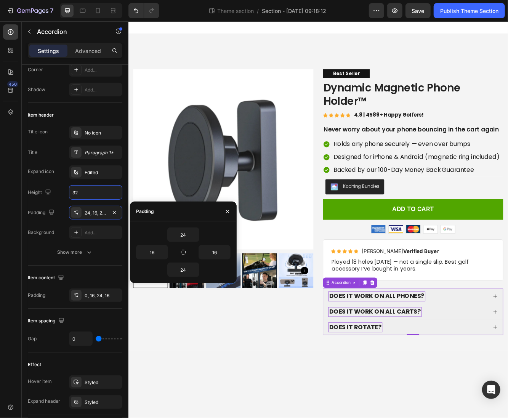
type input "2"
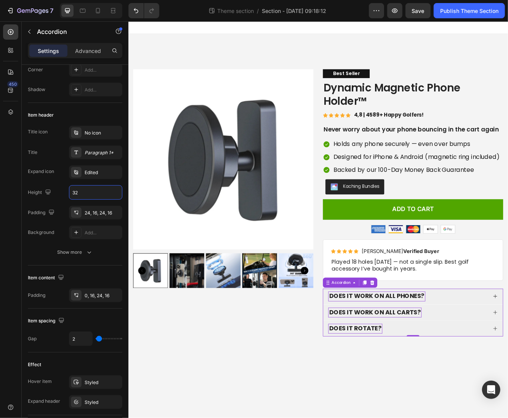
type input "3"
type input "4"
type input "5"
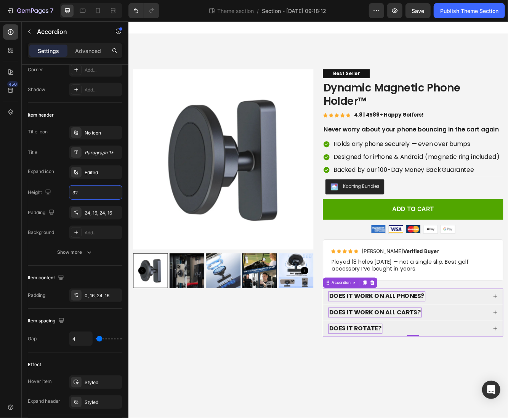
type input "5"
type input "9"
type input "15"
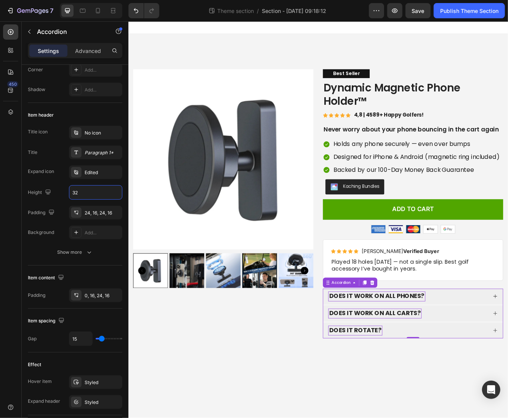
type input "21"
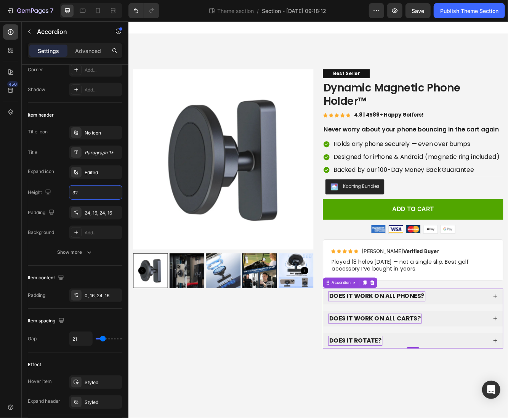
type input "20"
type input "19"
type input "18"
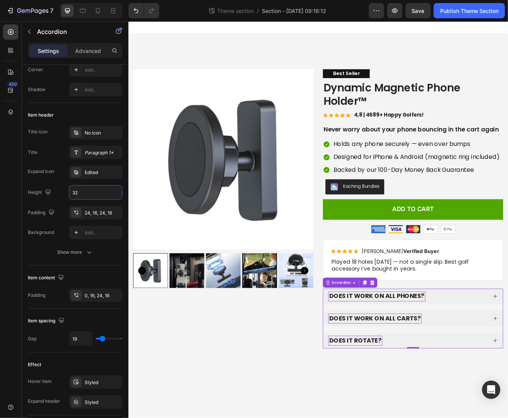
type input "18"
type input "16"
type input "14"
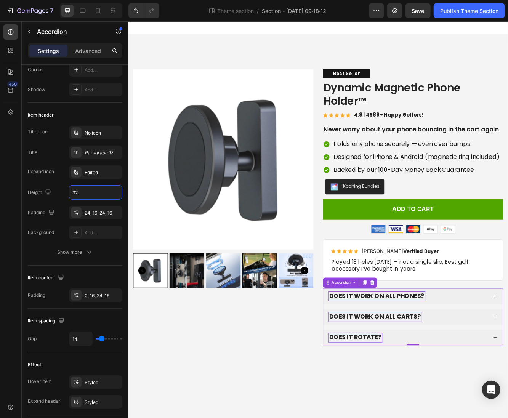
type input "12"
type input "14"
type input "15"
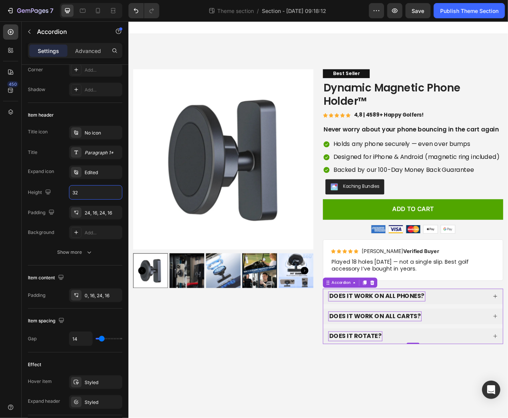
type input "15"
type input "17"
type input "18"
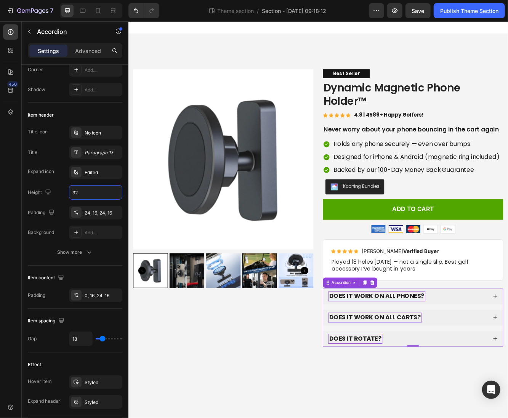
click at [102, 339] on input "range" at bounding box center [109, 339] width 27 height 2
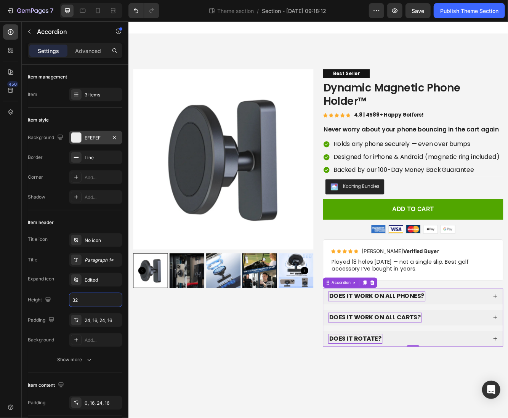
click at [87, 137] on div "EFEFEF" at bounding box center [96, 137] width 22 height 7
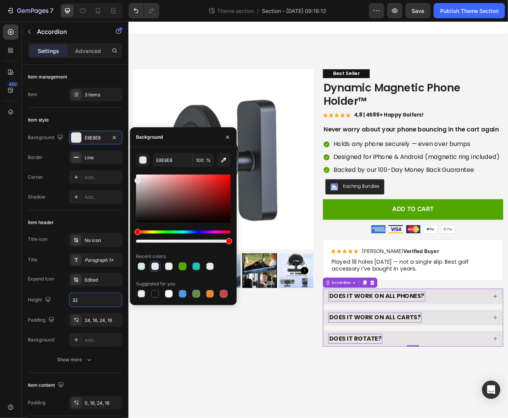
type input "E5E5E5"
drag, startPoint x: 136, startPoint y: 178, endPoint x: 132, endPoint y: 179, distance: 3.9
click at [132, 179] on div "E5E5E5 100 % Recent colors Suggested for you" at bounding box center [183, 226] width 107 height 146
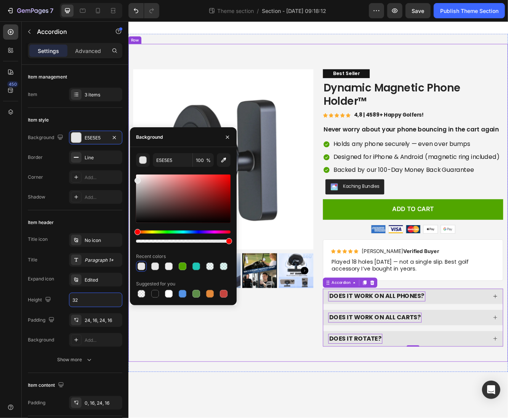
click at [314, 417] on div "Product Images Best Seller Text Block Dynamic Magnetic Phone Holder™ Product Ti…" at bounding box center [356, 240] width 457 height 383
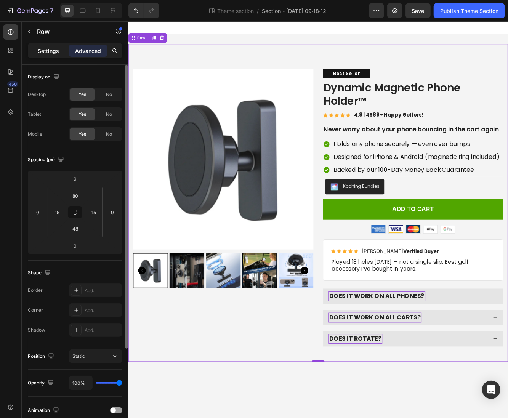
click at [41, 55] on div "Settings" at bounding box center [48, 51] width 38 height 12
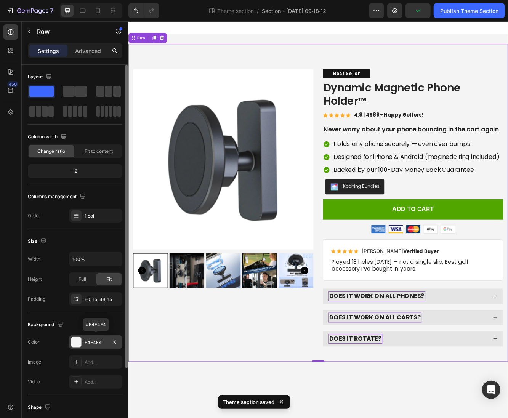
click at [94, 341] on div "F4F4F4" at bounding box center [96, 342] width 22 height 7
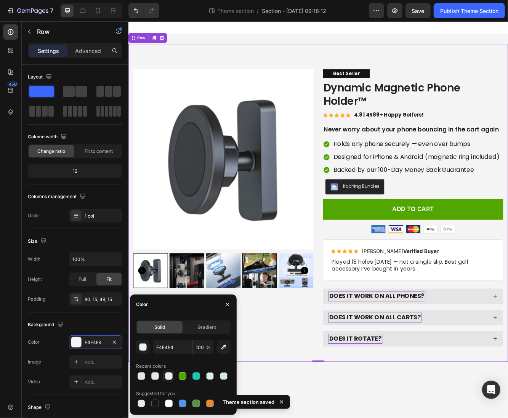
click at [167, 378] on div at bounding box center [169, 376] width 8 height 8
click at [169, 406] on div at bounding box center [169, 403] width 8 height 8
type input "FFFFFF"
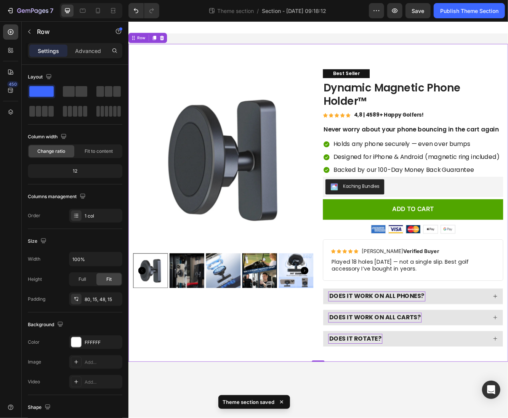
click at [286, 402] on div "Theme section saved" at bounding box center [254, 402] width 72 height 14
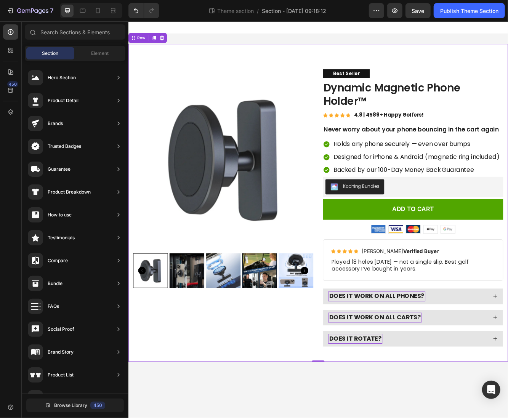
click at [425, 417] on body "Product Images Best Seller Text Block Dynamic Magnetic Phone Holder™ Product Ti…" at bounding box center [356, 259] width 457 height 477
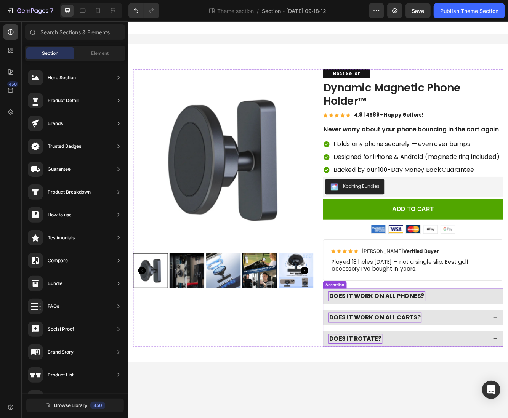
click at [379, 364] on div "DOES IT WORK ON ALL PHONES? DOES IT WORK ON ALL CARTS? DOES IT ROTATE?" at bounding box center [470, 378] width 217 height 70
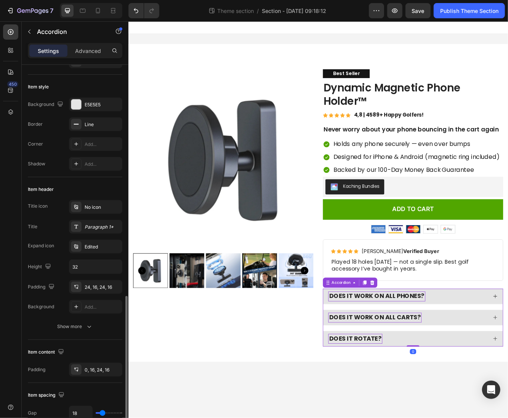
scroll to position [348, 0]
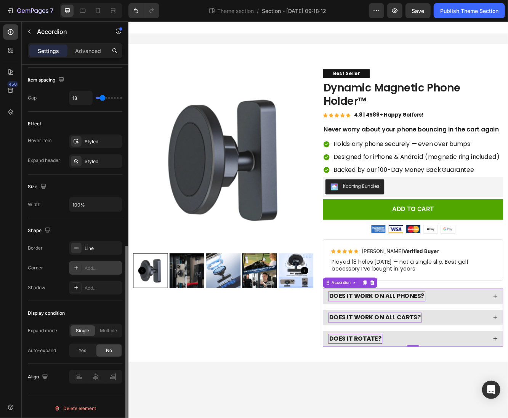
click at [88, 269] on div "Add..." at bounding box center [95, 268] width 53 height 14
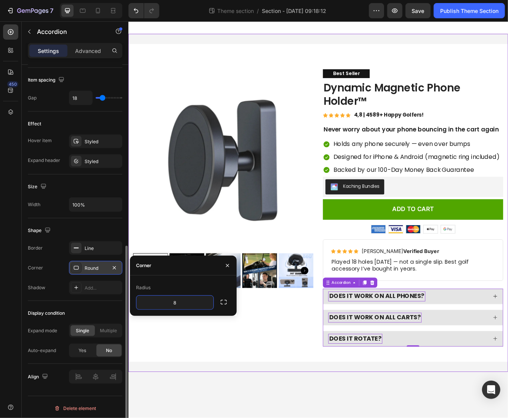
click at [329, 417] on div "Product Images Best Seller Text Block Dynamic Magnetic Phone Holder™ Product Ti…" at bounding box center [356, 240] width 457 height 407
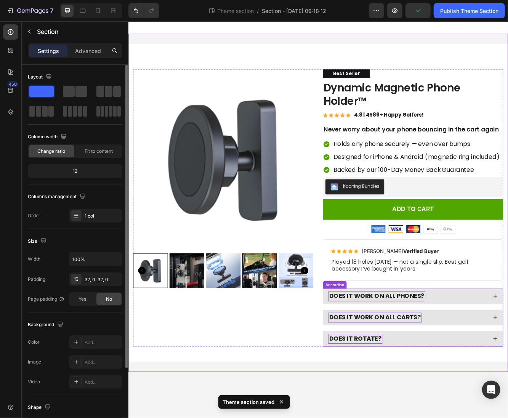
click at [377, 389] on div "DOES IT WORK ON ALL PHONES? DOES IT WORK ON ALL CARTS? DOES IT ROTATE?" at bounding box center [470, 378] width 217 height 70
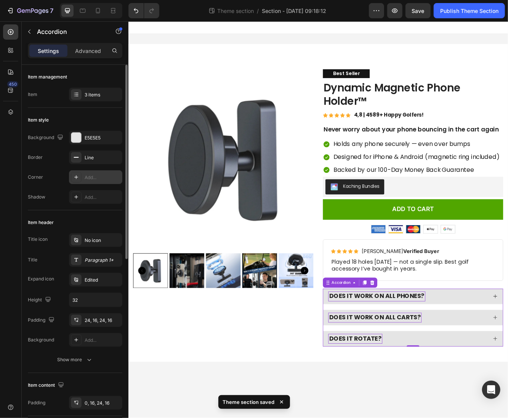
click at [86, 182] on div "Add..." at bounding box center [95, 177] width 53 height 14
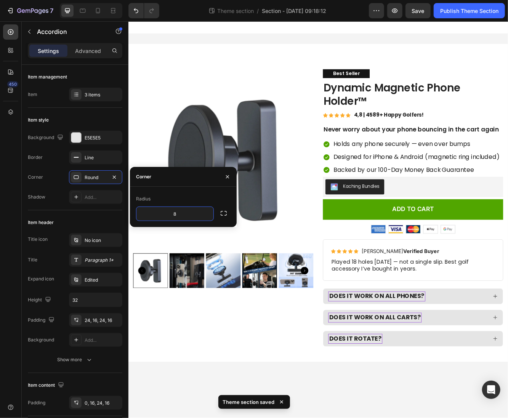
click at [375, 417] on body "Product Images Best Seller Text Block Dynamic Magnetic Phone Holder™ Product Ti…" at bounding box center [356, 259] width 457 height 477
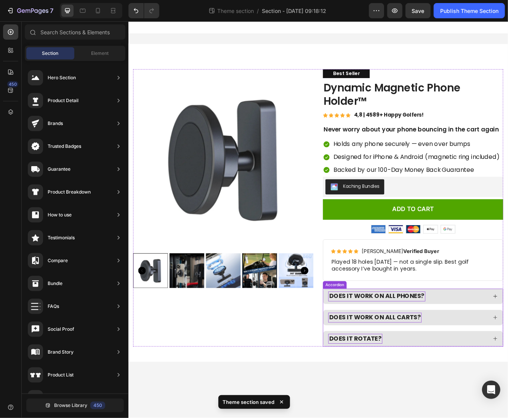
click at [398, 364] on div "DOES IT WORK ON ALL PHONES? DOES IT WORK ON ALL CARTS? DOES IT ROTATE?" at bounding box center [470, 378] width 217 height 70
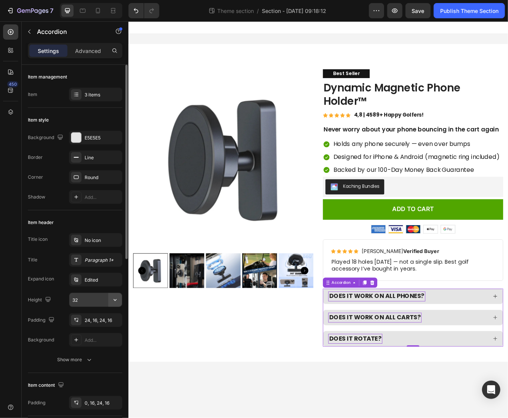
click at [114, 303] on button "button" at bounding box center [115, 300] width 14 height 14
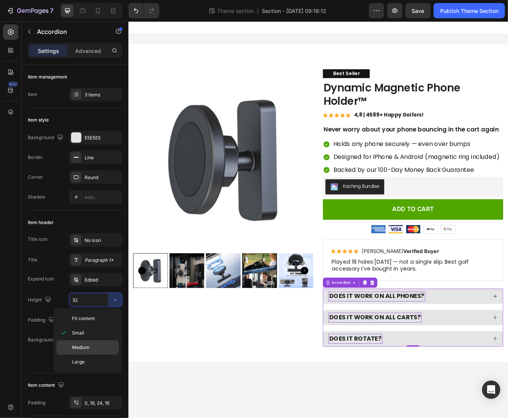
click at [96, 354] on div "Medium" at bounding box center [87, 361] width 62 height 14
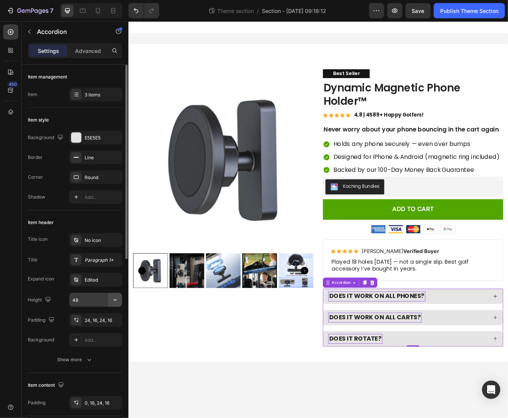
click at [120, 300] on button "button" at bounding box center [115, 300] width 14 height 14
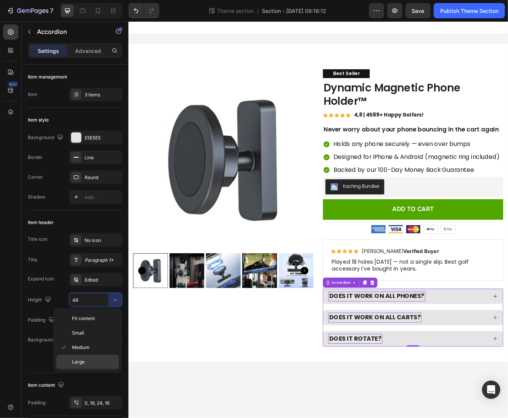
click at [98, 355] on div "Large" at bounding box center [87, 361] width 62 height 14
type input "64"
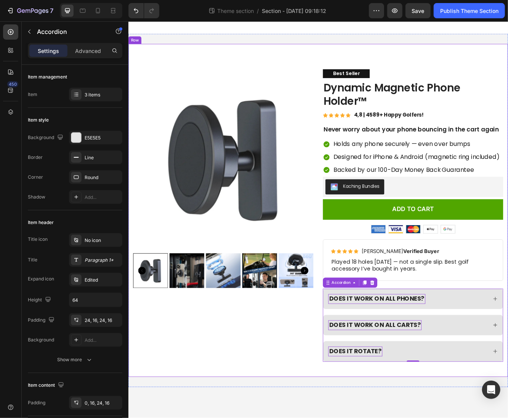
click at [359, 417] on div "Product Images Best Seller Text Block Dynamic Magnetic Phone Holder™ Product Ti…" at bounding box center [356, 249] width 457 height 401
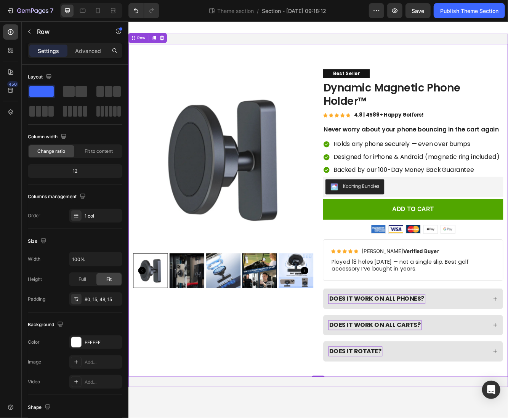
click at [410, 417] on div "Product Images Best Seller Text Block Dynamic Magnetic Phone Holder™ Product Ti…" at bounding box center [356, 249] width 457 height 425
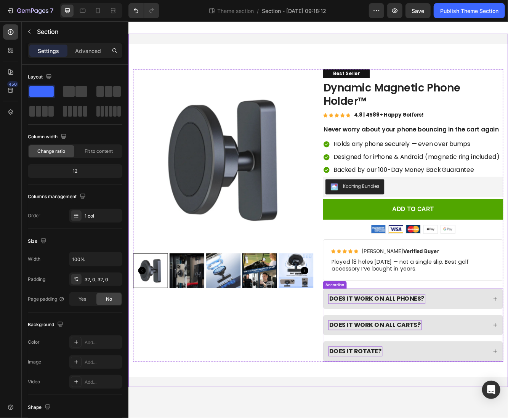
click at [377, 370] on div "DOES IT WORK ON ALL PHONES? DOES IT WORK ON ALL CARTS? DOES IT ROTATE?" at bounding box center [470, 387] width 217 height 88
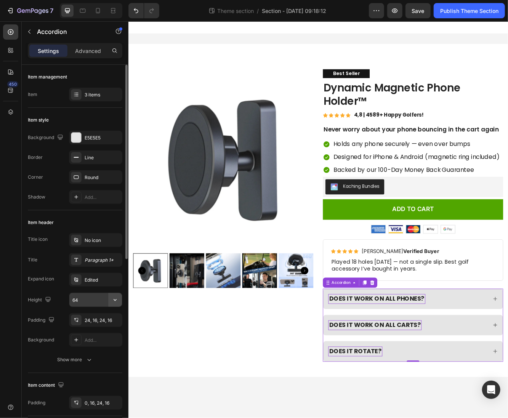
click at [114, 301] on icon "button" at bounding box center [115, 300] width 8 height 8
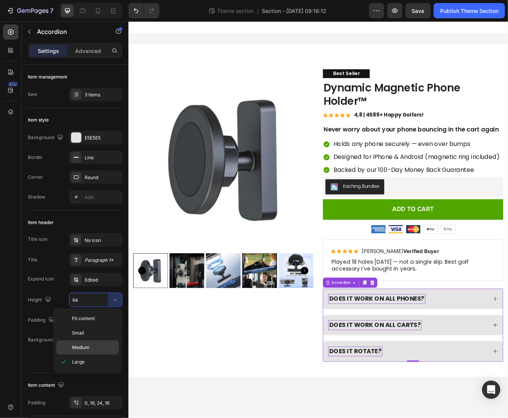
click at [105, 346] on p "Medium" at bounding box center [93, 347] width 43 height 7
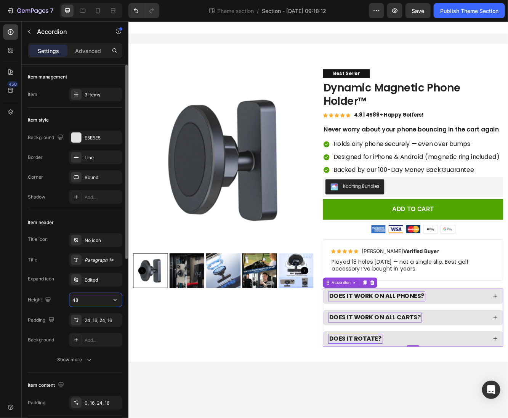
click at [94, 299] on input "48" at bounding box center [95, 300] width 53 height 14
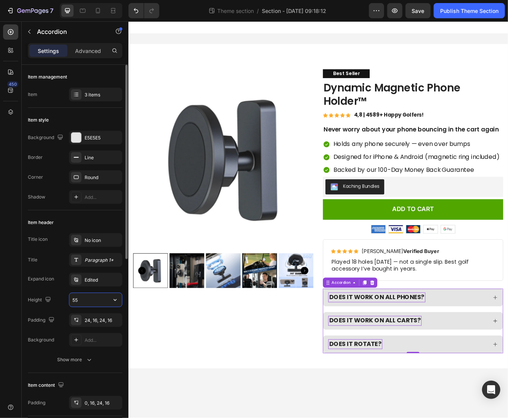
type input "55"
click at [383, 417] on body "Product Images Best Seller Text Block Dynamic Magnetic Phone Holder™ Product Ti…" at bounding box center [356, 259] width 457 height 477
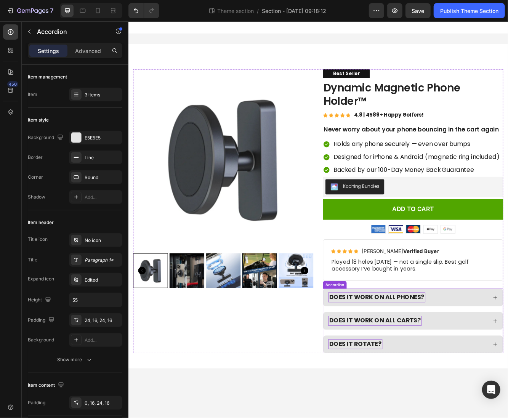
click at [423, 364] on div "DOES IT WORK ON ALL PHONES? DOES IT WORK ON ALL CARTS? DOES IT ROTATE?" at bounding box center [470, 382] width 217 height 78
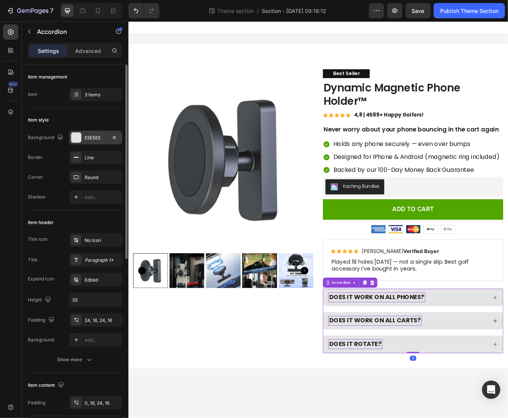
click at [89, 136] on div "E5E5E5" at bounding box center [96, 137] width 22 height 7
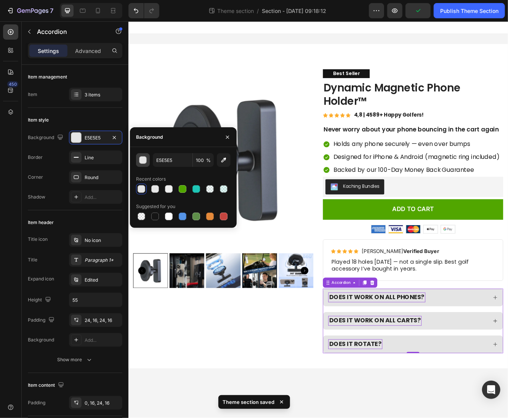
click at [144, 162] on div "button" at bounding box center [143, 160] width 8 height 8
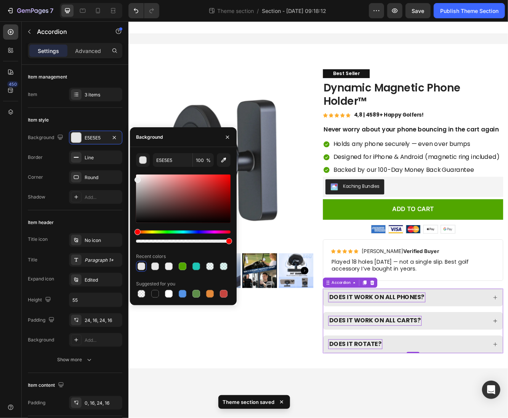
drag, startPoint x: 137, startPoint y: 182, endPoint x: 133, endPoint y: 178, distance: 5.9
click at [133, 178] on div "E5E5E5 100 % Recent colors Suggested for you" at bounding box center [183, 226] width 107 height 146
type input "EAEAEA"
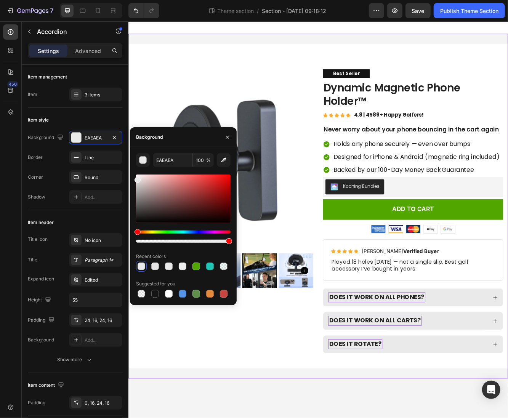
click at [386, 417] on div "Product Images Best Seller Text Block Dynamic Magnetic Phone Holder™ Product Ti…" at bounding box center [356, 244] width 457 height 415
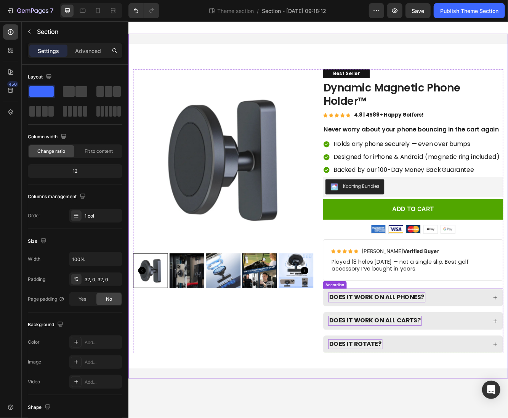
click at [507, 361] on div "DOES IT WORK ON ALL PHONES?" at bounding box center [470, 353] width 216 height 21
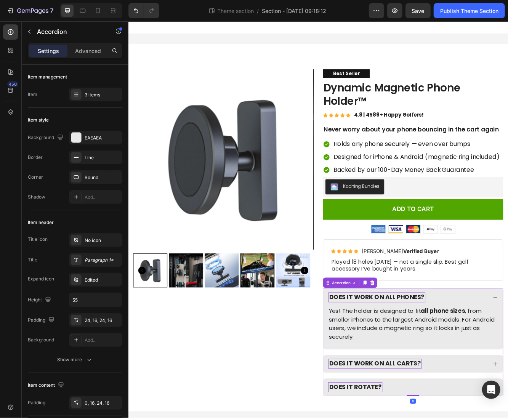
click at [507, 360] on div "DOES IT WORK ON ALL PHONES?" at bounding box center [465, 354] width 192 height 12
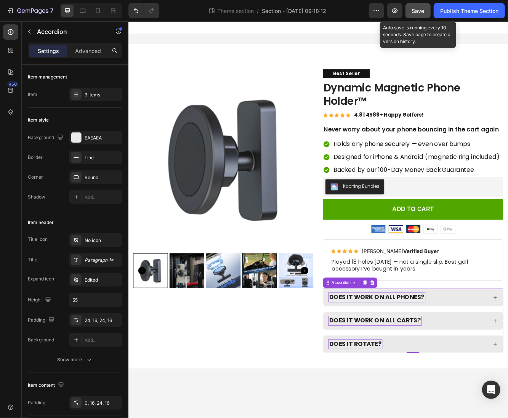
click at [423, 10] on span "Save" at bounding box center [418, 11] width 13 height 6
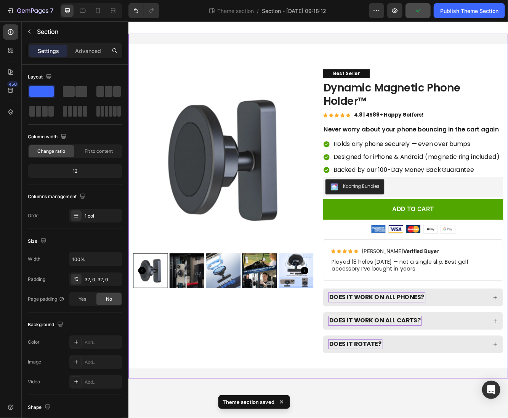
click at [450, 43] on div "Product Images Best Seller Text Block Dynamic Magnetic Phone Holder™ Product Ti…" at bounding box center [356, 244] width 457 height 415
click at [83, 51] on p "Advanced" at bounding box center [88, 51] width 26 height 8
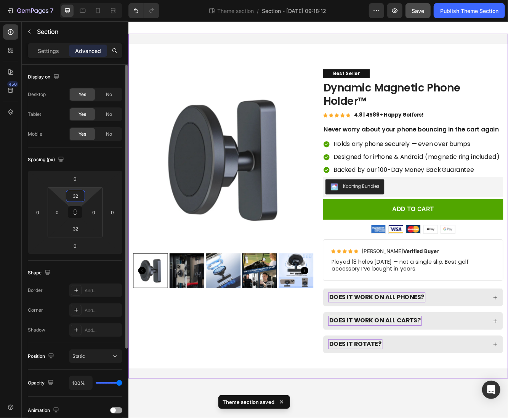
click at [72, 197] on input "32" at bounding box center [75, 195] width 15 height 11
drag, startPoint x: 80, startPoint y: 195, endPoint x: 68, endPoint y: 194, distance: 12.6
click at [68, 194] on input "032" at bounding box center [75, 195] width 15 height 11
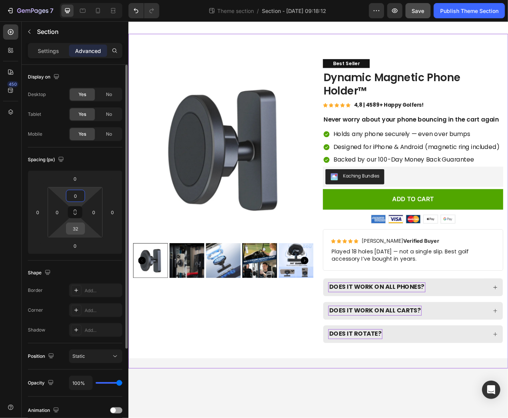
type input "0"
click at [81, 228] on input "32" at bounding box center [75, 228] width 15 height 11
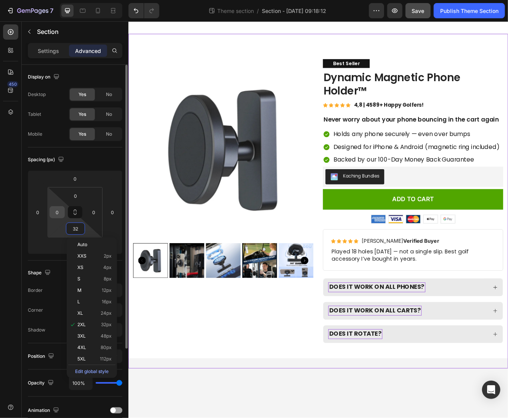
type input "0"
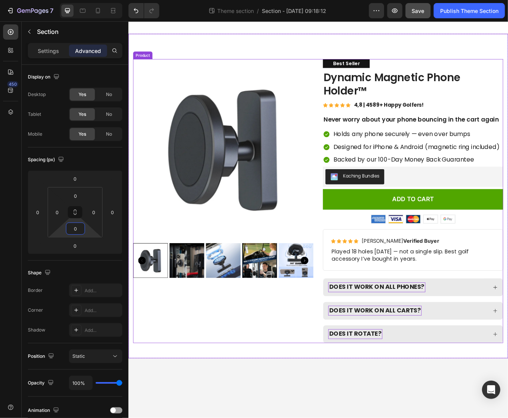
click at [171, 365] on div "Product Images" at bounding box center [242, 238] width 217 height 342
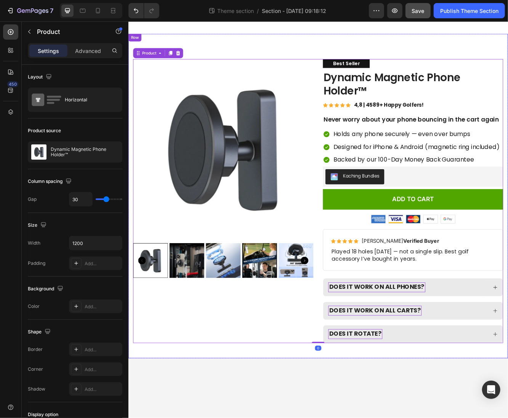
click at [313, 54] on div "Product Images Best Seller Text Block Dynamic Magnetic Phone Holder™ Product Ti…" at bounding box center [356, 232] width 457 height 391
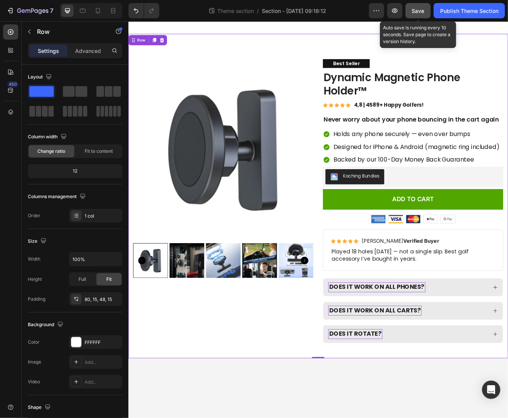
click at [423, 13] on span "Save" at bounding box center [418, 11] width 13 height 6
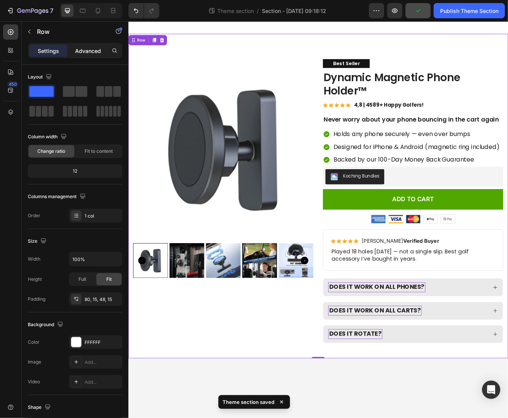
click at [78, 47] on p "Advanced" at bounding box center [88, 51] width 26 height 8
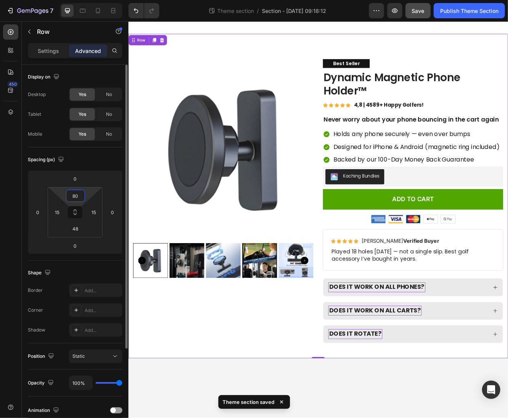
click at [75, 195] on input "80" at bounding box center [75, 195] width 15 height 11
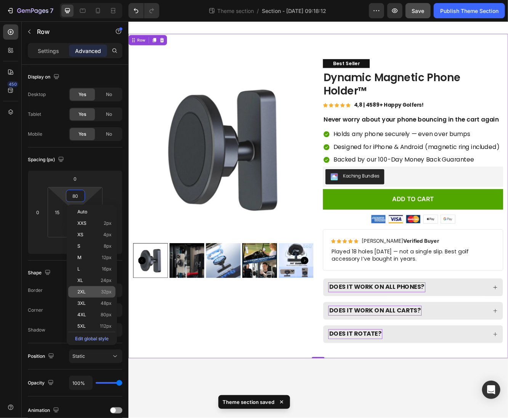
click at [90, 287] on div "2XL 32px" at bounding box center [91, 291] width 47 height 11
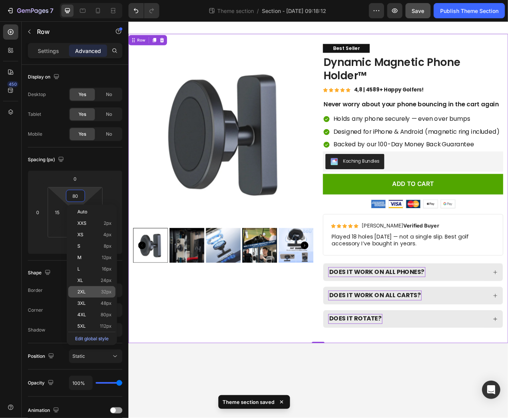
type input "32"
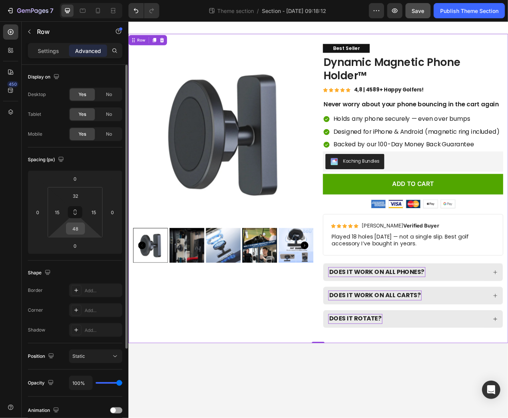
click at [75, 230] on input "48" at bounding box center [75, 228] width 15 height 11
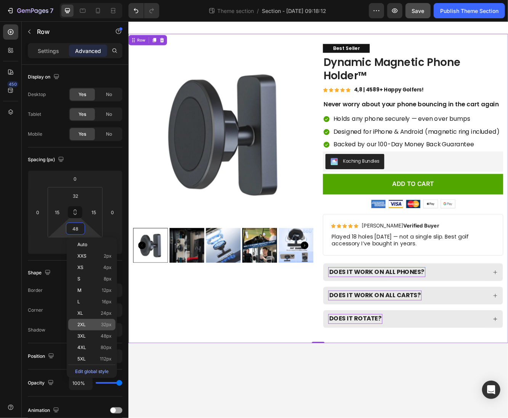
click at [87, 327] on div "2XL 32px" at bounding box center [91, 324] width 47 height 11
type input "32"
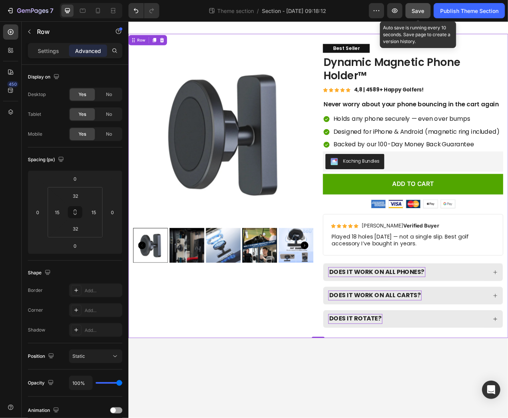
click at [421, 5] on button "Save" at bounding box center [417, 10] width 25 height 15
click at [442, 10] on div "Publish Theme Section" at bounding box center [469, 11] width 58 height 8
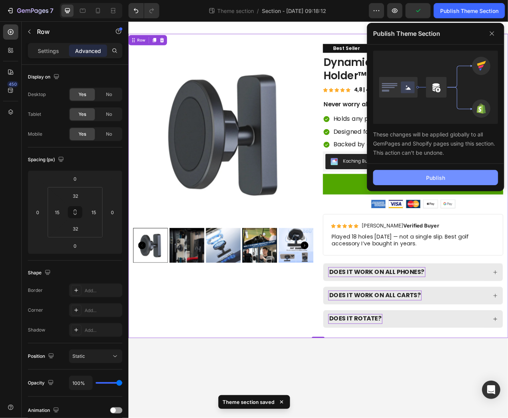
click at [395, 181] on button "Publish" at bounding box center [435, 177] width 125 height 15
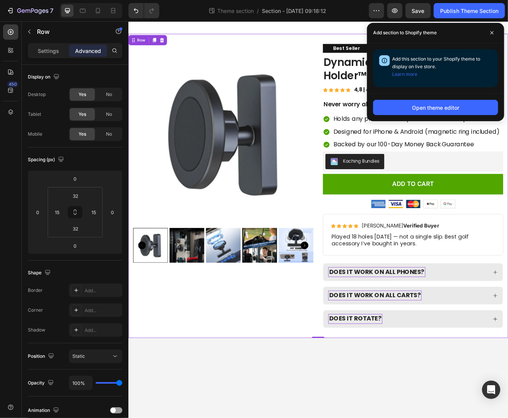
click at [409, 413] on body "Product Images Best Seller Text Block Dynamic Magnetic Phone Holder™ Product Ti…" at bounding box center [356, 259] width 457 height 477
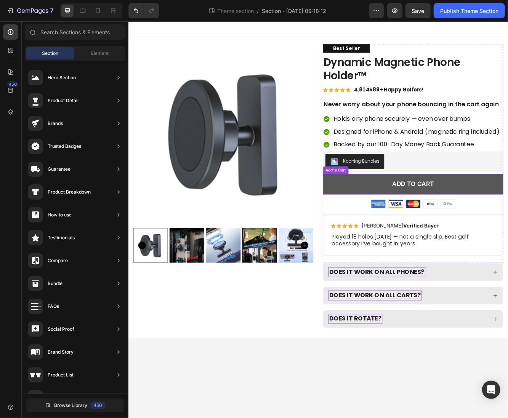
click at [394, 222] on button "Add to cart" at bounding box center [470, 217] width 217 height 25
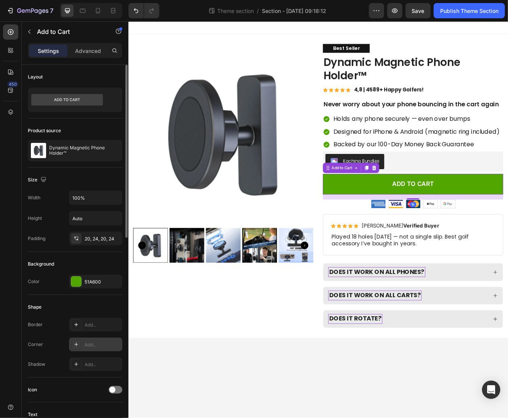
click at [101, 341] on div "Add..." at bounding box center [103, 344] width 36 height 7
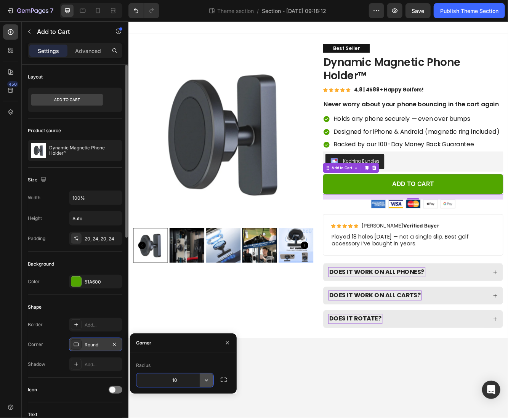
type input "10"
click at [419, 417] on body "Product Images Best Seller Text Block Dynamic Magnetic Phone Holder™ Product Ti…" at bounding box center [356, 259] width 457 height 477
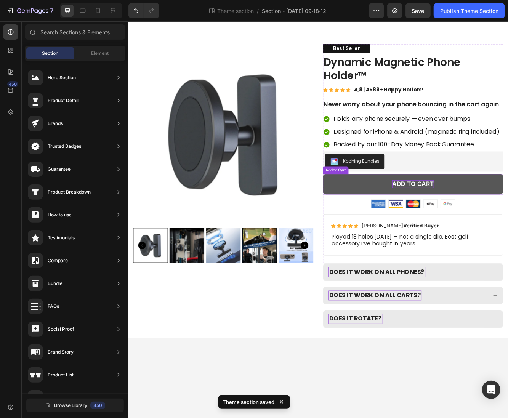
click at [470, 219] on div "Add to cart" at bounding box center [470, 218] width 50 height 10
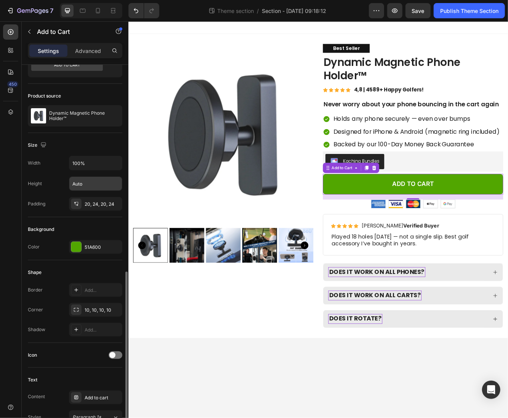
scroll to position [165, 0]
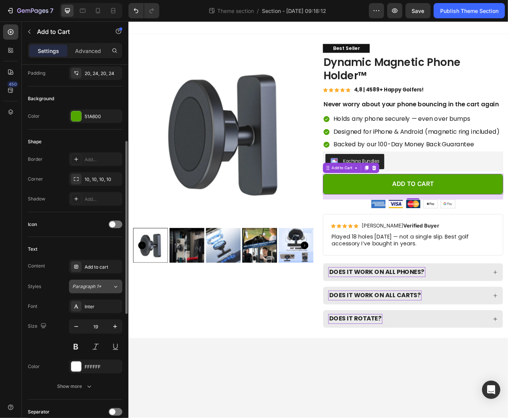
click at [116, 287] on icon at bounding box center [115, 287] width 6 height 8
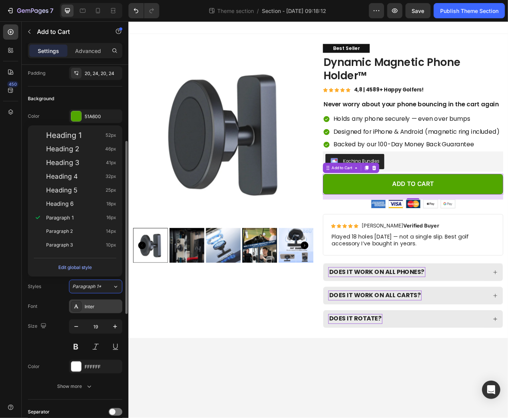
click at [103, 308] on div "Inter" at bounding box center [95, 306] width 53 height 14
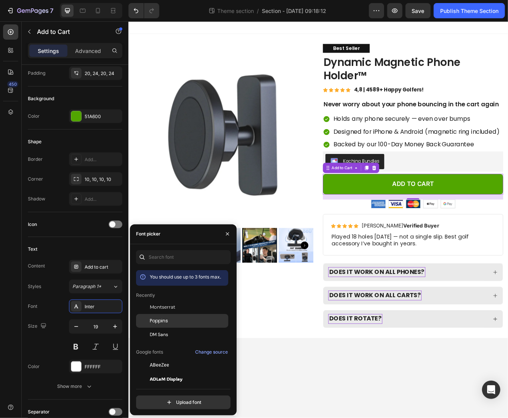
click at [165, 318] on span "Poppins" at bounding box center [159, 320] width 18 height 7
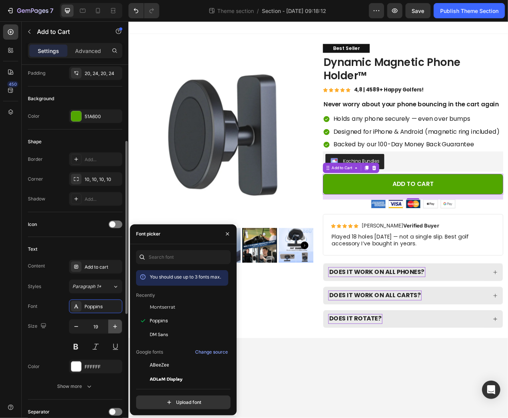
click at [116, 326] on icon "button" at bounding box center [115, 326] width 8 height 8
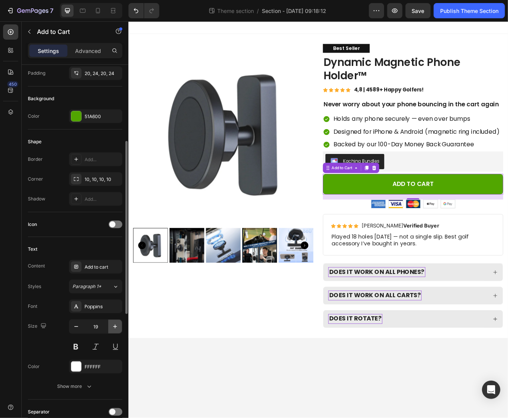
click at [116, 326] on icon "button" at bounding box center [115, 326] width 8 height 8
type input "21"
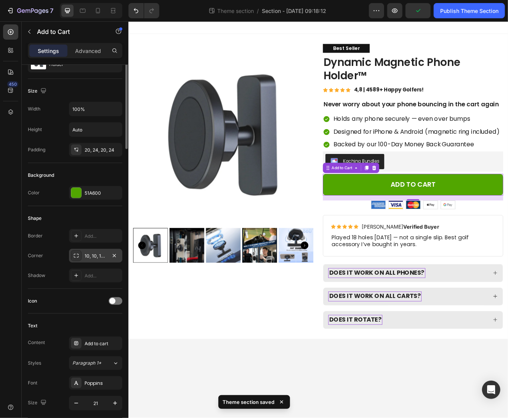
scroll to position [0, 0]
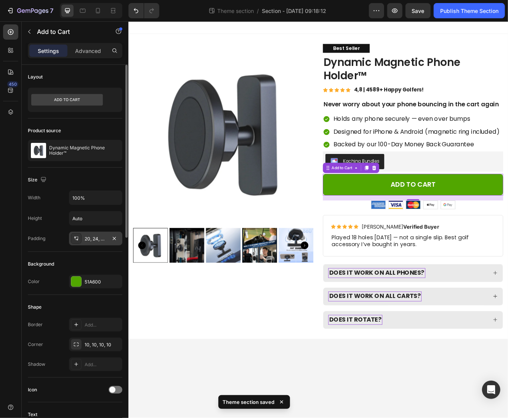
click at [92, 237] on div "20, 24, 20, 24" at bounding box center [96, 238] width 22 height 7
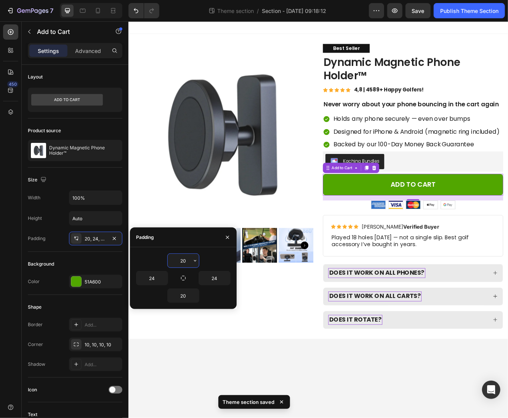
click at [185, 263] on input "20" at bounding box center [183, 261] width 31 height 14
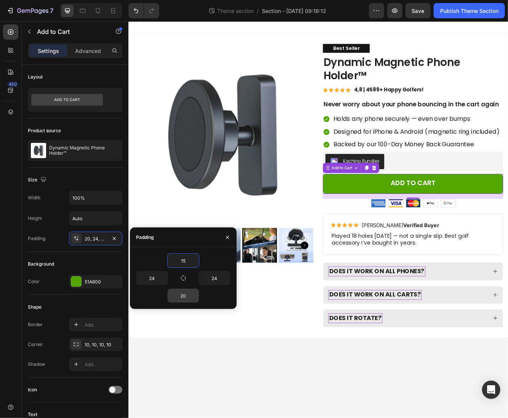
type input "15"
click at [194, 295] on icon "button" at bounding box center [195, 296] width 2 height 2
click at [186, 294] on input "20" at bounding box center [183, 296] width 31 height 14
type input "15"
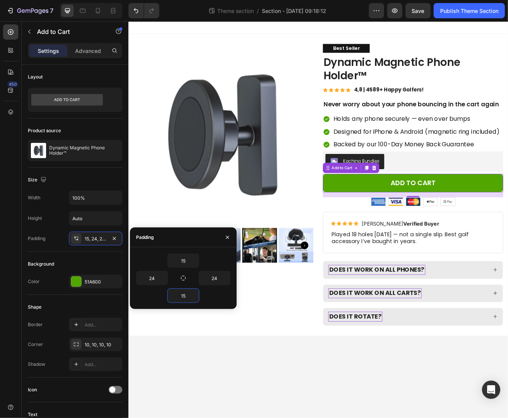
click at [318, 417] on body "Product Images Best Seller Text Block Dynamic Magnetic Phone Holder™ Product Ti…" at bounding box center [356, 259] width 457 height 477
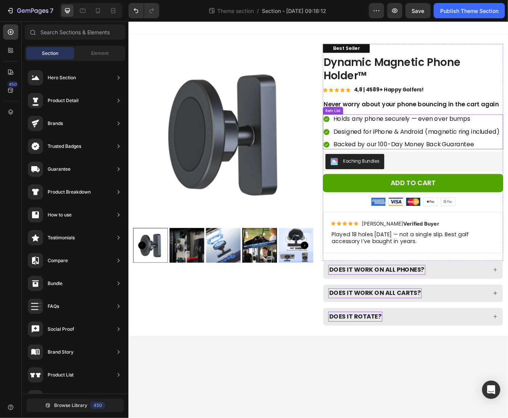
click at [371, 162] on div "Holds any phone securely — even over bumps Designed for iPhone & Android (magne…" at bounding box center [469, 155] width 214 height 42
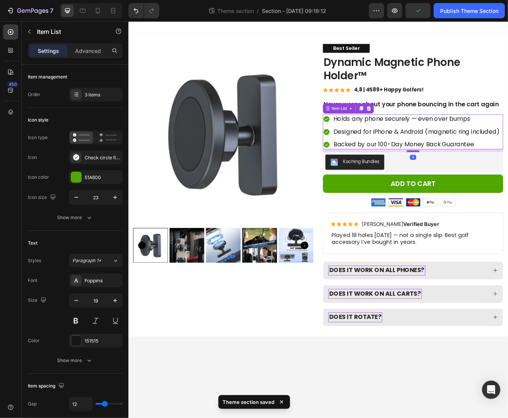
click at [470, 177] on div at bounding box center [470, 178] width 15 height 2
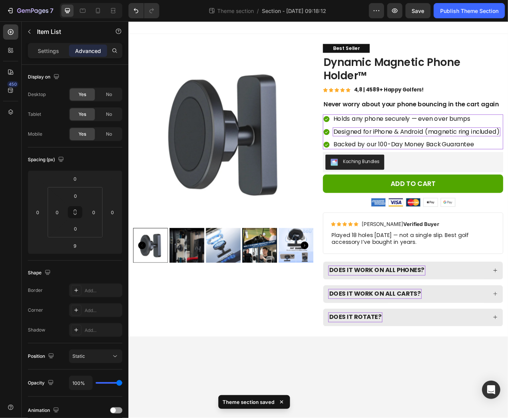
click at [377, 145] on div "Holds any phone securely — even over bumps Designed for iPhone & Android (magne…" at bounding box center [469, 155] width 214 height 42
click at [373, 145] on div "Holds any phone securely — even over bumps Designed for iPhone & Android (magne…" at bounding box center [469, 155] width 214 height 42
click at [53, 46] on div "Settings" at bounding box center [48, 51] width 38 height 12
type input "8"
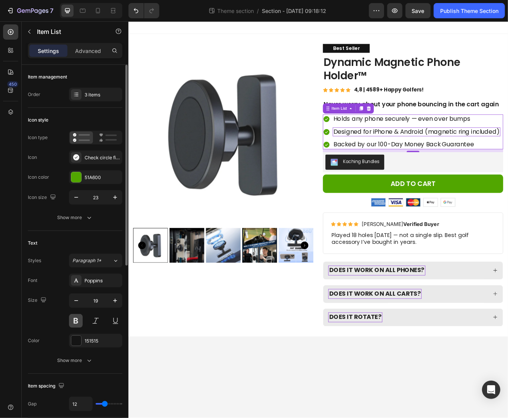
click at [77, 316] on button at bounding box center [76, 321] width 14 height 14
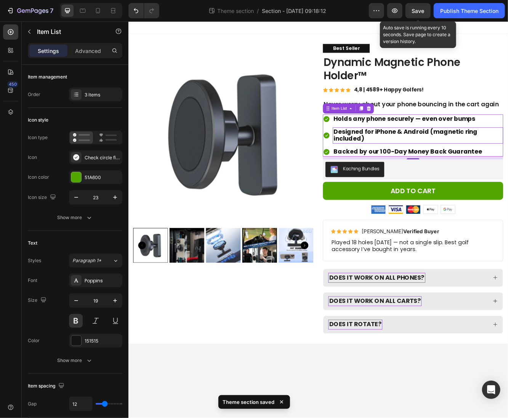
click at [414, 10] on span "Save" at bounding box center [418, 11] width 13 height 6
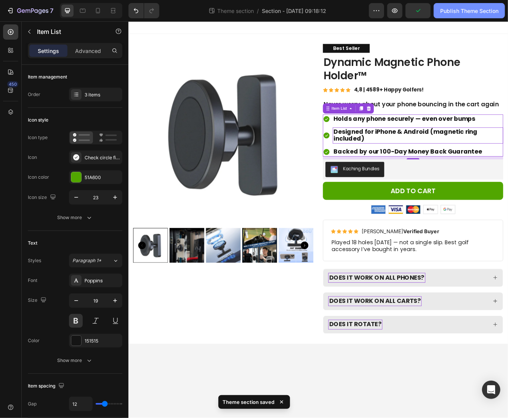
click at [463, 10] on div "Publish Theme Section" at bounding box center [469, 11] width 58 height 8
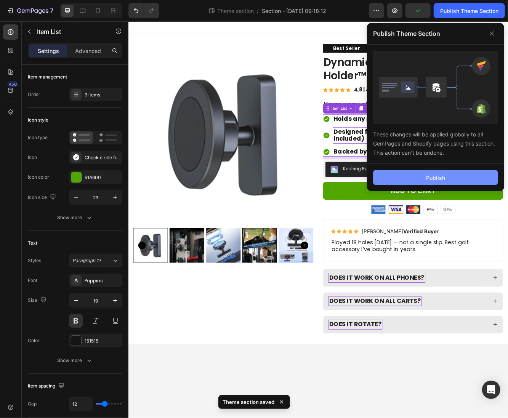
click at [429, 181] on button "Publish" at bounding box center [435, 177] width 125 height 15
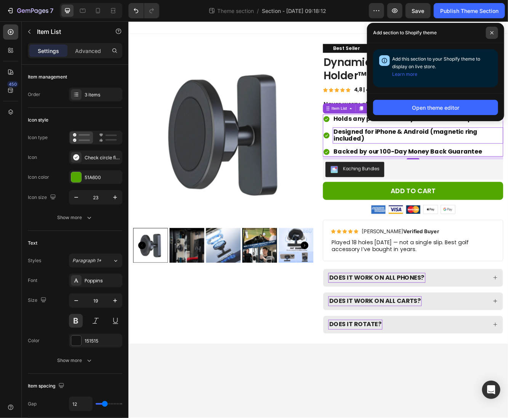
drag, startPoint x: 436, startPoint y: 0, endPoint x: 490, endPoint y: 32, distance: 63.1
click at [490, 32] on icon at bounding box center [491, 32] width 3 height 3
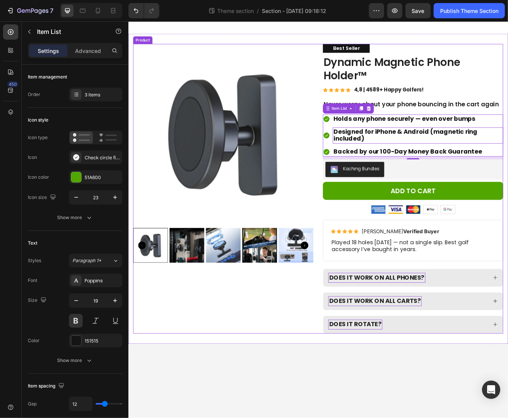
click at [323, 356] on div "Product Images" at bounding box center [242, 223] width 217 height 349
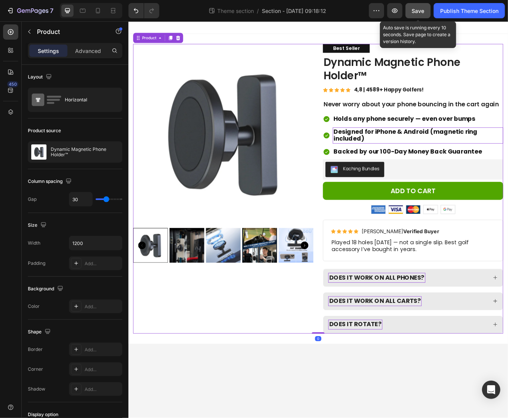
click at [421, 16] on button "Save" at bounding box center [417, 10] width 25 height 15
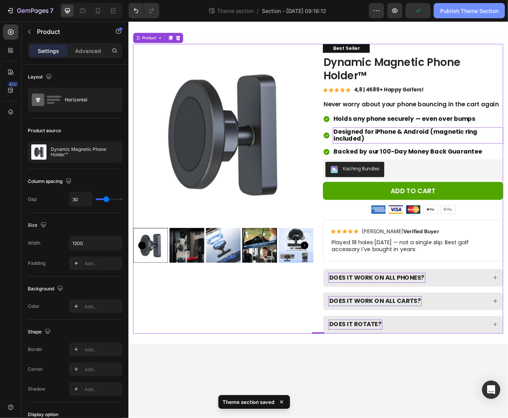
click at [446, 13] on div "Publish Theme Section" at bounding box center [469, 11] width 58 height 8
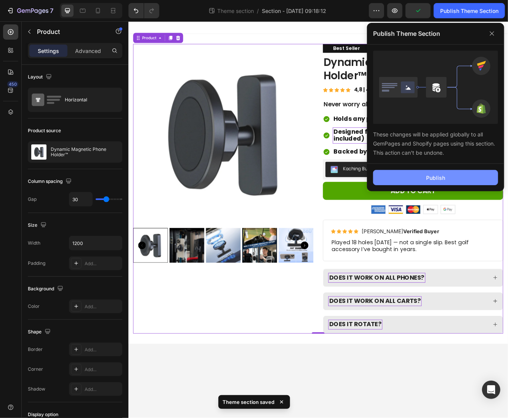
click at [415, 176] on button "Publish" at bounding box center [435, 177] width 125 height 15
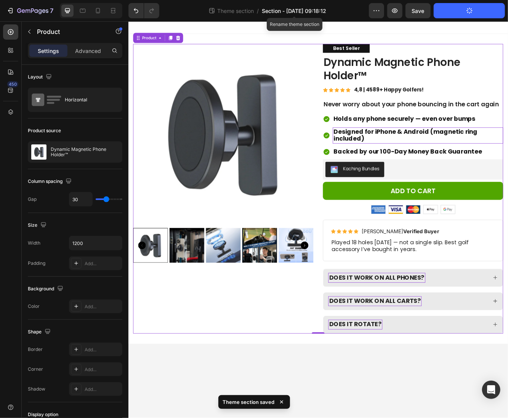
click at [286, 11] on span "Section - Aug 28 09:18:12" at bounding box center [294, 11] width 64 height 8
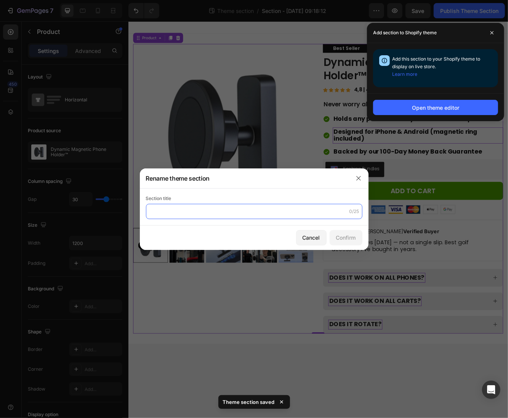
click at [223, 212] on input "text" at bounding box center [254, 211] width 216 height 15
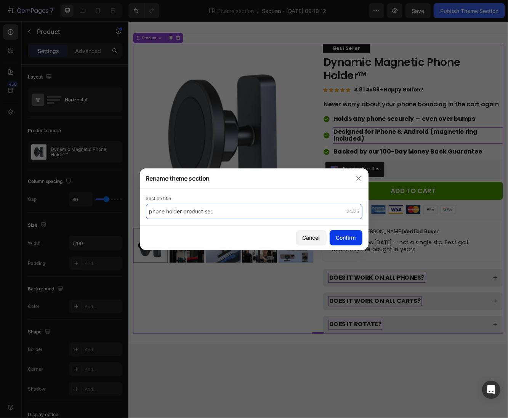
type input "phone holder product sec"
click at [348, 239] on div "Confirm" at bounding box center [346, 237] width 20 height 8
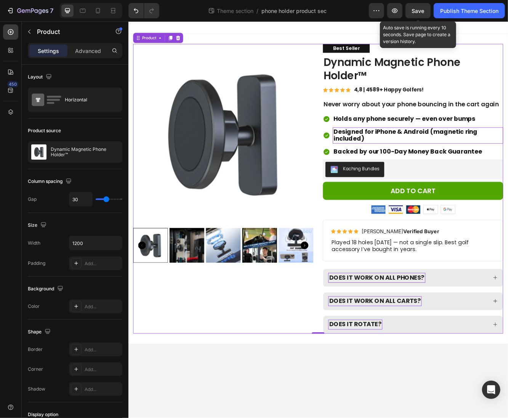
click at [416, 14] on div "Save" at bounding box center [418, 11] width 13 height 8
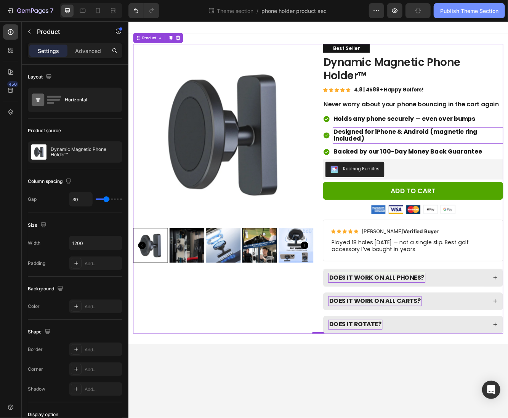
click at [449, 16] on button "Publish Theme Section" at bounding box center [468, 10] width 71 height 15
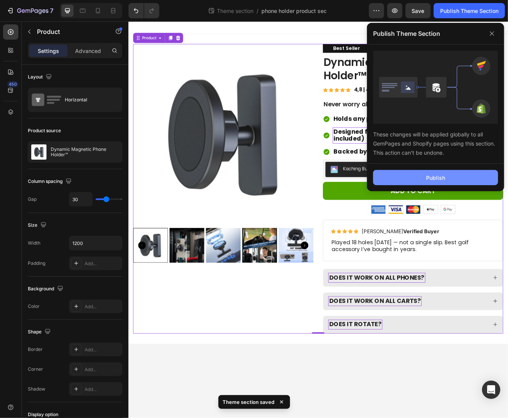
click at [436, 174] on div "Publish" at bounding box center [435, 178] width 19 height 8
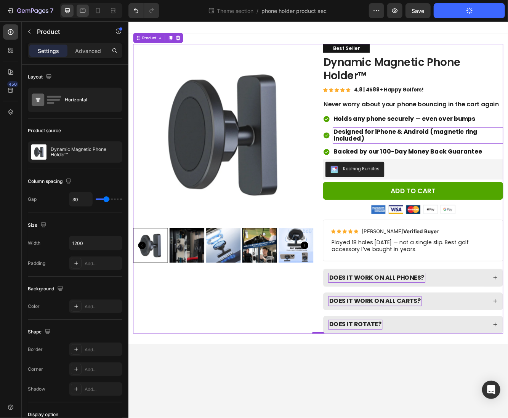
click at [86, 13] on icon at bounding box center [83, 11] width 8 height 8
type input "100%"
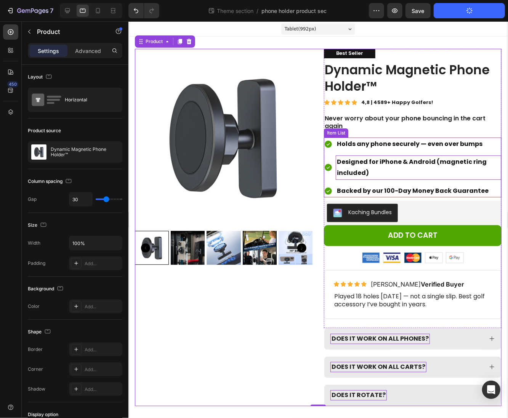
click at [372, 151] on div "Holds any phone securely — even over bumps Designed for iPhone & Android (magne…" at bounding box center [411, 167] width 177 height 60
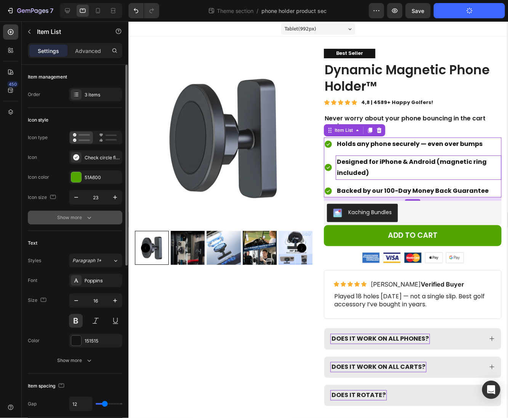
click at [78, 214] on div "Show more" at bounding box center [74, 218] width 35 height 8
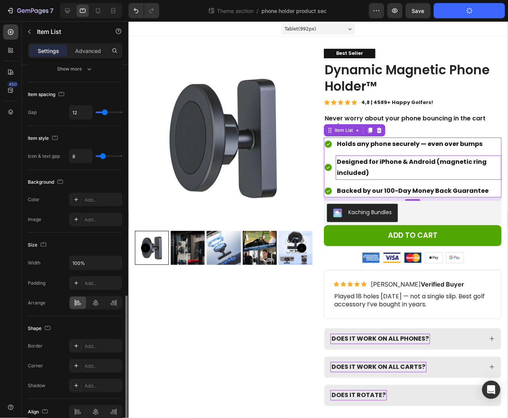
scroll to position [269, 0]
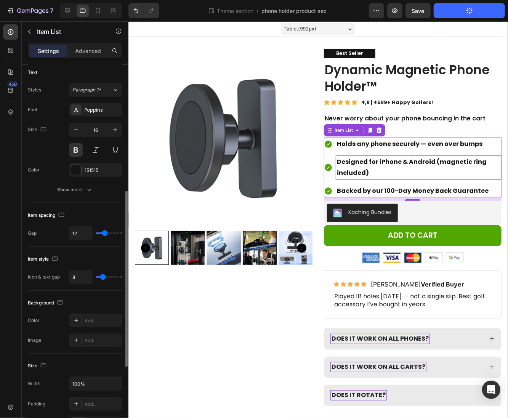
click at [67, 196] on div "Text Styles Paragraph 1* Font Poppins Size 16 Color 151515 Show more" at bounding box center [75, 131] width 94 height 143
click at [68, 192] on div "Show more" at bounding box center [74, 190] width 35 height 8
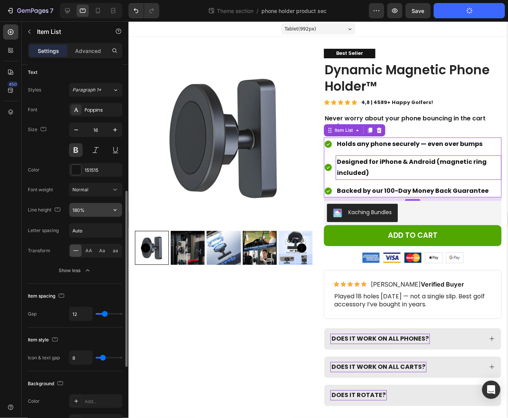
click at [83, 206] on input "180%" at bounding box center [95, 210] width 53 height 14
click at [114, 212] on div at bounding box center [123, 217] width 85 height 15
click at [112, 211] on div at bounding box center [123, 217] width 85 height 15
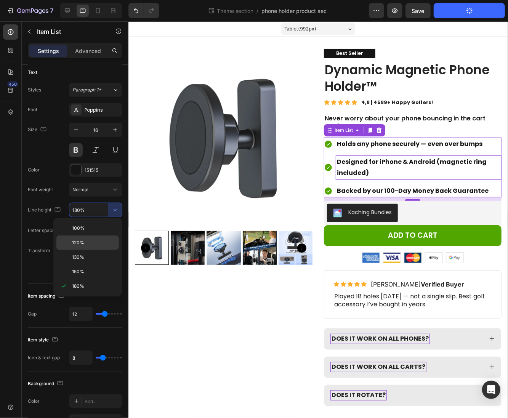
click at [92, 250] on div "120%" at bounding box center [87, 257] width 62 height 14
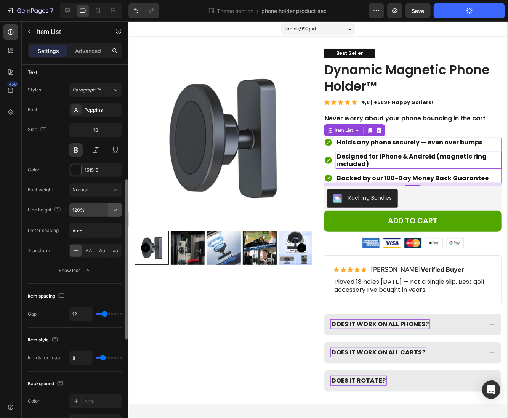
click at [117, 207] on icon "button" at bounding box center [115, 210] width 8 height 8
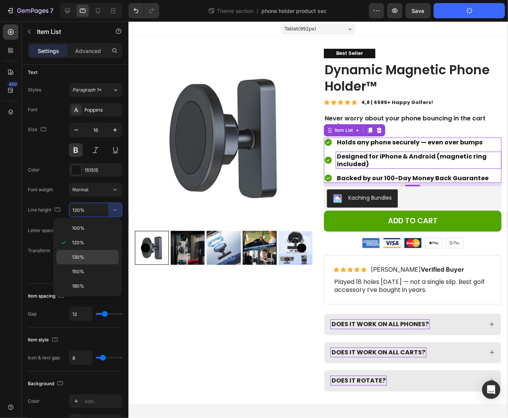
click at [96, 254] on p "130%" at bounding box center [93, 257] width 43 height 7
type input "130%"
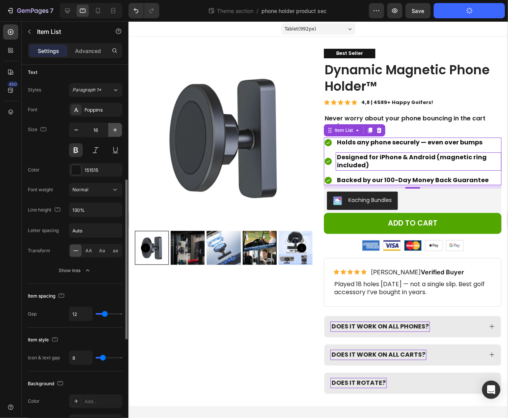
click at [115, 129] on icon "button" at bounding box center [115, 130] width 8 height 8
type input "17"
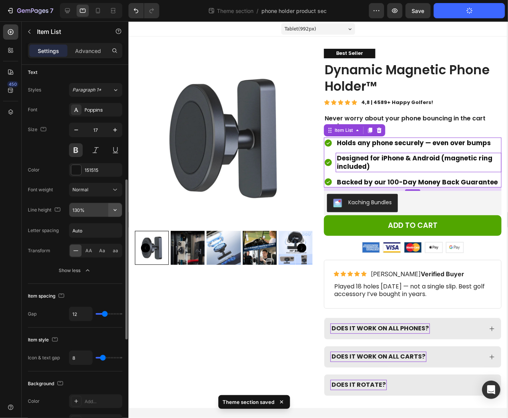
click at [114, 210] on icon "button" at bounding box center [115, 210] width 8 height 8
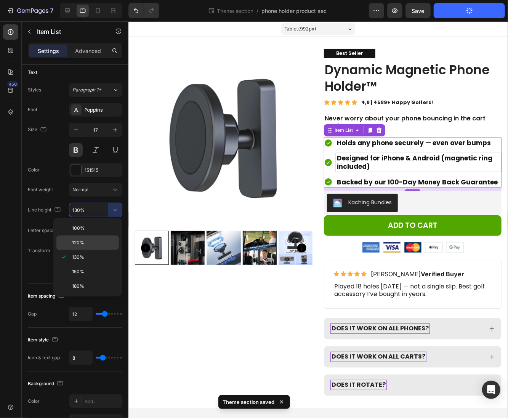
click at [100, 244] on p "120%" at bounding box center [93, 242] width 43 height 7
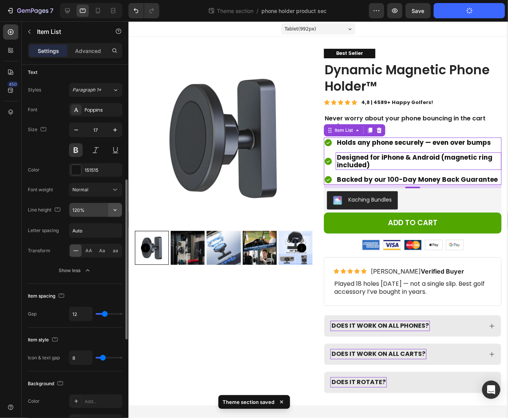
click at [119, 210] on button "button" at bounding box center [115, 210] width 14 height 14
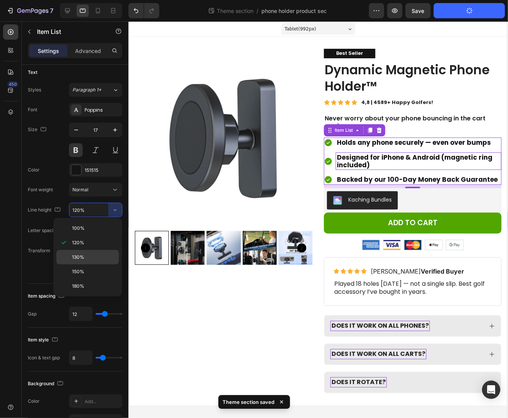
click at [106, 264] on div "130%" at bounding box center [87, 271] width 62 height 14
type input "130%"
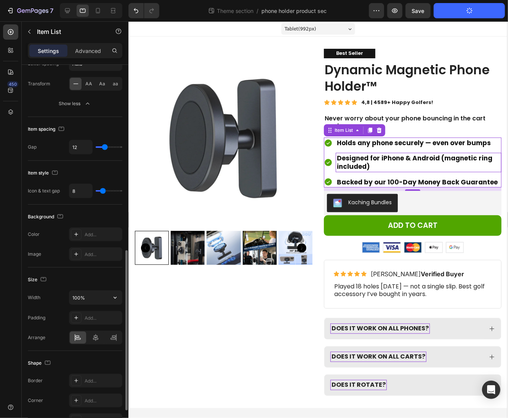
scroll to position [437, 0]
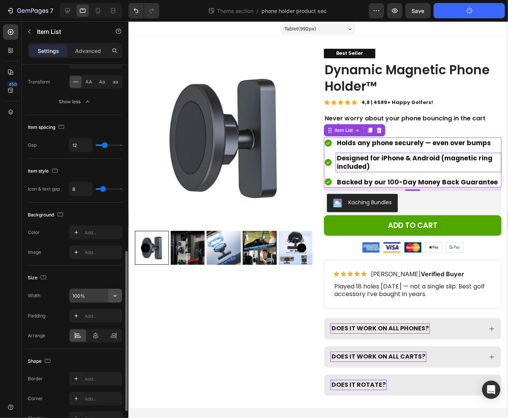
click at [113, 292] on icon "button" at bounding box center [115, 296] width 8 height 8
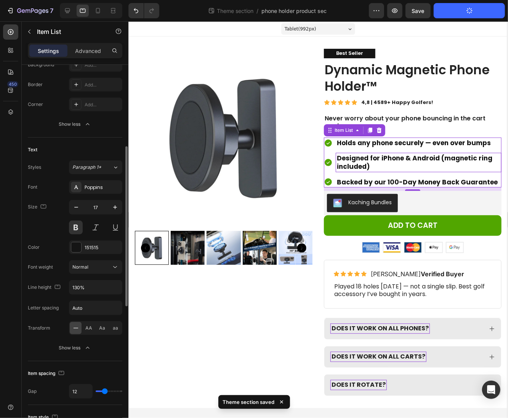
scroll to position [372, 0]
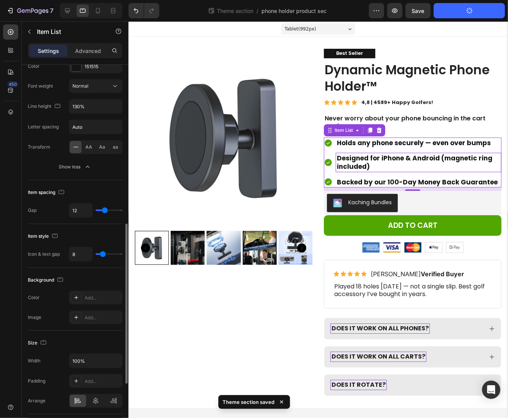
type input "10"
type input "9"
type input "8"
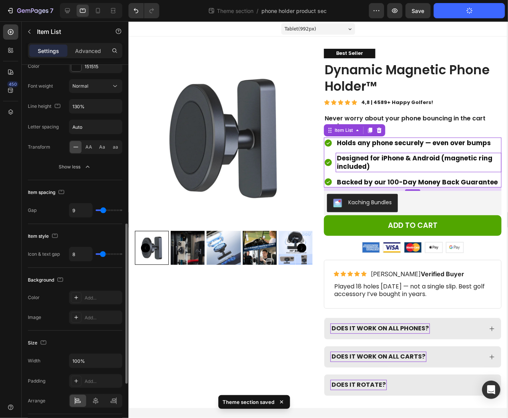
type input "8"
type input "7"
type input "6"
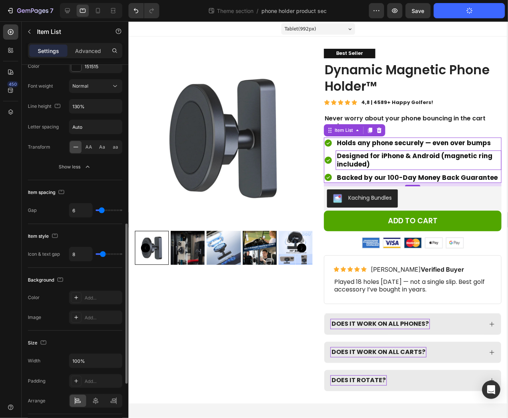
type input "7"
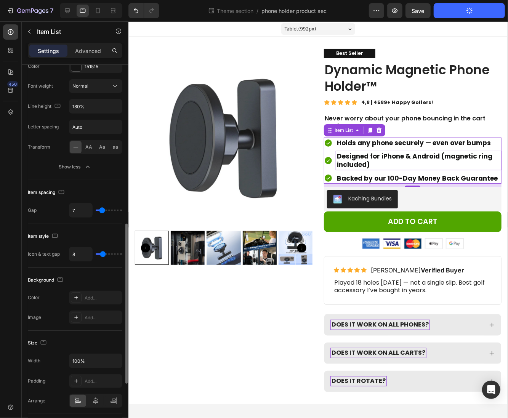
type input "8"
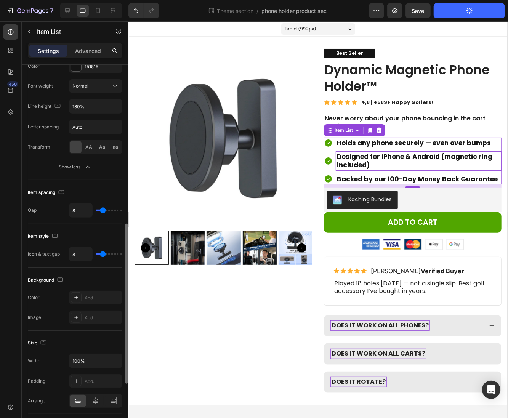
type input "9"
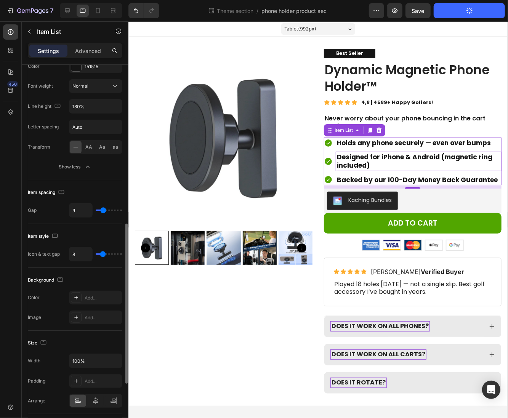
type input "10"
type input "11"
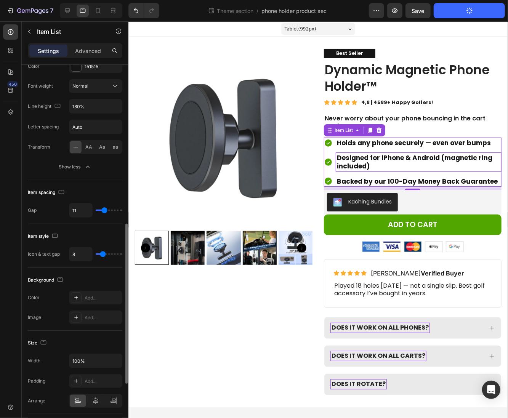
type input "14"
type input "20"
type input "24"
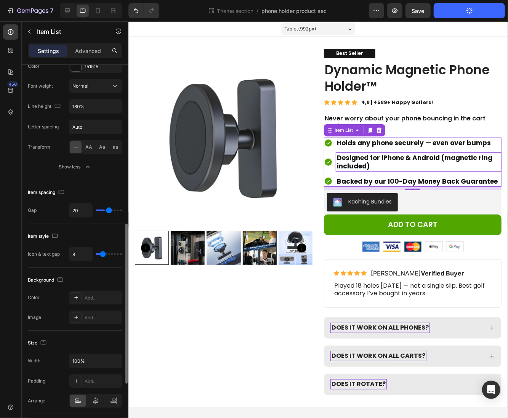
type input "24"
type input "26"
type input "27"
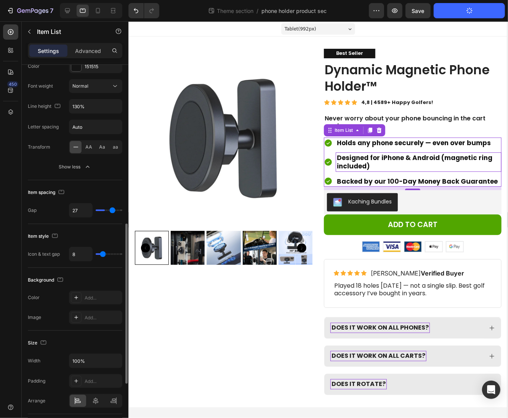
type input "28"
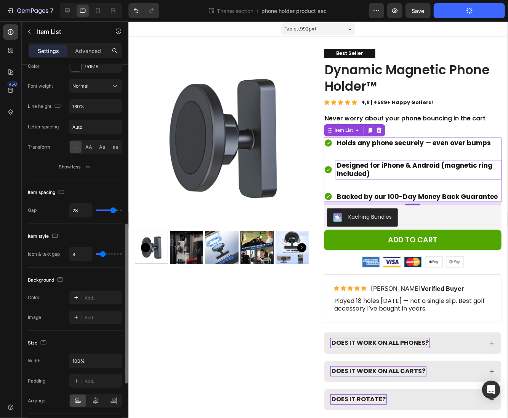
type input "31"
type input "36"
type input "38"
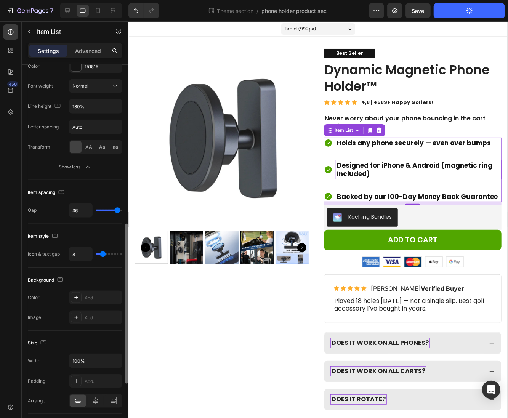
type input "38"
type input "39"
type input "40"
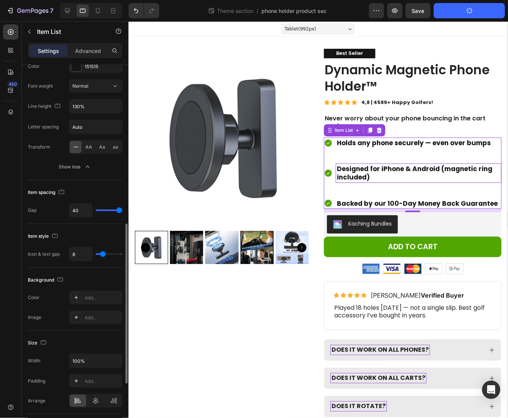
type input "31"
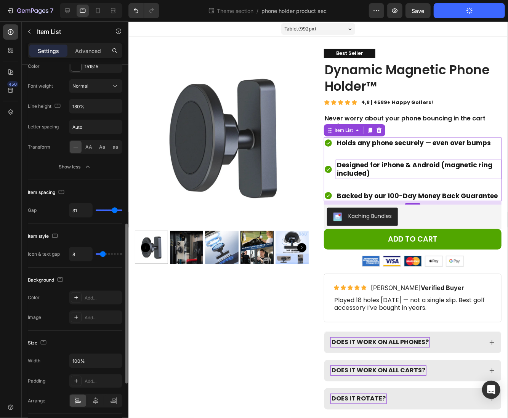
type input "30"
type input "25"
type input "21"
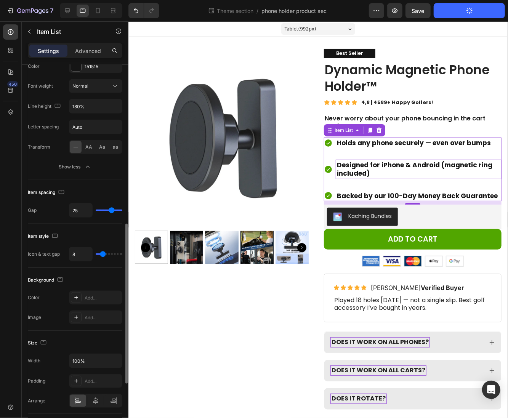
type input "21"
type input "17"
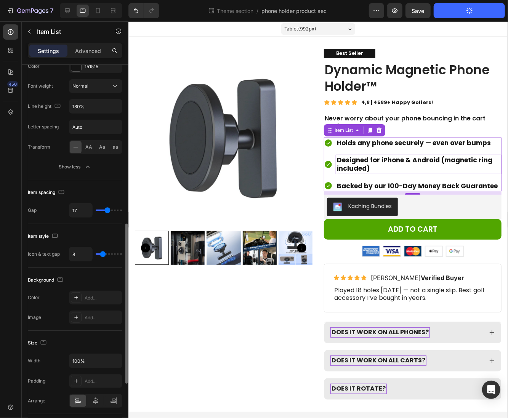
type input "15"
type input "14"
type input "13"
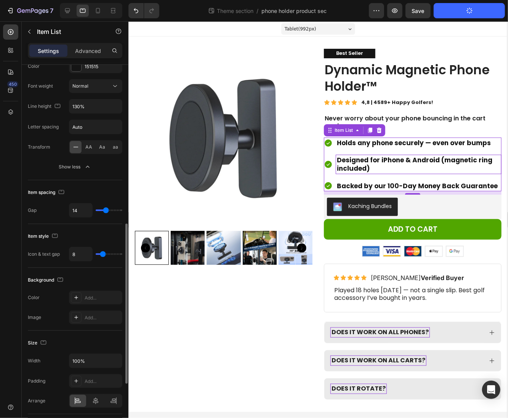
type input "13"
type input "12"
type input "11"
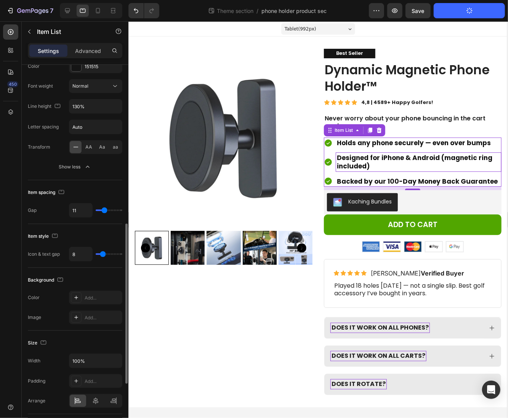
type input "10"
type input "9"
type input "8"
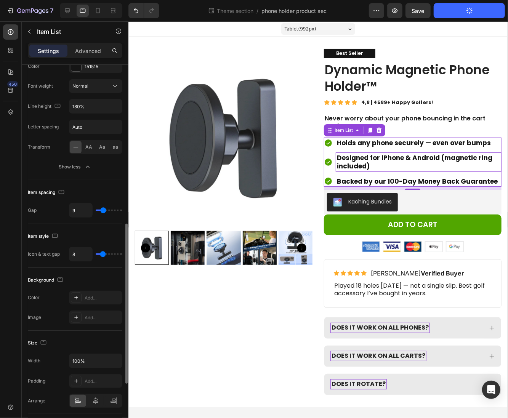
type input "8"
type input "7"
type input "6"
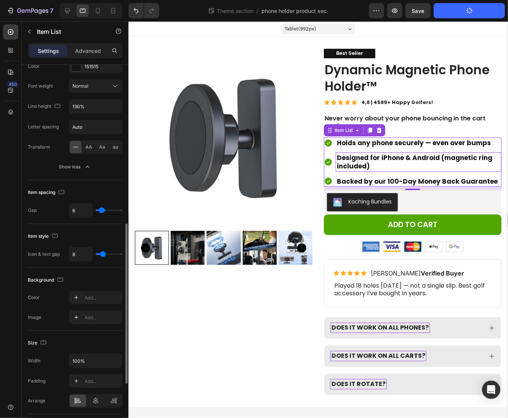
type input "5"
type input "4"
type input "3"
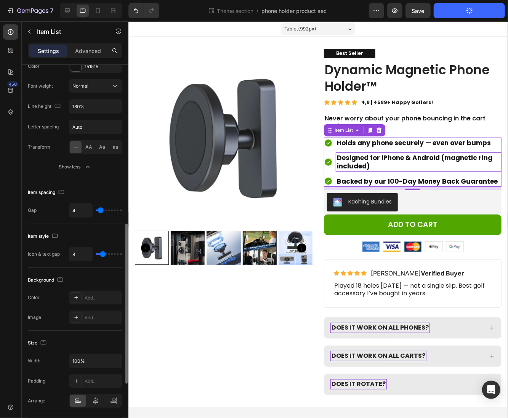
type input "3"
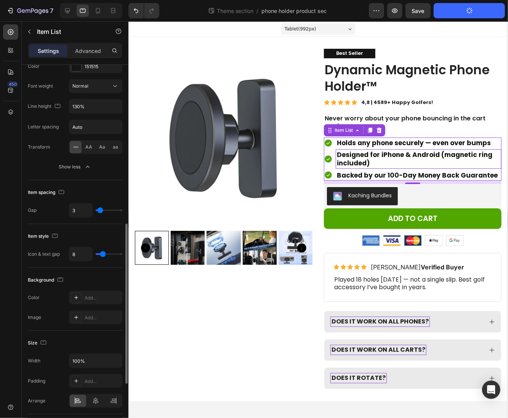
type input "2"
type input "1"
type input "0"
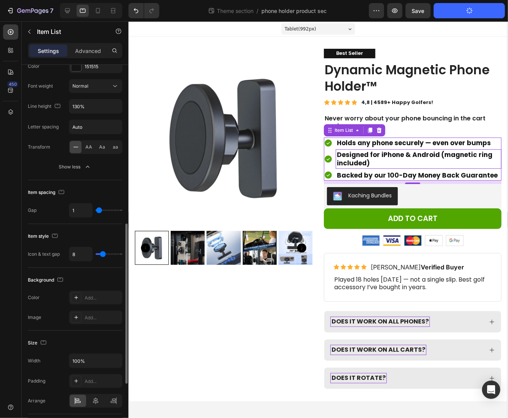
type input "0"
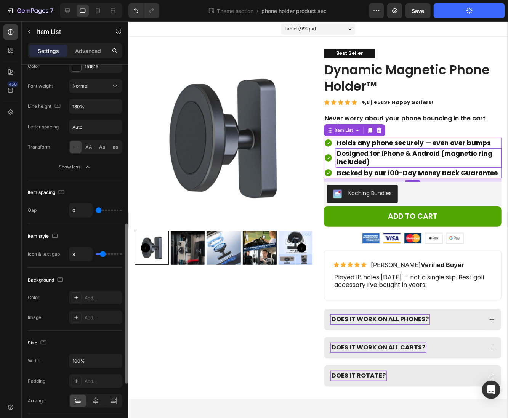
type input "1"
type input "2"
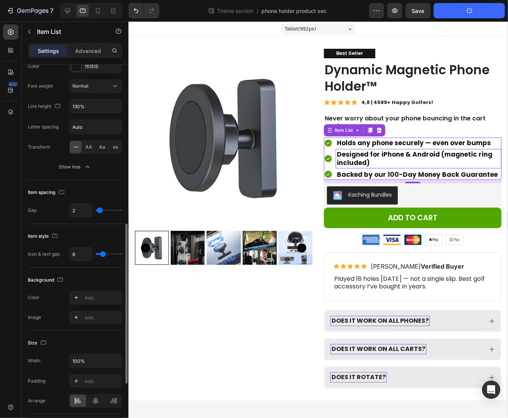
type input "3"
type input "4"
type input "5"
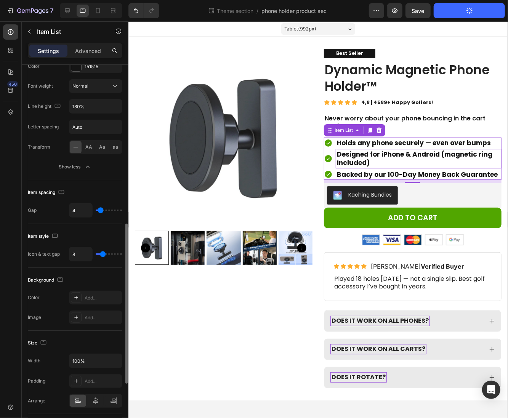
type input "5"
type input "6"
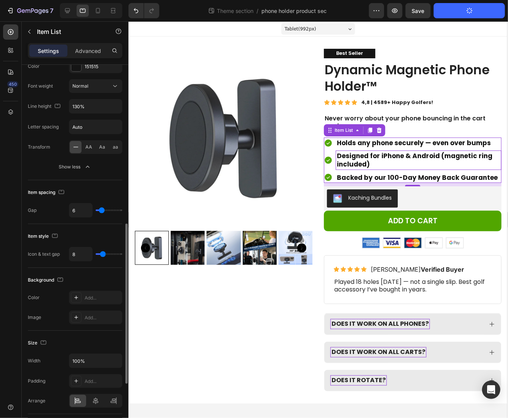
type input "5"
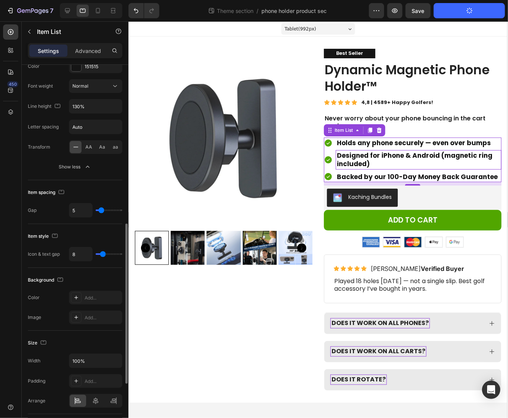
drag, startPoint x: 104, startPoint y: 208, endPoint x: 101, endPoint y: 213, distance: 5.8
type input "5"
click at [101, 211] on input "range" at bounding box center [109, 210] width 27 height 2
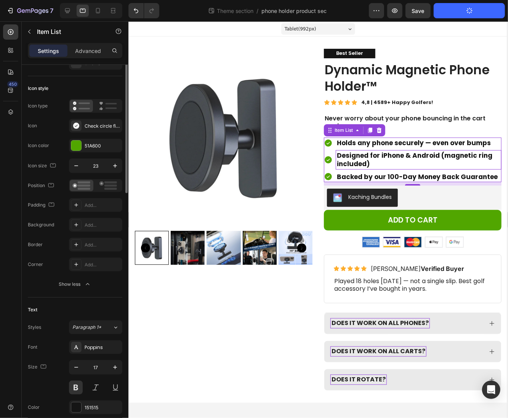
scroll to position [0, 0]
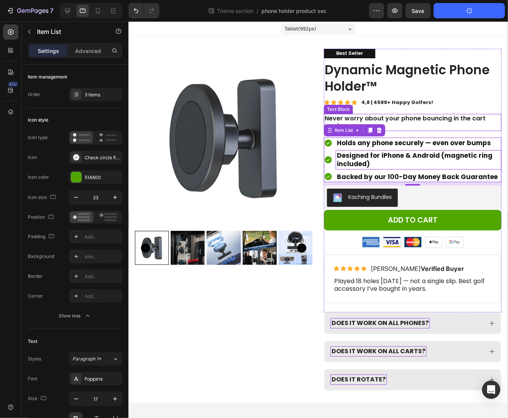
click at [398, 120] on p "Never worry about your phone bouncing in the cart again" at bounding box center [412, 122] width 176 height 16
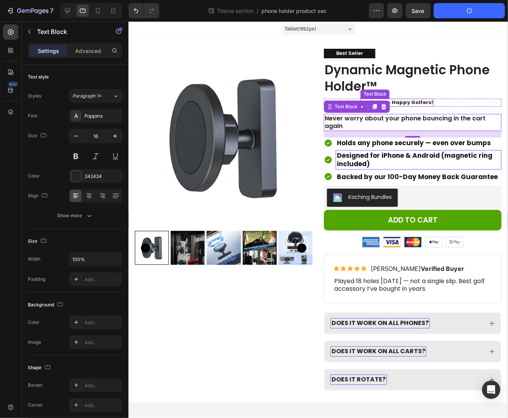
click at [423, 101] on p "4,8 | 4589+ Happy Golfers!" at bounding box center [397, 102] width 72 height 6
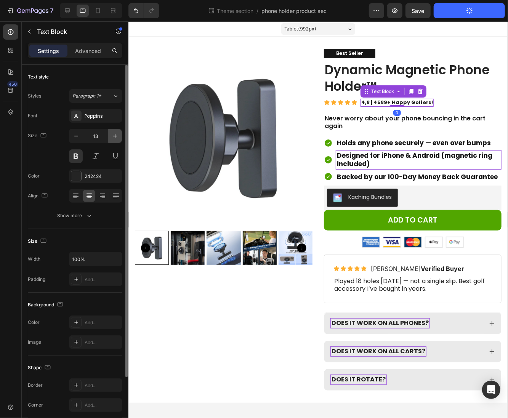
click at [116, 138] on icon "button" at bounding box center [115, 136] width 8 height 8
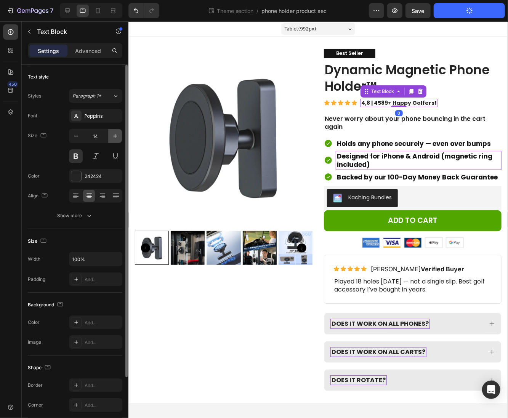
click at [116, 138] on icon "button" at bounding box center [115, 136] width 8 height 8
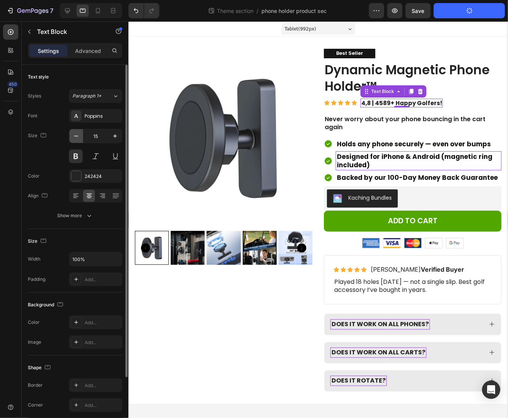
click at [80, 137] on button "button" at bounding box center [76, 136] width 14 height 14
type input "14"
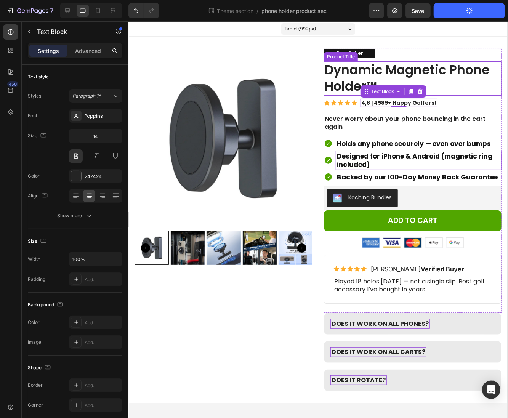
click at [337, 83] on h1 "Dynamic Magnetic Phone Holder™" at bounding box center [411, 78] width 177 height 34
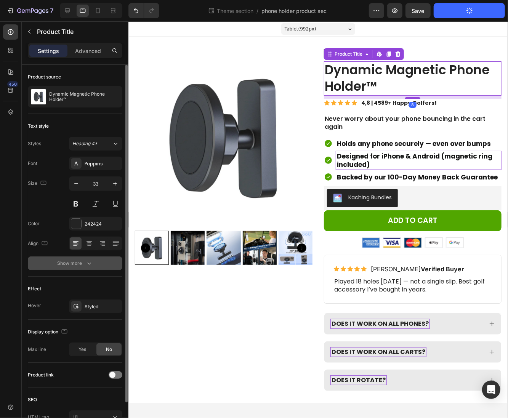
click at [93, 263] on icon "button" at bounding box center [89, 263] width 8 height 8
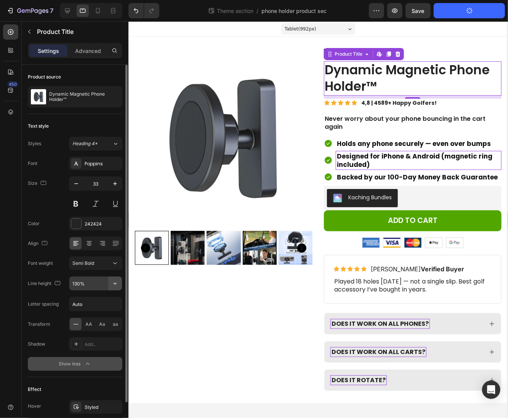
click at [114, 283] on icon "button" at bounding box center [115, 283] width 8 height 8
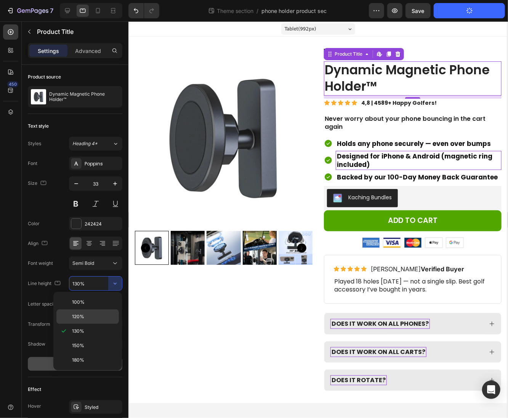
click at [95, 310] on div "120%" at bounding box center [87, 316] width 62 height 14
type input "120%"
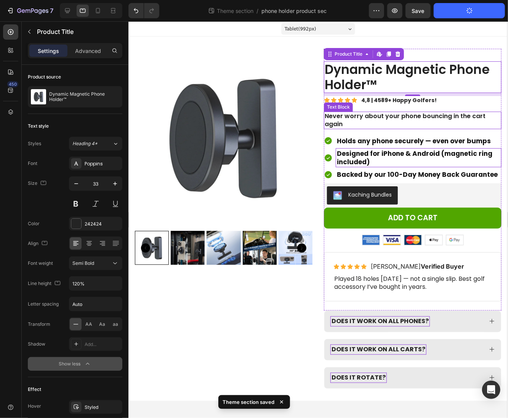
click at [358, 121] on p "Never worry about your phone bouncing in the cart again" at bounding box center [412, 120] width 176 height 16
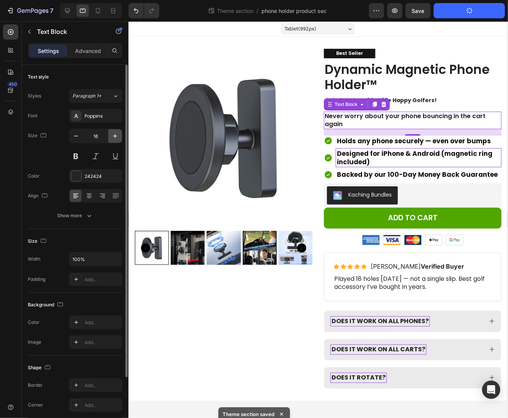
click at [115, 131] on button "button" at bounding box center [115, 136] width 14 height 14
type input "17"
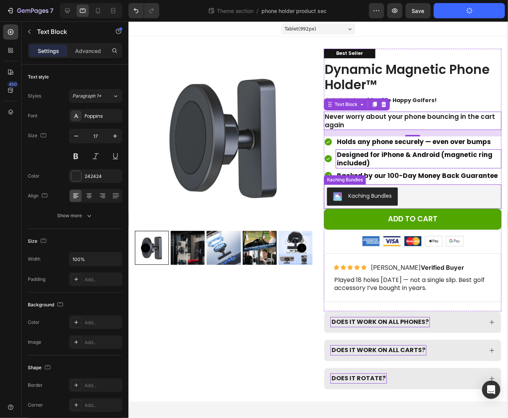
click at [417, 198] on div "Kaching Bundles" at bounding box center [411, 196] width 171 height 18
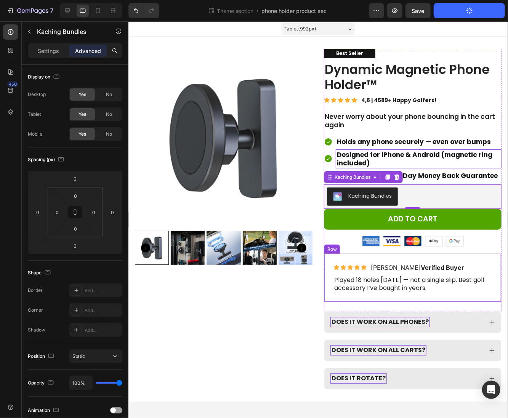
click at [481, 260] on div "Icon Icon Icon Icon Icon Icon List Mike T. Verified Buyer Text Block Row Played…" at bounding box center [411, 277] width 177 height 49
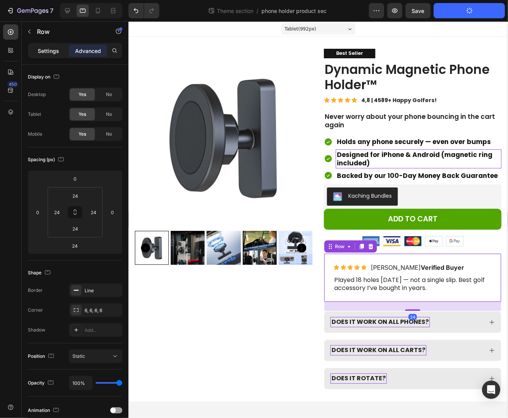
click at [48, 48] on p "Settings" at bounding box center [48, 51] width 21 height 8
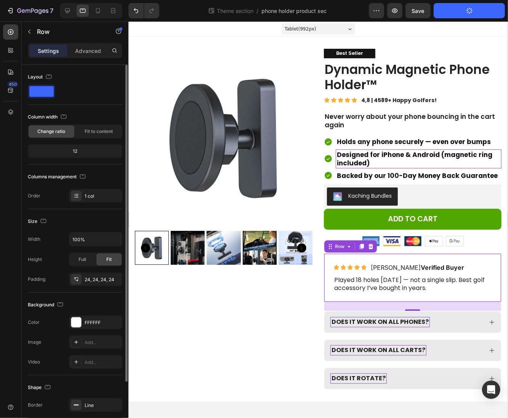
scroll to position [69, 0]
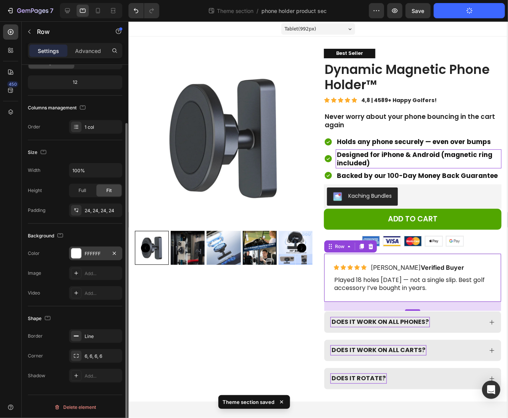
click at [93, 254] on div "FFFFFF" at bounding box center [96, 253] width 22 height 7
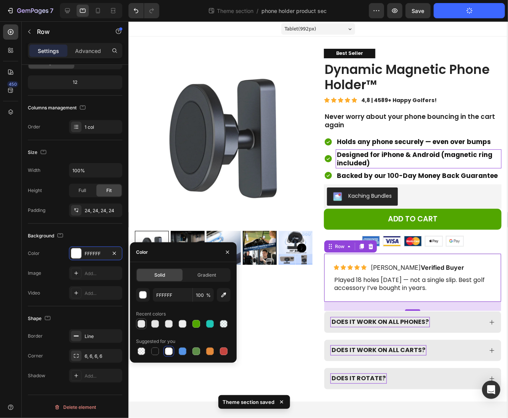
click at [140, 327] on div at bounding box center [141, 324] width 8 height 8
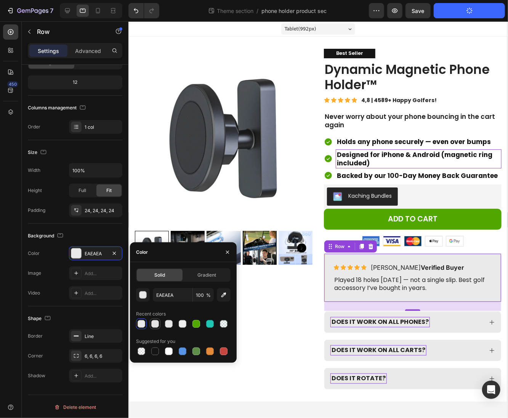
click at [156, 327] on div at bounding box center [155, 324] width 8 height 8
click at [168, 322] on div at bounding box center [169, 324] width 8 height 8
type input "E8E8E8"
click at [144, 296] on div "button" at bounding box center [143, 295] width 8 height 8
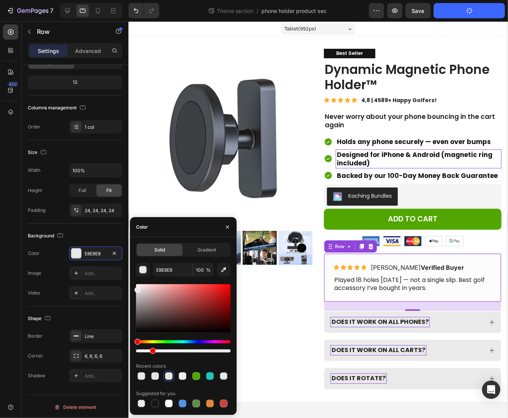
drag, startPoint x: 186, startPoint y: 351, endPoint x: 151, endPoint y: 350, distance: 35.1
click at [151, 350] on div at bounding box center [183, 350] width 94 height 3
type input "16"
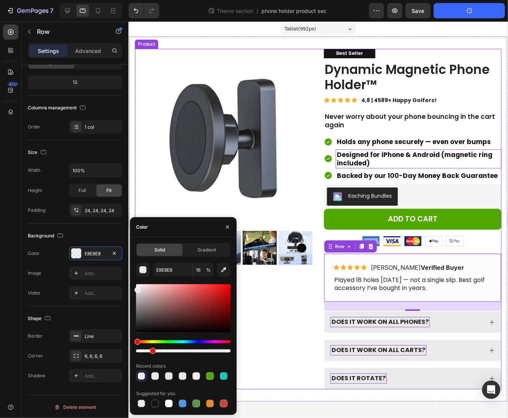
click at [261, 319] on div "Product Images" at bounding box center [222, 218] width 177 height 340
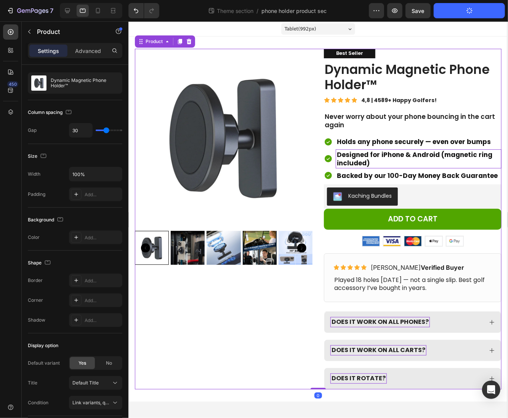
scroll to position [0, 0]
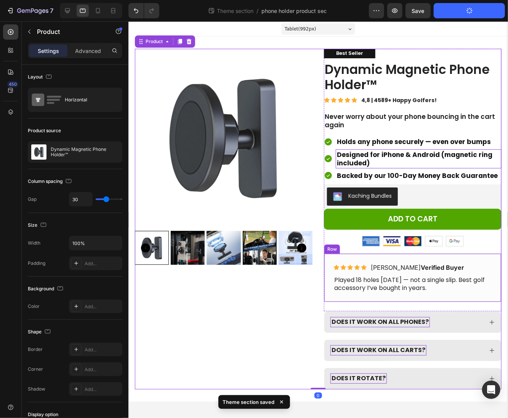
click at [350, 298] on div "Icon Icon Icon Icon Icon Icon List Mike T. Verified Buyer Text Block Row Played…" at bounding box center [411, 277] width 177 height 49
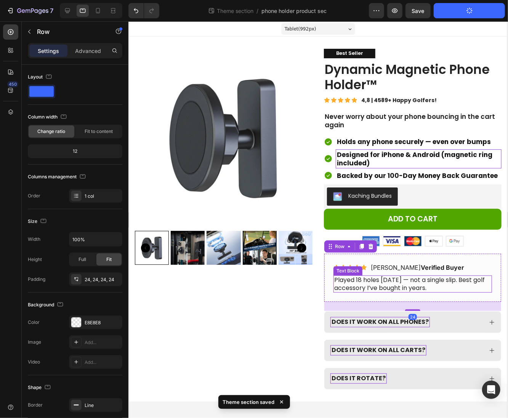
click at [391, 288] on p "Played 18 holes yesterday — not a single slip. Best golf accessory I’ve bought …" at bounding box center [412, 284] width 157 height 16
click at [393, 294] on div "Icon Icon Icon Icon Icon Icon List Mike T. Verified Buyer Text Block Row Played…" at bounding box center [411, 277] width 177 height 49
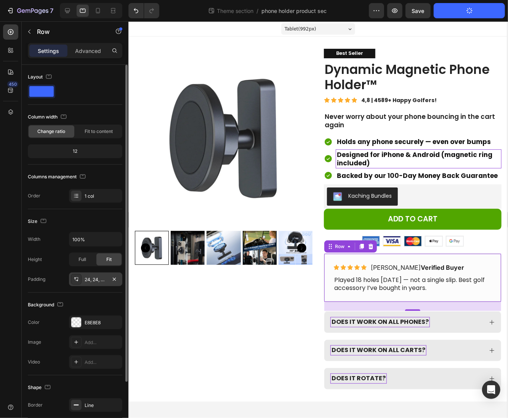
click at [93, 281] on div "24, 24, 24, 24" at bounding box center [96, 279] width 22 height 7
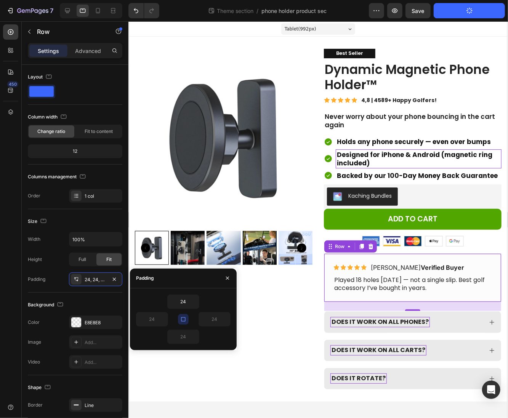
click at [84, 58] on div "Settings Advanced" at bounding box center [75, 54] width 107 height 22
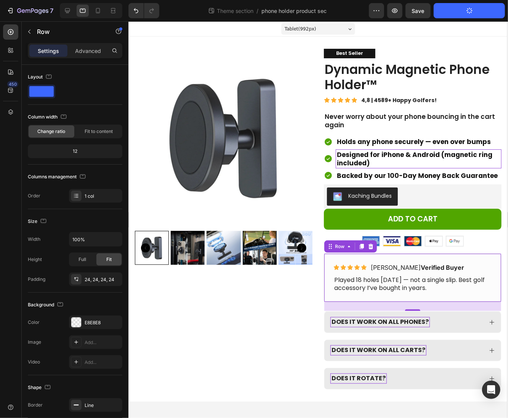
click at [85, 56] on div "Settings Advanced" at bounding box center [75, 50] width 94 height 15
click at [85, 54] on p "Advanced" at bounding box center [88, 51] width 26 height 8
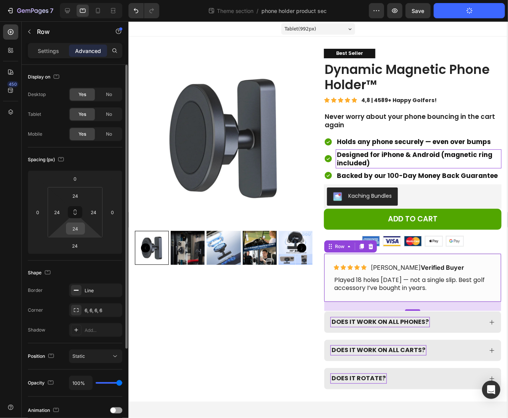
click at [73, 233] on input "24" at bounding box center [75, 228] width 15 height 11
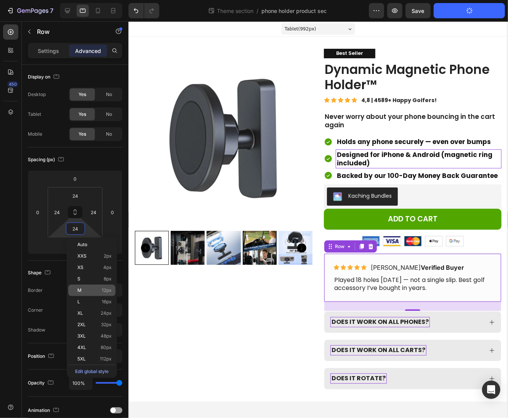
click at [97, 291] on p "M 12px" at bounding box center [94, 289] width 34 height 5
type input "12"
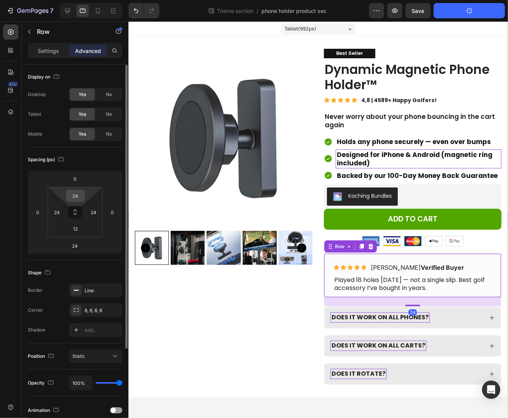
click at [74, 198] on input "24" at bounding box center [75, 195] width 15 height 11
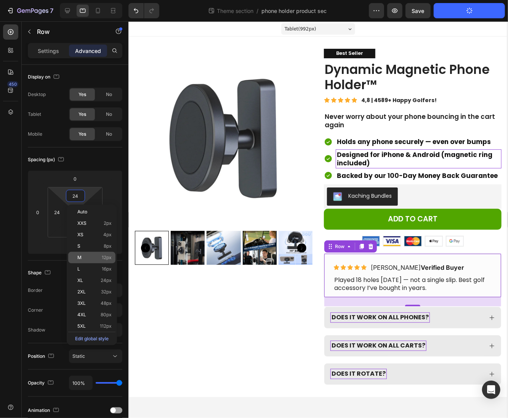
click at [91, 261] on div "M 12px" at bounding box center [91, 257] width 47 height 11
type input "12"
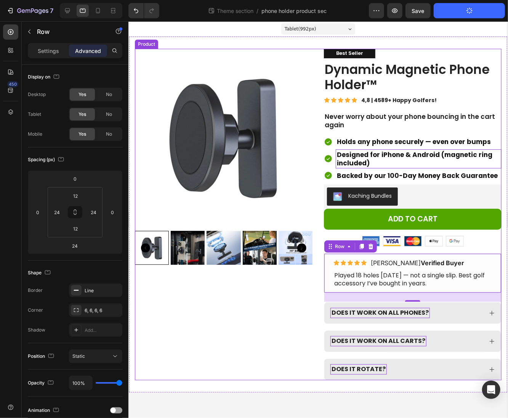
click at [239, 310] on div "Product Images" at bounding box center [222, 213] width 177 height 331
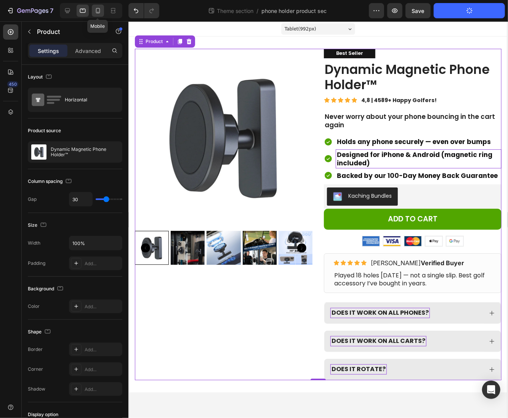
click at [98, 12] on icon at bounding box center [98, 11] width 8 height 8
type input "0"
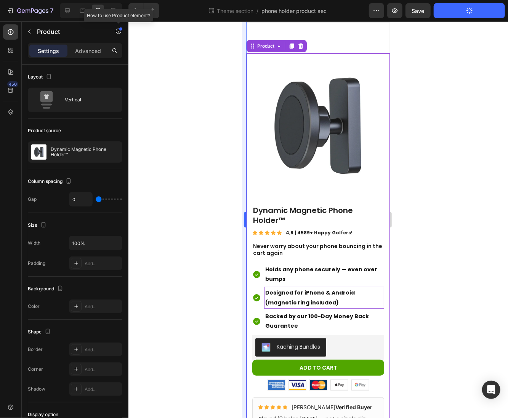
scroll to position [19, 0]
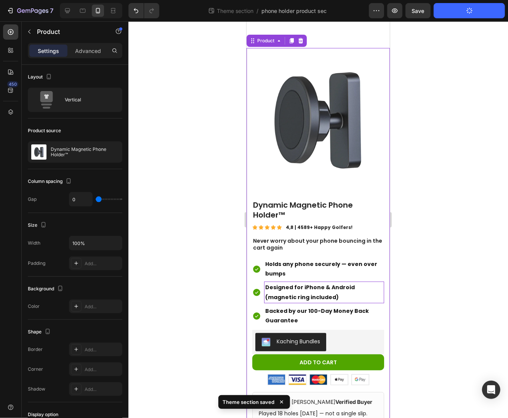
click at [328, 166] on img at bounding box center [317, 119] width 143 height 143
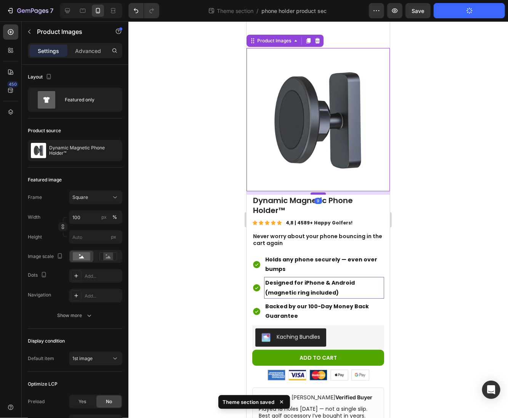
drag, startPoint x: 319, startPoint y: 189, endPoint x: 315, endPoint y: 184, distance: 6.5
click at [315, 192] on div at bounding box center [317, 193] width 15 height 2
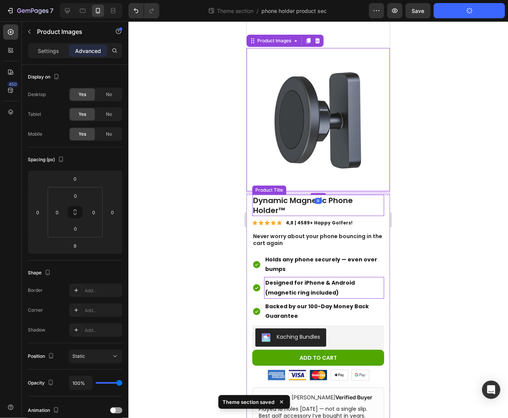
click at [327, 194] on h1 "Dynamic Magnetic Phone Holder™" at bounding box center [318, 204] width 132 height 21
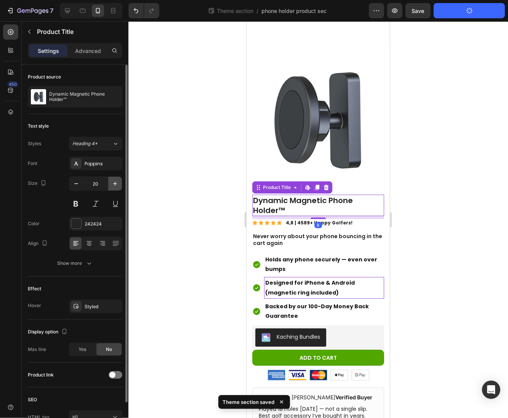
click at [116, 181] on icon "button" at bounding box center [115, 184] width 8 height 8
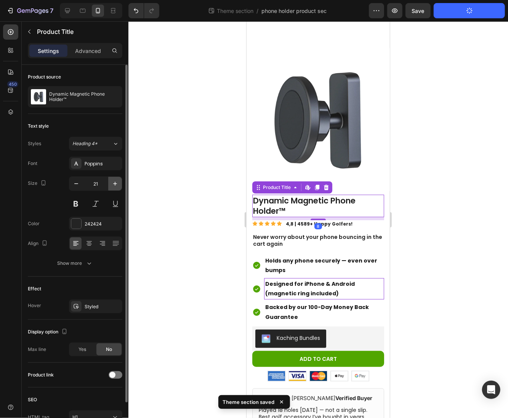
type input "22"
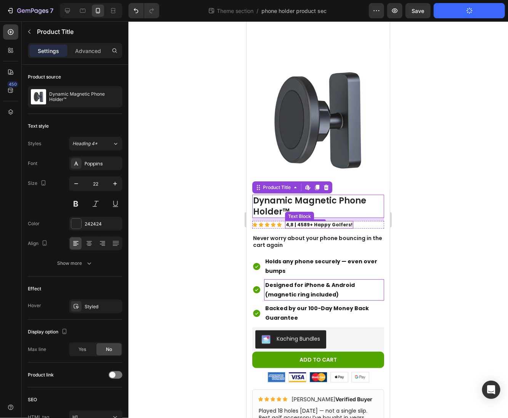
click at [293, 221] on p "4,8 | 4589+ Happy Golfers!" at bounding box center [318, 224] width 67 height 6
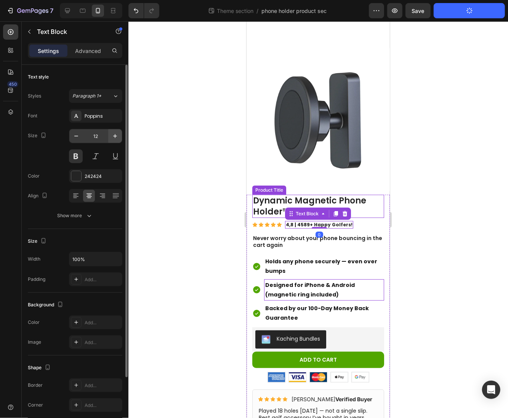
click at [112, 137] on icon "button" at bounding box center [115, 136] width 8 height 8
type input "13"
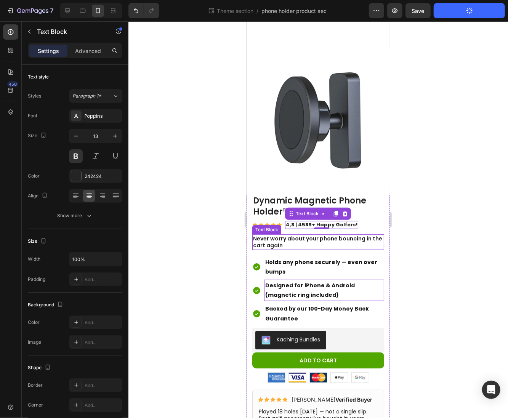
click at [312, 235] on p "Never worry about your phone bouncing in the cart again" at bounding box center [317, 242] width 130 height 14
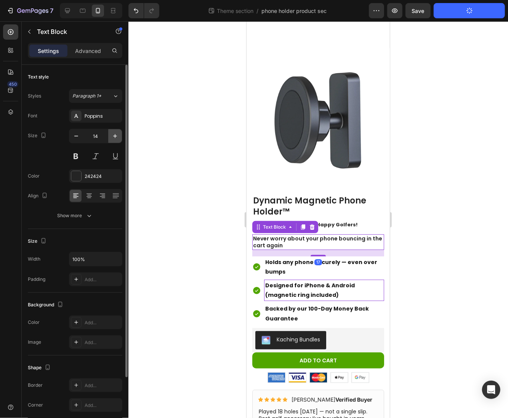
click at [112, 132] on icon "button" at bounding box center [115, 136] width 8 height 8
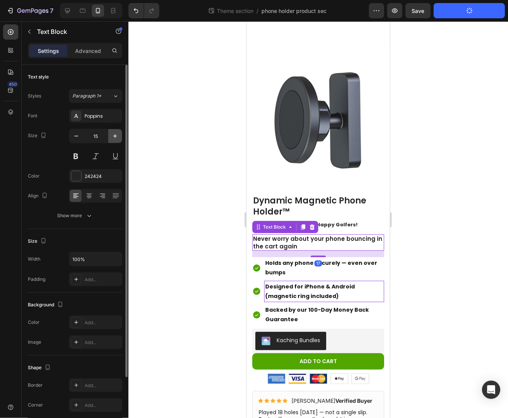
type input "16"
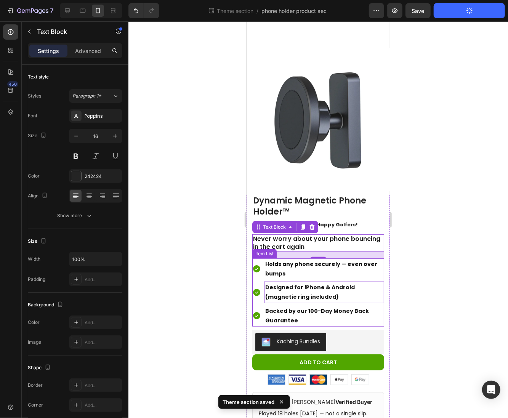
click at [258, 271] on div "Holds any phone securely — even over bumps" at bounding box center [318, 268] width 132 height 21
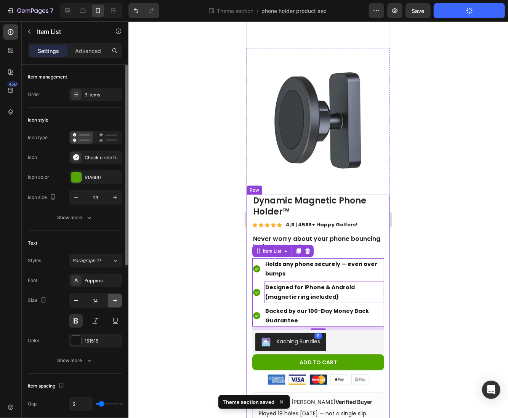
click at [117, 300] on icon "button" at bounding box center [115, 301] width 8 height 8
click at [117, 301] on icon "button" at bounding box center [115, 301] width 8 height 8
type input "16"
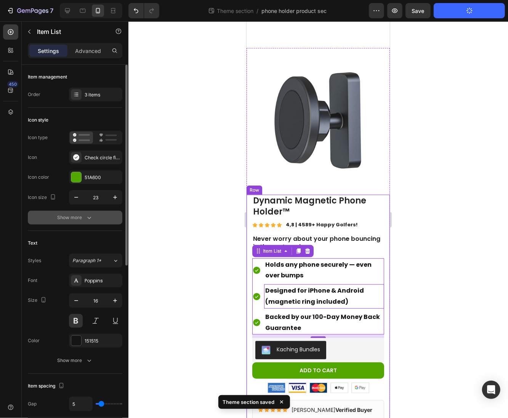
click at [93, 218] on button "Show more" at bounding box center [75, 218] width 94 height 14
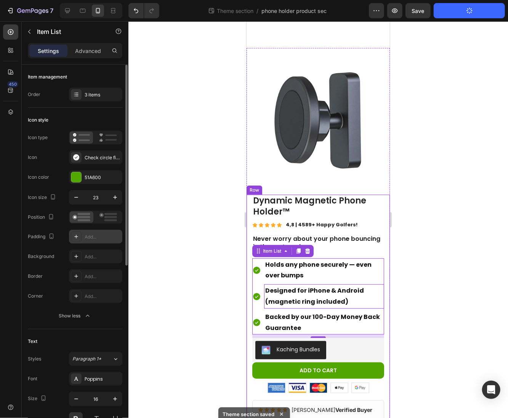
scroll to position [208, 0]
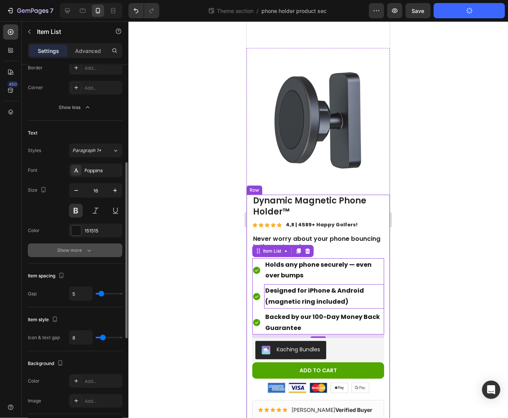
click at [83, 246] on div "Show more" at bounding box center [74, 250] width 35 height 8
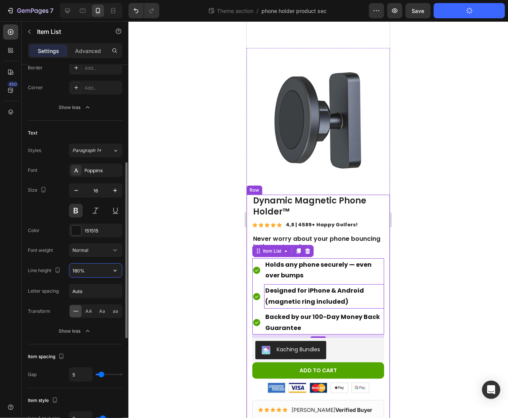
click at [89, 272] on input "180%" at bounding box center [95, 270] width 53 height 14
click at [114, 270] on icon "button" at bounding box center [115, 271] width 8 height 8
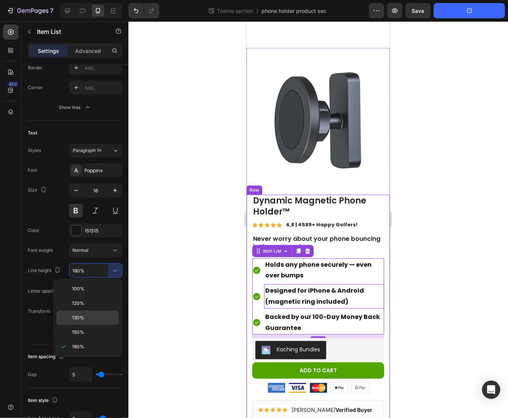
click at [97, 315] on p "130%" at bounding box center [93, 317] width 43 height 7
type input "130%"
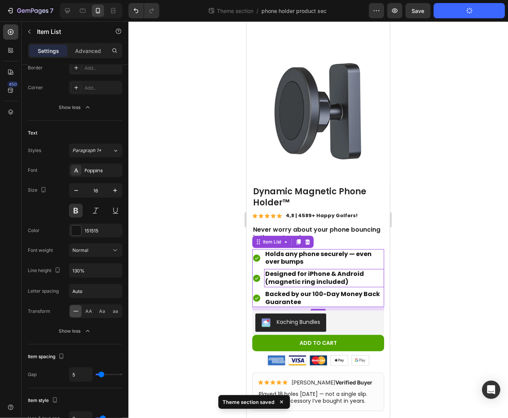
scroll to position [32, 0]
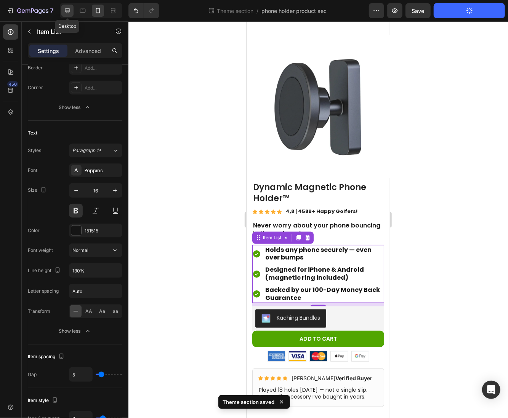
click at [68, 11] on icon at bounding box center [67, 10] width 5 height 5
type input "19"
type input "12"
type input "120%"
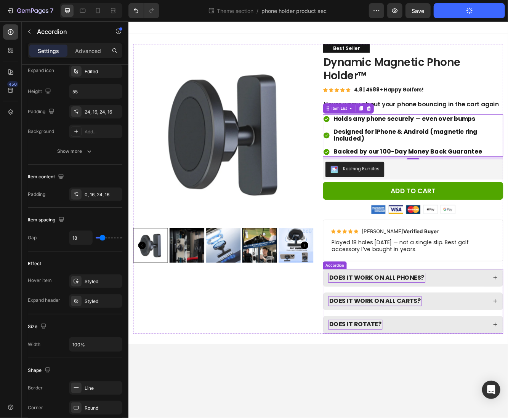
click at [386, 343] on div "DOES IT WORK ON ALL PHONES? DOES IT WORK ON ALL CARTS? DOES IT ROTATE?" at bounding box center [470, 359] width 217 height 78
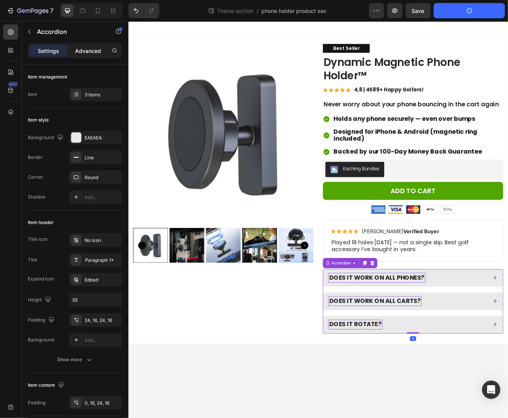
click at [83, 53] on p "Advanced" at bounding box center [88, 51] width 26 height 8
type input "100%"
type input "100"
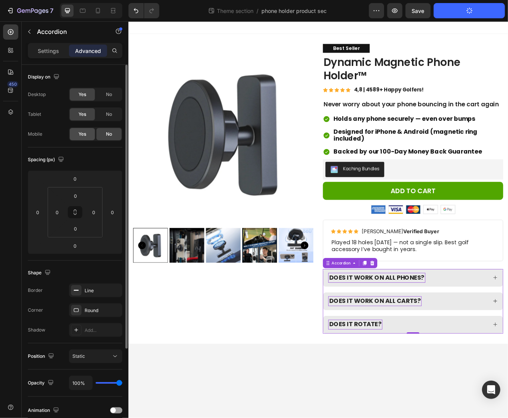
click at [83, 132] on span "Yes" at bounding box center [82, 134] width 8 height 7
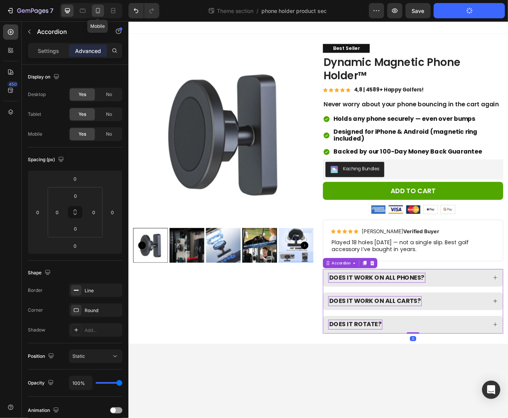
click at [95, 11] on icon at bounding box center [98, 11] width 8 height 8
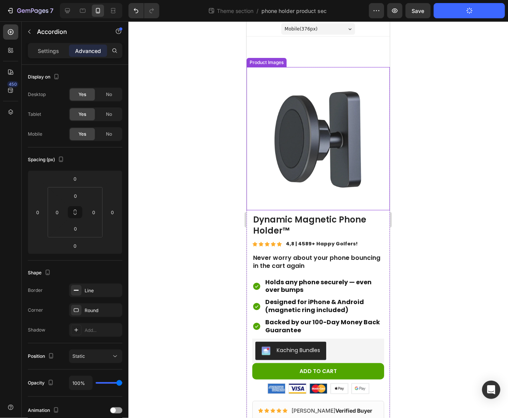
click at [364, 129] on img at bounding box center [317, 138] width 143 height 143
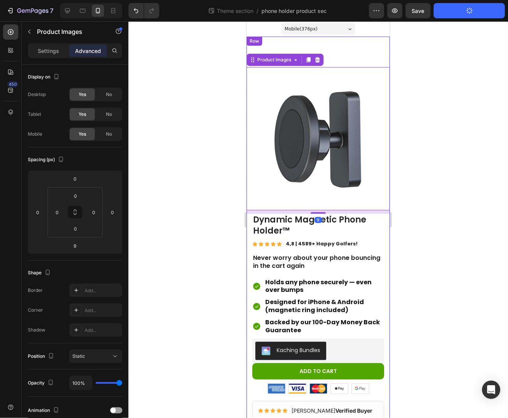
click at [347, 51] on div "Product Images 9 Best Seller Text Block Dynamic Magnetic Phone Holder™ Product …" at bounding box center [317, 283] width 143 height 494
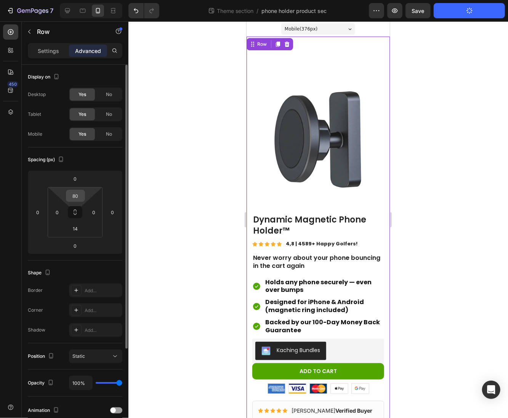
click at [82, 194] on input "80" at bounding box center [75, 195] width 15 height 11
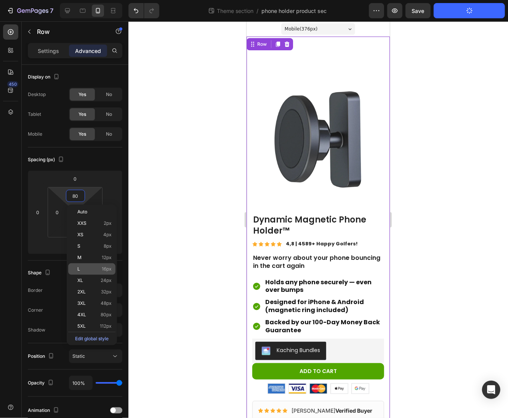
click at [100, 268] on p "L 16px" at bounding box center [94, 268] width 34 height 5
type input "16"
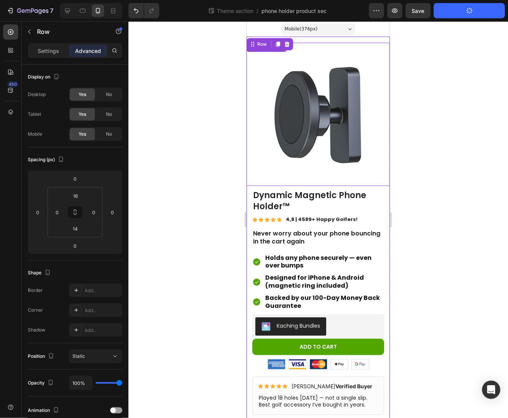
click at [343, 105] on img at bounding box center [317, 113] width 143 height 143
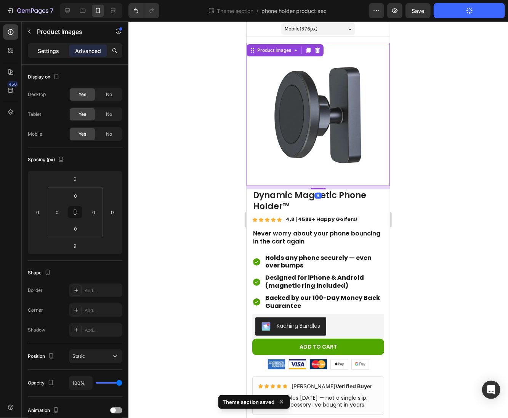
click at [54, 49] on p "Settings" at bounding box center [48, 51] width 21 height 8
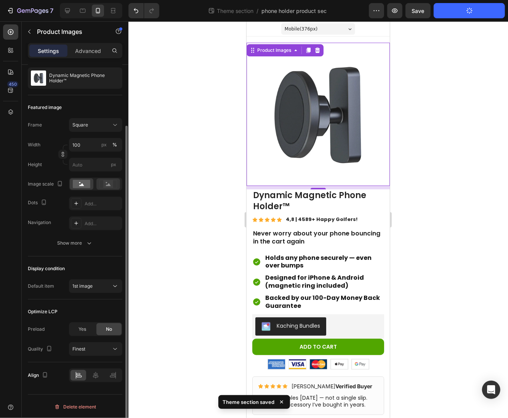
scroll to position [72, 0]
click at [102, 284] on div "1st image" at bounding box center [91, 286] width 39 height 7
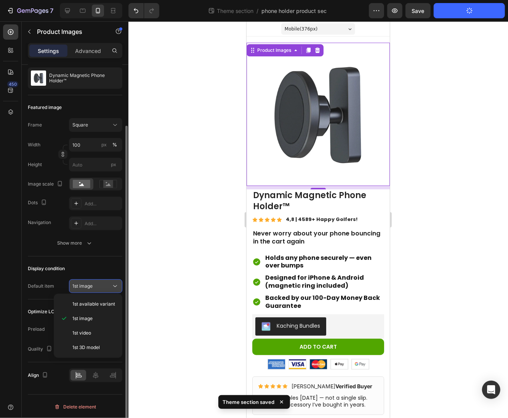
click at [102, 284] on div "1st image" at bounding box center [91, 286] width 39 height 7
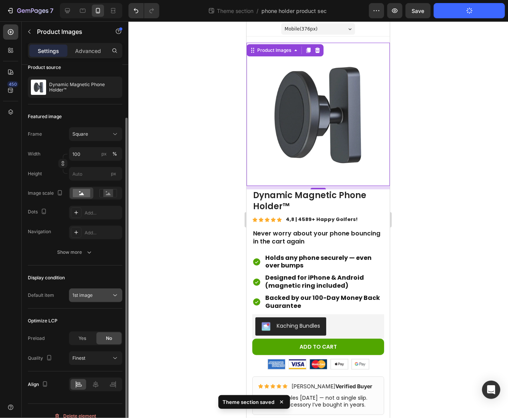
scroll to position [38, 0]
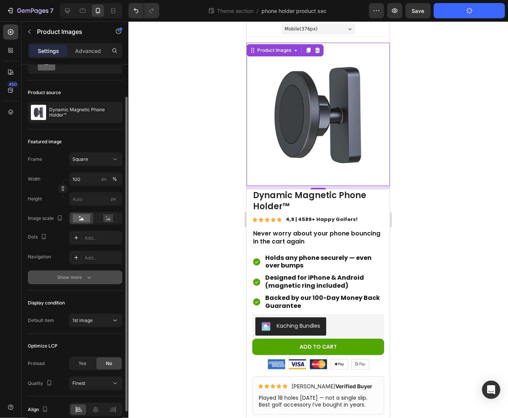
click at [90, 275] on icon "button" at bounding box center [89, 277] width 8 height 8
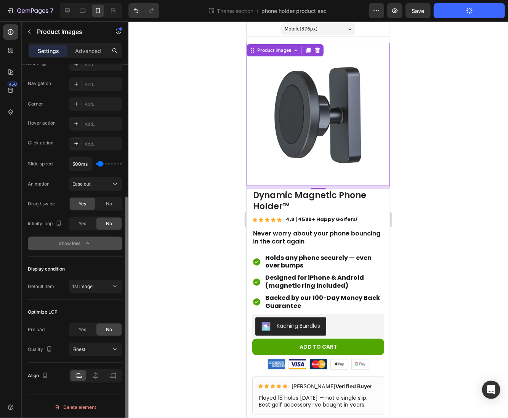
scroll to position [53, 0]
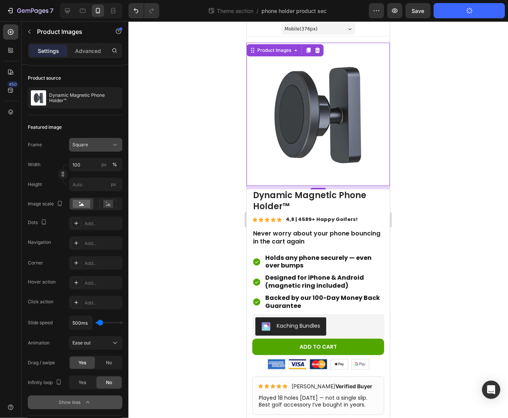
click at [98, 141] on div "Square" at bounding box center [90, 144] width 37 height 7
click at [99, 141] on div "Square" at bounding box center [95, 145] width 46 height 8
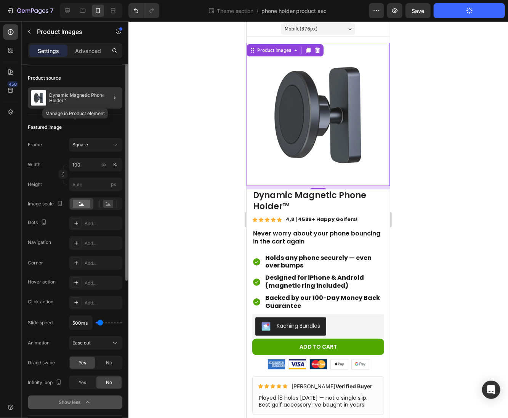
scroll to position [0, 0]
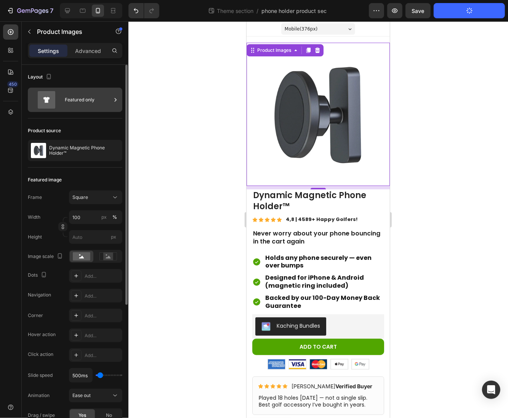
click at [74, 94] on div "Featured only" at bounding box center [88, 100] width 46 height 18
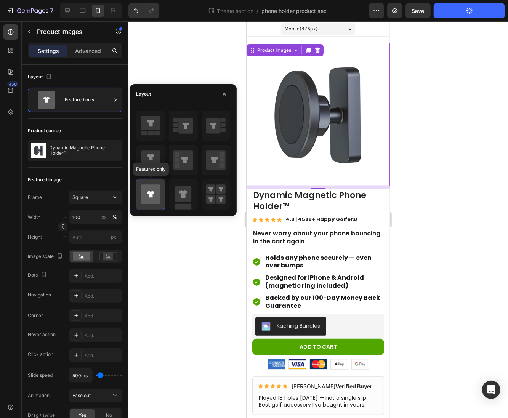
click at [157, 192] on icon at bounding box center [150, 194] width 19 height 19
click at [152, 189] on icon at bounding box center [150, 194] width 19 height 19
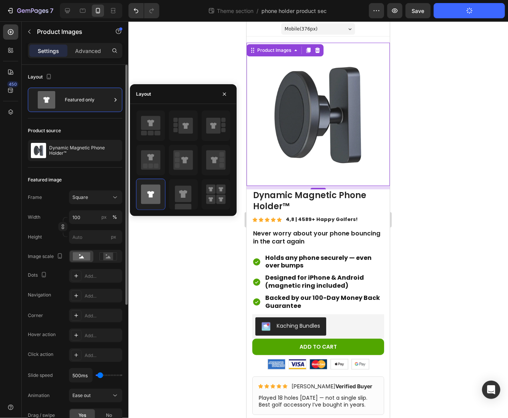
click at [85, 181] on div "Featured image" at bounding box center [75, 180] width 94 height 12
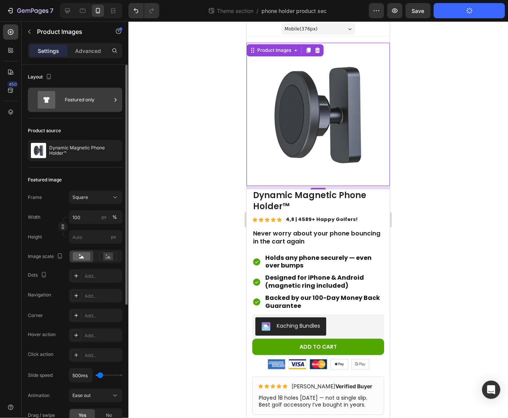
click at [75, 94] on div "Featured only" at bounding box center [88, 100] width 46 height 18
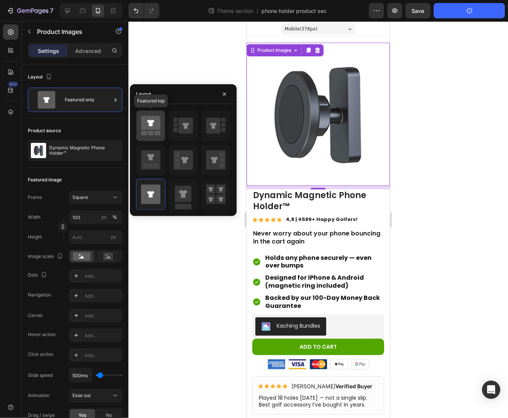
click at [150, 125] on icon at bounding box center [150, 123] width 7 height 6
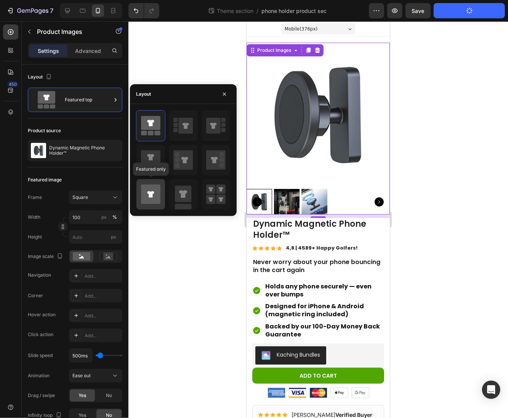
click at [148, 191] on icon at bounding box center [150, 194] width 7 height 6
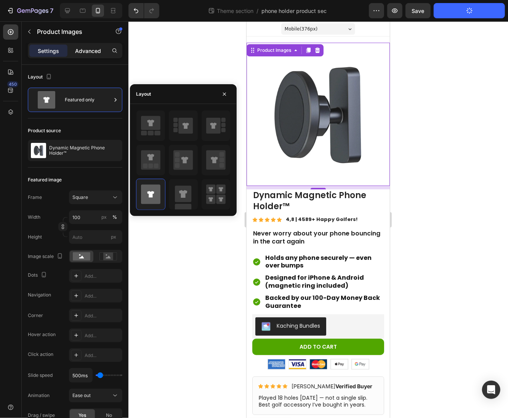
click at [87, 53] on p "Advanced" at bounding box center [88, 51] width 26 height 8
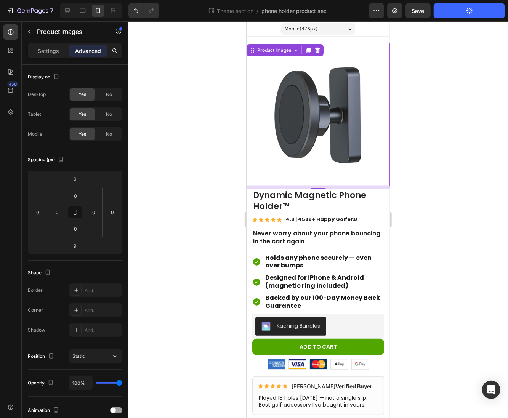
click at [45, 59] on div "Settings Advanced" at bounding box center [75, 54] width 107 height 22
click at [42, 56] on div "Settings" at bounding box center [48, 51] width 38 height 12
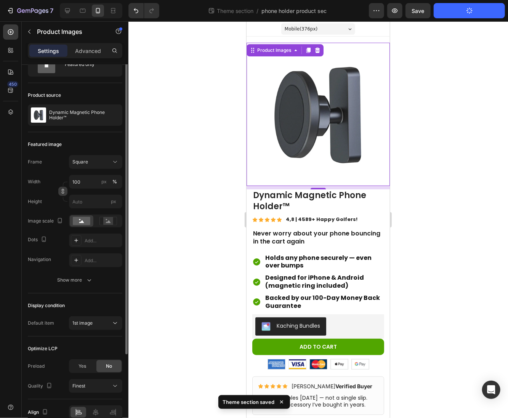
scroll to position [72, 0]
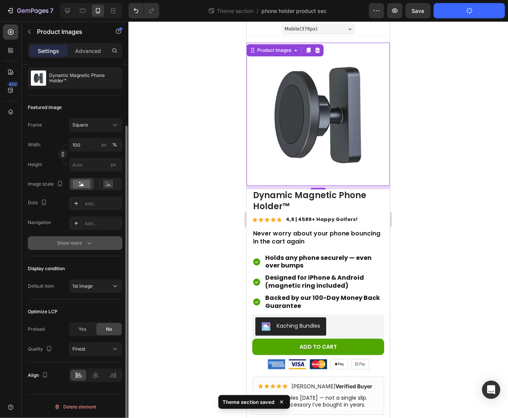
click at [76, 239] on div "Show more" at bounding box center [74, 243] width 35 height 8
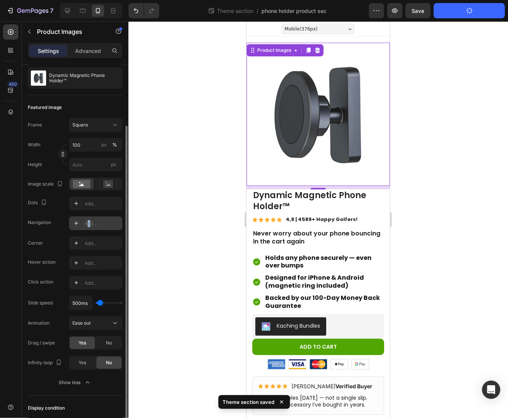
click at [89, 224] on div "Add..." at bounding box center [103, 223] width 36 height 7
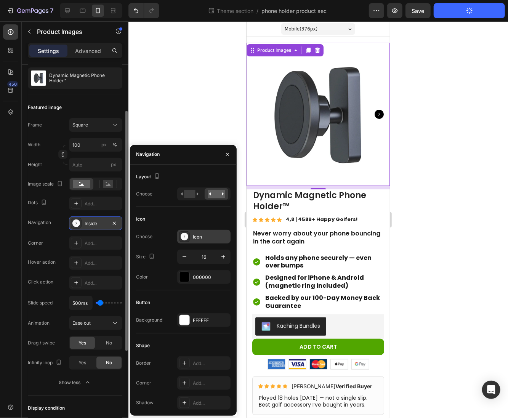
click at [198, 242] on div "Icon" at bounding box center [203, 237] width 53 height 14
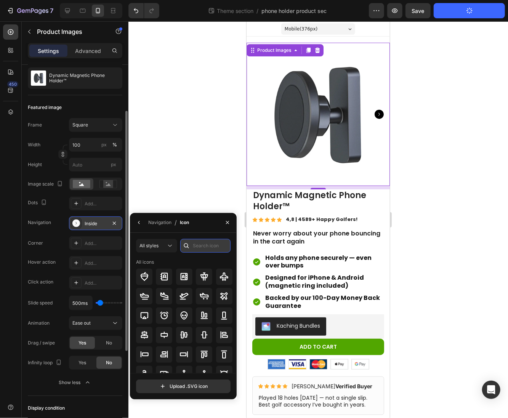
click at [201, 248] on input "text" at bounding box center [205, 246] width 50 height 14
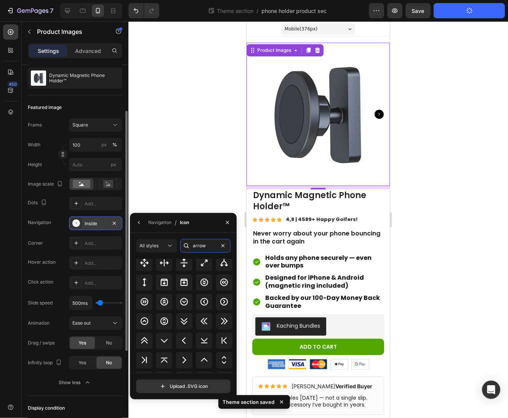
scroll to position [346, 0]
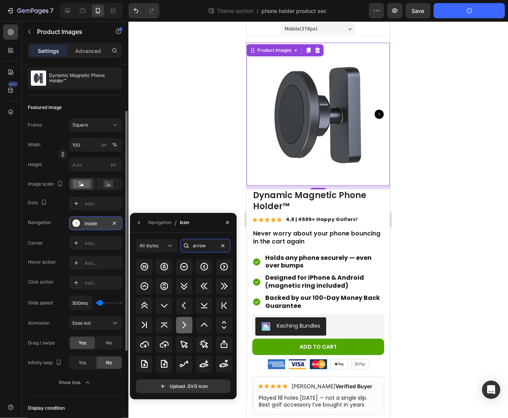
type input "arrow"
click at [185, 320] on icon at bounding box center [183, 324] width 9 height 9
click at [416, 167] on div at bounding box center [317, 219] width 379 height 396
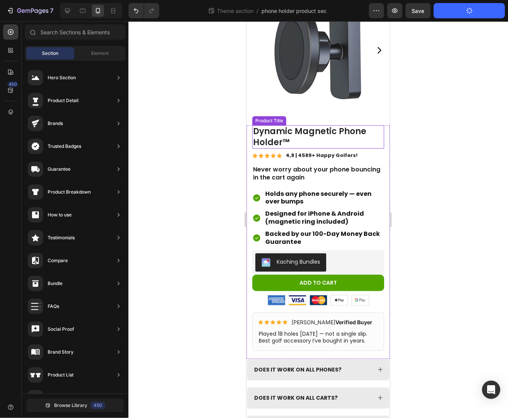
scroll to position [85, 0]
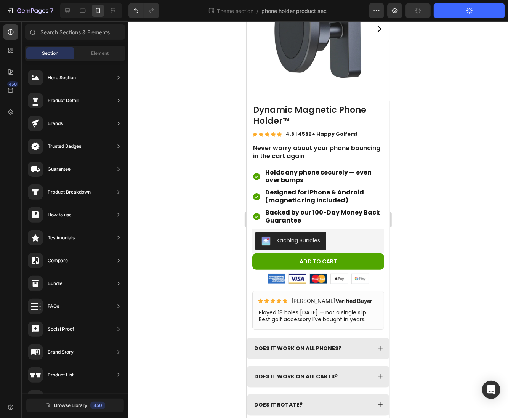
click at [429, 194] on div at bounding box center [317, 219] width 379 height 396
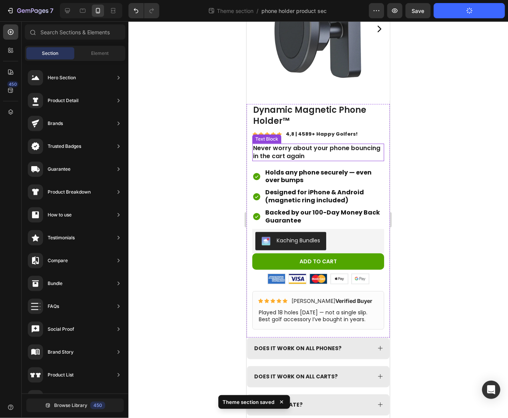
click at [311, 144] on p "Never worry about your phone bouncing in the cart again" at bounding box center [317, 152] width 130 height 16
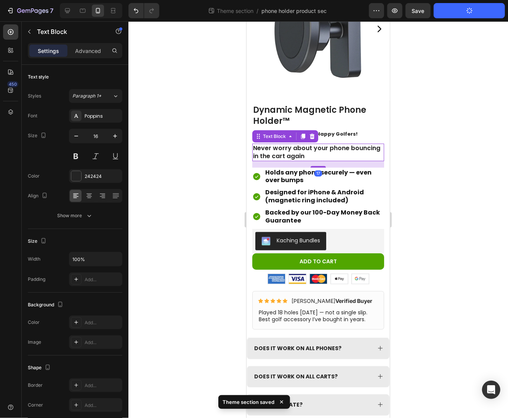
click at [316, 166] on div at bounding box center [317, 167] width 15 height 2
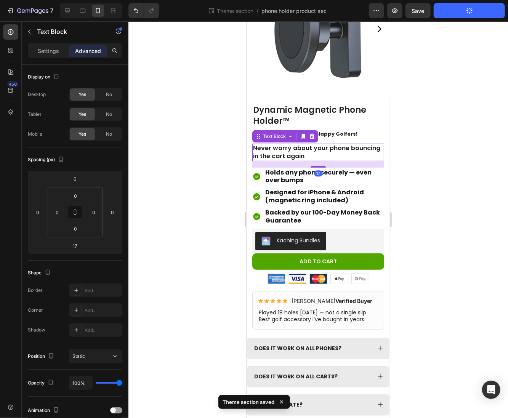
click at [317, 161] on div "17" at bounding box center [318, 164] width 132 height 6
click at [319, 165] on div at bounding box center [317, 166] width 15 height 2
type input "15"
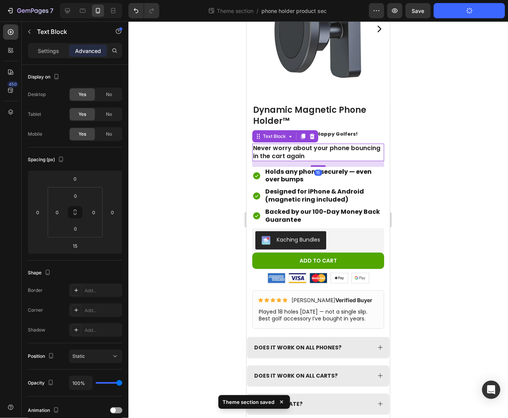
scroll to position [85, 0]
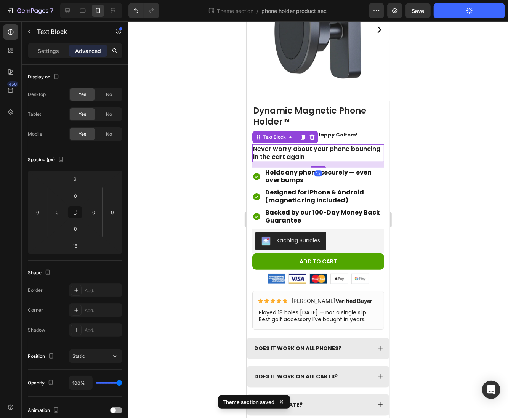
click at [316, 153] on div "Never worry about your phone bouncing in the cart again Text Block 15" at bounding box center [318, 153] width 132 height 18
click at [396, 172] on div at bounding box center [317, 219] width 379 height 396
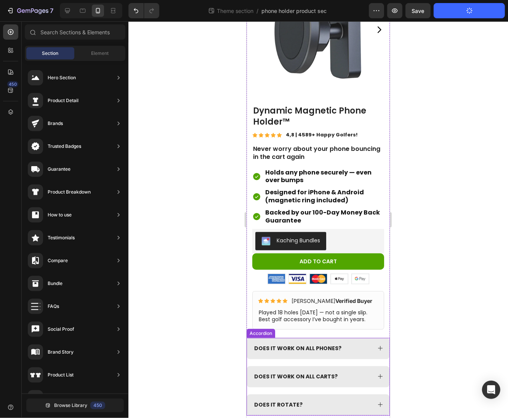
click at [291, 360] on div "DOES IT WORK ON ALL PHONES? DOES IT WORK ON ALL CARTS? DOES IT ROTATE?" at bounding box center [317, 376] width 143 height 78
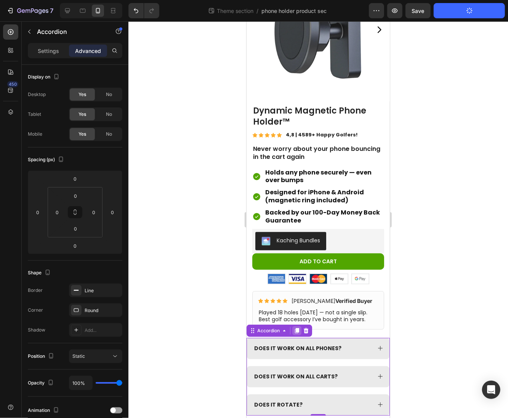
click at [295, 330] on icon at bounding box center [296, 329] width 4 height 5
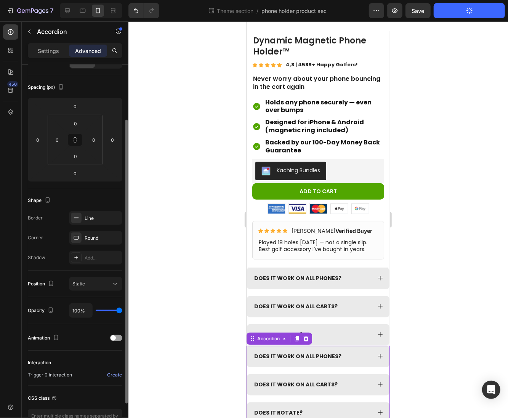
scroll to position [162, 0]
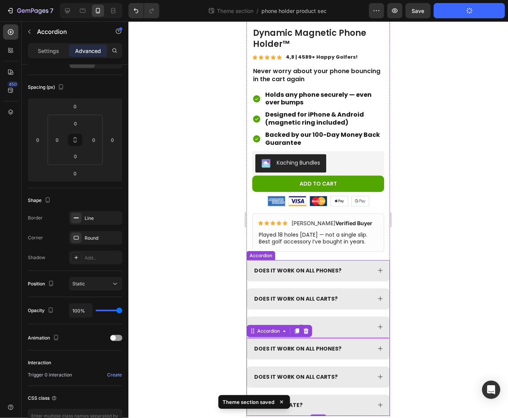
click at [298, 283] on div "DOES IT WORK ON ALL PHONES? DOES IT WORK ON ALL CARTS? DOES IT ROTATE?" at bounding box center [317, 299] width 143 height 78
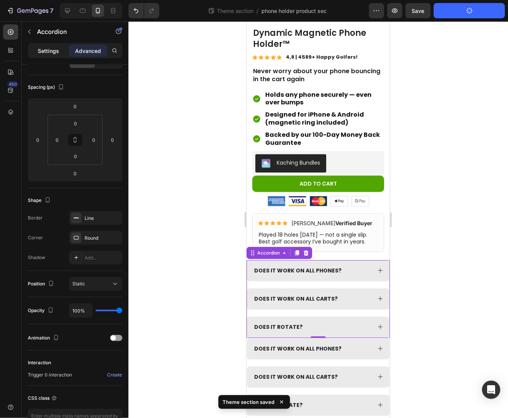
click at [50, 47] on p "Settings" at bounding box center [48, 51] width 21 height 8
type input "18"
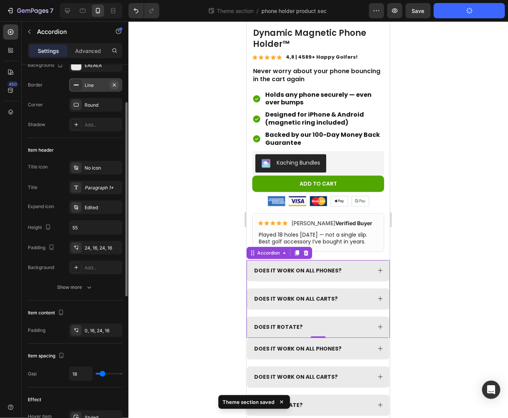
scroll to position [0, 0]
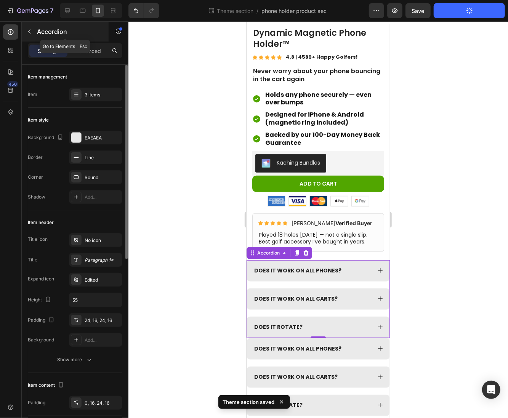
click at [88, 36] on p "Accordion" at bounding box center [69, 31] width 65 height 9
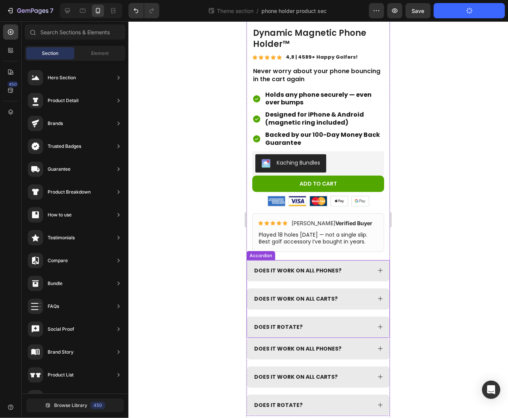
click at [275, 282] on div "DOES IT WORK ON ALL PHONES? DOES IT WORK ON ALL CARTS? DOES IT ROTATE?" at bounding box center [317, 299] width 143 height 78
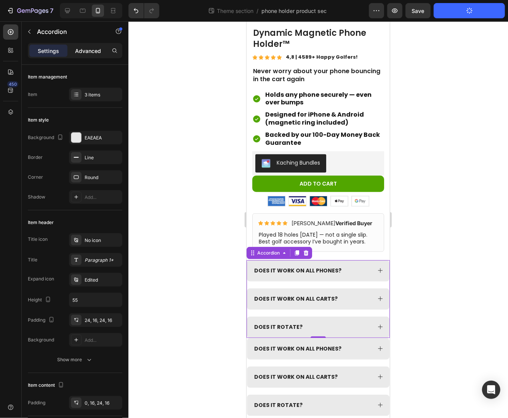
click at [89, 48] on p "Advanced" at bounding box center [88, 51] width 26 height 8
type input "100%"
type input "100"
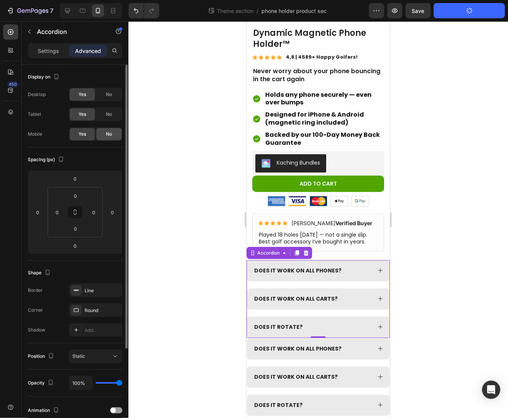
click at [105, 133] on div "No" at bounding box center [108, 134] width 25 height 12
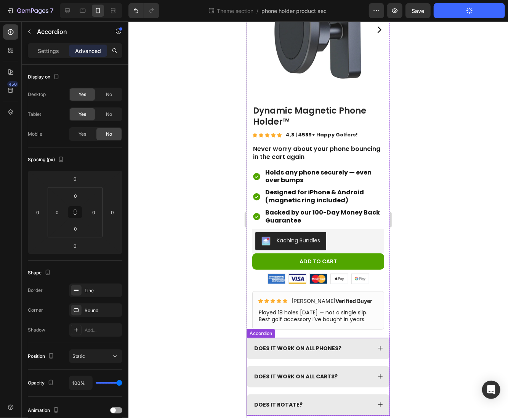
click at [286, 359] on div "DOES IT WORK ON ALL PHONES? DOES IT WORK ON ALL CARTS? DOES IT ROTATE?" at bounding box center [317, 376] width 143 height 78
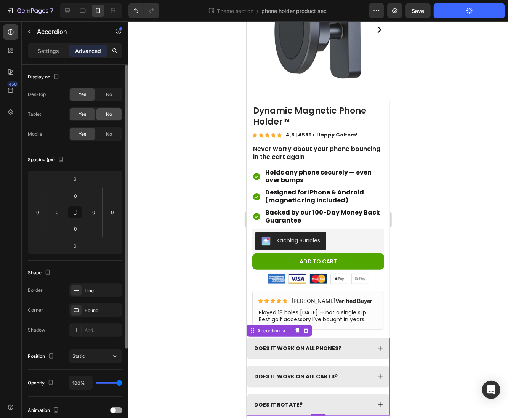
click at [108, 115] on span "No" at bounding box center [109, 114] width 6 height 7
click at [109, 89] on div "No" at bounding box center [108, 94] width 25 height 12
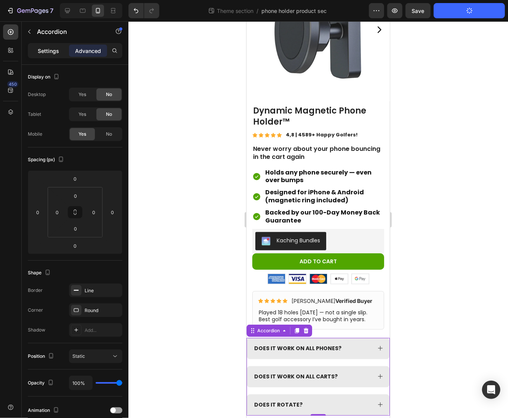
click at [40, 48] on p "Settings" at bounding box center [48, 51] width 21 height 8
type input "18"
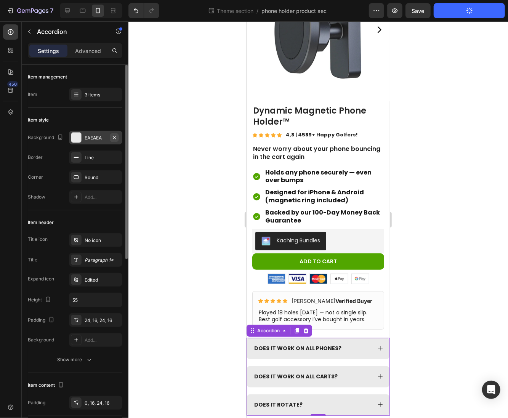
click at [117, 137] on button "button" at bounding box center [114, 137] width 9 height 9
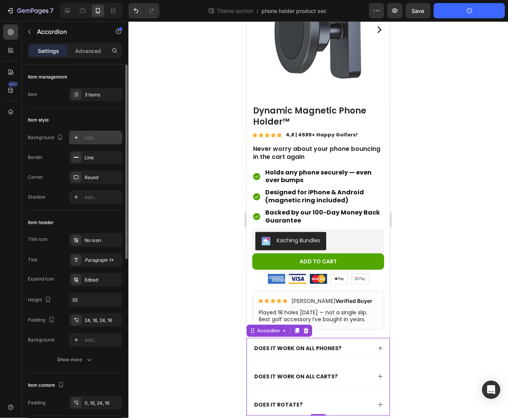
click at [415, 290] on div at bounding box center [317, 219] width 379 height 396
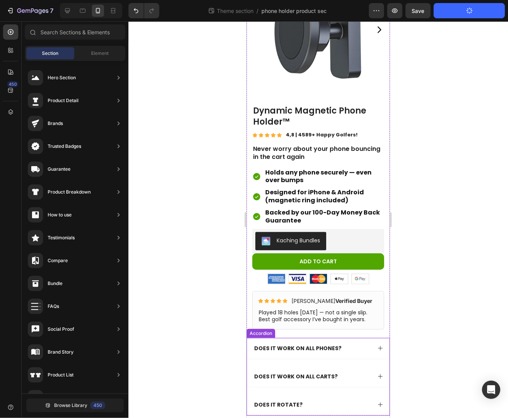
click at [377, 345] on icon at bounding box center [380, 348] width 6 height 6
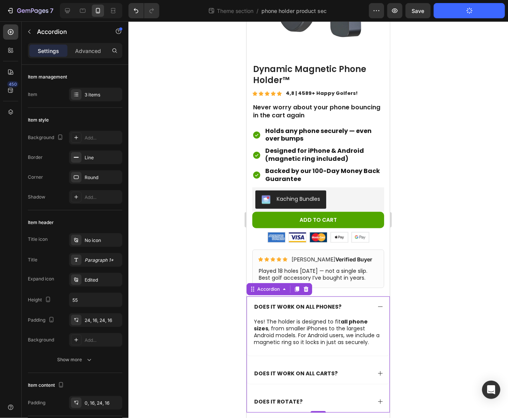
click at [365, 303] on div "DOES IT WORK ON ALL PHONES?" at bounding box center [317, 306] width 142 height 21
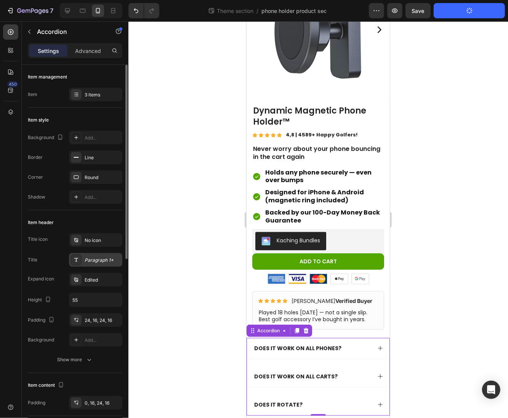
click at [100, 260] on div "Paragraph 1*" at bounding box center [103, 260] width 36 height 7
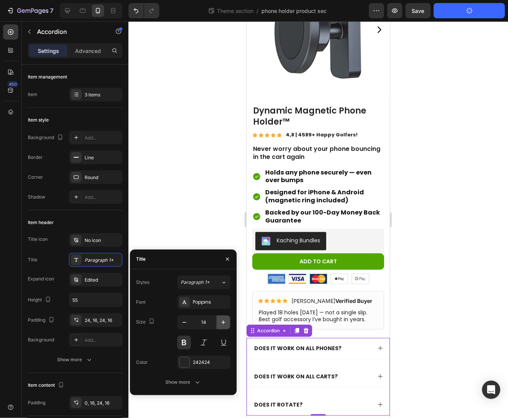
click at [220, 325] on icon "button" at bounding box center [223, 322] width 8 height 8
type input "16"
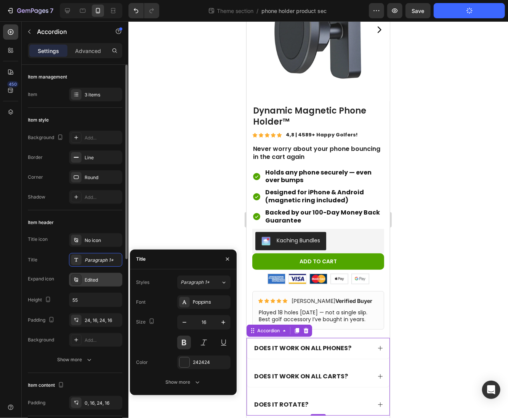
scroll to position [154, 0]
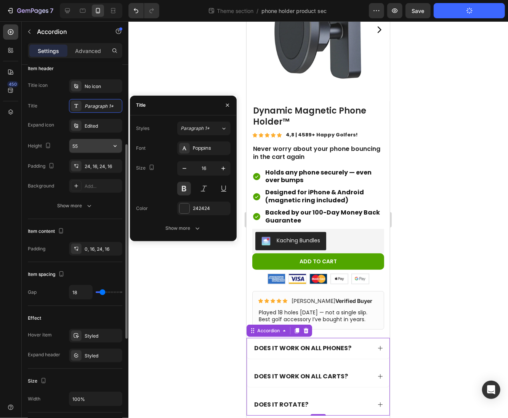
click at [84, 144] on input "55" at bounding box center [95, 146] width 53 height 14
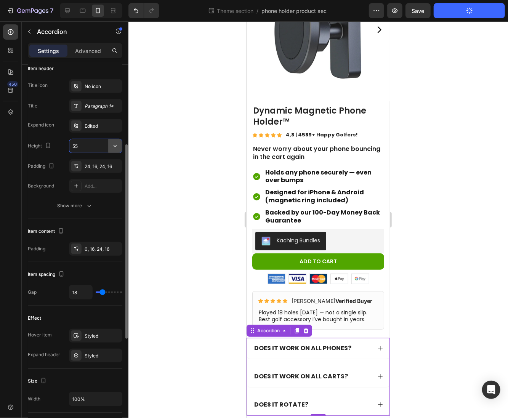
click at [110, 148] on button "button" at bounding box center [115, 146] width 14 height 14
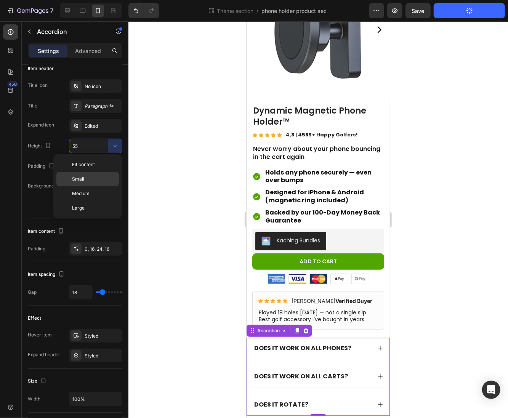
click at [103, 180] on p "Small" at bounding box center [93, 179] width 43 height 7
type input "32"
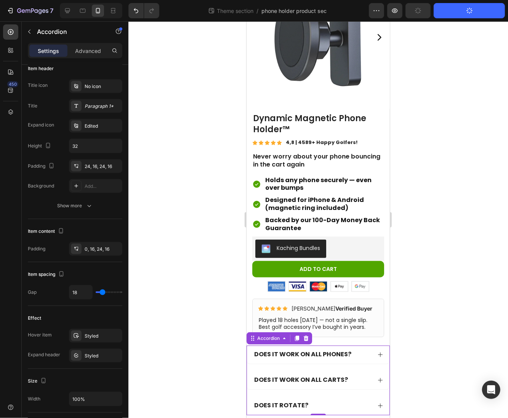
click at [452, 216] on div at bounding box center [317, 219] width 379 height 396
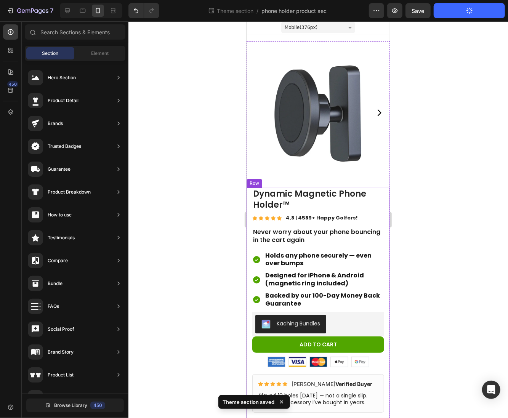
scroll to position [0, 0]
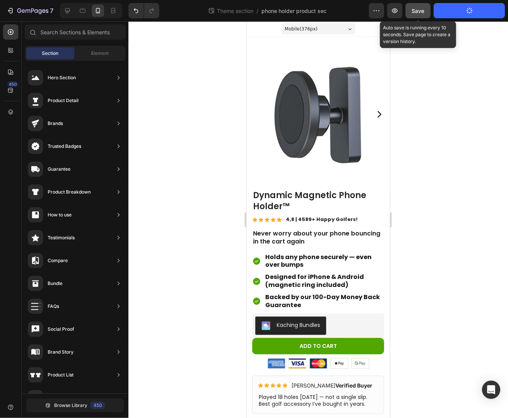
click at [422, 9] on span "Save" at bounding box center [418, 11] width 13 height 6
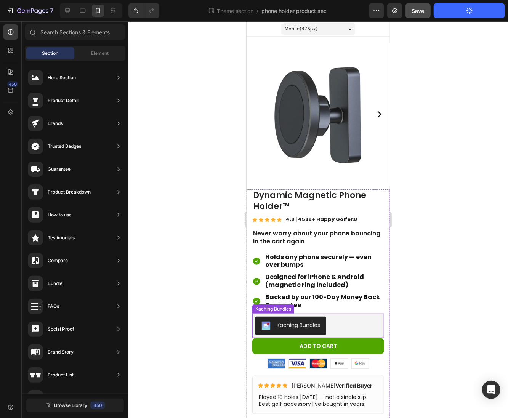
click at [356, 316] on div "Kaching Bundles" at bounding box center [318, 325] width 126 height 18
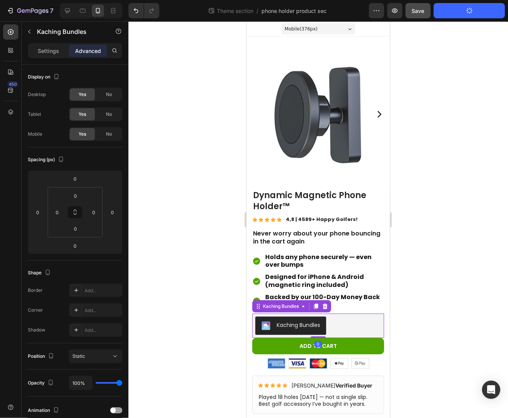
click at [319, 327] on div "Kaching Bundles" at bounding box center [318, 325] width 132 height 24
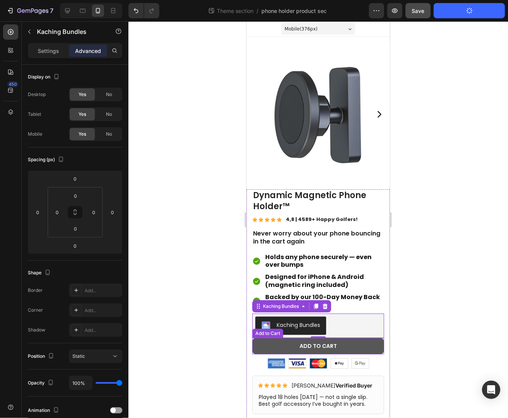
click at [338, 337] on button "Add to cart" at bounding box center [318, 345] width 132 height 16
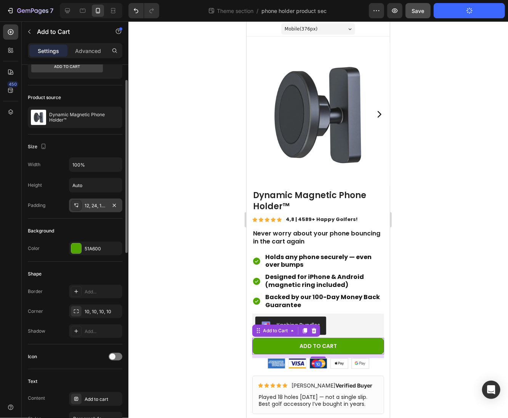
scroll to position [35, 0]
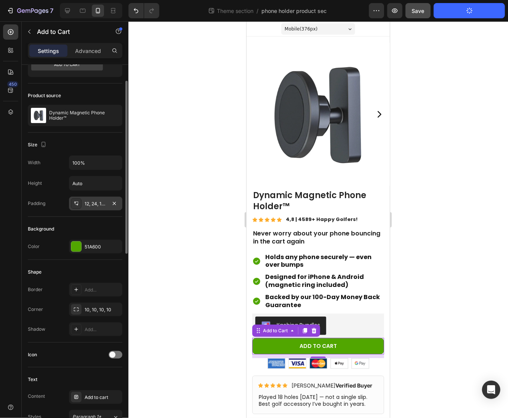
click at [89, 201] on div "12, 24, 12, 24" at bounding box center [96, 203] width 22 height 7
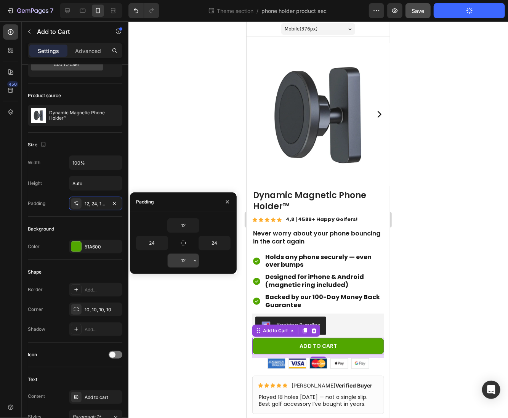
click at [192, 261] on icon "button" at bounding box center [195, 260] width 6 height 6
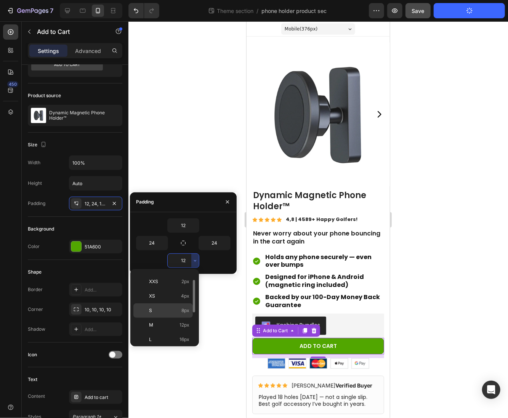
scroll to position [14, 0]
click at [173, 338] on p "L 16px" at bounding box center [169, 337] width 40 height 7
type input "16"
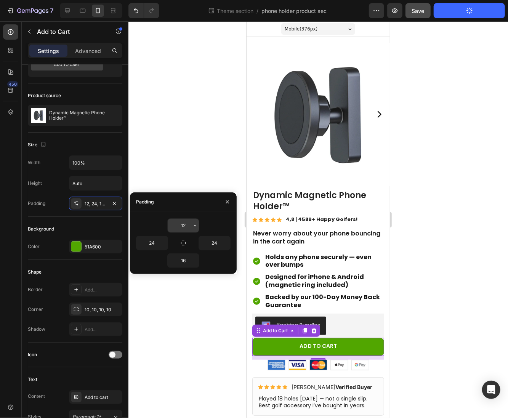
click at [194, 227] on icon "button" at bounding box center [195, 225] width 6 height 6
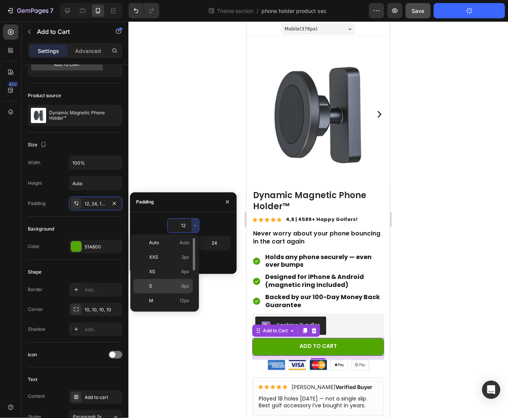
scroll to position [17, 0]
click at [169, 297] on p "L 16px" at bounding box center [169, 300] width 40 height 7
type input "16"
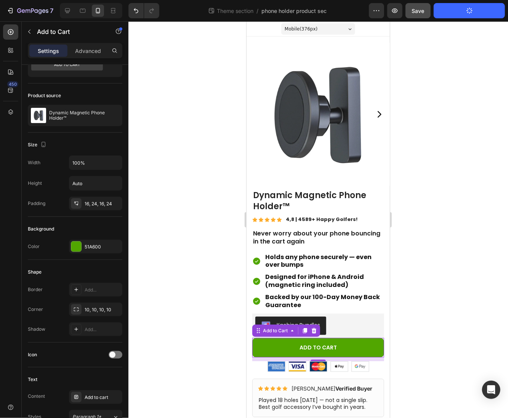
click at [418, 304] on div at bounding box center [317, 219] width 379 height 396
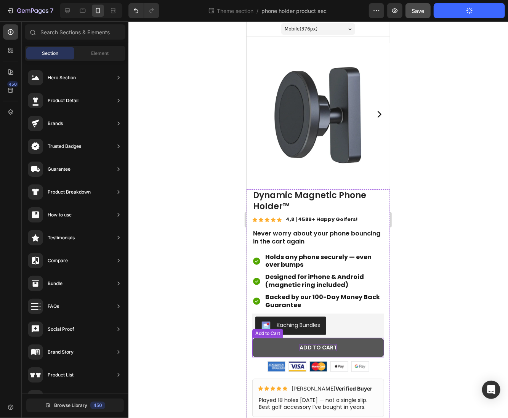
click at [324, 343] on div "Add to cart" at bounding box center [317, 346] width 37 height 7
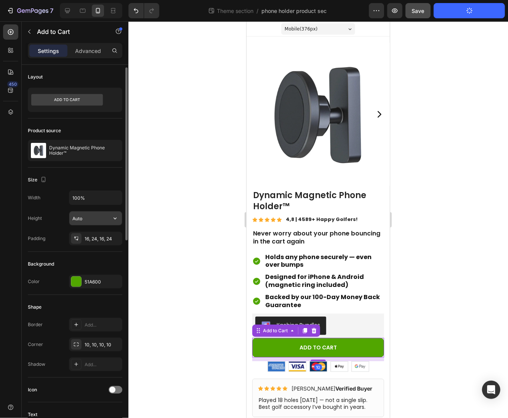
scroll to position [282, 0]
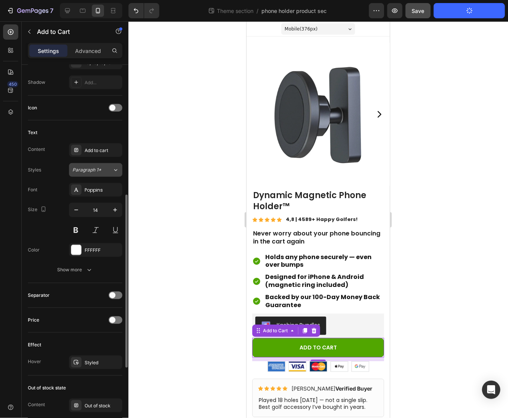
click at [104, 172] on button "Paragraph 1*" at bounding box center [95, 170] width 53 height 14
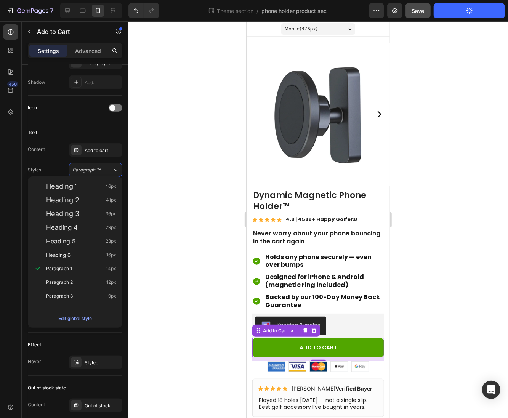
click at [156, 176] on div at bounding box center [317, 219] width 379 height 396
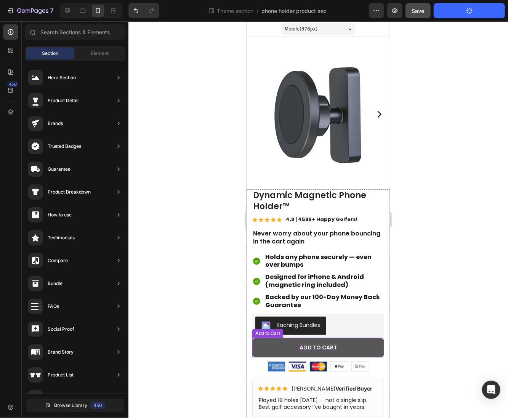
click at [305, 343] on div "Add to cart" at bounding box center [317, 346] width 37 height 7
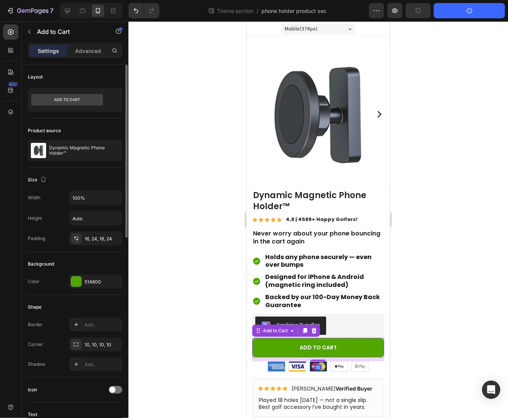
scroll to position [162, 0]
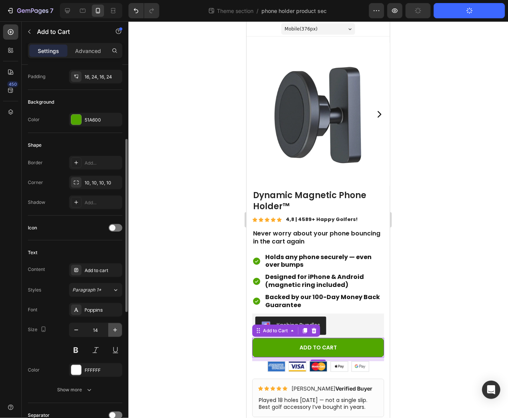
click at [115, 326] on icon "button" at bounding box center [115, 330] width 8 height 8
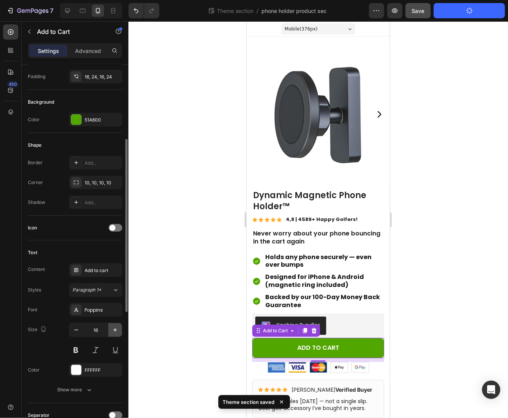
click at [115, 326] on icon "button" at bounding box center [115, 330] width 8 height 8
type input "19"
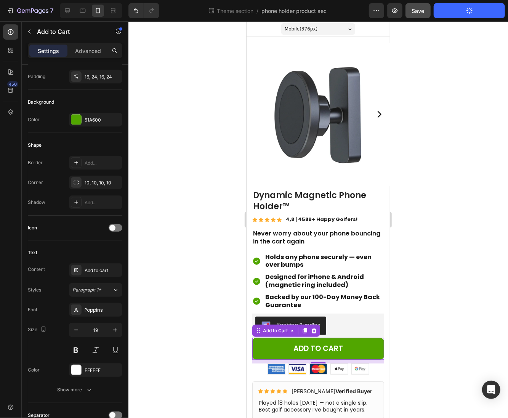
click at [412, 287] on div at bounding box center [317, 219] width 379 height 396
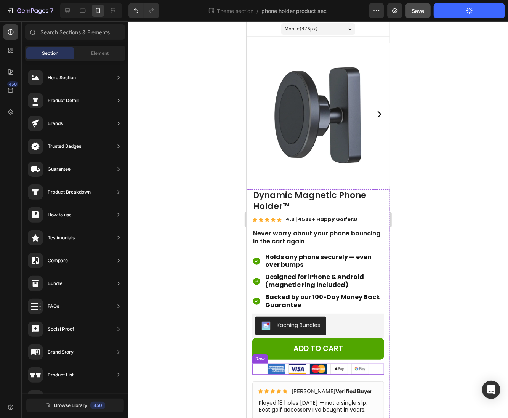
click at [371, 363] on div "Image Image Image Image Image Row" at bounding box center [318, 368] width 132 height 11
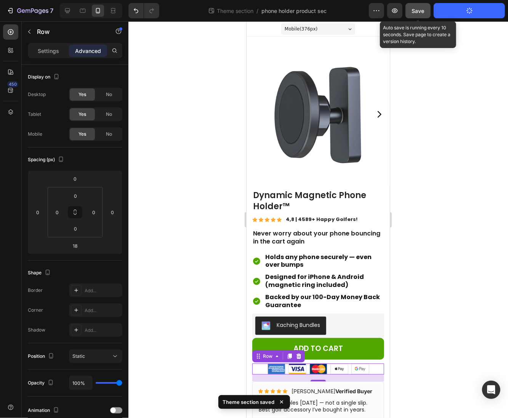
click at [422, 10] on span "Save" at bounding box center [418, 11] width 13 height 6
click at [503, 227] on div at bounding box center [317, 219] width 379 height 396
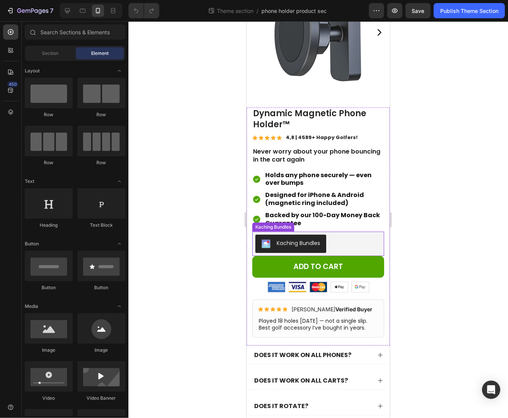
scroll to position [82, 0]
click at [346, 239] on div "Kaching Bundles" at bounding box center [318, 243] width 126 height 18
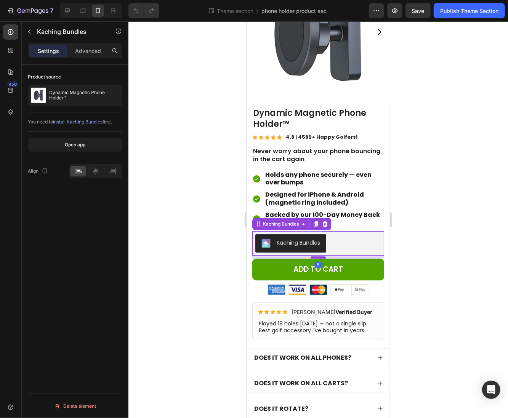
click at [321, 256] on div at bounding box center [317, 257] width 15 height 2
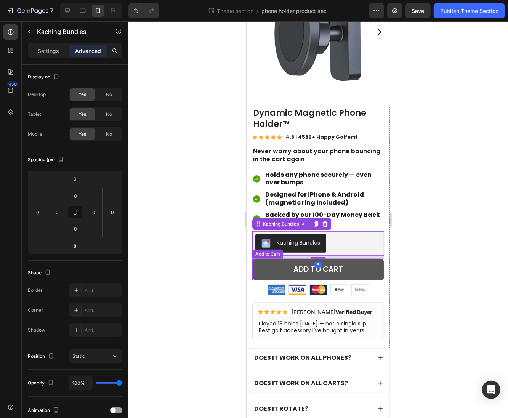
click at [346, 260] on button "Add to cart" at bounding box center [318, 269] width 132 height 22
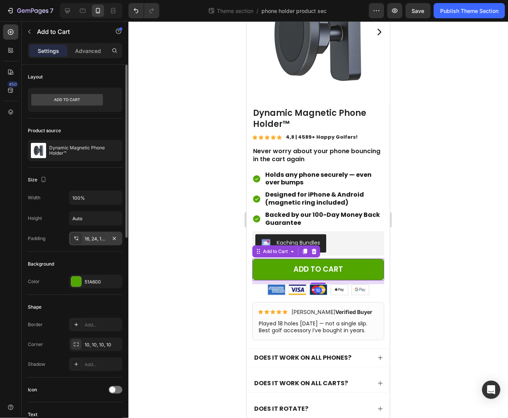
click at [104, 239] on div "16, 24, 16, 24" at bounding box center [96, 238] width 22 height 7
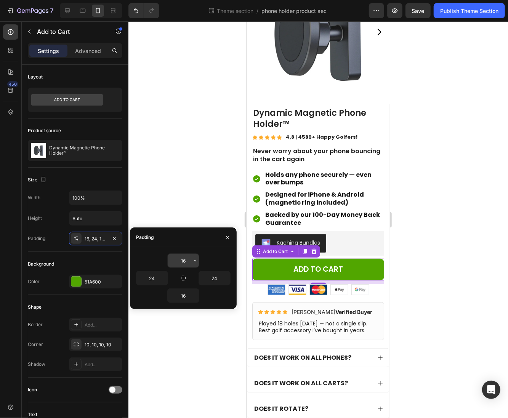
click at [181, 262] on input "16" at bounding box center [183, 261] width 31 height 14
type input "15"
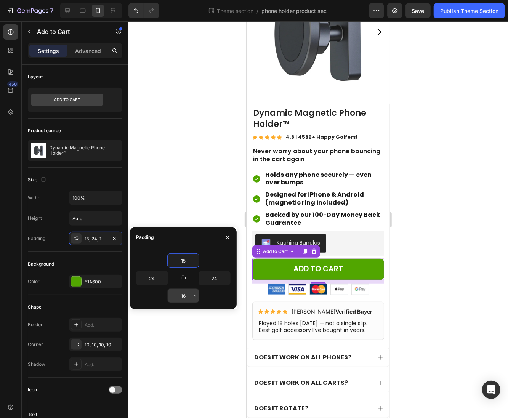
click at [187, 297] on input "16" at bounding box center [183, 296] width 31 height 14
type input "15"
click at [445, 264] on div at bounding box center [317, 219] width 379 height 396
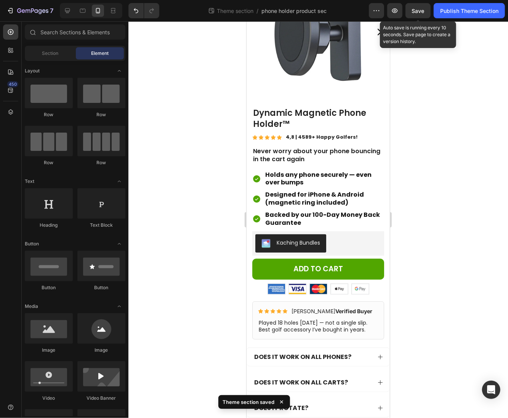
drag, startPoint x: 424, startPoint y: 14, endPoint x: 431, endPoint y: 18, distance: 8.0
click at [424, 14] on div "Save" at bounding box center [418, 11] width 13 height 8
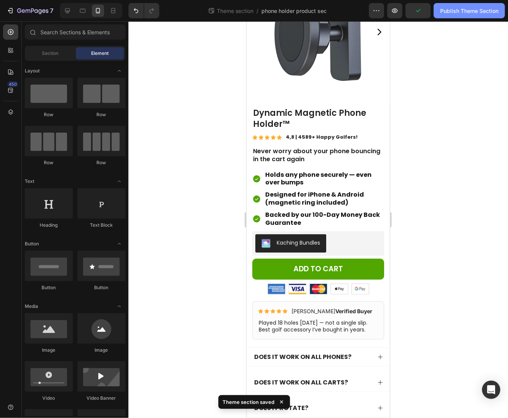
click at [456, 15] on button "Publish Theme Section" at bounding box center [468, 10] width 71 height 15
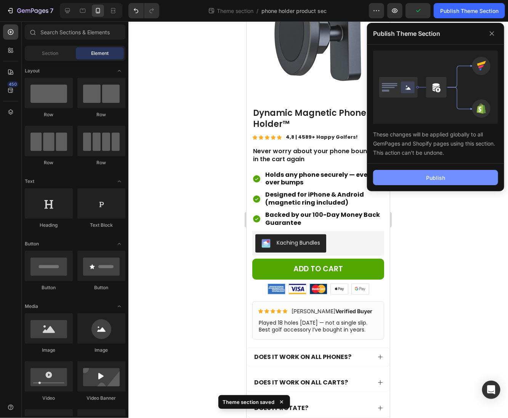
click at [434, 174] on div "Publish" at bounding box center [435, 178] width 19 height 8
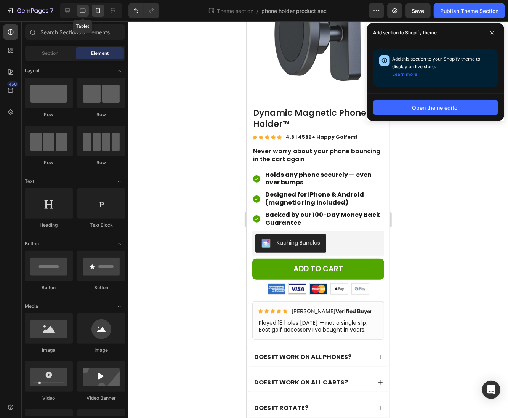
click at [84, 13] on icon at bounding box center [83, 11] width 6 height 4
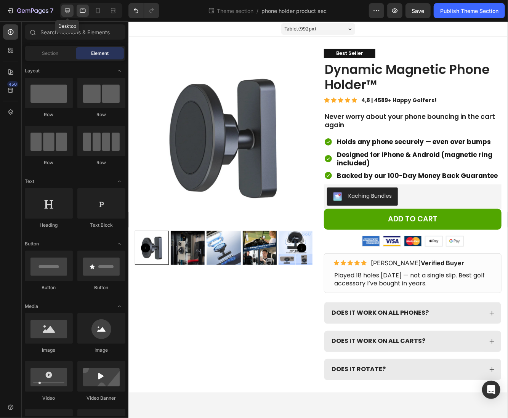
click at [65, 12] on icon at bounding box center [68, 11] width 8 height 8
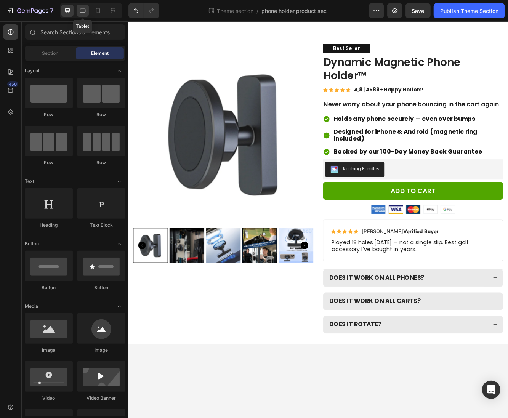
click at [86, 14] on icon at bounding box center [83, 11] width 8 height 8
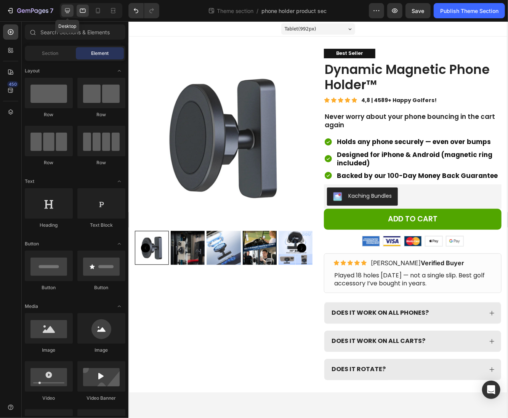
click at [72, 11] on div at bounding box center [67, 11] width 12 height 12
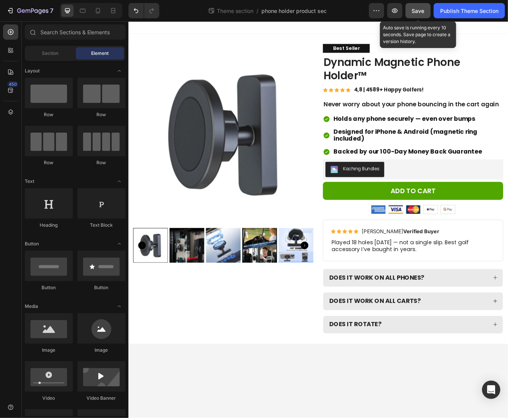
click at [418, 12] on span "Save" at bounding box center [418, 11] width 13 height 6
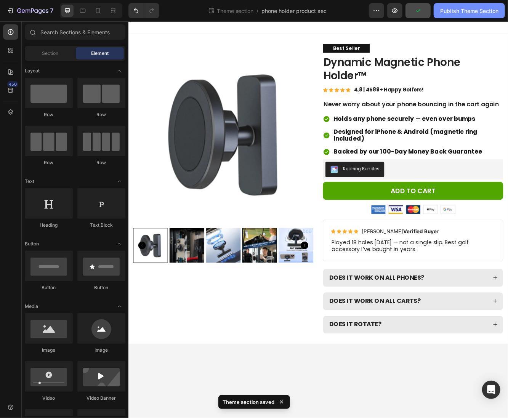
click at [437, 14] on button "Publish Theme Section" at bounding box center [468, 10] width 71 height 15
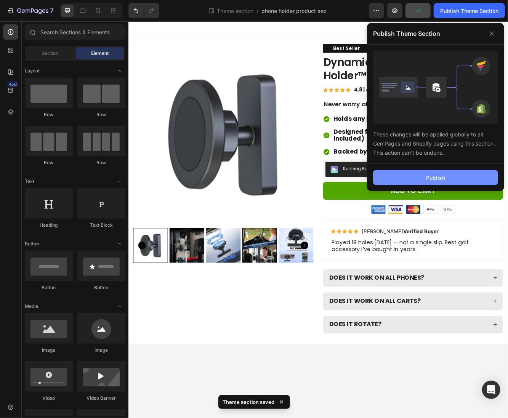
click at [420, 174] on button "Publish" at bounding box center [435, 177] width 125 height 15
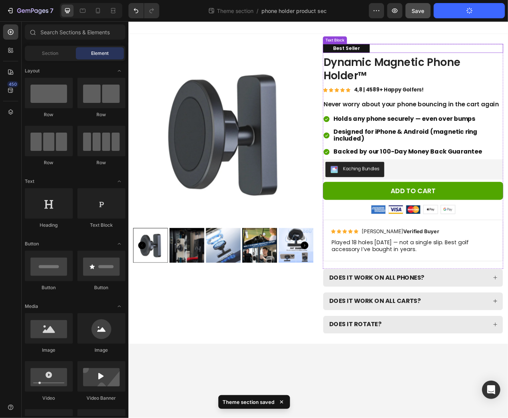
click at [412, 53] on div "Best Seller" at bounding box center [390, 54] width 56 height 11
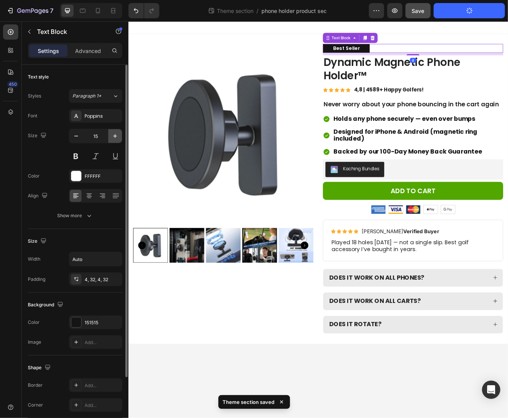
click at [114, 134] on icon "button" at bounding box center [115, 136] width 8 height 8
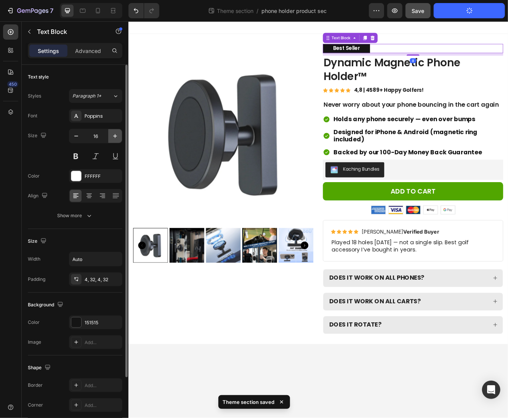
type input "17"
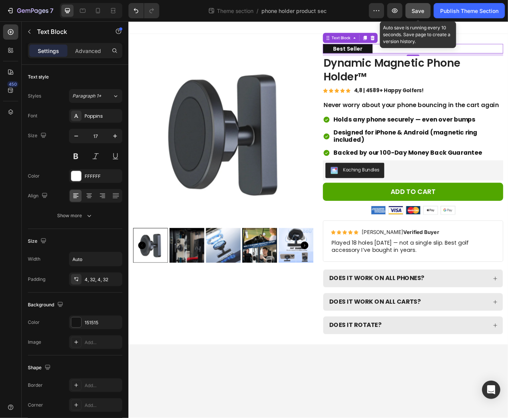
click at [425, 9] on button "Save" at bounding box center [417, 10] width 25 height 15
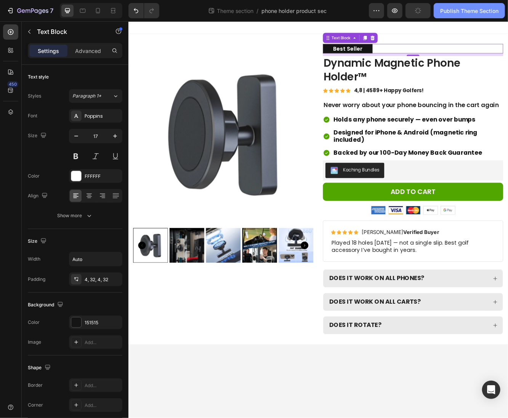
click at [454, 15] on button "Publish Theme Section" at bounding box center [468, 10] width 71 height 15
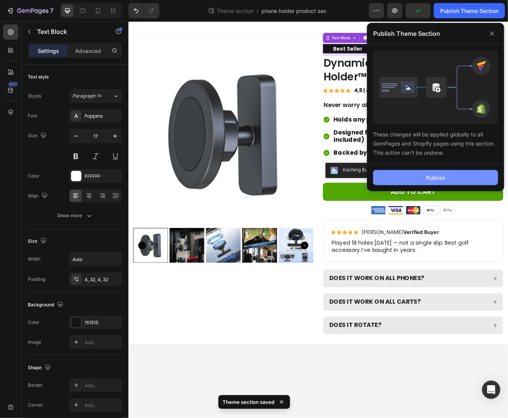
click at [427, 179] on div "Publish" at bounding box center [435, 178] width 19 height 8
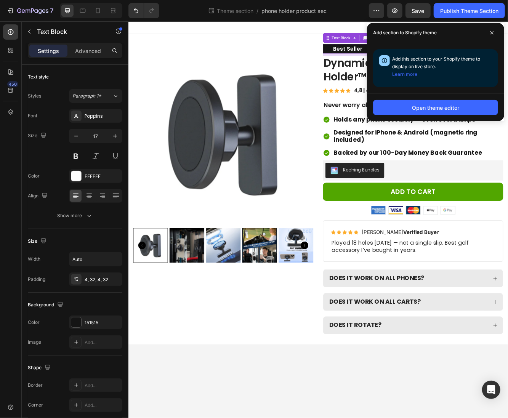
click at [330, 417] on body "Product Images Best Seller Text Block 8 Dynamic Magnetic Phone Holder™ Product …" at bounding box center [356, 259] width 457 height 477
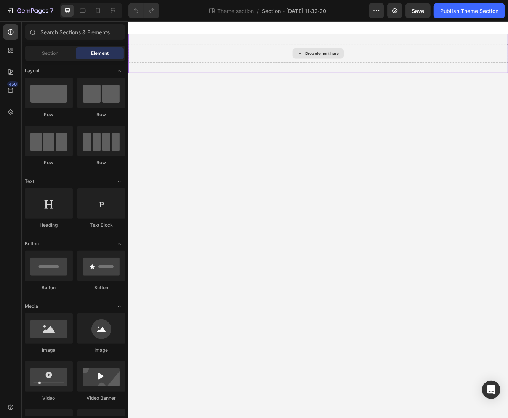
click at [398, 58] on div "Drop element here" at bounding box center [356, 60] width 457 height 23
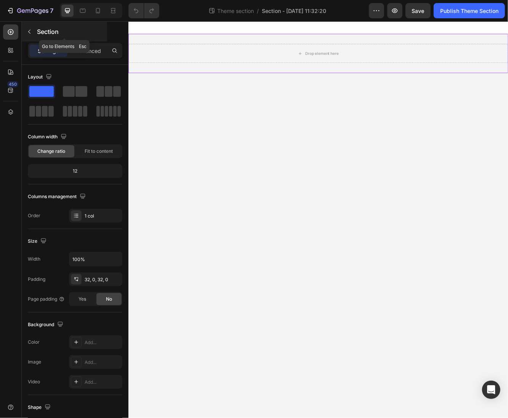
click at [24, 29] on button "button" at bounding box center [29, 32] width 12 height 12
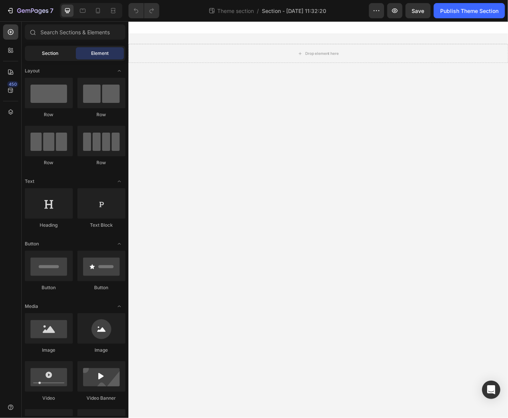
click at [36, 48] on div "Section" at bounding box center [50, 53] width 48 height 12
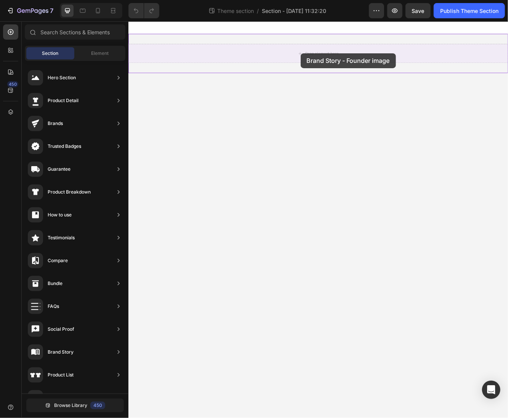
drag, startPoint x: 306, startPoint y: 227, endPoint x: 335, endPoint y: 60, distance: 169.9
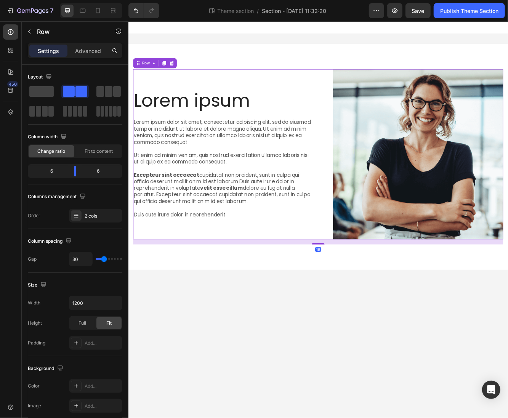
click at [348, 84] on div "Lorem ipsum Heading Lorem ipsum dolor sit amet, consectetur adipiscing elit, se…" at bounding box center [242, 181] width 217 height 205
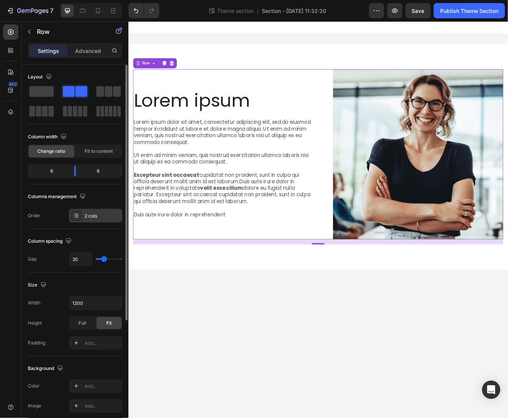
click at [86, 219] on div "2 cols" at bounding box center [95, 216] width 53 height 14
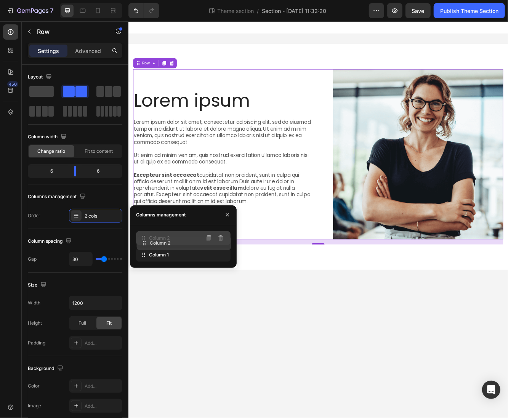
drag, startPoint x: 137, startPoint y: 251, endPoint x: 137, endPoint y: 235, distance: 15.6
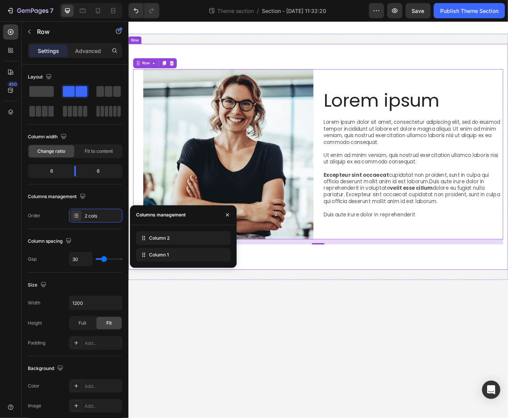
click at [458, 73] on div "Lorem ipsum Heading Lorem ipsum dolor sit amet, consectetur adipiscing elit, se…" at bounding box center [356, 185] width 457 height 272
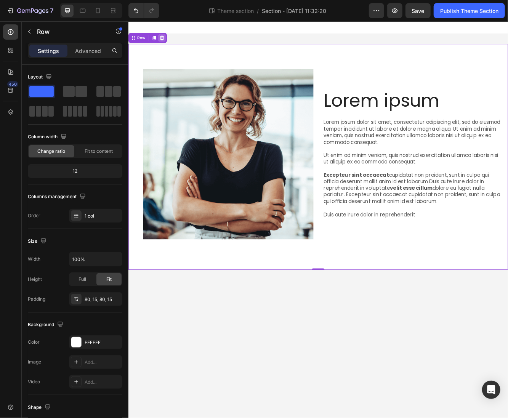
click at [166, 43] on icon at bounding box center [168, 41] width 6 height 6
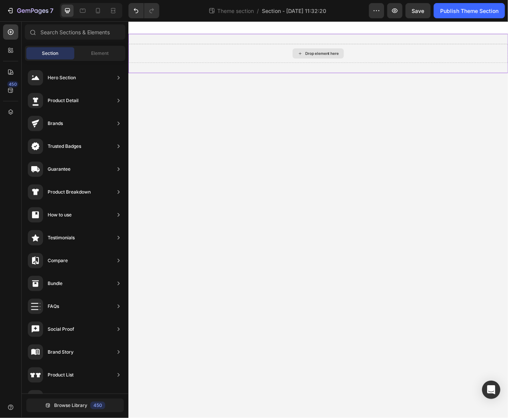
click at [331, 63] on div "Drop element here" at bounding box center [357, 60] width 62 height 12
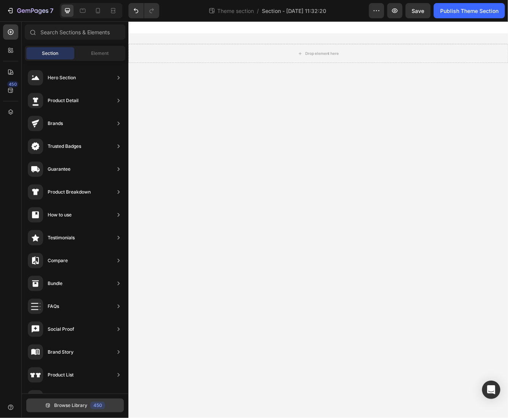
click at [82, 402] on span "Browse Library" at bounding box center [70, 405] width 33 height 7
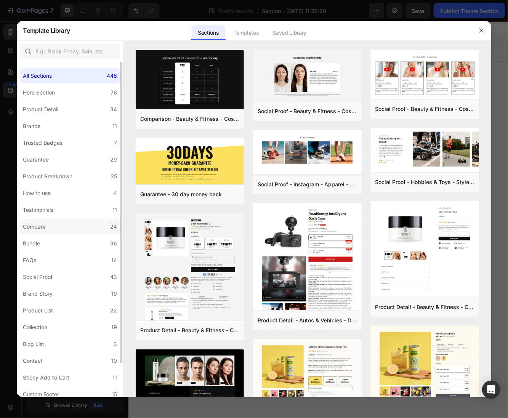
click at [54, 224] on label "Compare 24" at bounding box center [70, 226] width 100 height 15
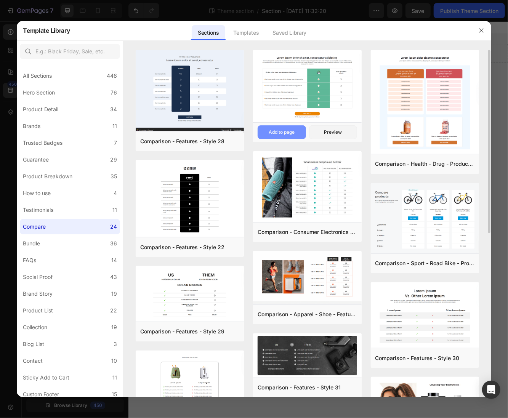
click at [275, 133] on div "Add to page" at bounding box center [281, 132] width 26 height 7
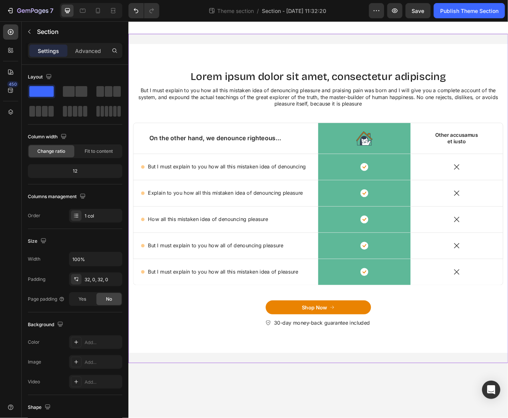
click at [232, 47] on div "Lorem ipsum dolor sit amet, consectetur adipiscing Heading But I must explain t…" at bounding box center [356, 235] width 457 height 396
click at [90, 51] on p "Advanced" at bounding box center [88, 51] width 26 height 8
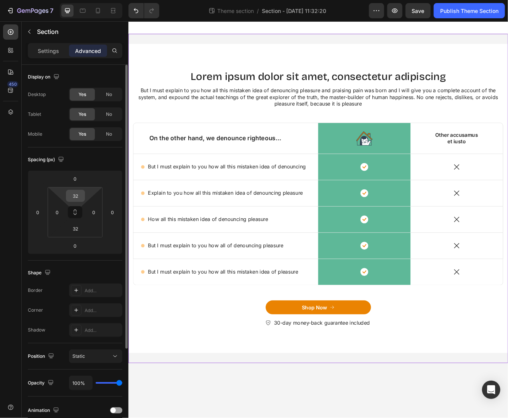
click at [83, 198] on input "32" at bounding box center [75, 195] width 15 height 11
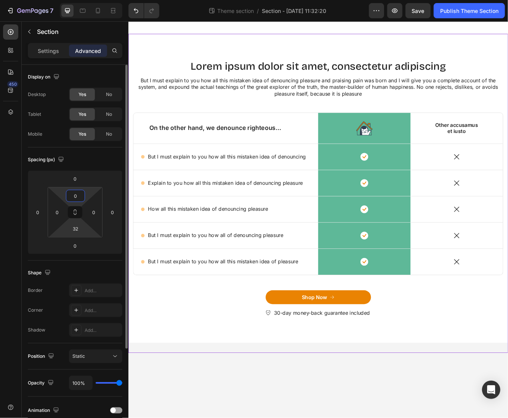
type input "0"
click at [85, 0] on html "7 Theme section / Section - [DATE] 11:32:20 Preview Save Publish Theme Section …" at bounding box center [254, 0] width 508 height 0
click at [83, 227] on div "2" at bounding box center [75, 228] width 19 height 12
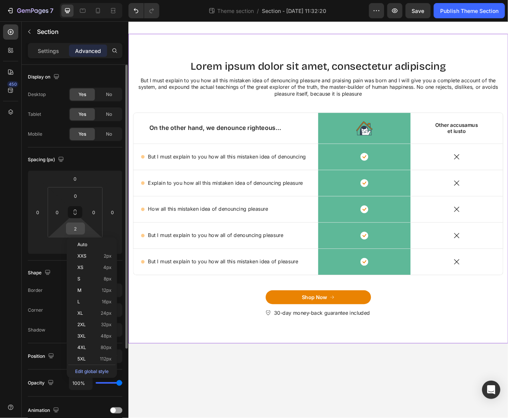
click at [80, 226] on input "2" at bounding box center [75, 228] width 15 height 11
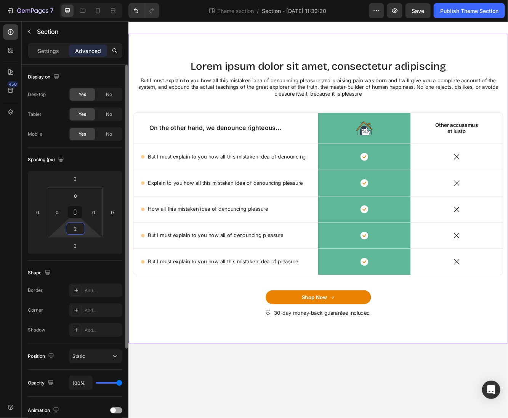
click at [72, 226] on input "2" at bounding box center [75, 228] width 15 height 11
type input "0"
click at [100, 158] on div "Spacing (px)" at bounding box center [75, 159] width 94 height 12
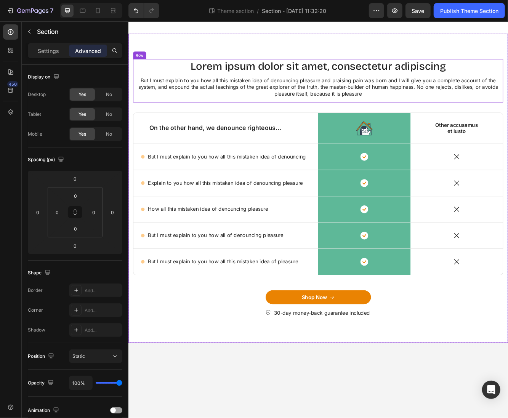
click at [270, 88] on div "But I must explain to you how all this mistaken idea of denouncing pleasure and…" at bounding box center [356, 100] width 445 height 25
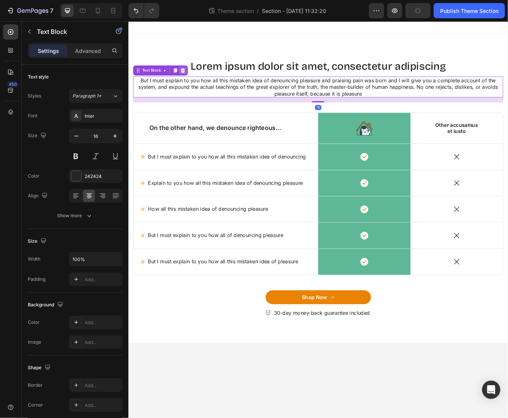
click at [194, 81] on icon at bounding box center [193, 80] width 5 height 5
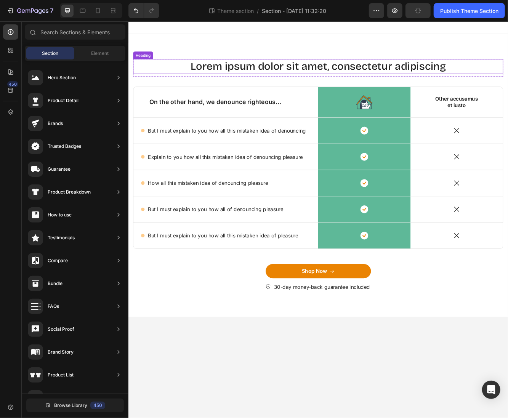
click at [219, 77] on h2 "Lorem ipsum dolor sit amet, consectetur adipiscing" at bounding box center [356, 76] width 445 height 18
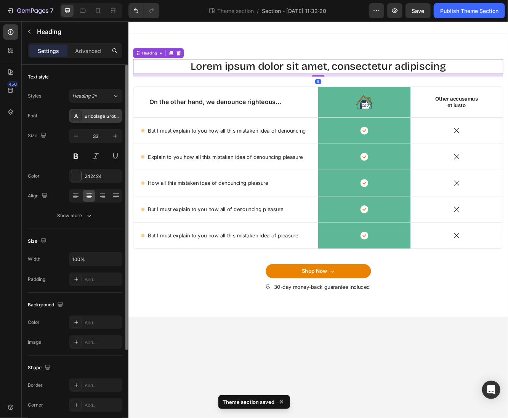
click at [103, 115] on div "Bricolage Grotesque" at bounding box center [103, 116] width 36 height 7
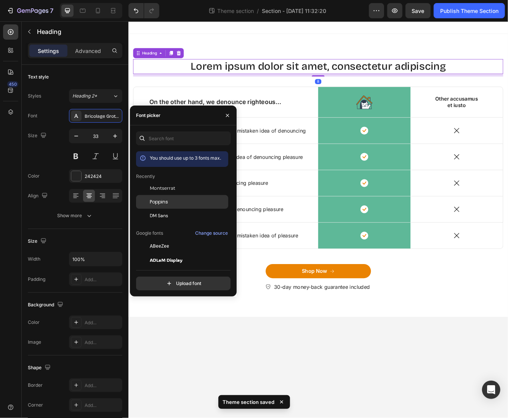
click at [161, 199] on span "Poppins" at bounding box center [159, 201] width 18 height 7
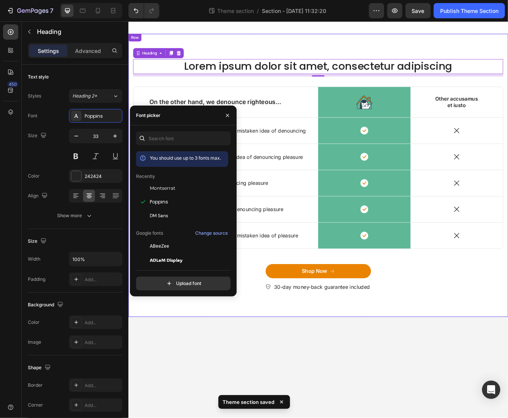
click at [284, 53] on div "Lorem ipsum dolor sit amet, consectetur adipiscing Heading 8 Row On the other h…" at bounding box center [356, 207] width 457 height 341
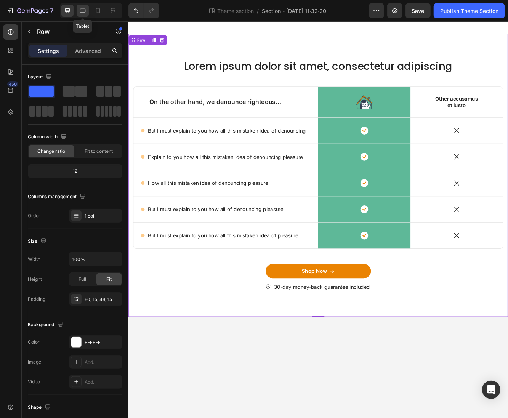
click at [80, 8] on icon at bounding box center [83, 11] width 8 height 8
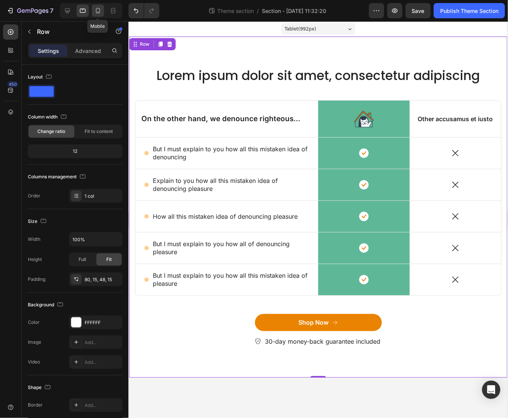
click at [94, 11] on icon at bounding box center [98, 11] width 8 height 8
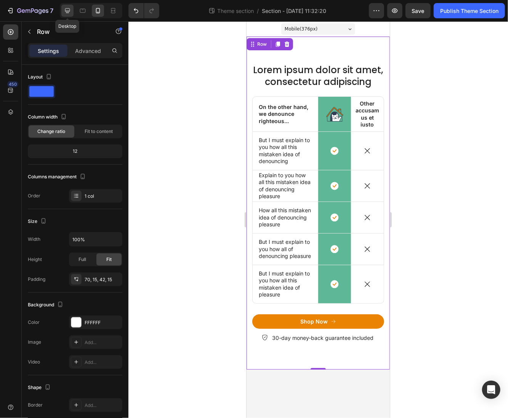
click at [63, 10] on div at bounding box center [67, 11] width 12 height 12
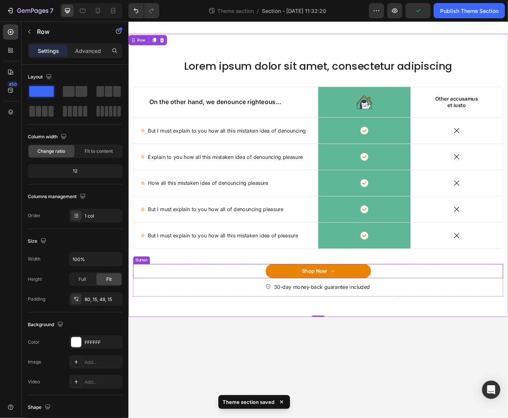
click at [267, 318] on div "Shop Now Button" at bounding box center [356, 322] width 445 height 17
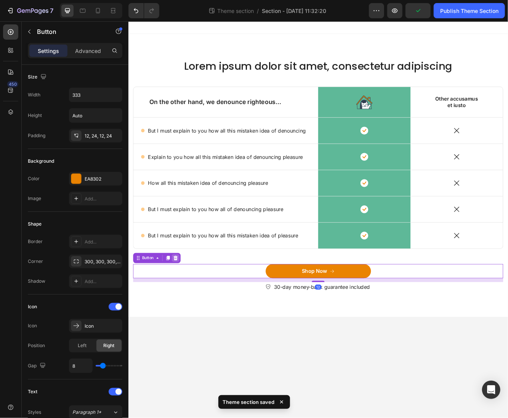
click at [183, 307] on icon at bounding box center [185, 306] width 6 height 6
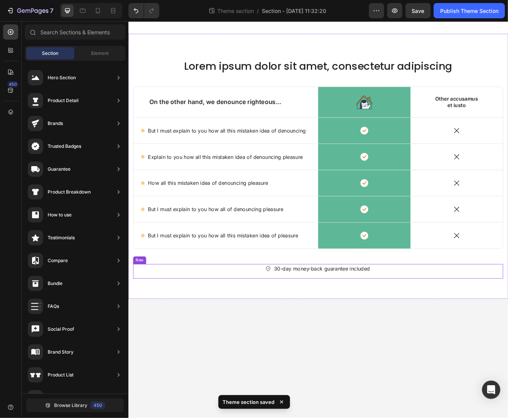
click at [196, 320] on div "30-day money-back guarantee included" at bounding box center [356, 319] width 445 height 11
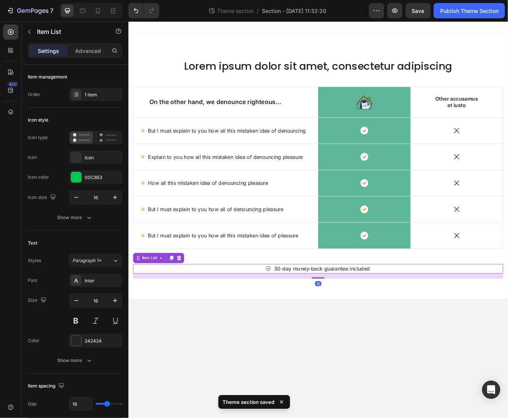
click at [188, 305] on icon at bounding box center [189, 306] width 5 height 5
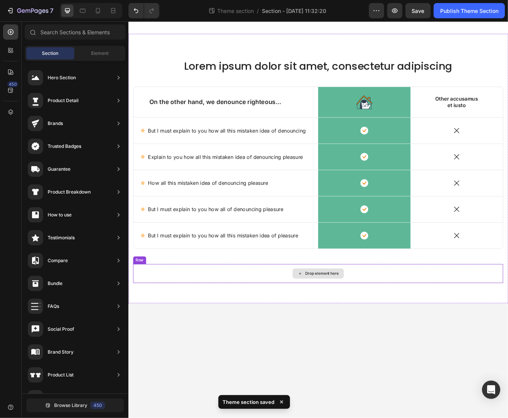
click at [211, 317] on div "Drop element here" at bounding box center [356, 325] width 445 height 23
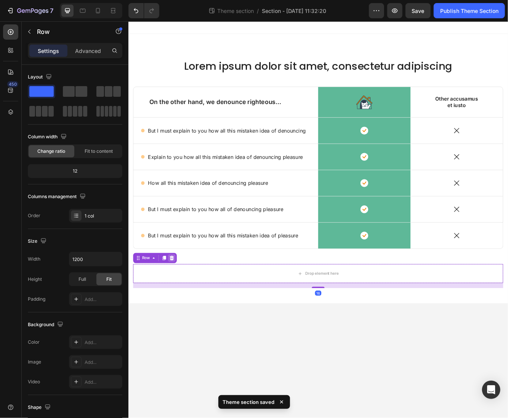
click at [177, 303] on icon at bounding box center [180, 306] width 6 height 6
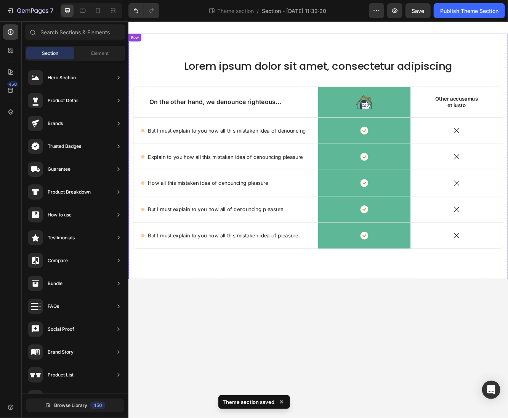
click at [250, 303] on div "Lorem ipsum dolor sit amet, consectetur adipiscing Heading Row On the other han…" at bounding box center [356, 190] width 445 height 247
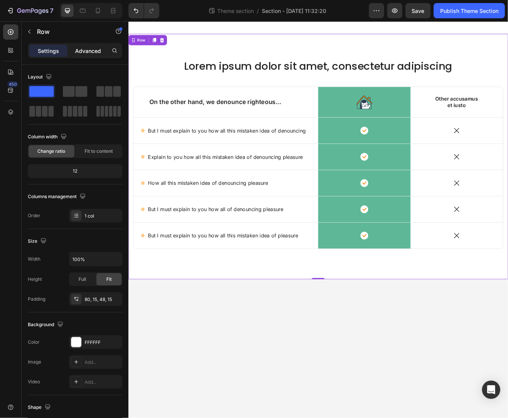
click at [85, 52] on p "Advanced" at bounding box center [88, 51] width 26 height 8
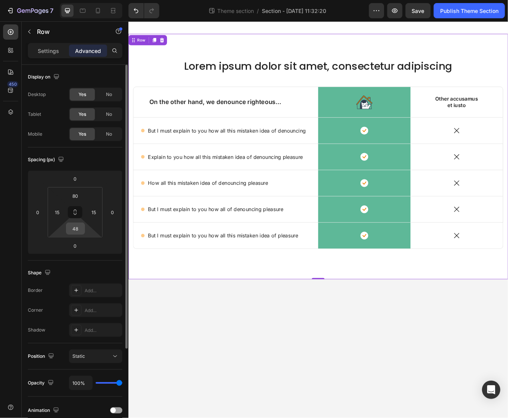
click at [80, 232] on input "48" at bounding box center [75, 228] width 15 height 11
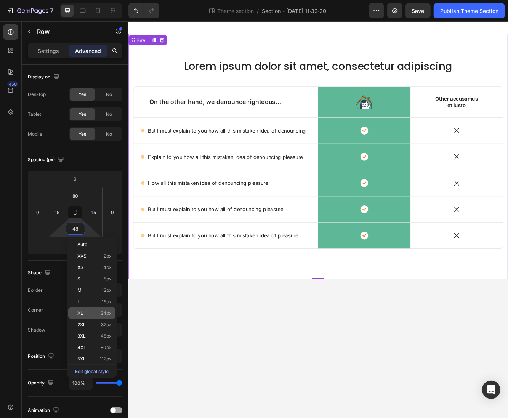
click at [88, 316] on div "XL 24px" at bounding box center [91, 312] width 47 height 11
type input "24"
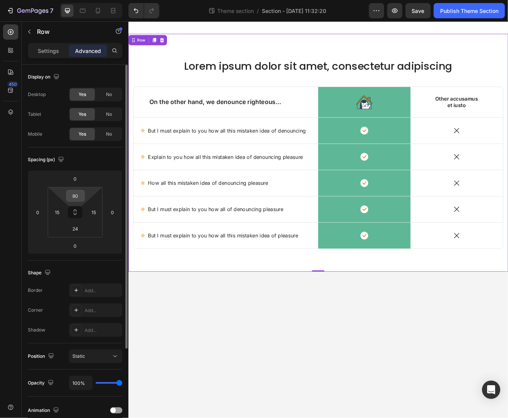
click at [76, 200] on input "80" at bounding box center [75, 195] width 15 height 11
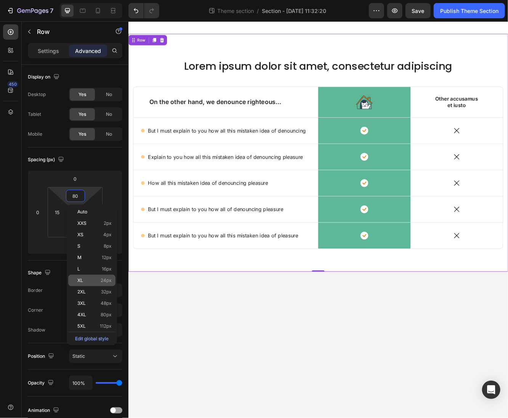
click at [78, 278] on span "XL" at bounding box center [80, 280] width 6 height 5
type input "24"
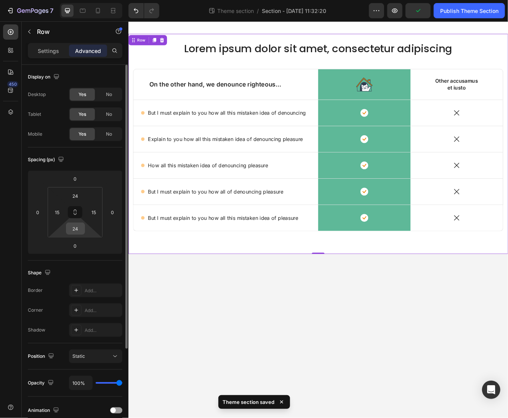
click at [77, 228] on input "24" at bounding box center [75, 228] width 15 height 11
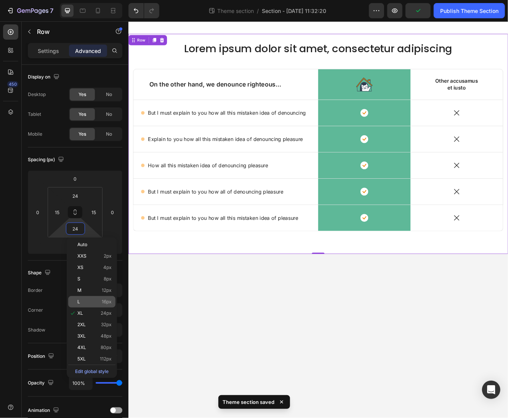
click at [88, 297] on div "L 16px" at bounding box center [91, 301] width 47 height 11
type input "16"
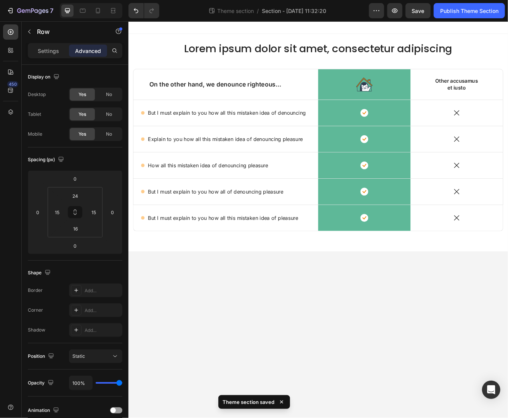
click at [383, 355] on body "Lorem ipsum dolor sit amet, consectetur adipiscing Heading Row On the other han…" at bounding box center [356, 259] width 457 height 477
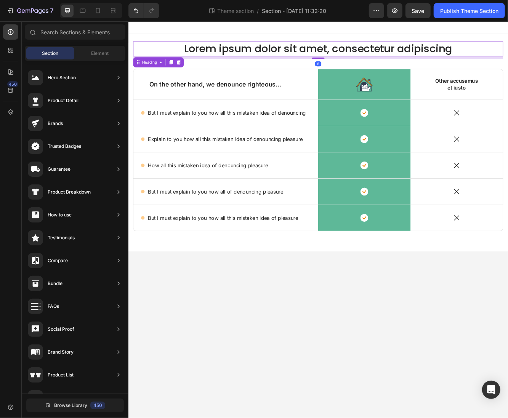
click at [284, 59] on h2 "Lorem ipsum dolor sit amet, consectetur adipiscing" at bounding box center [356, 55] width 445 height 18
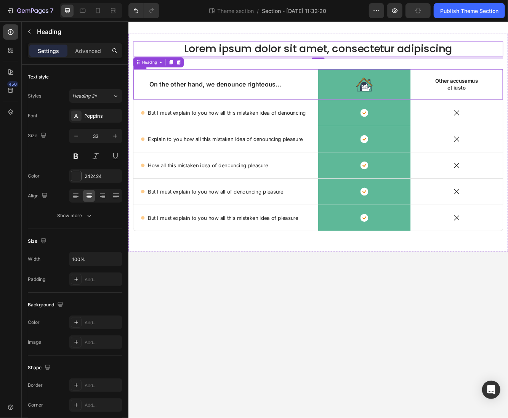
click at [247, 86] on div "On the other hand, we denounce righteous... Text Block" at bounding box center [245, 97] width 222 height 37
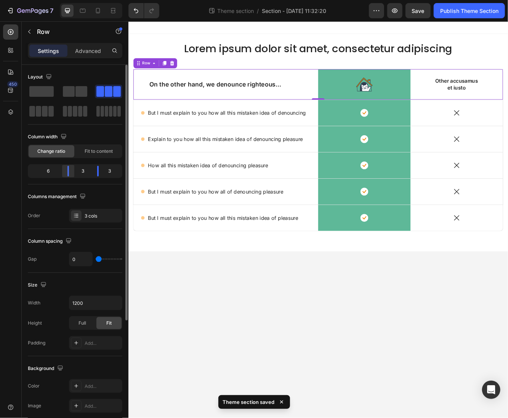
click at [91, 175] on div at bounding box center [98, 171] width 14 height 11
click at [117, 303] on icon "button" at bounding box center [115, 303] width 8 height 8
click at [84, 303] on input "1200" at bounding box center [95, 303] width 53 height 14
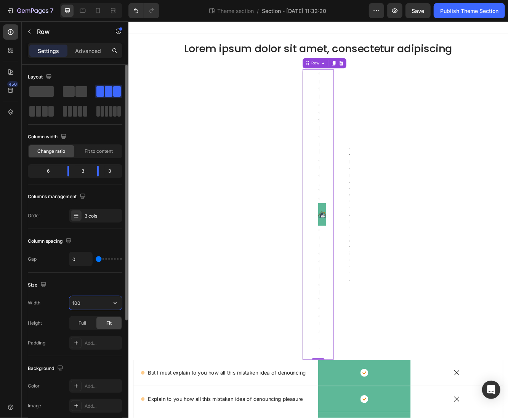
type input "1000"
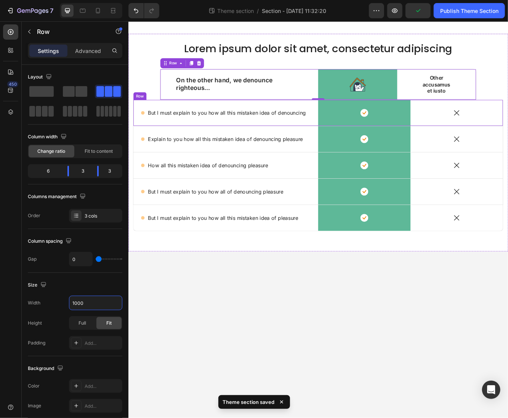
click at [148, 118] on div "Icon But I must explain to you how all this mistaken idea of denouncing Text Bl…" at bounding box center [245, 131] width 222 height 31
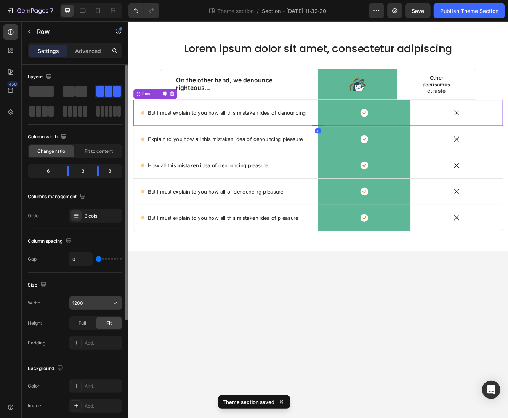
click at [89, 303] on input "1200" at bounding box center [95, 303] width 53 height 14
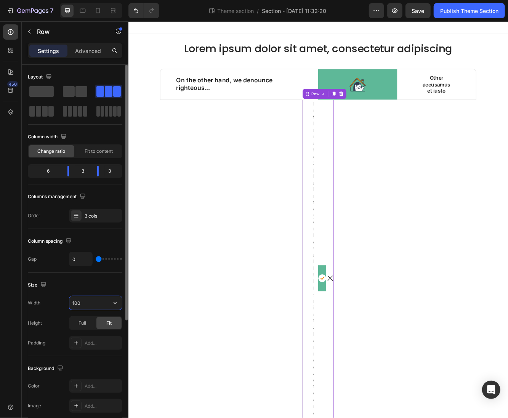
type input "1000"
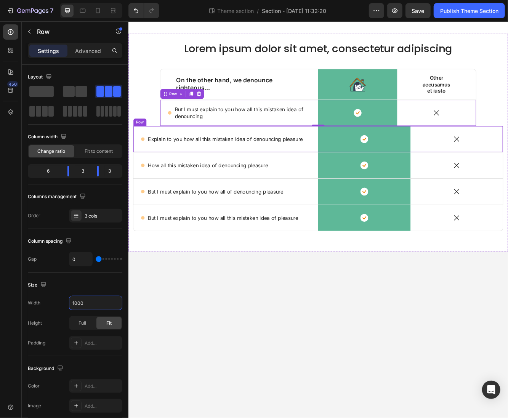
click at [145, 151] on div "Icon Explain to you how all this mistaken idea of denouncing pleasure Text Bloc…" at bounding box center [245, 163] width 222 height 31
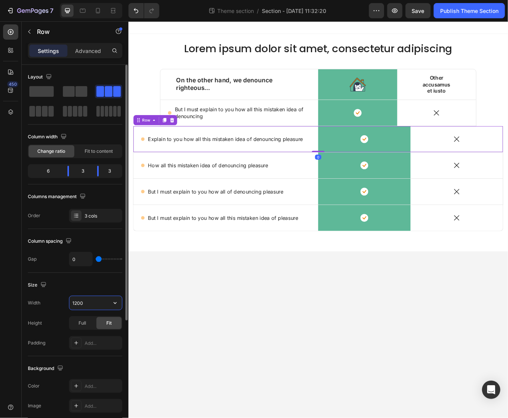
click at [88, 301] on input "1200" at bounding box center [95, 303] width 53 height 14
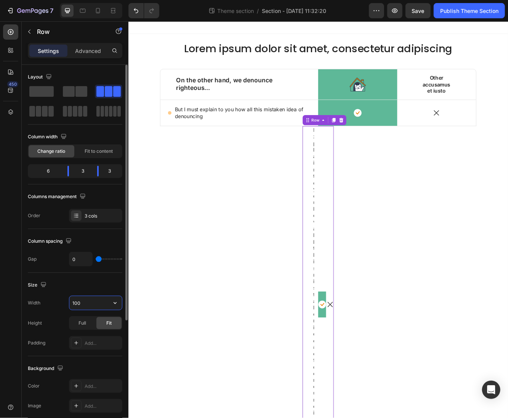
type input "1000"
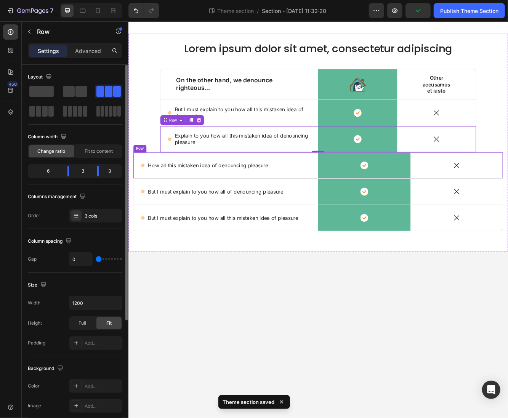
click at [144, 182] on div "Icon How all this mistaken idea of denouncing pleasure Text Block Row" at bounding box center [245, 194] width 222 height 31
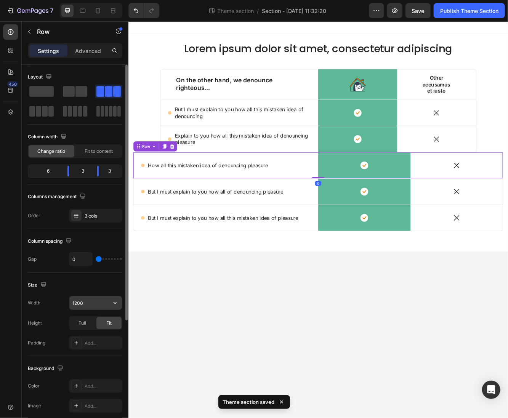
click at [88, 305] on input "1200" at bounding box center [95, 303] width 53 height 14
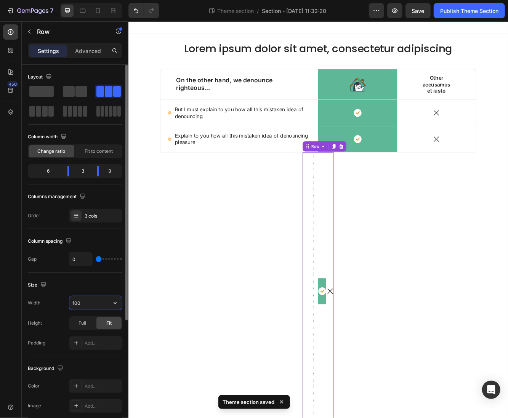
type input "1000"
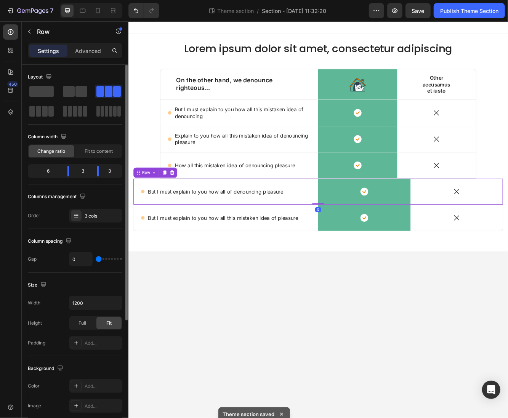
drag, startPoint x: 144, startPoint y: 215, endPoint x: 245, endPoint y: 262, distance: 111.6
click at [144, 215] on div "Icon But I must explain to you how all of denouncing pleasure Text Block Row" at bounding box center [245, 226] width 222 height 31
click at [88, 302] on input "1200" at bounding box center [95, 303] width 53 height 14
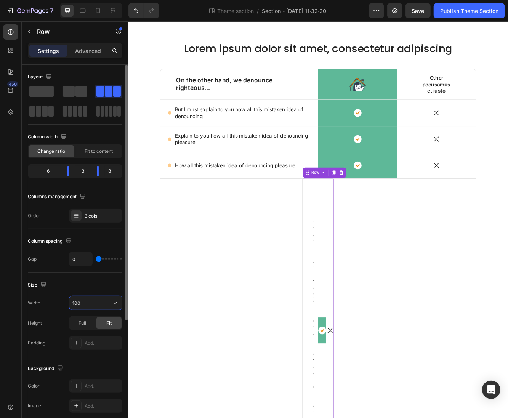
type input "1000"
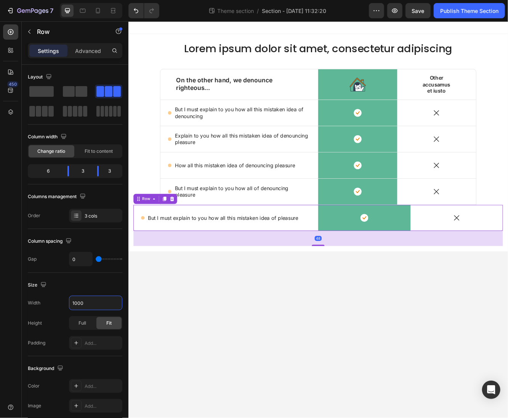
drag, startPoint x: 172, startPoint y: 247, endPoint x: 247, endPoint y: 257, distance: 74.8
click at [172, 247] on div "Icon But I must explain to you how all this mistaken idea of pleasure Text Bloc…" at bounding box center [245, 258] width 222 height 31
click at [89, 299] on input "1200" at bounding box center [95, 303] width 53 height 14
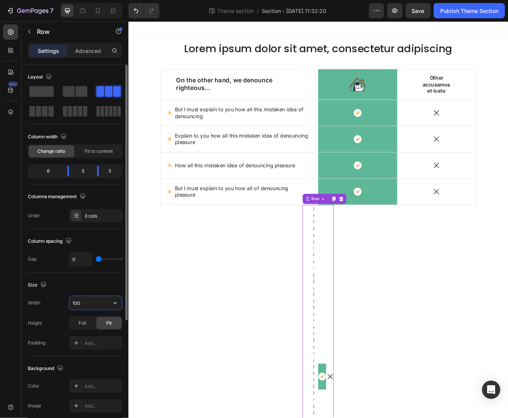
type input "1000"
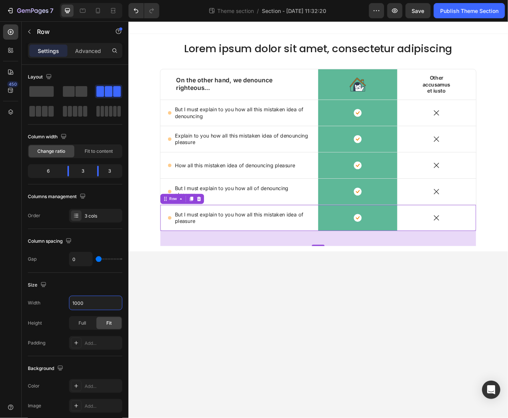
click at [242, 311] on body "Lorem ipsum dolor sit amet, consectetur adipiscing Heading Row On the other han…" at bounding box center [356, 259] width 457 height 477
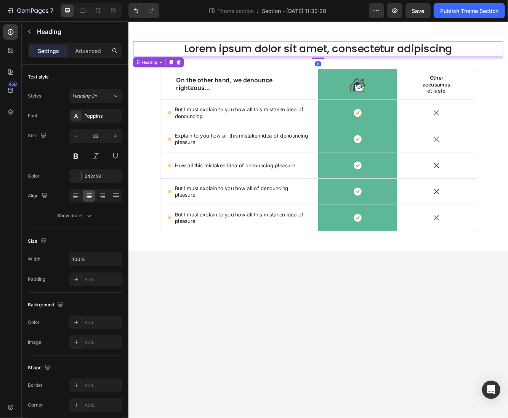
click at [318, 56] on h2 "Lorem ipsum dolor sit amet, consectetur adipiscing" at bounding box center [356, 55] width 445 height 18
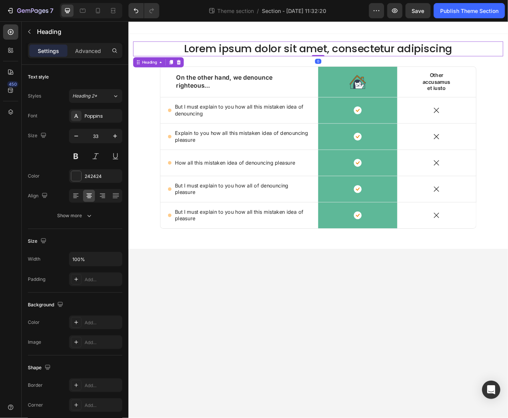
drag, startPoint x: 350, startPoint y: 66, endPoint x: 350, endPoint y: 58, distance: 8.0
click at [350, 58] on div "Lorem ipsum dolor sit amet, consectetur adipiscing Heading 0" at bounding box center [356, 55] width 445 height 18
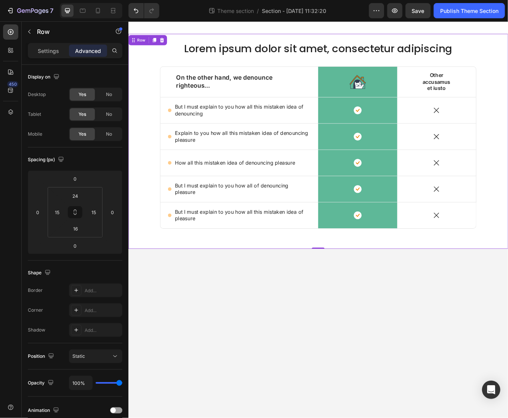
click at [507, 84] on div "Lorem ipsum dolor sit amet, consectetur adipiscing Heading Row On the other han…" at bounding box center [356, 168] width 445 height 244
click at [368, 78] on div "Image Row" at bounding box center [403, 94] width 95 height 37
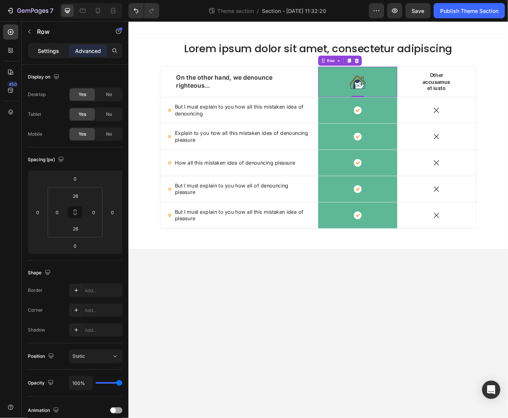
click at [46, 50] on p "Settings" at bounding box center [48, 51] width 21 height 8
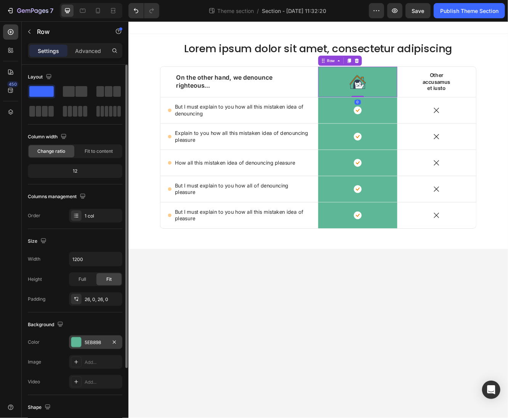
click at [86, 340] on div "5EB898" at bounding box center [96, 342] width 22 height 7
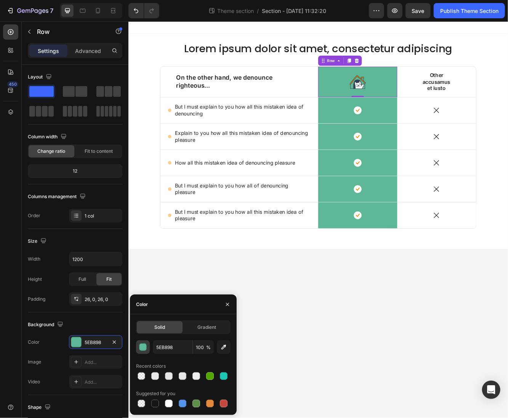
click at [143, 352] on button "button" at bounding box center [143, 347] width 14 height 14
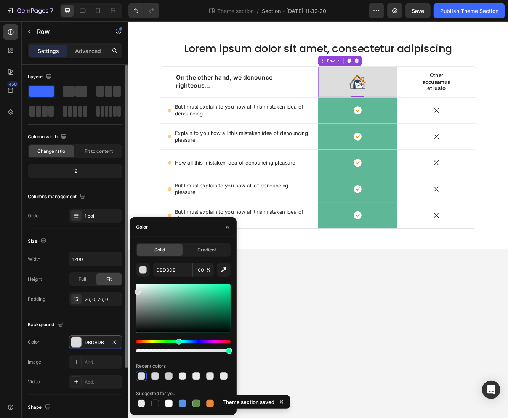
type input "DDDDDD"
drag, startPoint x: 151, startPoint y: 296, endPoint x: 120, endPoint y: 290, distance: 32.2
click at [120, 290] on div "450 Sections(18) Elements(81) Section Element Hero Section Product Detail Brand…" at bounding box center [64, 219] width 128 height 396
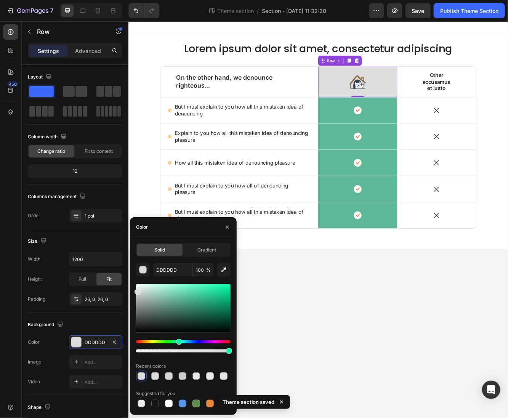
click at [301, 417] on body "Lorem ipsum dolor sit amet, consectetur adipiscing Heading Row On the other han…" at bounding box center [356, 259] width 457 height 477
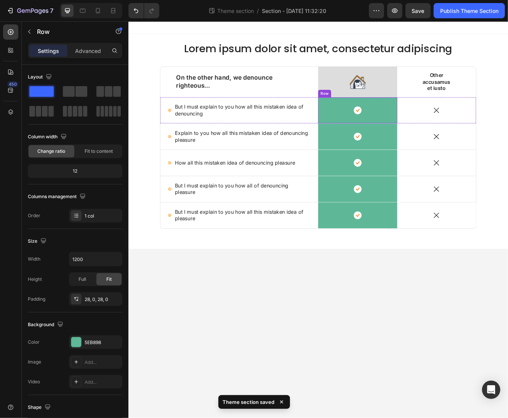
click at [367, 122] on div "Icon Row" at bounding box center [403, 128] width 95 height 31
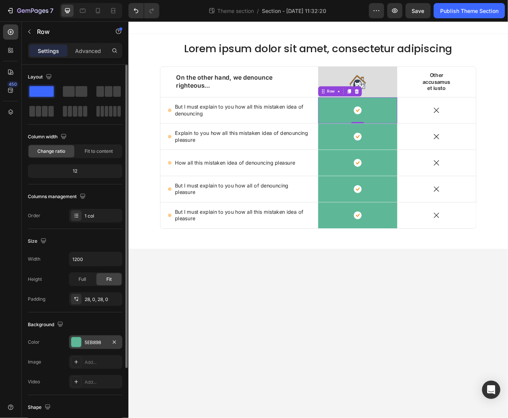
click at [80, 344] on div at bounding box center [76, 342] width 10 height 10
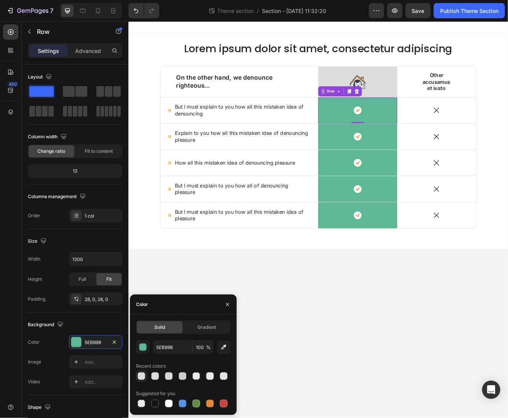
click at [144, 379] on div at bounding box center [141, 376] width 8 height 8
type input "DDDDDD"
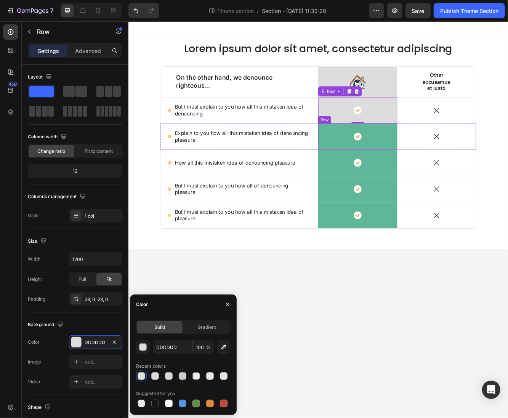
click at [377, 151] on div "Icon Row" at bounding box center [403, 160] width 95 height 31
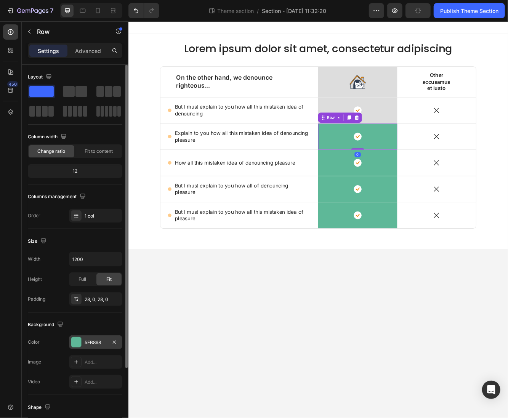
click at [85, 336] on div "5EB898" at bounding box center [95, 342] width 53 height 14
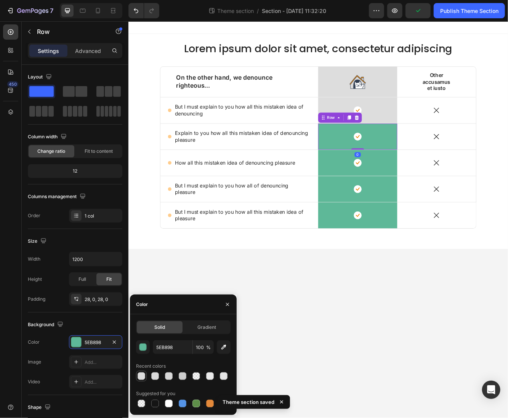
click at [144, 379] on div at bounding box center [141, 376] width 8 height 8
type input "DDDDDD"
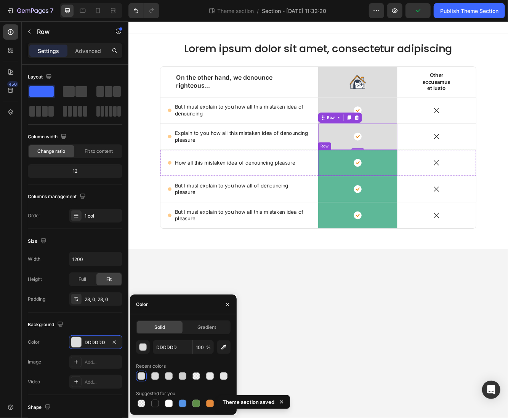
click at [374, 177] on div "Icon Row" at bounding box center [403, 191] width 95 height 31
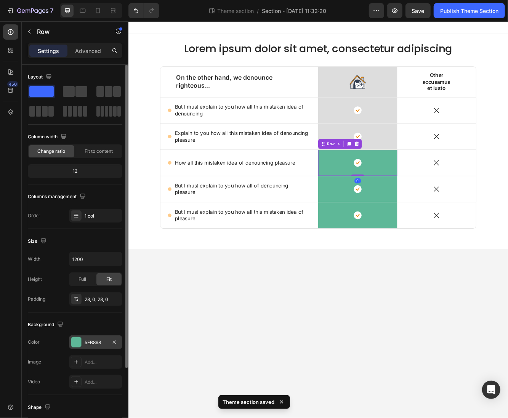
click at [92, 339] on div "5EB898" at bounding box center [96, 342] width 22 height 7
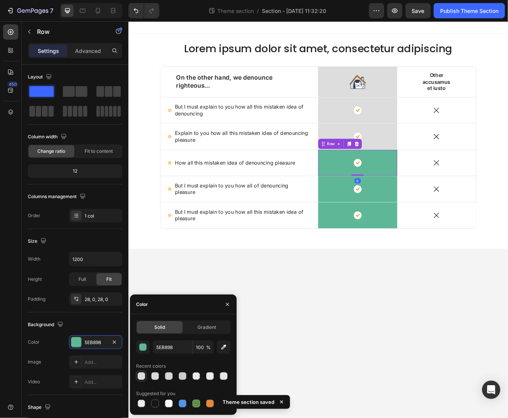
click at [143, 376] on div at bounding box center [141, 376] width 8 height 8
type input "DDDDDD"
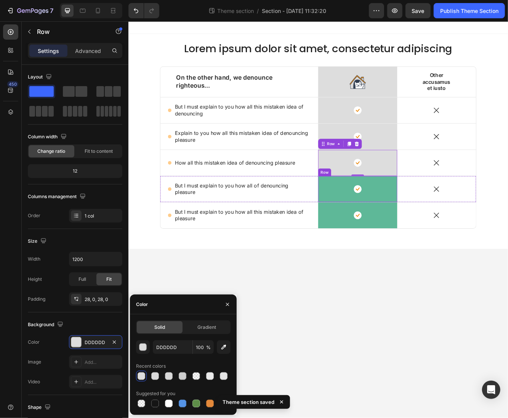
click at [373, 211] on div "Icon Row" at bounding box center [403, 223] width 95 height 31
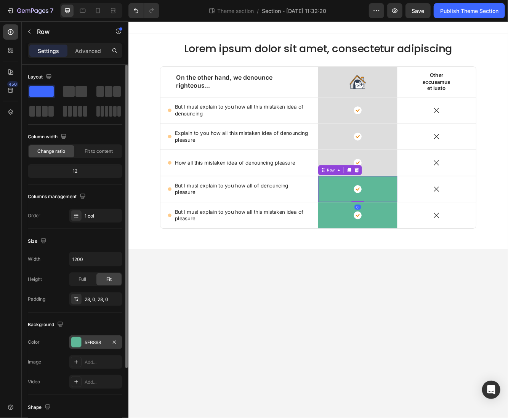
click at [89, 343] on div "5EB898" at bounding box center [96, 342] width 22 height 7
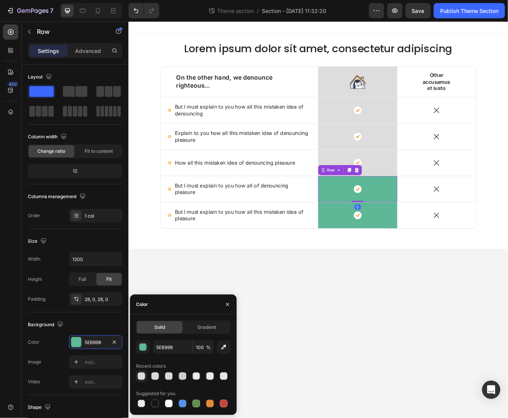
click at [143, 378] on div at bounding box center [141, 376] width 8 height 8
type input "DDDDDD"
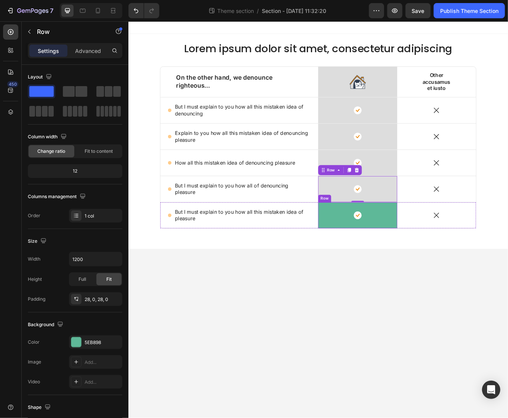
click at [373, 243] on div "Icon Row" at bounding box center [403, 254] width 95 height 31
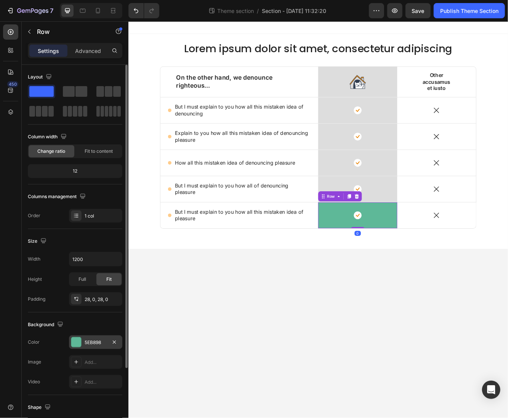
click at [94, 337] on div "5EB898" at bounding box center [95, 342] width 53 height 14
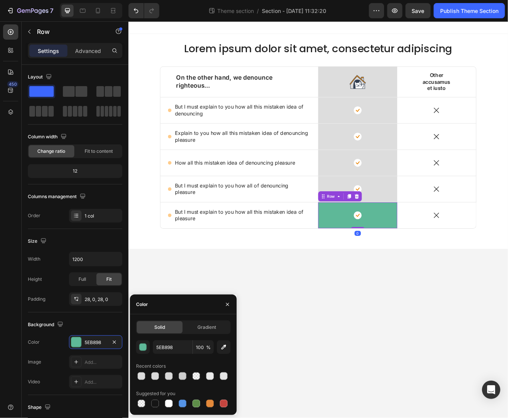
click at [137, 370] on div "Recent colors" at bounding box center [183, 366] width 94 height 12
click at [144, 378] on div at bounding box center [141, 376] width 8 height 8
type input "DDDDDD"
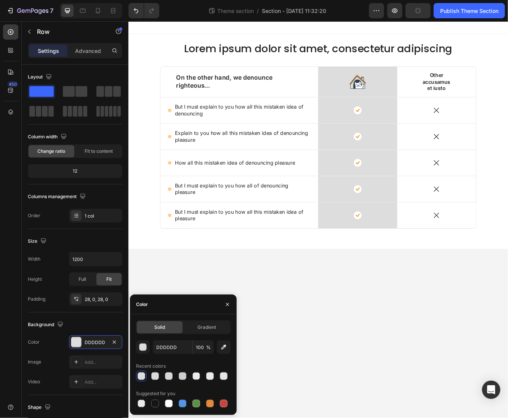
click at [472, 375] on body "Lorem ipsum dolor sit amet, consectetur adipiscing Heading Row On the other han…" at bounding box center [356, 259] width 457 height 477
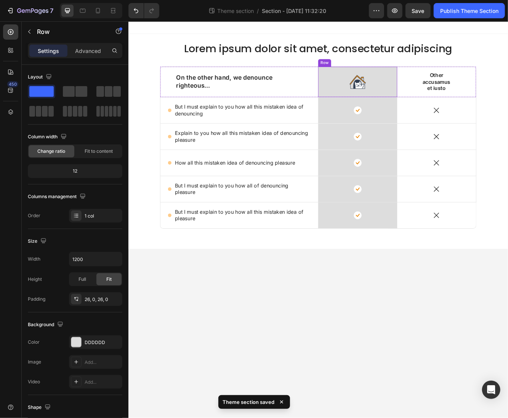
click at [370, 85] on div "Image Row" at bounding box center [403, 94] width 95 height 37
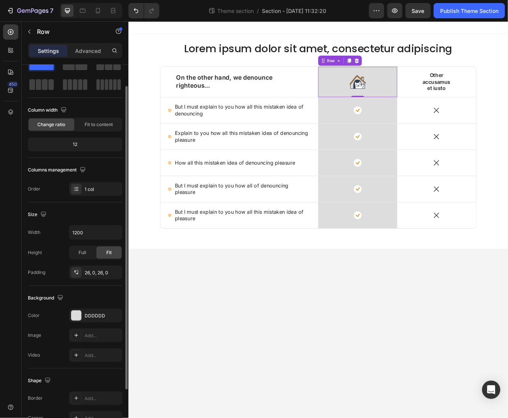
scroll to position [68, 0]
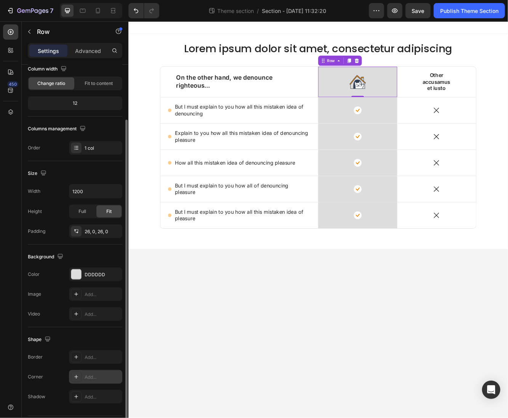
click at [91, 377] on div "Add..." at bounding box center [103, 376] width 36 height 7
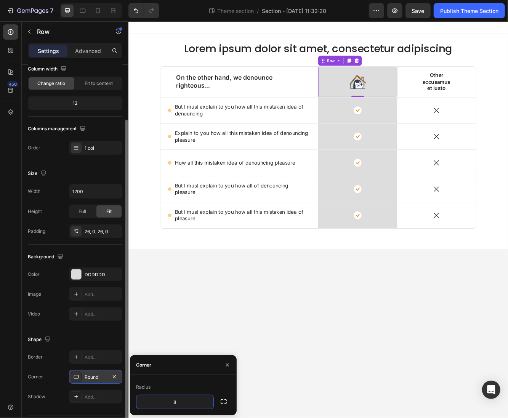
click at [225, 408] on div "8" at bounding box center [183, 401] width 94 height 14
click at [223, 404] on icon "button" at bounding box center [224, 401] width 8 height 8
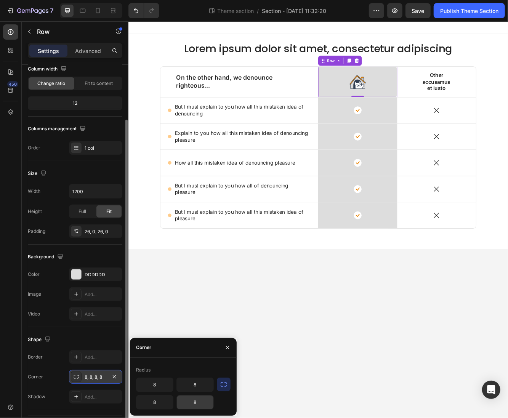
click at [204, 401] on input "8" at bounding box center [195, 402] width 37 height 14
type input "0"
click at [163, 400] on input "8" at bounding box center [154, 402] width 37 height 14
type input "0"
click at [227, 409] on div "Radius 8 8 0 0" at bounding box center [183, 387] width 107 height 58
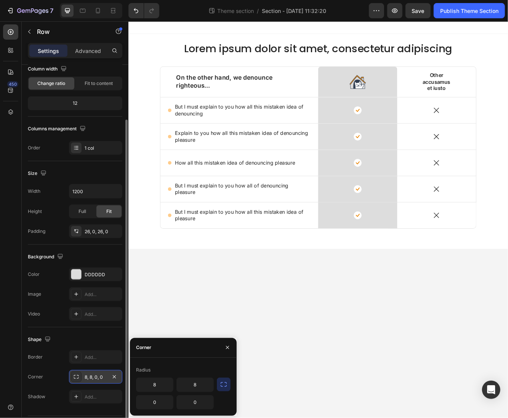
click at [399, 417] on body "Lorem ipsum dolor sit amet, consectetur adipiscing Heading Row On the other han…" at bounding box center [356, 259] width 457 height 477
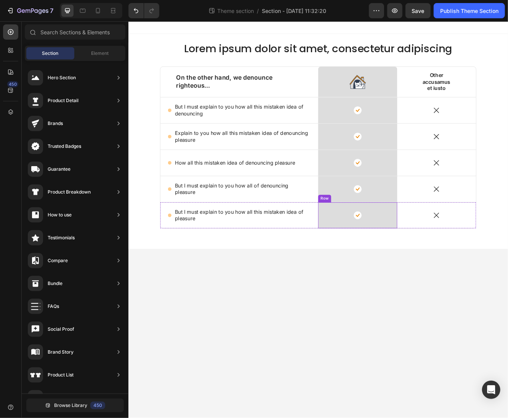
click at [368, 247] on div "Icon Row" at bounding box center [403, 254] width 95 height 31
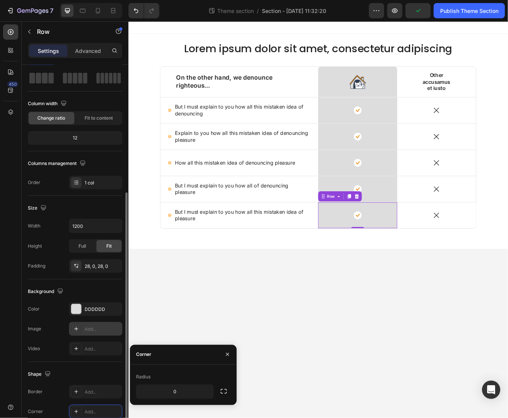
scroll to position [89, 0]
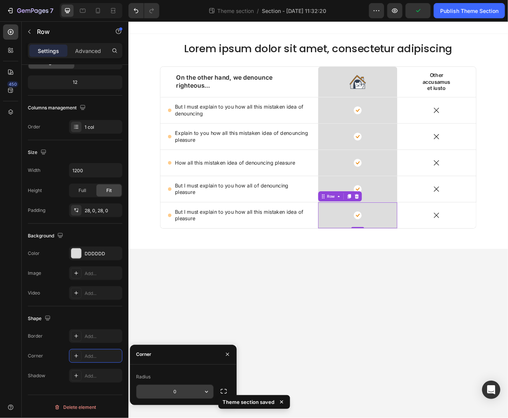
click at [180, 395] on input "0" at bounding box center [174, 392] width 77 height 14
click at [206, 394] on icon "button" at bounding box center [207, 392] width 8 height 8
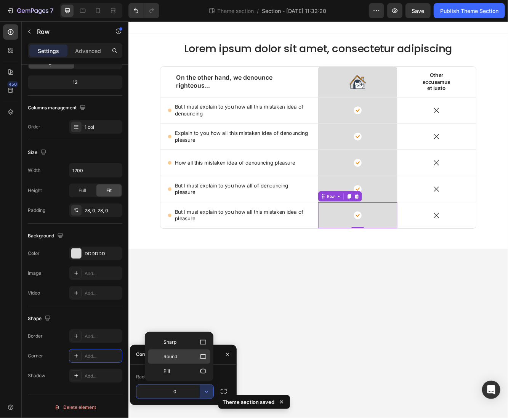
click at [177, 357] on p "Round" at bounding box center [184, 357] width 43 height 8
type input "8"
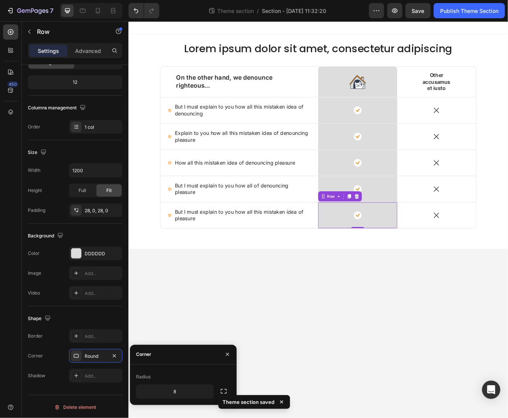
click at [227, 393] on div "Theme section saved" at bounding box center [254, 403] width 75 height 23
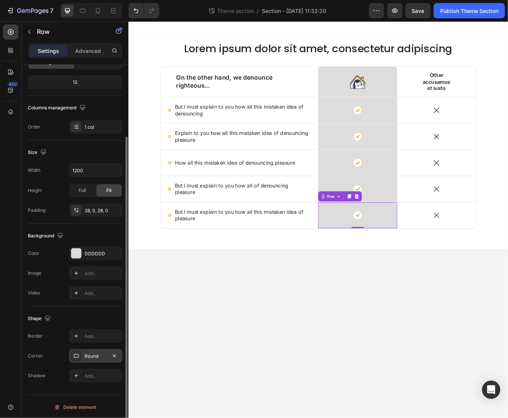
click at [107, 354] on div "Round" at bounding box center [95, 356] width 53 height 14
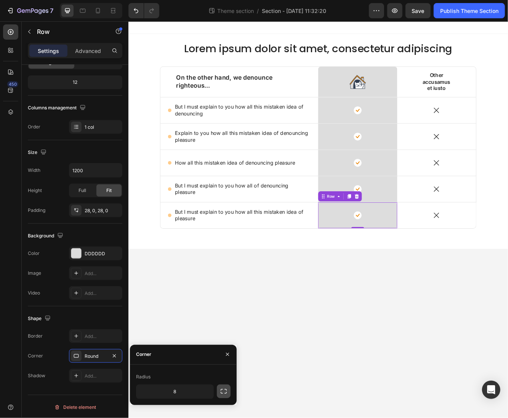
click at [221, 396] on button "button" at bounding box center [224, 391] width 14 height 14
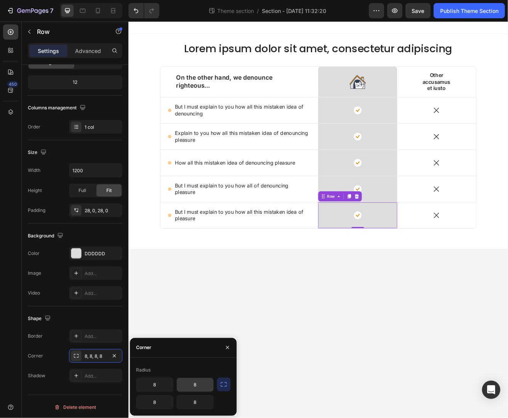
click at [200, 385] on input "8" at bounding box center [195, 385] width 37 height 14
type input "0"
click at [167, 383] on input "8" at bounding box center [154, 385] width 37 height 14
type input "0"
click at [184, 372] on div "Radius" at bounding box center [183, 370] width 94 height 12
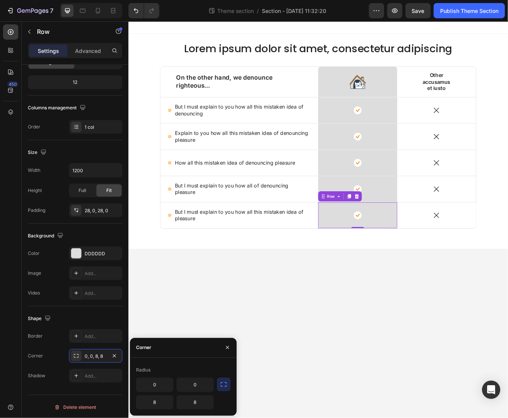
click at [391, 395] on body "Lorem ipsum dolor sit amet, consectetur adipiscing Heading Row On the other han…" at bounding box center [356, 259] width 457 height 477
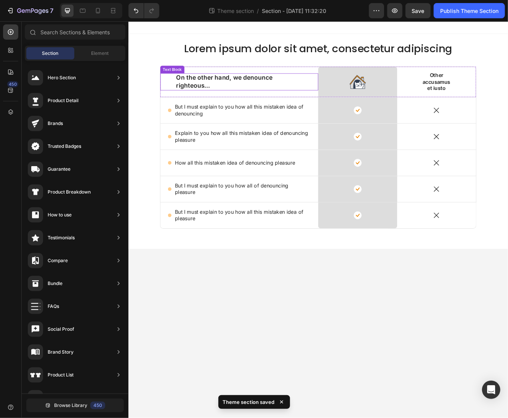
click at [271, 89] on p "On the other hand, we denounce righteous..." at bounding box center [261, 94] width 152 height 19
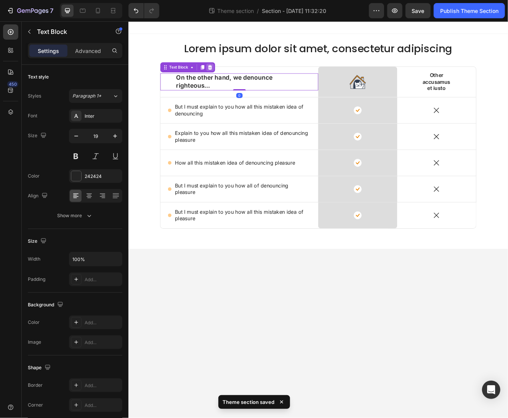
click at [223, 75] on icon at bounding box center [226, 77] width 6 height 6
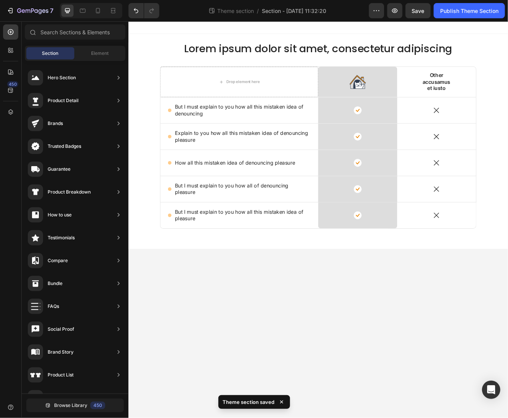
click at [414, 365] on body "Lorem ipsum dolor sit amet, consectetur adipiscing Heading Row Drop element her…" at bounding box center [356, 259] width 457 height 477
click at [500, 96] on p "Other accusamus et iusto" at bounding box center [499, 95] width 39 height 24
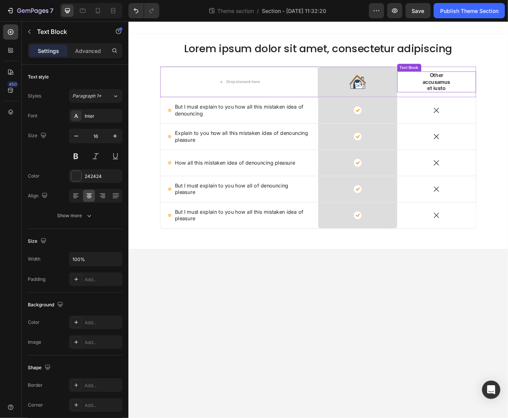
click at [500, 96] on p "Other accusamus et iusto" at bounding box center [499, 95] width 39 height 24
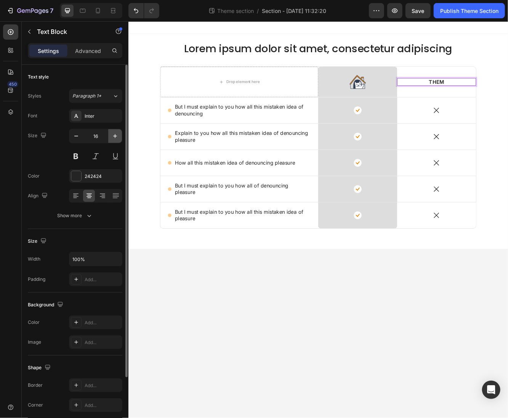
click at [117, 139] on icon "button" at bounding box center [115, 136] width 8 height 8
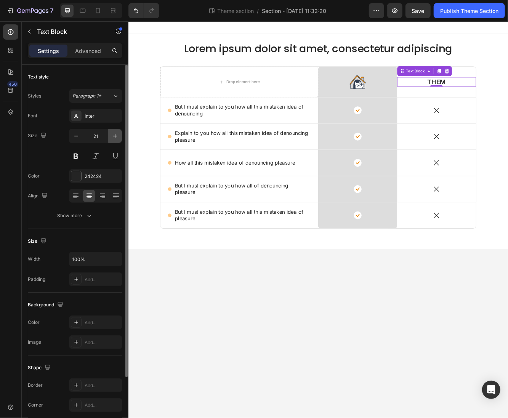
click at [117, 139] on icon "button" at bounding box center [115, 136] width 8 height 8
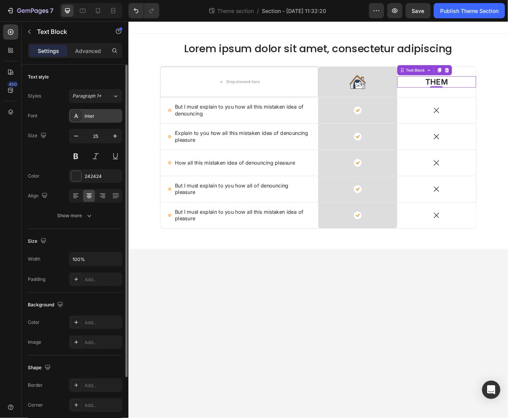
type input "26"
click at [94, 115] on div "Inter" at bounding box center [103, 116] width 36 height 7
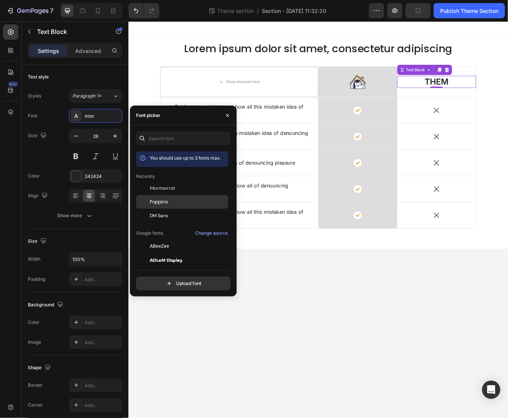
click at [164, 280] on div "Poppins" at bounding box center [182, 287] width 92 height 14
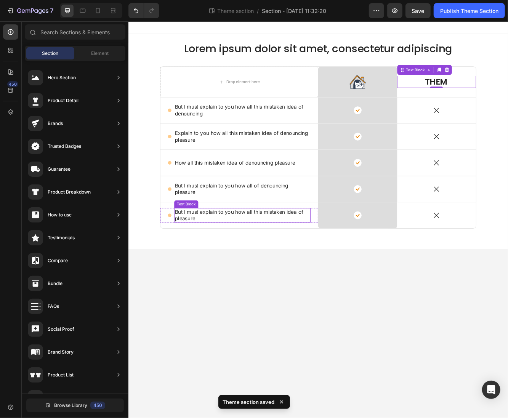
click at [458, 334] on body "Lorem ipsum dolor sit amet, consectetur adipiscing Heading Row Drop element her…" at bounding box center [356, 259] width 457 height 477
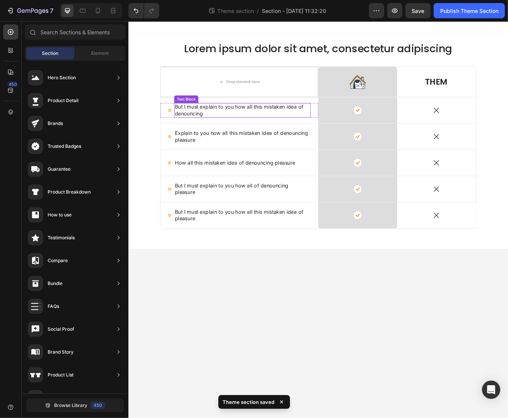
click at [274, 128] on p "But I must explain to you how all this mistaken idea of denouncing" at bounding box center [265, 129] width 163 height 16
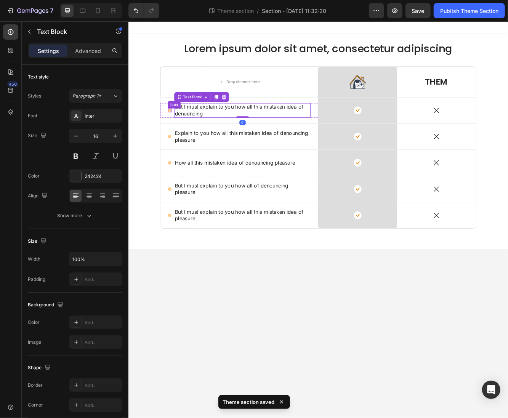
click at [179, 130] on div "Icon" at bounding box center [178, 128] width 5 height 5
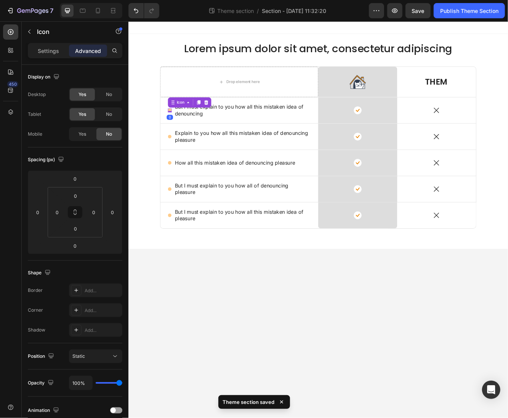
click at [425, 405] on body "Lorem ipsum dolor sit amet, consectetur adipiscing Heading Row Drop element her…" at bounding box center [356, 259] width 457 height 477
